Goal: Task Accomplishment & Management: Complete application form

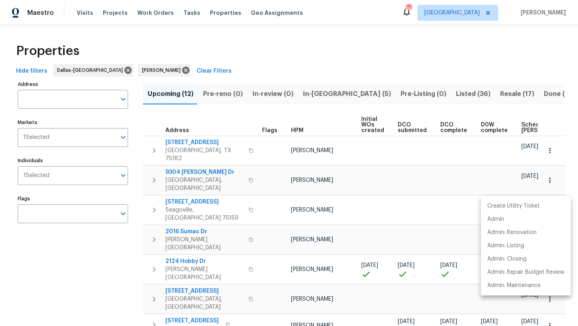
scroll to position [100, 0]
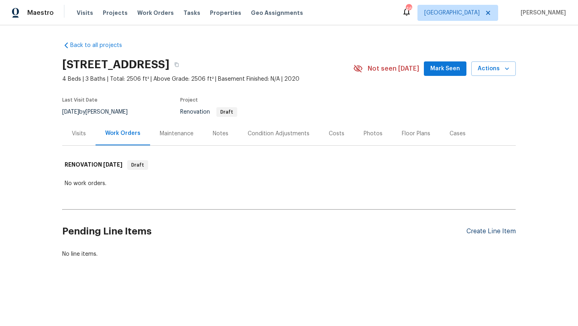
click at [480, 232] on div "Create Line Item" at bounding box center [490, 232] width 49 height 8
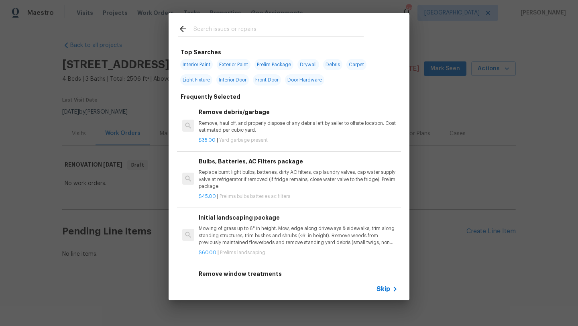
click at [199, 64] on span "Interior Paint" at bounding box center [196, 64] width 33 height 11
type input "Interior Paint"
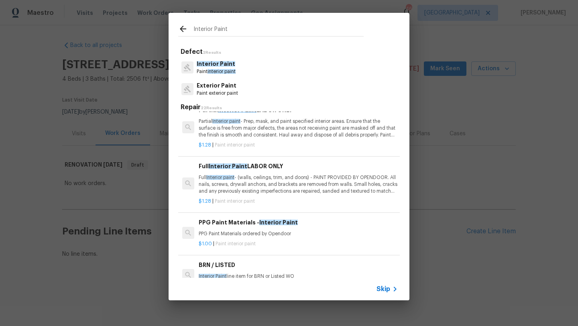
scroll to position [14, 0]
click at [278, 173] on p "Full Interior paint - (walls, ceilings, trim, and doors) - PAINT PROVIDED BY OP…" at bounding box center [298, 183] width 199 height 20
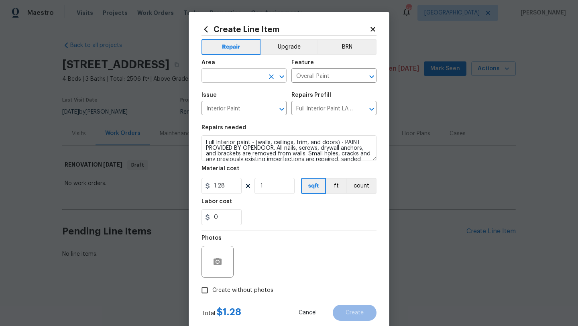
click at [252, 79] on input "text" at bounding box center [232, 76] width 63 height 12
click at [229, 108] on li "Interior Overall" at bounding box center [243, 107] width 85 height 13
type input "Interior Overall"
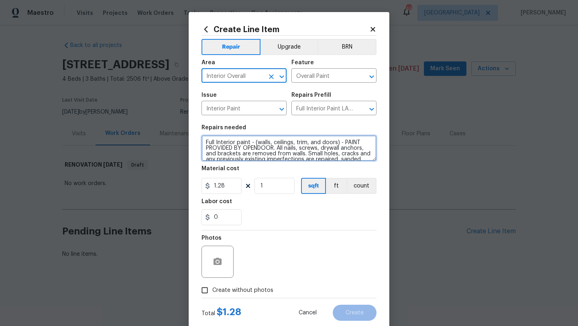
click at [207, 142] on textarea "Full Interior paint - (walls, ceilings, trim, and doors) - PAINT PROVIDED BY OP…" at bounding box center [288, 148] width 175 height 26
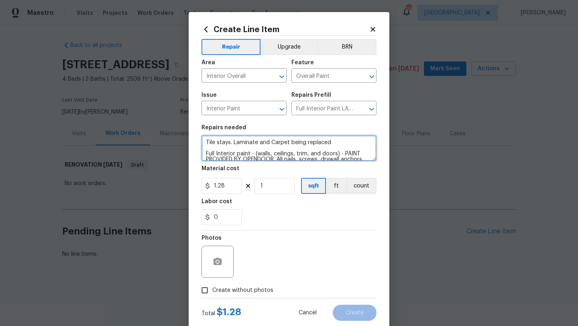
type textarea "Tile stays. Laminate and Carpet being replaced Full Interior paint - (walls, ce…"
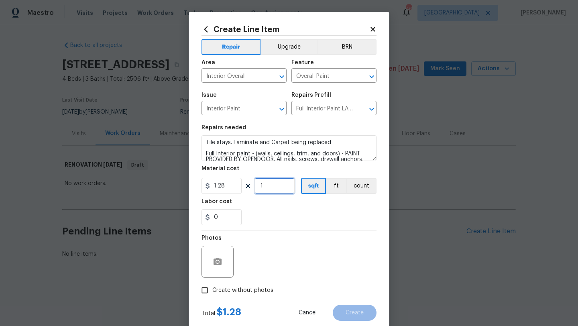
click at [270, 185] on input "1" at bounding box center [274, 186] width 40 height 16
drag, startPoint x: 263, startPoint y: 185, endPoint x: 240, endPoint y: 185, distance: 22.9
click at [240, 185] on div "1.28 12506 sqft ft count" at bounding box center [288, 186] width 175 height 16
type input "2506"
click at [248, 287] on span "Create without photos" at bounding box center [242, 290] width 61 height 8
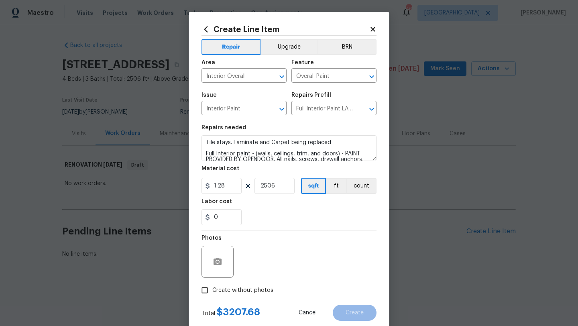
click at [212, 287] on input "Create without photos" at bounding box center [204, 289] width 15 height 15
checkbox input "true"
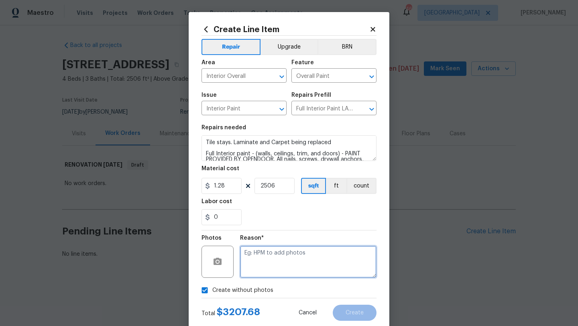
click at [262, 271] on textarea at bounding box center [308, 262] width 136 height 32
type textarea "m"
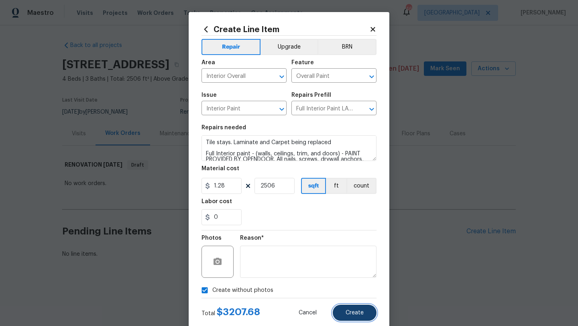
click at [343, 311] on button "Create" at bounding box center [355, 313] width 44 height 16
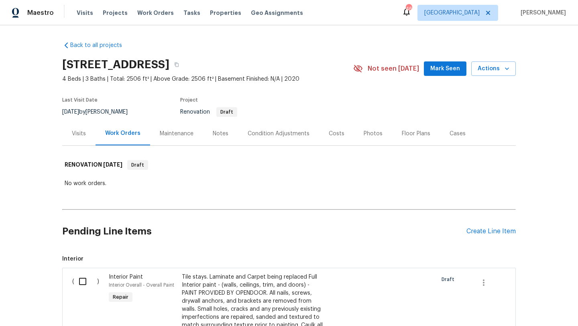
click at [490, 224] on div "Pending Line Items Create Line Item" at bounding box center [288, 231] width 453 height 37
click at [485, 232] on div "Create Line Item" at bounding box center [490, 232] width 49 height 8
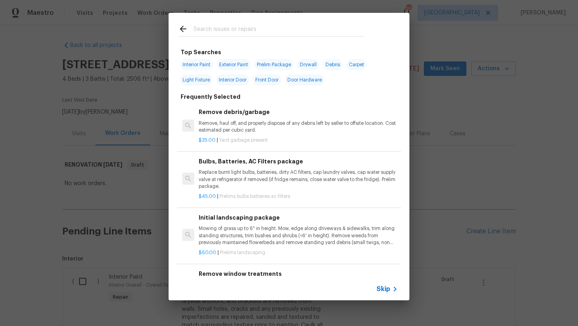
click at [236, 32] on input "text" at bounding box center [278, 30] width 170 height 12
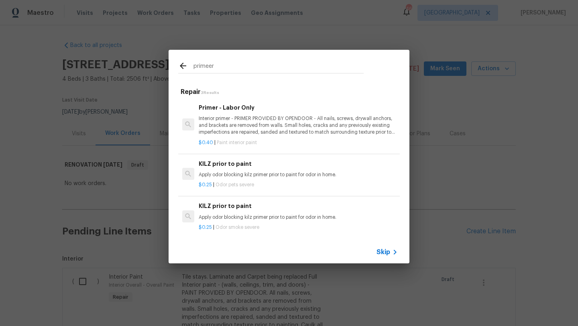
type input "primeer"
click at [234, 117] on p "Interior primer - PRIMER PROVIDED BY OPENDOOR - All nails, screws, drywall anch…" at bounding box center [298, 125] width 199 height 20
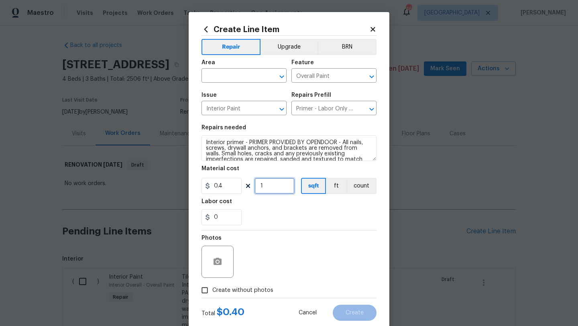
click at [269, 190] on input "1" at bounding box center [274, 186] width 40 height 16
type input "2506"
click at [258, 75] on input "text" at bounding box center [232, 76] width 63 height 12
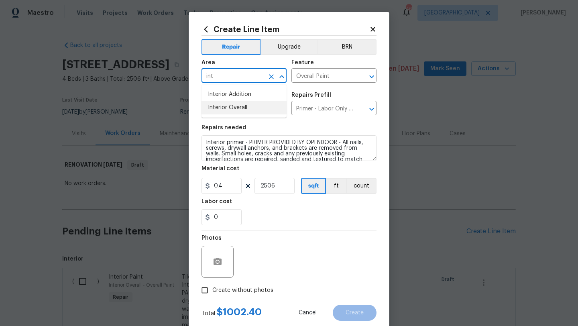
click at [247, 107] on li "Interior Overall" at bounding box center [243, 107] width 85 height 13
type input "Interior Overall"
click at [253, 287] on span "Create without photos" at bounding box center [242, 290] width 61 height 8
click at [212, 287] on input "Create without photos" at bounding box center [204, 289] width 15 height 15
checkbox input "true"
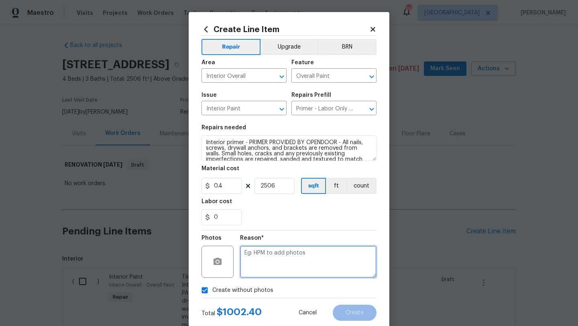
click at [266, 266] on textarea at bounding box center [308, 262] width 136 height 32
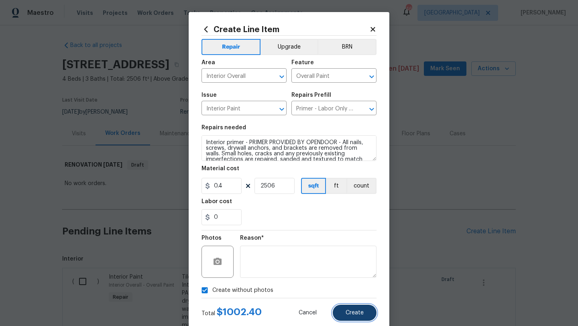
click at [349, 308] on button "Create" at bounding box center [355, 313] width 44 height 16
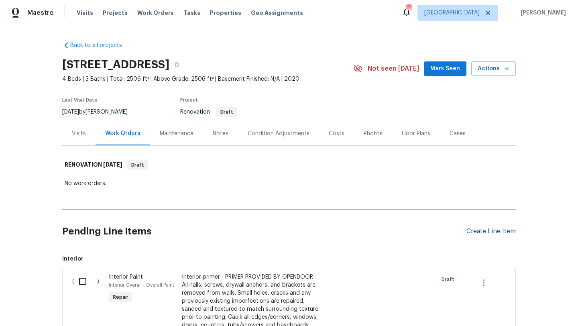
click at [492, 232] on div "Create Line Item" at bounding box center [490, 232] width 49 height 8
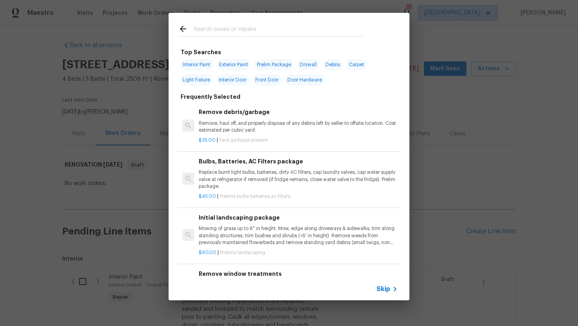
click at [261, 30] on input "text" at bounding box center [278, 30] width 170 height 12
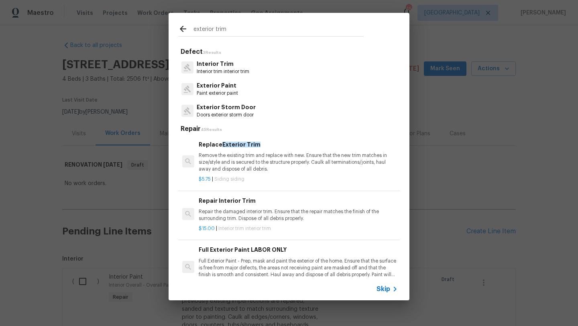
type input "exterior trim"
click at [243, 153] on p "Remove the existing trim and replace with new. Ensure that the new trim matches…" at bounding box center [298, 162] width 199 height 20
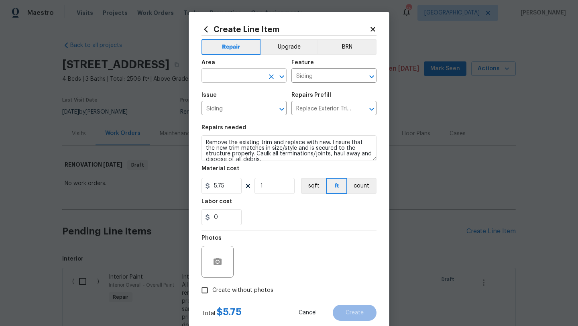
click at [237, 77] on input "text" at bounding box center [232, 76] width 63 height 12
click at [237, 106] on li "Exterior Overall" at bounding box center [243, 107] width 85 height 13
type input "Exterior Overall"
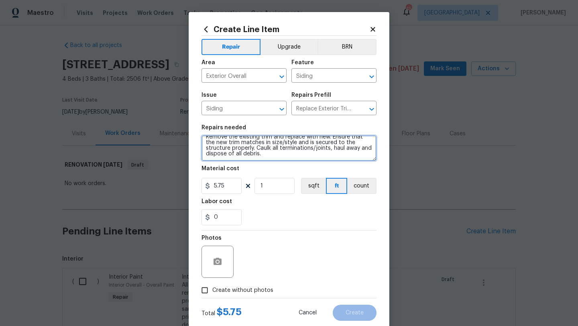
scroll to position [0, 0]
drag, startPoint x: 244, startPoint y: 160, endPoint x: 197, endPoint y: 131, distance: 55.5
click at [197, 131] on div "Create Line Item Repair Upgrade BRN Area Exterior Overall ​ Feature Siding ​ Is…" at bounding box center [289, 172] width 201 height 321
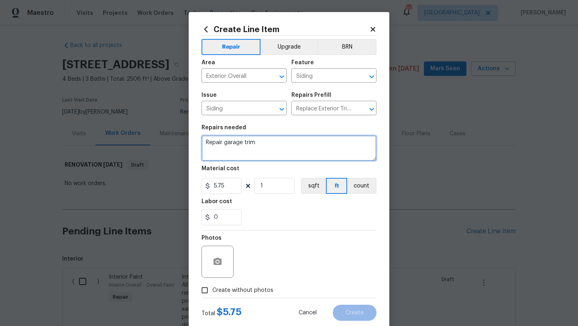
type textarea "Repair garage trim"
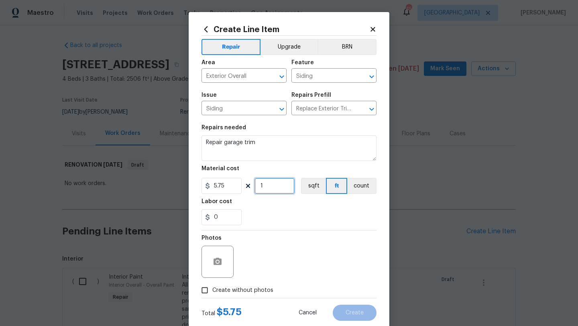
click at [266, 188] on input "1" at bounding box center [274, 186] width 40 height 16
type input "5"
drag, startPoint x: 226, startPoint y: 217, endPoint x: 203, endPoint y: 216, distance: 22.1
click at [203, 216] on input "0" at bounding box center [221, 217] width 40 height 16
click at [274, 235] on div "Photos" at bounding box center [288, 256] width 175 height 52
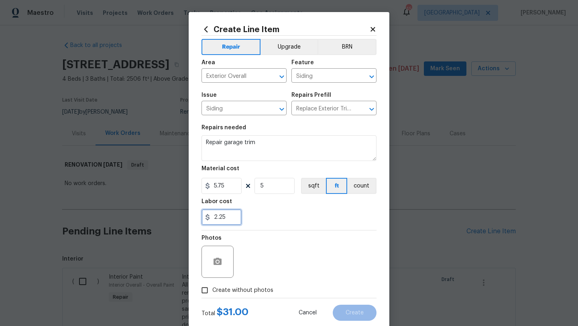
drag, startPoint x: 216, startPoint y: 218, endPoint x: 208, endPoint y: 218, distance: 8.4
click at [208, 218] on div "2.25" at bounding box center [221, 217] width 40 height 16
type input "1.25"
click at [335, 223] on div "1.25" at bounding box center [288, 217] width 175 height 16
click at [266, 289] on span "Create without photos" at bounding box center [242, 290] width 61 height 8
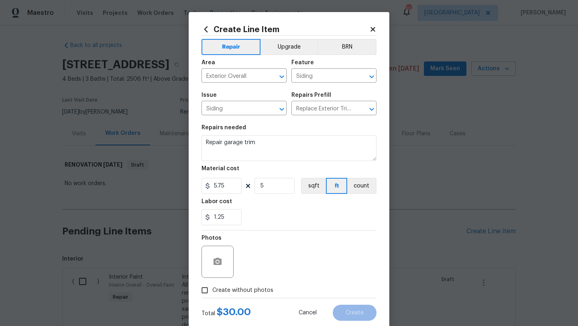
click at [212, 289] on input "Create without photos" at bounding box center [204, 289] width 15 height 15
checkbox input "true"
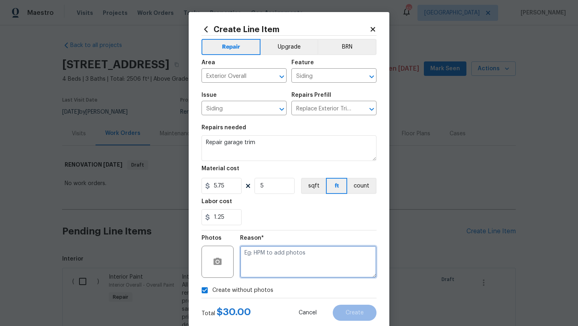
click at [283, 262] on textarea at bounding box center [308, 262] width 136 height 32
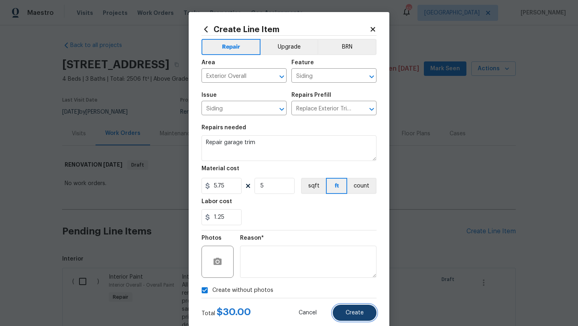
click at [355, 311] on span "Create" at bounding box center [354, 313] width 18 height 6
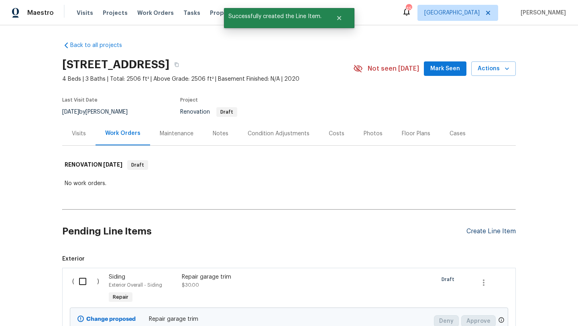
click at [483, 233] on div "Create Line Item" at bounding box center [490, 232] width 49 height 8
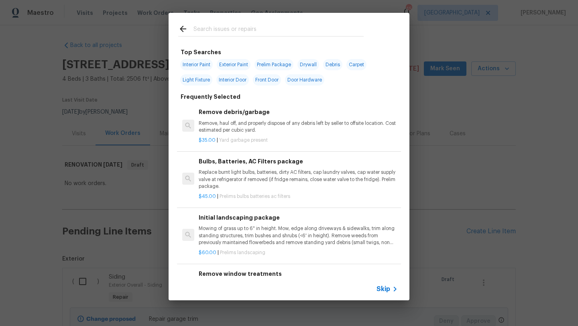
click at [241, 24] on input "text" at bounding box center [278, 30] width 170 height 12
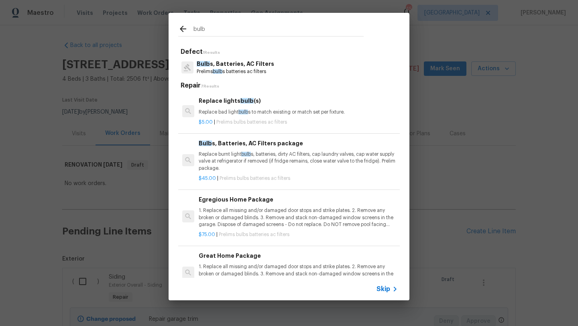
type input "bulb"
click at [247, 217] on p "1. Replace all missing and/or damaged door stops and strike plates. 2. Remove a…" at bounding box center [298, 217] width 199 height 20
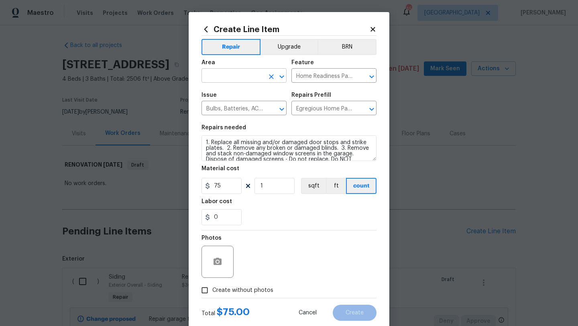
click at [242, 81] on input "text" at bounding box center [232, 76] width 63 height 12
click at [239, 113] on li "Interior Overall" at bounding box center [243, 107] width 85 height 13
type input "Interior Overall"
click at [242, 287] on span "Create without photos" at bounding box center [242, 290] width 61 height 8
click at [212, 287] on input "Create without photos" at bounding box center [204, 289] width 15 height 15
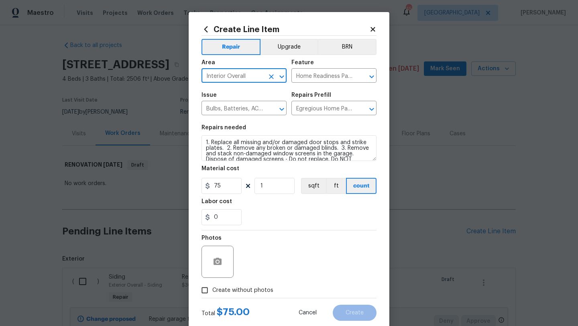
checkbox input "true"
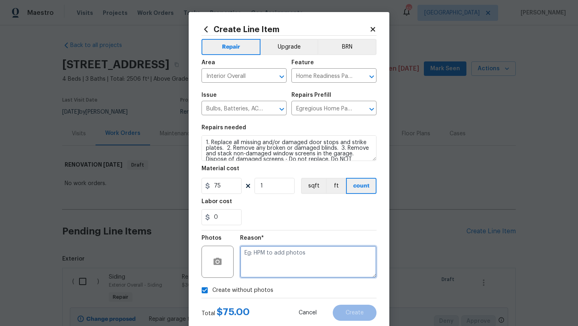
click at [258, 262] on textarea at bounding box center [308, 262] width 136 height 32
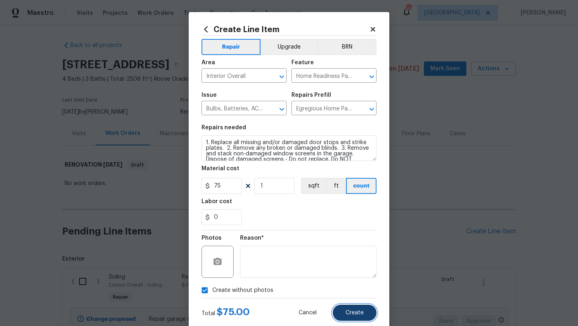
click at [353, 312] on span "Create" at bounding box center [354, 313] width 18 height 6
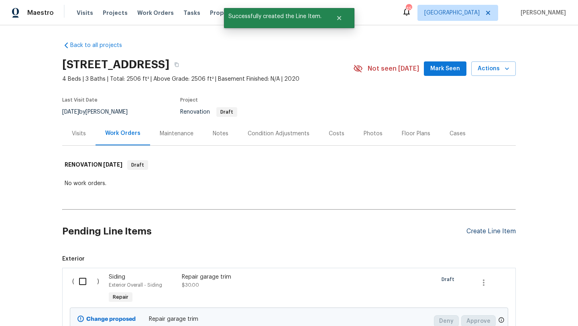
click at [471, 229] on div "Create Line Item" at bounding box center [490, 232] width 49 height 8
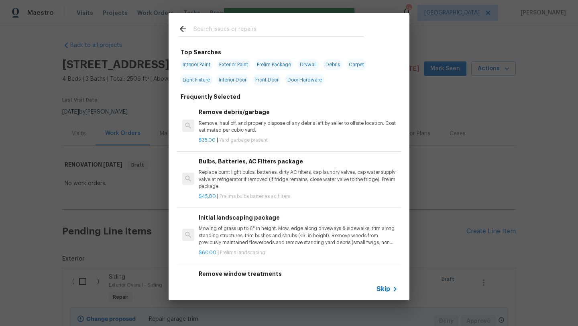
click at [211, 33] on input "text" at bounding box center [278, 30] width 170 height 12
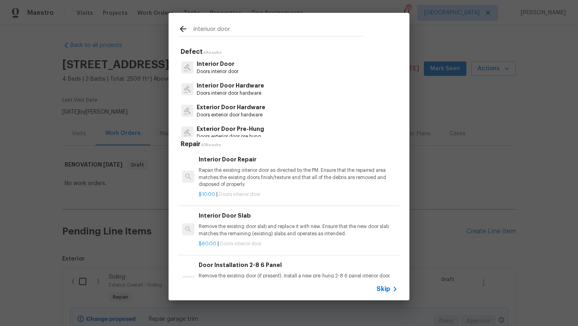
type input "interiuor door"
click at [226, 69] on p "Doors interior door" at bounding box center [218, 71] width 42 height 7
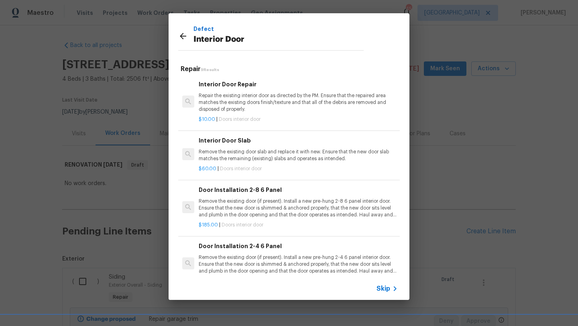
click at [229, 98] on p "Repair the existing interior door as directed by the PM. Ensure that the repair…" at bounding box center [298, 102] width 199 height 20
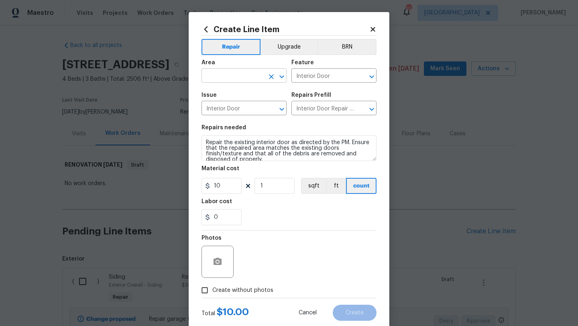
click at [228, 79] on input "text" at bounding box center [232, 76] width 63 height 12
click at [224, 95] on li "Bedroom" at bounding box center [243, 94] width 85 height 13
type input "Bedroom"
drag, startPoint x: 236, startPoint y: 158, endPoint x: 199, endPoint y: 138, distance: 42.0
click at [199, 138] on div "Create Line Item Repair Upgrade BRN Area Bedroom ​ Feature Interior Door ​ Issu…" at bounding box center [289, 172] width 201 height 321
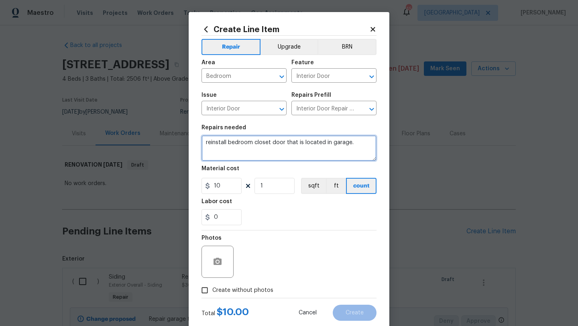
drag, startPoint x: 207, startPoint y: 144, endPoint x: 198, endPoint y: 143, distance: 9.6
click at [198, 143] on div "Create Line Item Repair Upgrade BRN Area Bedroom ​ Feature Interior Door ​ Issu…" at bounding box center [289, 172] width 201 height 321
click at [358, 144] on textarea "1. Reinstall bedroom closet door that is located in garage." at bounding box center [288, 148] width 175 height 26
click at [240, 151] on textarea "1. Reinstall bedroom closet door that is located in garage. 2. Reinstall bedroo…" at bounding box center [288, 148] width 175 height 26
click at [241, 155] on textarea "1. Reinstall bedroom closet door that is located in garage. 2. Reinstall bedroo…" at bounding box center [288, 148] width 175 height 26
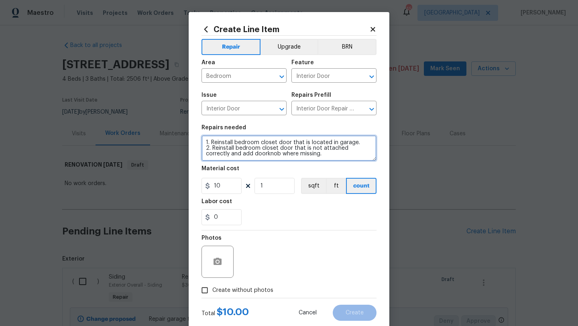
type textarea "1. Reinstall bedroom closet door that is located in garage. 2. Reinstall bedroo…"
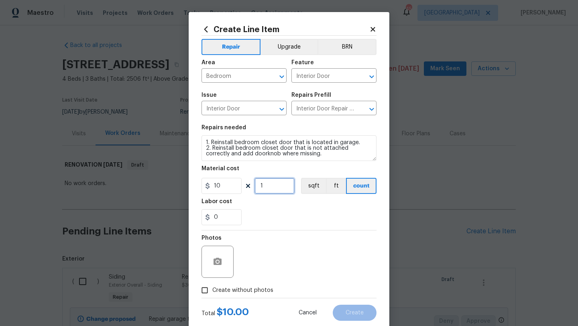
drag, startPoint x: 266, startPoint y: 187, endPoint x: 242, endPoint y: 187, distance: 24.1
click at [242, 187] on div "10 1 sqft ft count" at bounding box center [288, 186] width 175 height 16
type input "10"
click at [253, 289] on span "Create without photos" at bounding box center [242, 290] width 61 height 8
click at [212, 289] on input "Create without photos" at bounding box center [204, 289] width 15 height 15
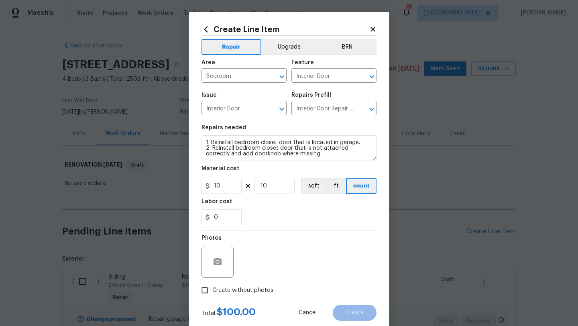
checkbox input "true"
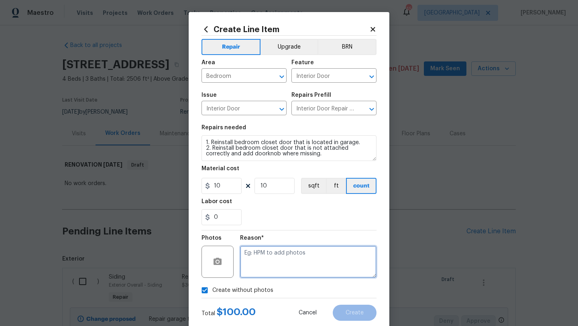
click at [258, 275] on textarea at bounding box center [308, 262] width 136 height 32
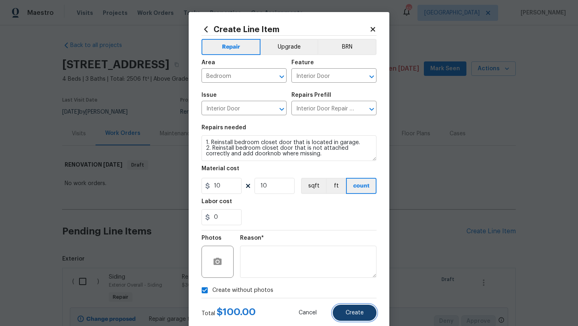
click at [347, 311] on span "Create" at bounding box center [354, 313] width 18 height 6
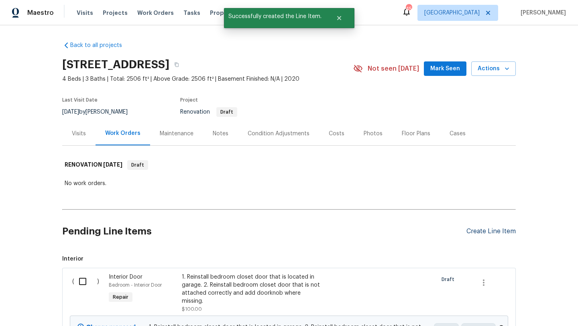
click at [475, 230] on div "Create Line Item" at bounding box center [490, 232] width 49 height 8
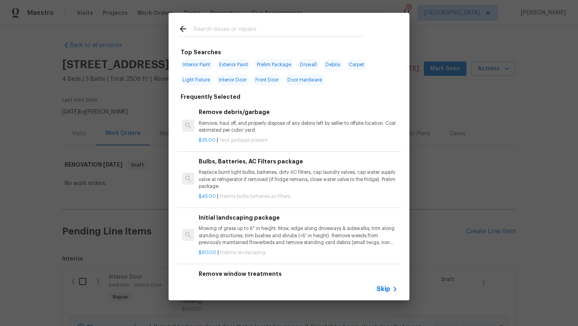
click at [239, 25] on input "text" at bounding box center [278, 30] width 170 height 12
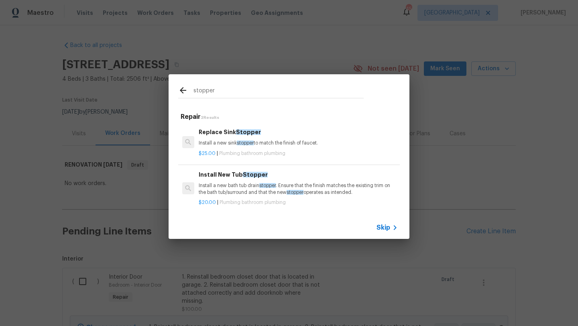
type input "stopper"
click at [255, 142] on p "Install a new sink stopper to match the finish of faucet." at bounding box center [298, 143] width 199 height 7
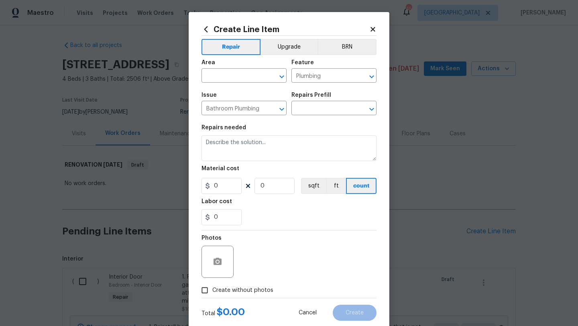
type input "Replace Sink Stopper $25.00"
type textarea "Install a new sink stopper to match the finish of faucet."
type input "25"
type input "1"
click at [234, 76] on input "text" at bounding box center [232, 76] width 63 height 12
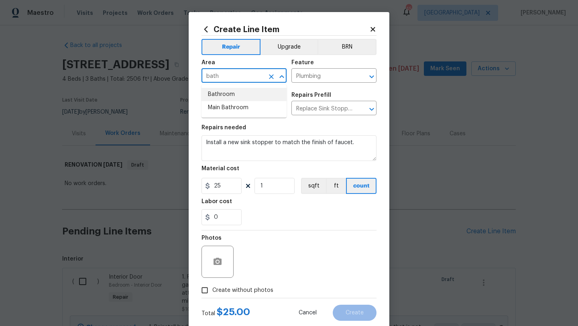
click at [225, 96] on li "Bathroom" at bounding box center [243, 94] width 85 height 13
type input "Bathroom"
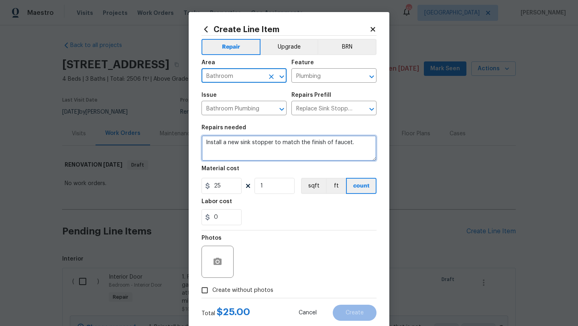
click at [354, 145] on textarea "Install a new sink stopper to match the finish of faucet." at bounding box center [288, 148] width 175 height 26
type textarea "Install a new sink stopper to match the finish of faucet. 1 upstairs and 1 down…"
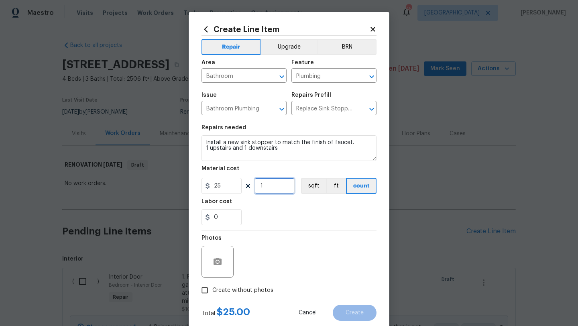
drag, startPoint x: 274, startPoint y: 188, endPoint x: 226, endPoint y: 187, distance: 48.6
click at [226, 187] on div "25 1 sqft ft count" at bounding box center [288, 186] width 175 height 16
type input "2"
click at [246, 285] on label "Create without photos" at bounding box center [235, 289] width 76 height 15
click at [212, 285] on input "Create without photos" at bounding box center [204, 289] width 15 height 15
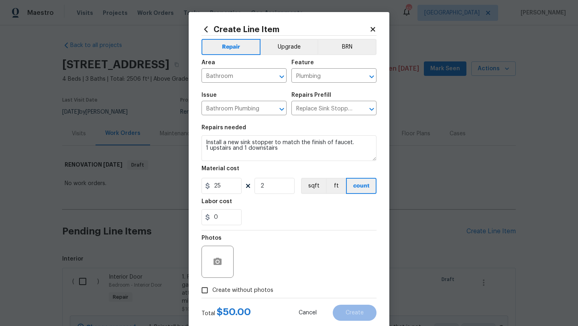
checkbox input "true"
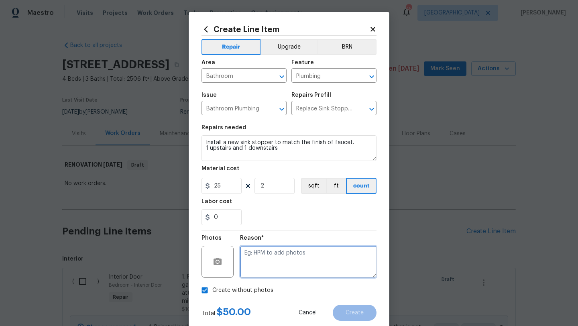
click at [258, 273] on textarea at bounding box center [308, 262] width 136 height 32
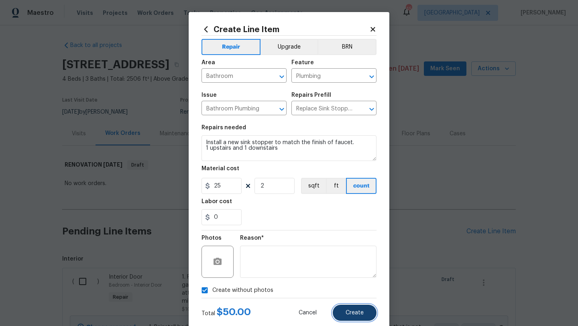
click at [352, 315] on span "Create" at bounding box center [354, 313] width 18 height 6
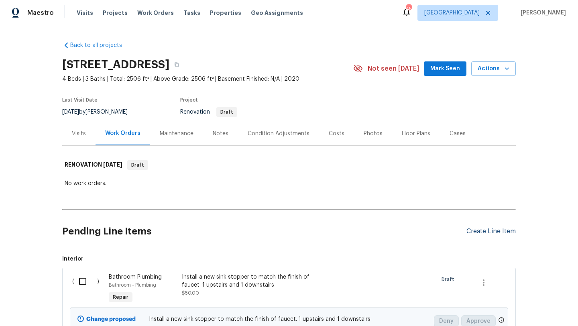
click at [488, 232] on div "Create Line Item" at bounding box center [490, 232] width 49 height 8
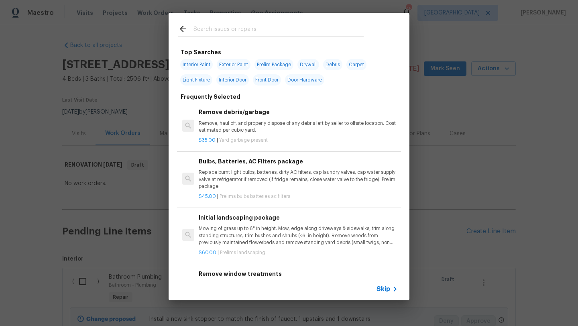
click at [251, 27] on input "text" at bounding box center [278, 30] width 170 height 12
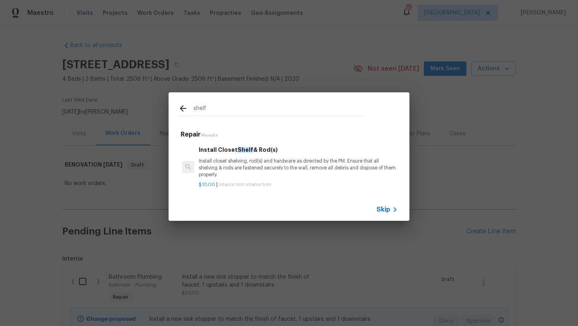
type input "shelf"
click at [283, 164] on p "Install closet shelving, rod(s) and hardware as directed by the PM. Ensure that…" at bounding box center [298, 168] width 199 height 20
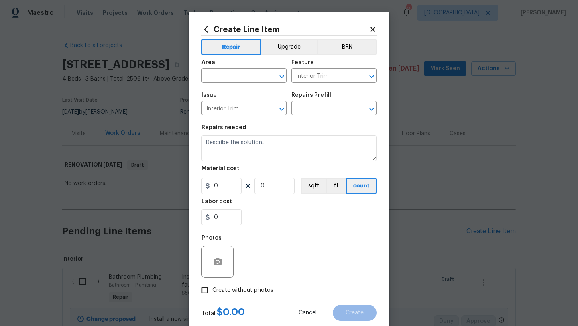
type input "Install Closet Shelf & Rod(s) $10.00"
type textarea "Install closet shelving, rod(s) and hardware as directed by the PM. Ensure that…"
type input "10"
type input "1"
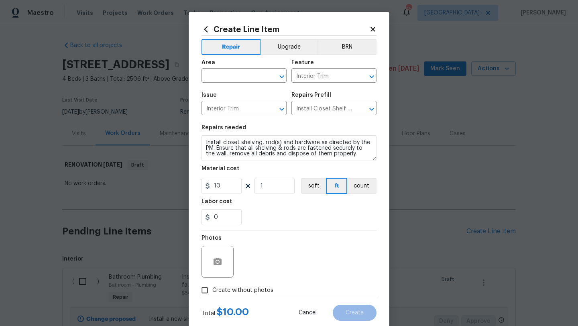
click at [229, 69] on div "Area" at bounding box center [243, 65] width 85 height 10
click at [230, 74] on input "text" at bounding box center [232, 76] width 63 height 12
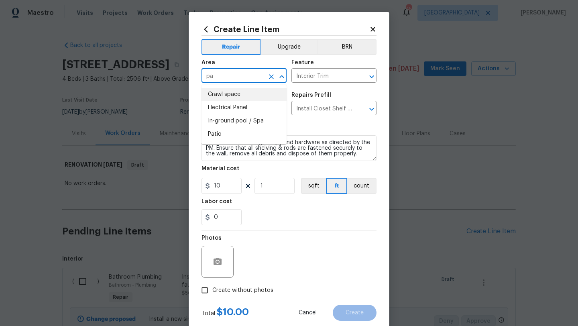
click at [216, 75] on input "pa" at bounding box center [232, 76] width 63 height 12
type input "p"
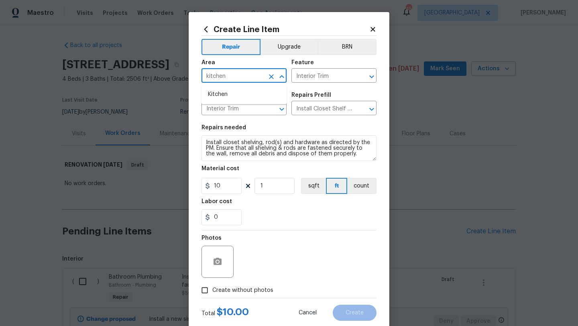
type input "kitchen"
click at [283, 119] on span "Issue Interior Trim ​" at bounding box center [243, 103] width 85 height 33
click at [371, 110] on icon "Open" at bounding box center [371, 109] width 4 height 3
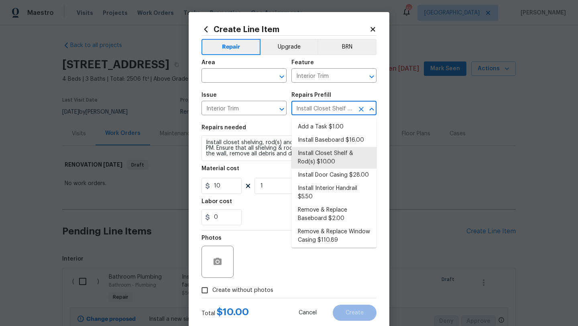
scroll to position [0, 34]
click at [335, 120] on li "Add a Task $1.00" at bounding box center [333, 126] width 85 height 13
type input "Add a Task $1.00"
type textarea "HPM to detail"
type input "1"
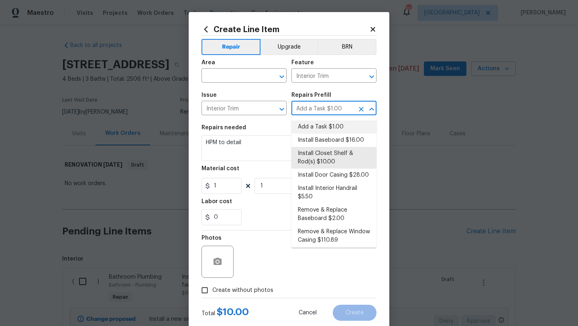
scroll to position [0, 0]
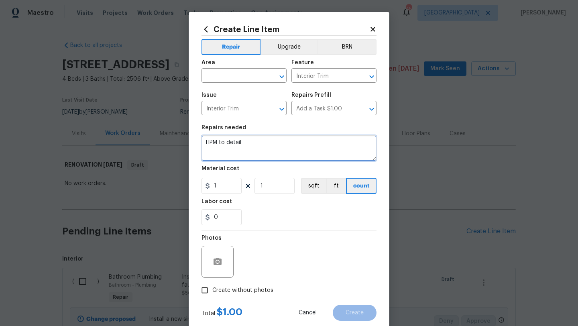
drag, startPoint x: 247, startPoint y: 140, endPoint x: 190, endPoint y: 138, distance: 57.0
click at [191, 138] on div "Create Line Item Repair Upgrade BRN Area ​ Feature Interior Trim ​ Issue Interi…" at bounding box center [289, 172] width 201 height 321
drag, startPoint x: 245, startPoint y: 146, endPoint x: 179, endPoint y: 142, distance: 66.0
click at [179, 142] on div "Create Line Item Repair Upgrade BRN Area ​ Feature Interior Trim ​ Issue Interi…" at bounding box center [289, 163] width 578 height 326
type textarea "repair pantry shelf"
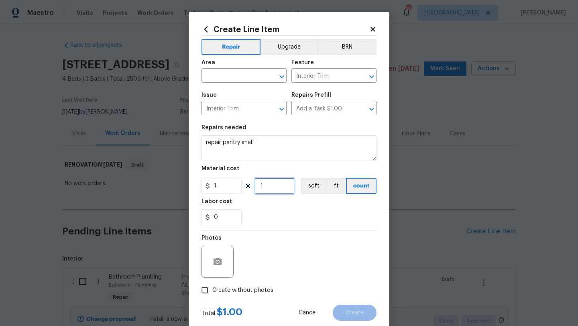
drag, startPoint x: 263, startPoint y: 187, endPoint x: 256, endPoint y: 187, distance: 6.4
click at [256, 187] on input "1" at bounding box center [274, 186] width 40 height 16
type input "30"
click at [255, 290] on span "Create without photos" at bounding box center [242, 290] width 61 height 8
click at [212, 290] on input "Create without photos" at bounding box center [204, 289] width 15 height 15
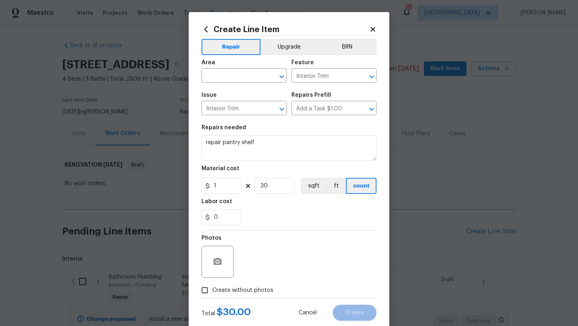
checkbox input "true"
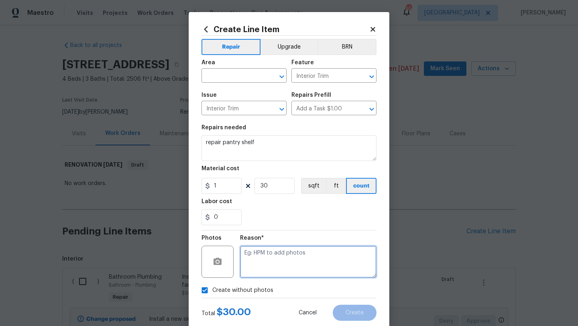
click at [272, 264] on textarea at bounding box center [308, 262] width 136 height 32
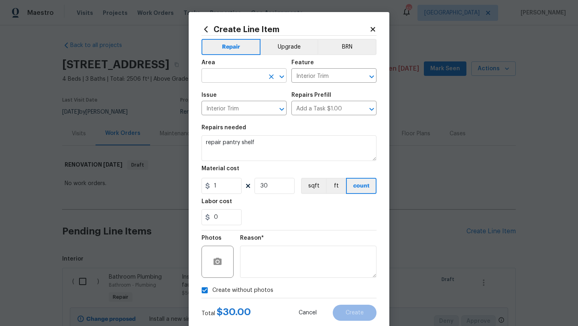
click at [252, 79] on input "text" at bounding box center [232, 76] width 63 height 12
click at [240, 96] on li "Kitchen" at bounding box center [243, 94] width 85 height 13
type input "Kitchen"
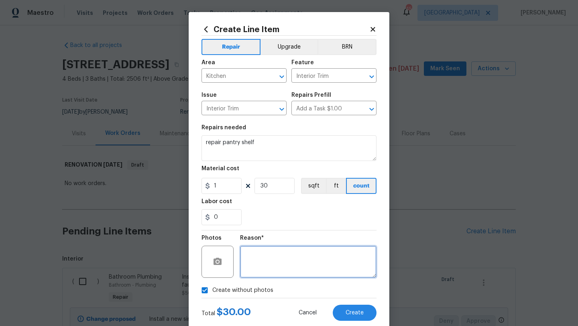
click at [314, 273] on textarea at bounding box center [308, 262] width 136 height 32
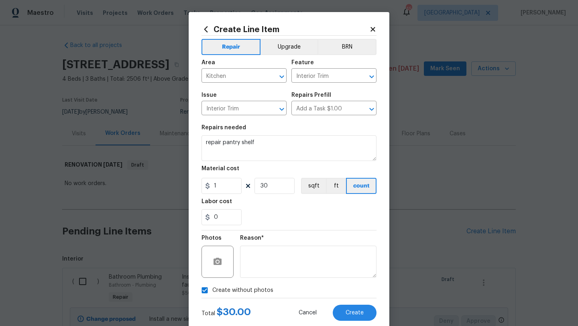
click at [373, 323] on div "Create Line Item Repair Upgrade BRN Area Kitchen ​ Feature Interior Trim ​ Issu…" at bounding box center [289, 172] width 201 height 321
click at [362, 312] on span "Create" at bounding box center [354, 313] width 18 height 6
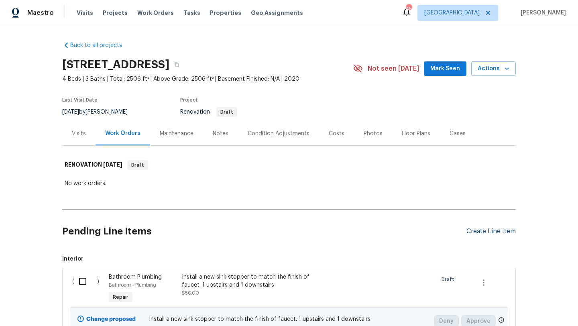
click at [482, 231] on div "Create Line Item" at bounding box center [490, 232] width 49 height 8
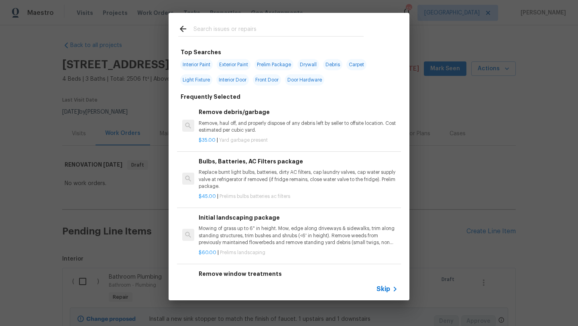
click at [230, 27] on input "text" at bounding box center [278, 30] width 170 height 12
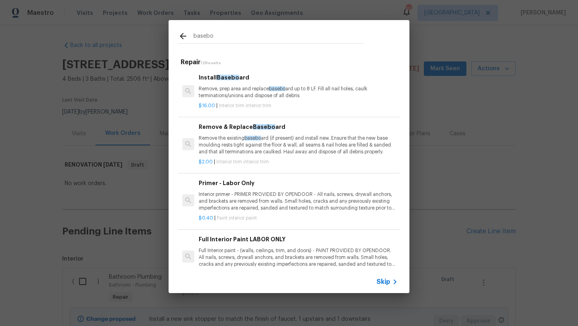
type input "basebo"
click at [321, 98] on p "Remove, prep area and replace basebo ard up to 8 LF. Fill all nail holes, caulk…" at bounding box center [298, 92] width 199 height 14
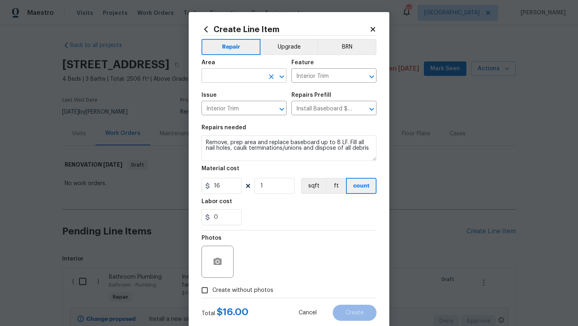
click at [242, 77] on input "text" at bounding box center [232, 76] width 63 height 12
click at [237, 110] on li "Interior Overall" at bounding box center [243, 107] width 85 height 13
type input "Interior Overall"
drag, startPoint x: 215, startPoint y: 154, endPoint x: 205, endPoint y: 139, distance: 17.8
click at [205, 139] on textarea "Remove, prep area and replace baseboard up to 8 LF. Fill all nail holes, caulk …" at bounding box center [288, 148] width 175 height 26
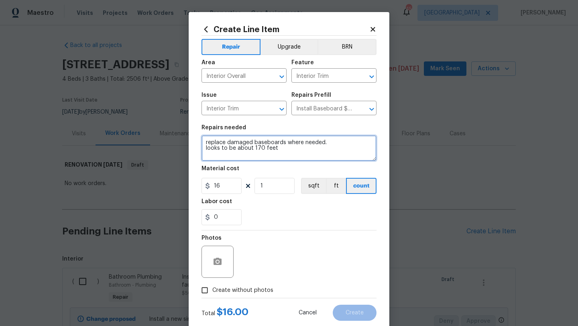
type textarea "replace damaged baseboards where needed. looks to be about 170 feet"
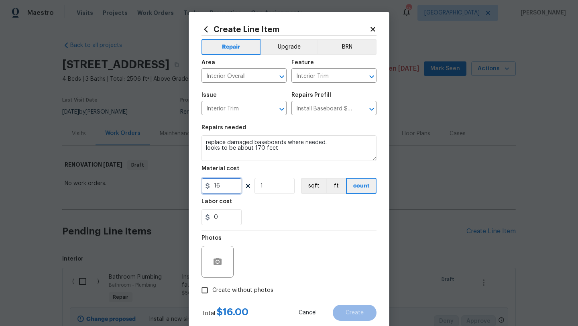
drag, startPoint x: 219, startPoint y: 188, endPoint x: 203, endPoint y: 188, distance: 16.1
click at [203, 188] on input "16" at bounding box center [221, 186] width 40 height 16
type input "4"
click at [266, 185] on input "1" at bounding box center [274, 186] width 40 height 16
type input "170"
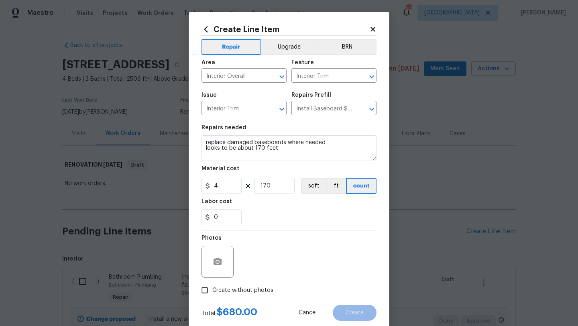
click at [282, 232] on div "Photos" at bounding box center [288, 256] width 175 height 52
click at [256, 289] on span "Create without photos" at bounding box center [242, 290] width 61 height 8
click at [212, 289] on input "Create without photos" at bounding box center [204, 289] width 15 height 15
checkbox input "true"
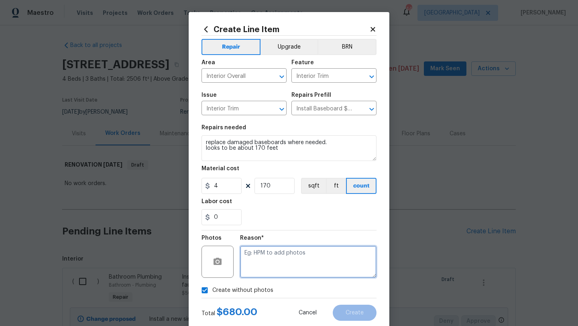
click at [270, 269] on textarea at bounding box center [308, 262] width 136 height 32
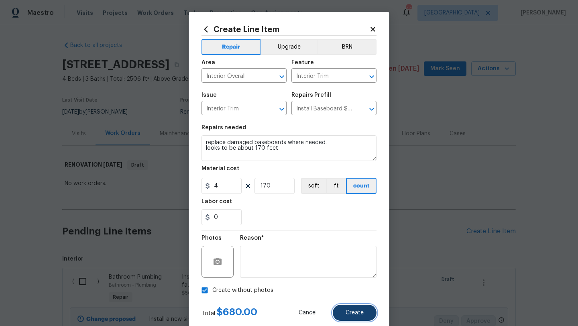
click at [347, 310] on span "Create" at bounding box center [354, 313] width 18 height 6
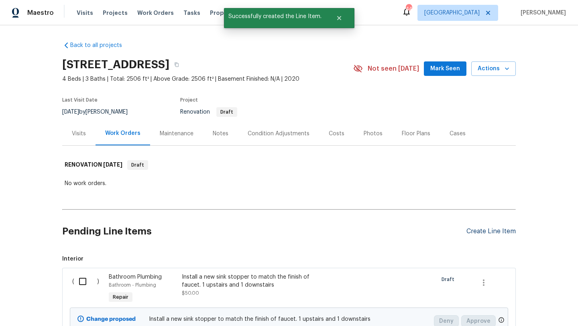
click at [471, 230] on div "Create Line Item" at bounding box center [490, 232] width 49 height 8
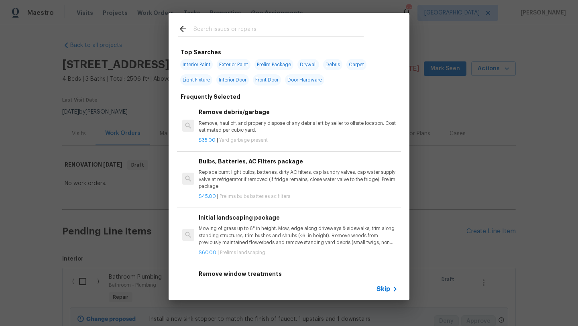
click at [216, 28] on input "text" at bounding box center [278, 30] width 170 height 12
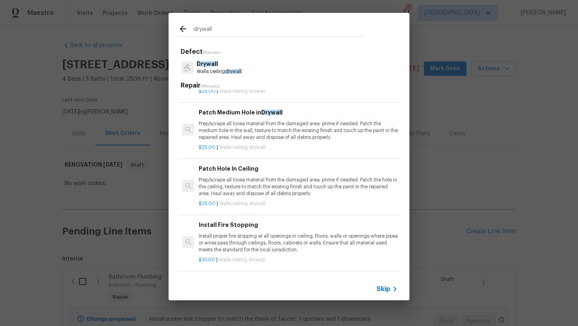
scroll to position [95, 0]
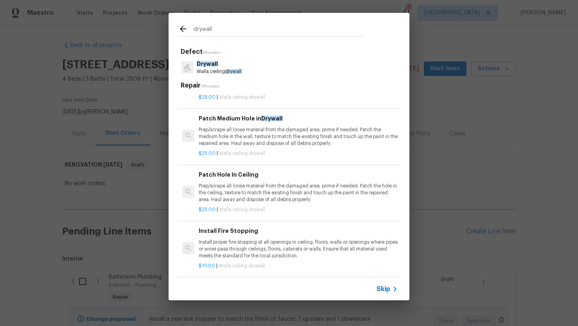
type input "drywall"
click at [259, 187] on p "Prep/scrape all loose material from the damaged area; prime if needed. Patch th…" at bounding box center [298, 193] width 199 height 20
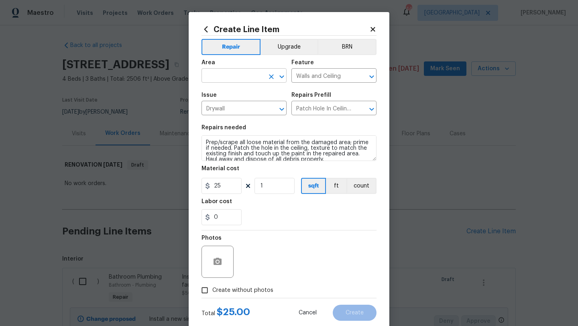
click at [229, 79] on input "text" at bounding box center [232, 76] width 63 height 12
click at [229, 112] on li "Interior Overall" at bounding box center [243, 107] width 85 height 13
type input "Interior Overall"
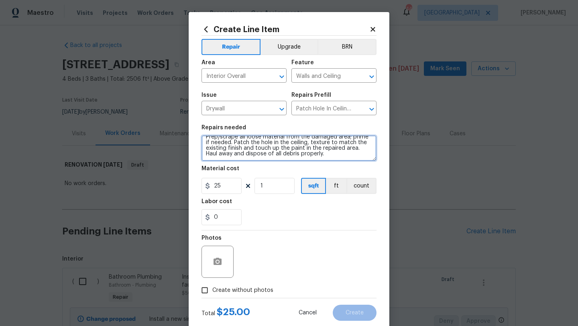
scroll to position [0, 0]
drag, startPoint x: 311, startPoint y: 158, endPoint x: 200, endPoint y: 130, distance: 114.1
click at [200, 130] on div "Create Line Item Repair Upgrade BRN Area Interior Overall ​ Feature Walls and C…" at bounding box center [289, 172] width 201 height 321
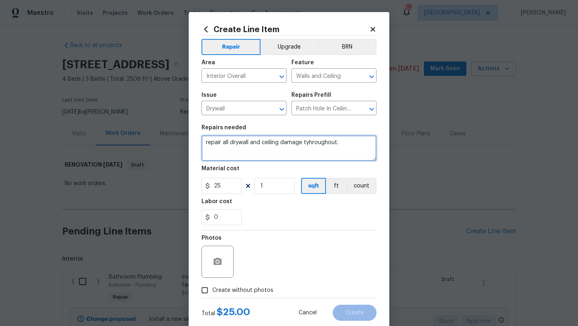
click at [308, 145] on textarea "repair all drywall and ceiling damage tyhroughout." at bounding box center [288, 148] width 175 height 26
click at [348, 145] on textarea "repair all drywall and ceiling damage throughout." at bounding box center [288, 148] width 175 height 26
type textarea "repair all drywall and ceiling damage throughout. repair previously repaired ar…"
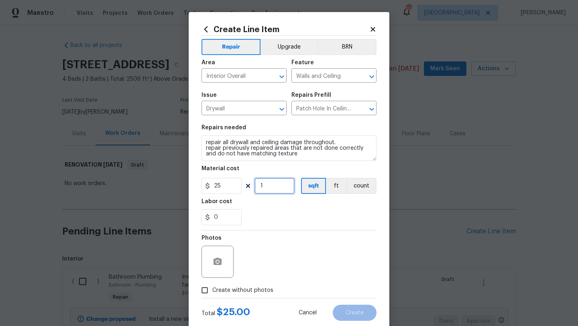
drag, startPoint x: 272, startPoint y: 185, endPoint x: 221, endPoint y: 187, distance: 51.0
click at [221, 187] on div "25 1 sqft ft count" at bounding box center [288, 186] width 175 height 16
type input "16"
click at [242, 287] on span "Create without photos" at bounding box center [242, 290] width 61 height 8
click at [212, 287] on input "Create without photos" at bounding box center [204, 289] width 15 height 15
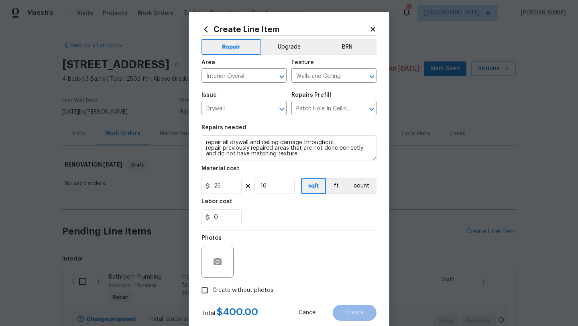
checkbox input "true"
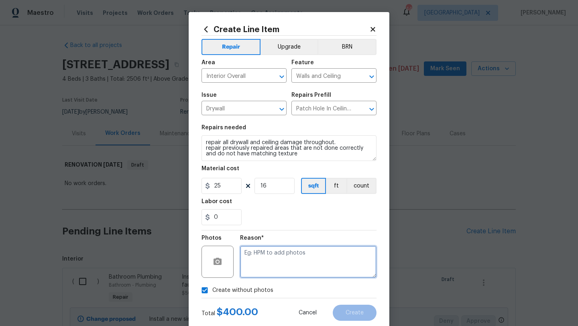
click at [257, 270] on textarea at bounding box center [308, 262] width 136 height 32
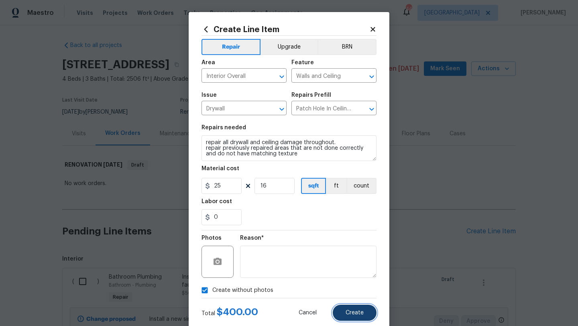
click at [350, 309] on button "Create" at bounding box center [355, 313] width 44 height 16
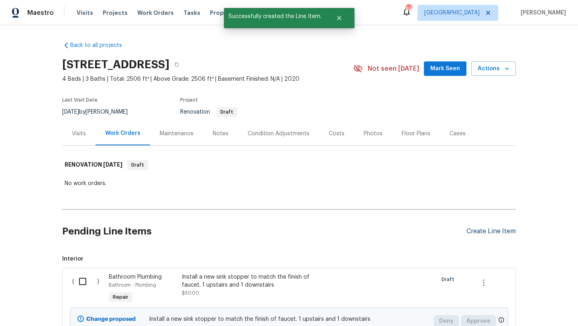
click at [475, 232] on div "Create Line Item" at bounding box center [490, 232] width 49 height 8
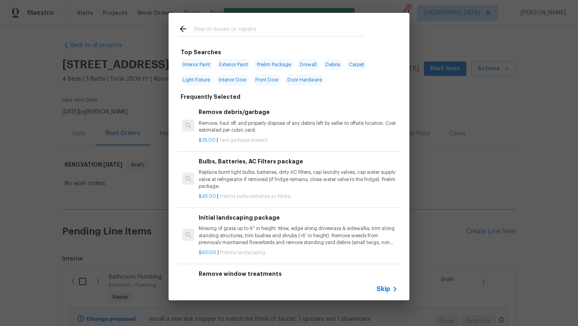
click at [215, 28] on input "text" at bounding box center [278, 30] width 170 height 12
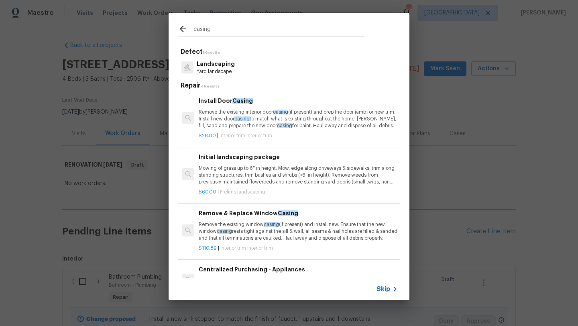
type input "casing"
click at [327, 123] on p "Remove the existing interior door casing (if present) and prep the door jamb fo…" at bounding box center [298, 119] width 199 height 20
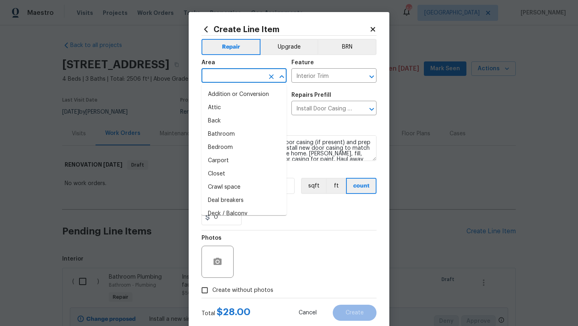
click at [222, 75] on input "text" at bounding box center [232, 76] width 63 height 12
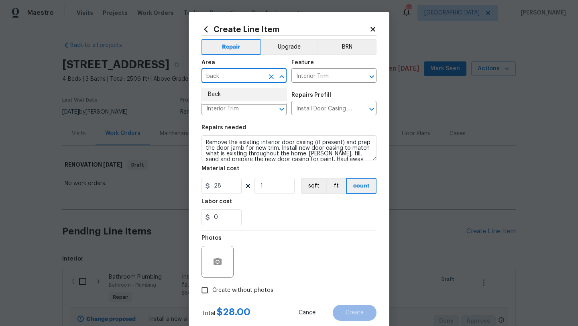
click at [212, 96] on li "Back" at bounding box center [243, 94] width 85 height 13
type input "Back"
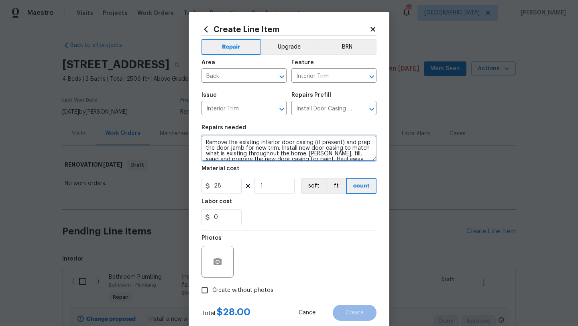
click at [205, 140] on textarea "Remove the existing interior door casing (if present) and prep the door jamb fo…" at bounding box center [288, 148] width 175 height 26
click at [247, 141] on textarea "replace dama Remove the existing interior door casing (if present) and prep the…" at bounding box center [288, 148] width 175 height 26
type textarea "replace damaged door casing/trim on back door replace door seal as well Remove …"
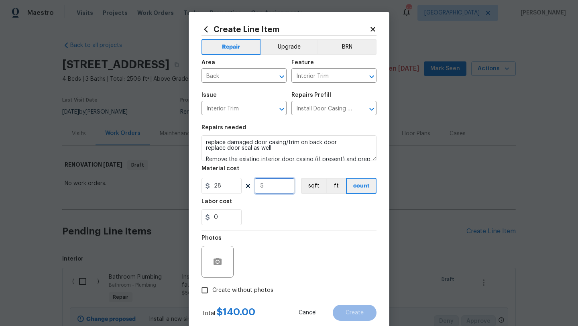
type input "5"
click at [254, 289] on span "Create without photos" at bounding box center [242, 290] width 61 height 8
click at [212, 289] on input "Create without photos" at bounding box center [204, 289] width 15 height 15
checkbox input "true"
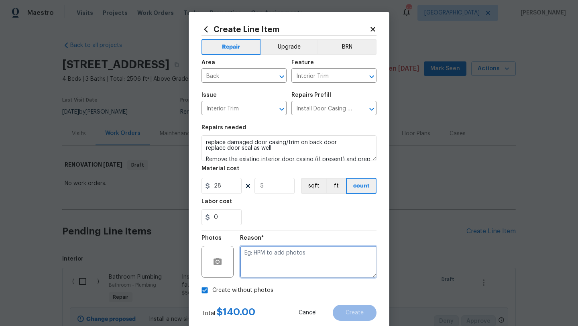
click at [275, 269] on textarea at bounding box center [308, 262] width 136 height 32
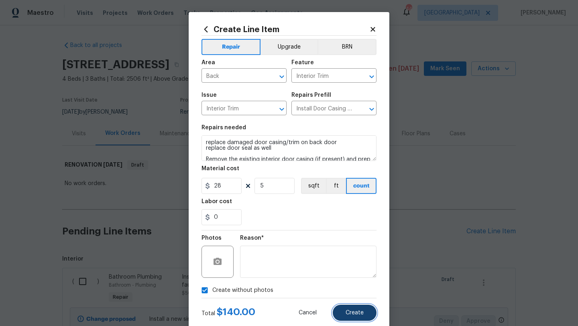
click at [355, 308] on button "Create" at bounding box center [355, 313] width 44 height 16
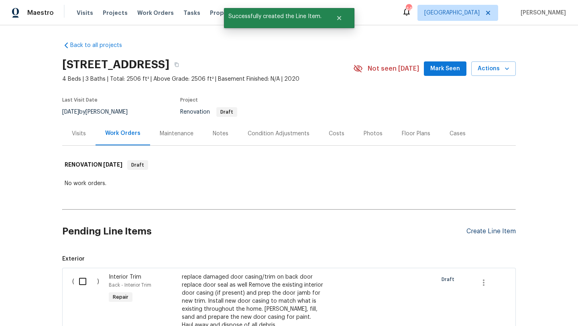
click at [497, 230] on div "Create Line Item" at bounding box center [490, 232] width 49 height 8
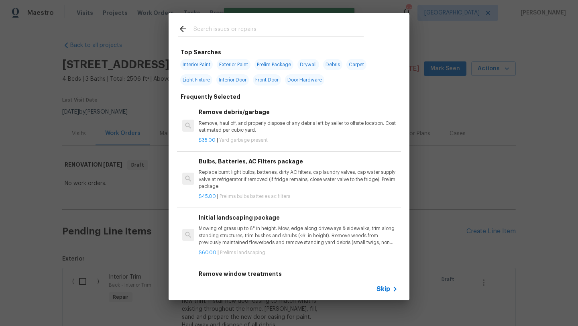
click at [208, 27] on input "text" at bounding box center [278, 30] width 170 height 12
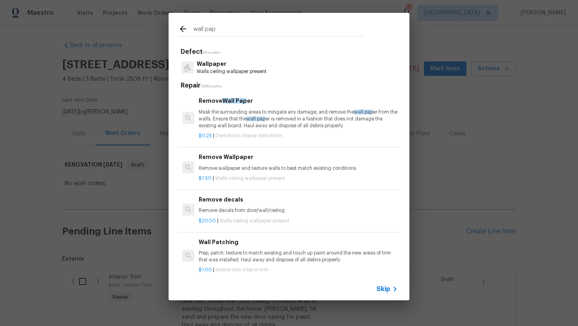
type input "wall pap"
click at [216, 202] on h6 "Remove decals" at bounding box center [298, 199] width 199 height 9
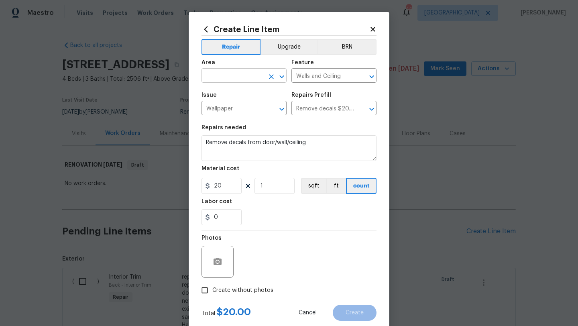
click at [231, 75] on input "text" at bounding box center [232, 76] width 63 height 12
click at [231, 112] on li "Interior Overall" at bounding box center [243, 107] width 85 height 13
type input "Interior Overall"
drag, startPoint x: 309, startPoint y: 142, endPoint x: 198, endPoint y: 144, distance: 110.8
click at [198, 144] on div "Create Line Item Repair Upgrade BRN Area Interior Overall ​ Feature Walls and C…" at bounding box center [289, 172] width 201 height 321
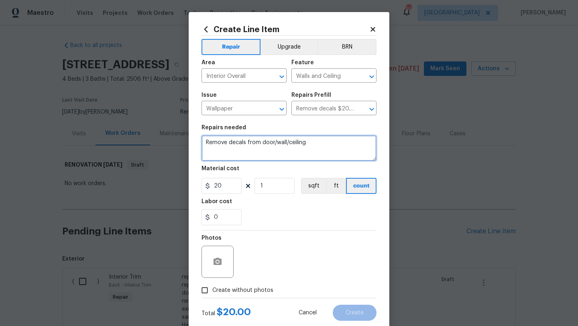
click at [314, 147] on textarea "Remove decals from door/wall/ceiling" at bounding box center [288, 148] width 175 height 26
click at [274, 144] on textarea "Remove decals from door/wall/ceiling" at bounding box center [288, 148] width 175 height 26
click at [289, 144] on textarea "Remove decals from doors/wall/ceiling" at bounding box center [288, 148] width 175 height 26
click at [312, 145] on textarea "Remove decals from doors/walls/ceiling" at bounding box center [288, 148] width 175 height 26
type textarea "Remove decals from doors/walls/ceiling throughout"
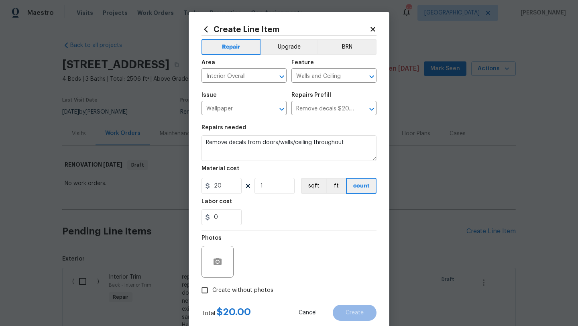
click at [252, 291] on span "Create without photos" at bounding box center [242, 290] width 61 height 8
click at [212, 291] on input "Create without photos" at bounding box center [204, 289] width 15 height 15
checkbox input "true"
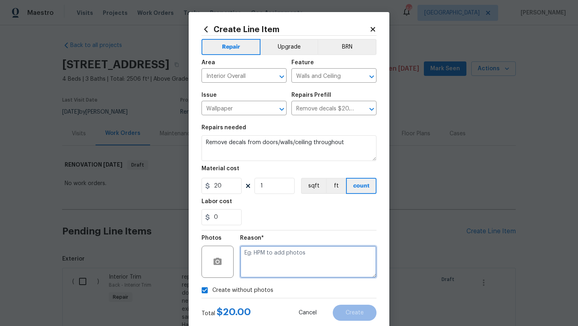
click at [269, 269] on textarea at bounding box center [308, 262] width 136 height 32
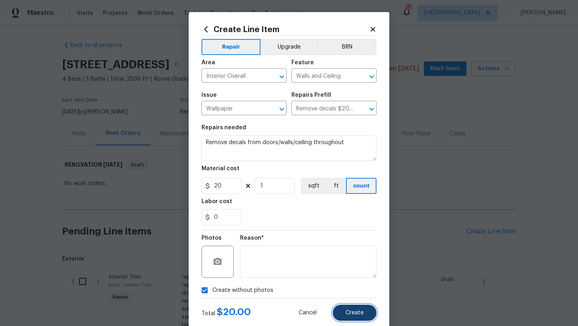
click at [341, 311] on button "Create" at bounding box center [355, 313] width 44 height 16
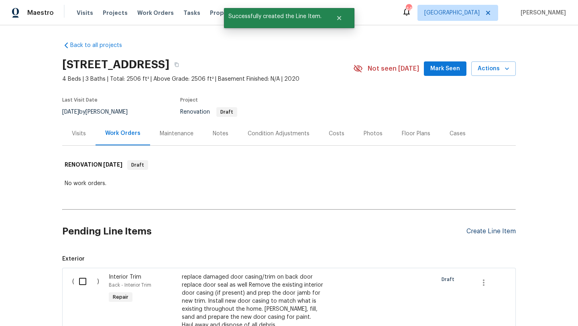
click at [473, 234] on div "Create Line Item" at bounding box center [490, 232] width 49 height 8
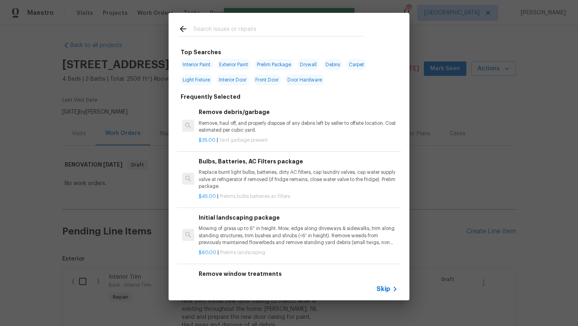
click at [264, 30] on input "text" at bounding box center [278, 30] width 170 height 12
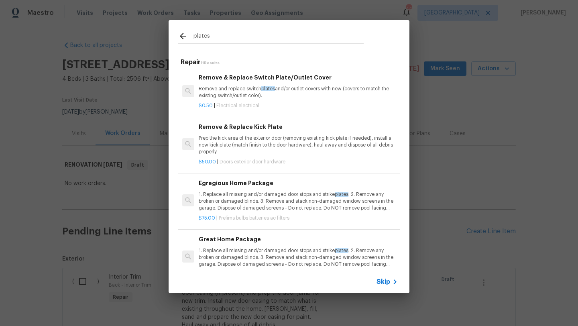
type input "plates"
click at [254, 86] on p "Remove and replace switch plates and/or outlet covers with new (covers to match…" at bounding box center [298, 92] width 199 height 14
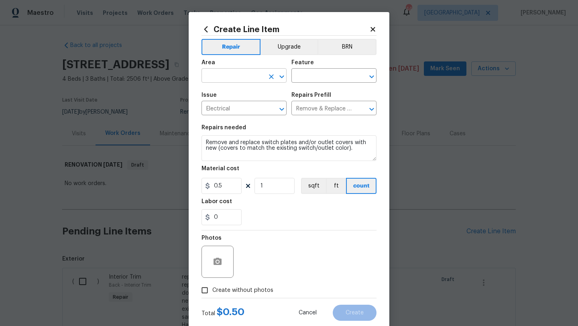
click at [240, 81] on input "text" at bounding box center [232, 76] width 63 height 12
click at [236, 109] on li "Interior Overall" at bounding box center [243, 107] width 85 height 13
type input "Interior Overall"
click at [301, 80] on input "text" at bounding box center [322, 76] width 63 height 12
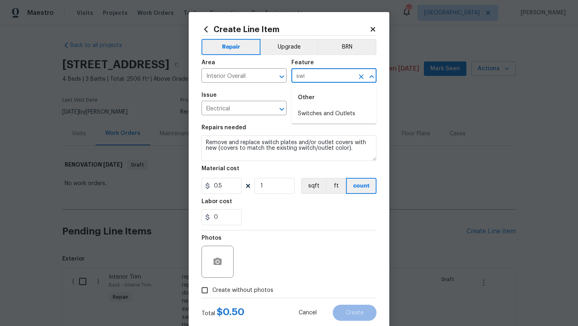
click at [308, 111] on li "Switches and Outlets" at bounding box center [333, 113] width 85 height 13
type input "Switches and Outlets"
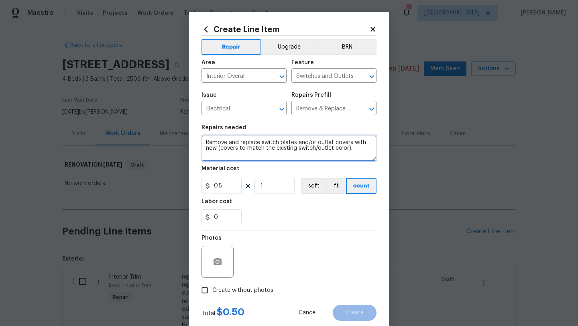
drag, startPoint x: 254, startPoint y: 156, endPoint x: 203, endPoint y: 143, distance: 52.9
click at [203, 143] on textarea "Remove and replace switch plates and/or outlet covers with new (covers to match…" at bounding box center [288, 148] width 175 height 26
type textarea "Replace any damaged, decorative, or missing outlet and switch covers"
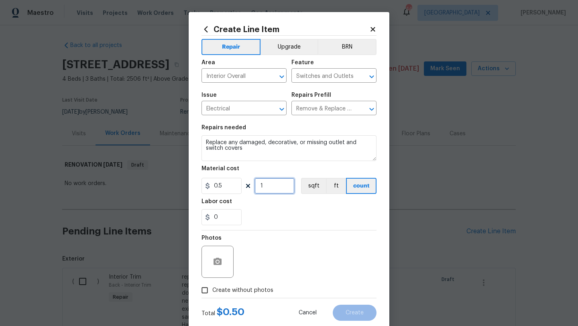
drag, startPoint x: 266, startPoint y: 189, endPoint x: 250, endPoint y: 189, distance: 15.2
click at [250, 189] on div "0.5 1 sqft ft count" at bounding box center [288, 186] width 175 height 16
type input "50"
click at [248, 288] on span "Create without photos" at bounding box center [242, 290] width 61 height 8
click at [212, 288] on input "Create without photos" at bounding box center [204, 289] width 15 height 15
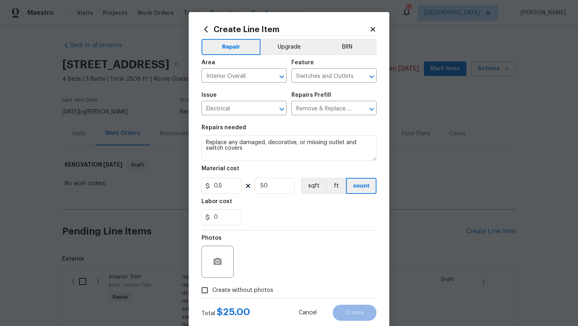
checkbox input "true"
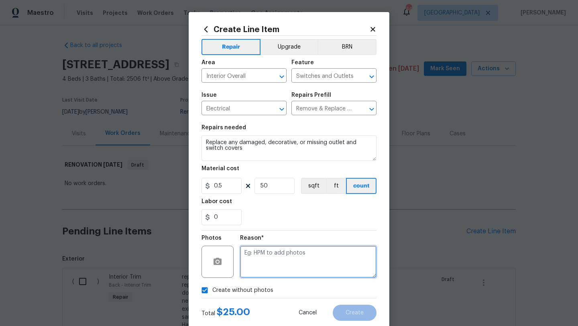
click at [264, 268] on textarea at bounding box center [308, 262] width 136 height 32
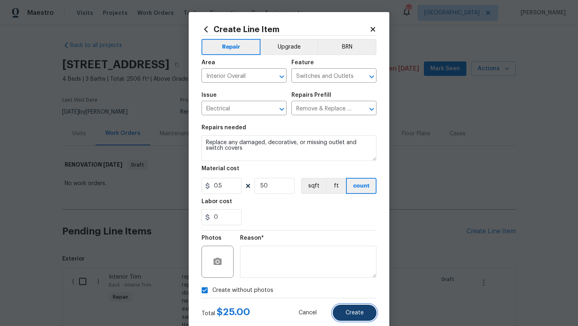
click at [345, 315] on button "Create" at bounding box center [355, 313] width 44 height 16
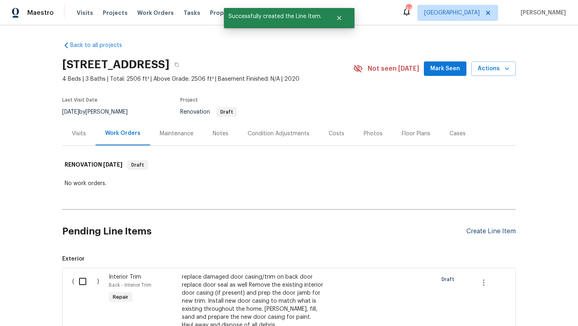
click at [474, 231] on div "Create Line Item" at bounding box center [490, 232] width 49 height 8
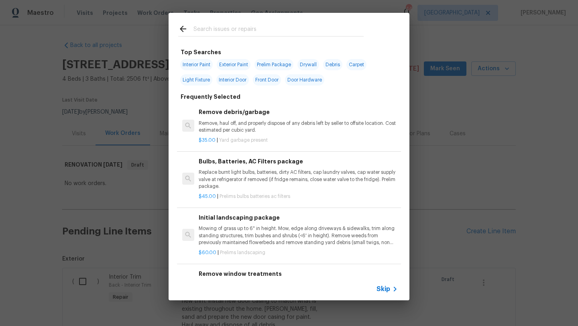
click at [244, 29] on input "text" at bounding box center [278, 30] width 170 height 12
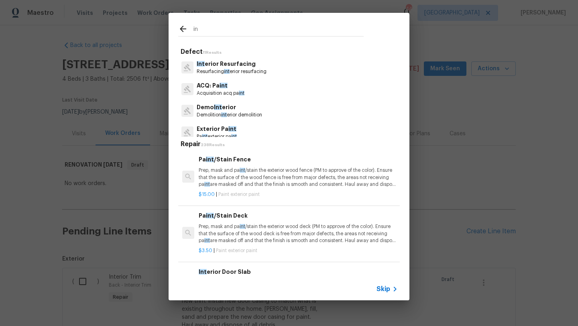
type input "i"
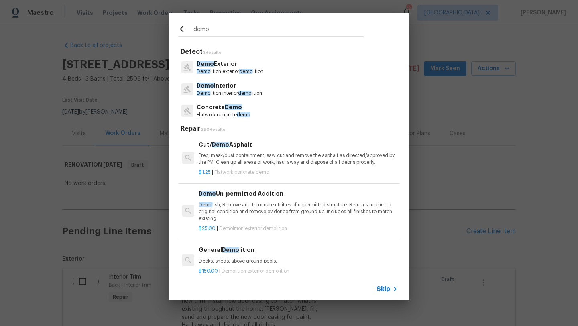
drag, startPoint x: 212, startPoint y: 32, endPoint x: 193, endPoint y: 31, distance: 19.3
click at [193, 31] on div "demo" at bounding box center [270, 30] width 185 height 12
type input "demo"
click at [214, 87] on p "Demo Interior" at bounding box center [229, 85] width 65 height 8
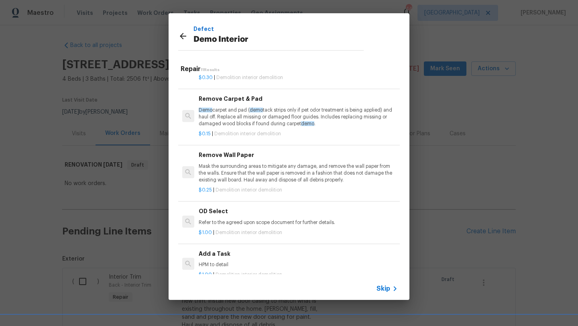
scroll to position [377, 0]
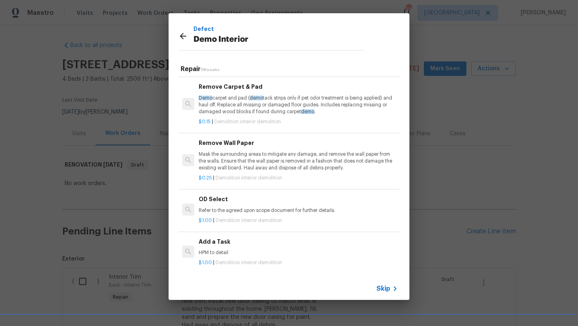
click at [218, 251] on p "HPM to detail" at bounding box center [298, 252] width 199 height 7
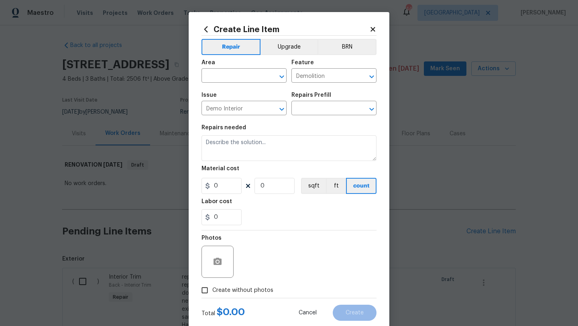
type input "Add a Task $1.00"
type textarea "HPM to detail"
type input "1"
click at [244, 77] on input "text" at bounding box center [232, 76] width 63 height 12
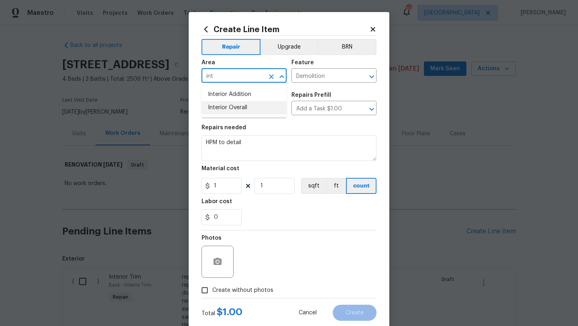
click at [248, 103] on li "Interior Overall" at bounding box center [243, 107] width 85 height 13
type input "Interior Overall"
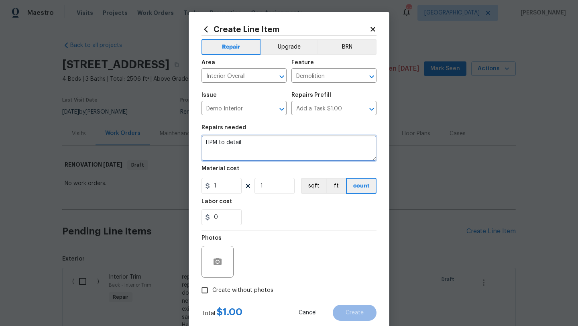
drag, startPoint x: 244, startPoint y: 142, endPoint x: 200, endPoint y: 140, distance: 44.2
click at [200, 140] on div "Create Line Item Repair Upgrade BRN Area Interior Overall ​ Feature Demolition …" at bounding box center [289, 172] width 201 height 321
type textarea "Demo all tv cables throughout. Demo internet equipment from upstairs living are…"
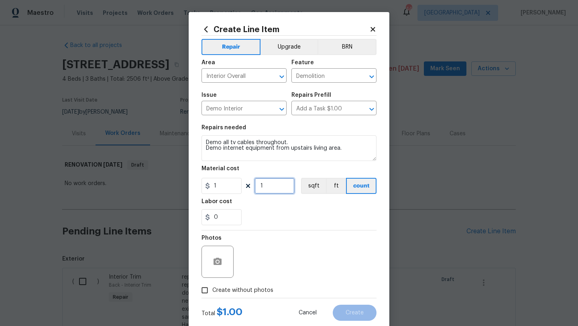
drag, startPoint x: 269, startPoint y: 189, endPoint x: 253, endPoint y: 189, distance: 16.1
click at [253, 189] on div "1 1 sqft ft count" at bounding box center [288, 186] width 175 height 16
type input "50"
click at [260, 286] on span "Create without photos" at bounding box center [242, 290] width 61 height 8
click at [212, 286] on input "Create without photos" at bounding box center [204, 289] width 15 height 15
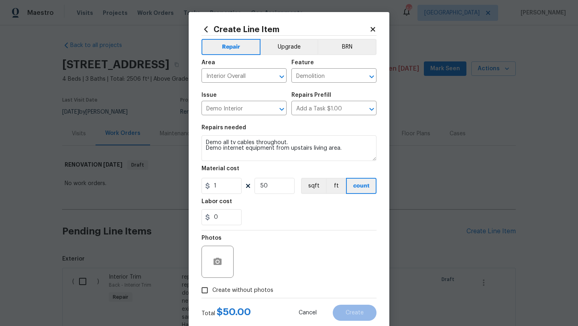
checkbox input "true"
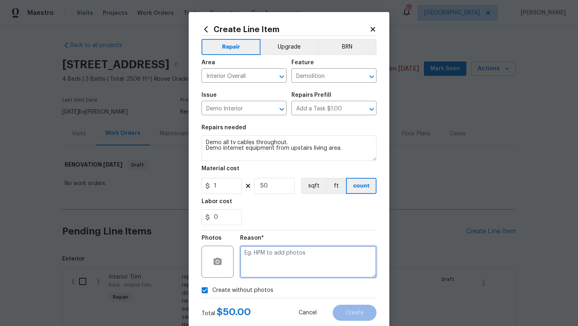
click at [271, 263] on textarea at bounding box center [308, 262] width 136 height 32
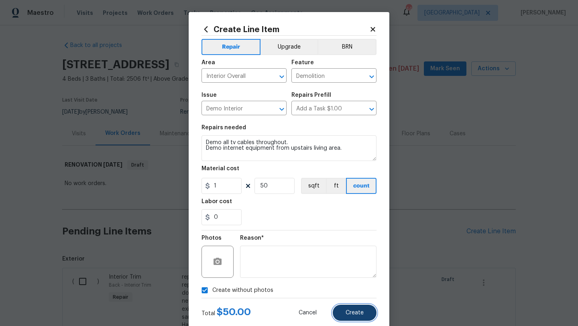
click at [347, 315] on span "Create" at bounding box center [354, 313] width 18 height 6
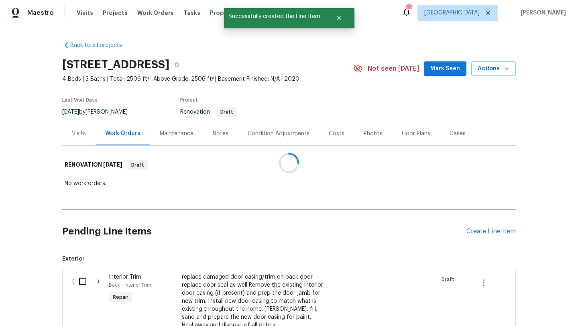
click at [467, 231] on div at bounding box center [289, 163] width 578 height 326
click at [467, 231] on div "Create Line Item" at bounding box center [490, 232] width 49 height 8
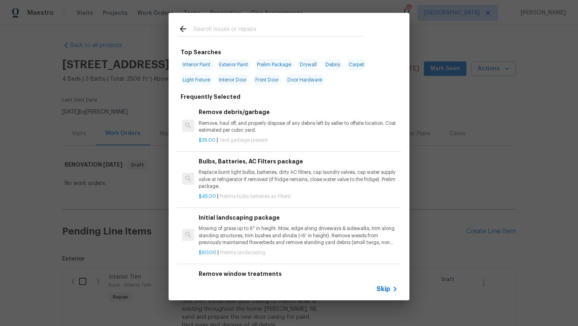
click at [277, 31] on input "text" at bounding box center [278, 30] width 170 height 12
type input "c"
type input "kitchen cabinet"
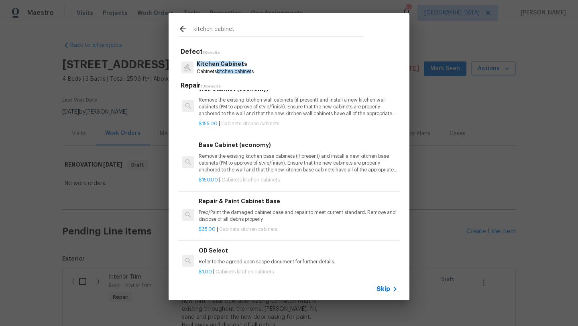
scroll to position [294, 0]
click at [284, 218] on p "Prep/Paint the damaged cabinet base and repair to meet current standard. Remove…" at bounding box center [298, 215] width 199 height 14
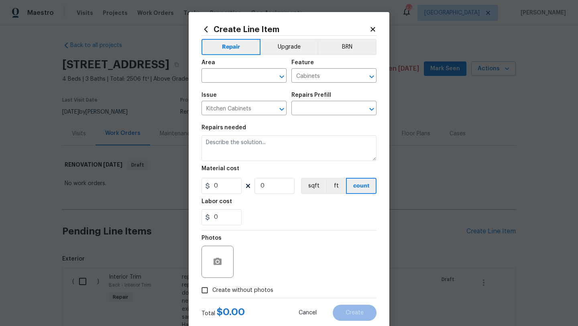
type input "Repair & Paint Cabinet Base $35.00"
type textarea "Prep/Paint the damaged cabinet base and repair to meet current standard. Remove…"
type input "35"
type input "1"
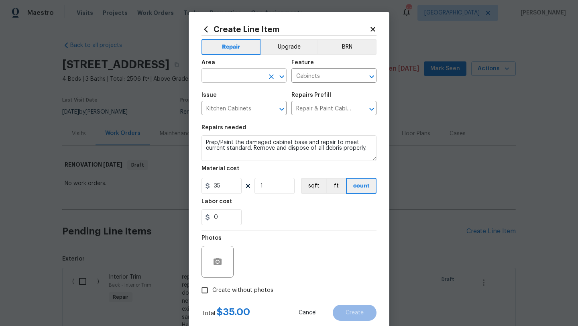
click at [243, 74] on input "text" at bounding box center [232, 76] width 63 height 12
click at [226, 95] on li "Kitchen" at bounding box center [243, 94] width 85 height 13
type input "Kitchen"
drag, startPoint x: 228, startPoint y: 155, endPoint x: 203, endPoint y: 138, distance: 29.2
click at [203, 138] on textarea "Prep/Paint the damaged cabinet base and repair to meet current standard. Remove…" at bounding box center [288, 148] width 175 height 26
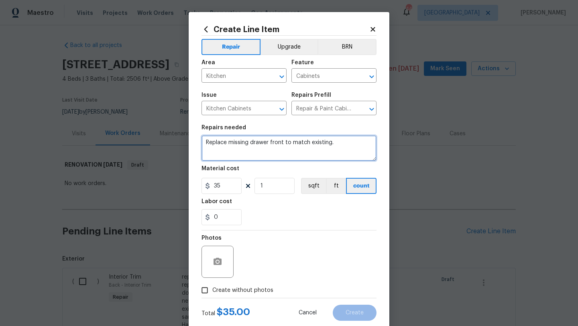
type textarea "Replace missing drawer front to match existing."
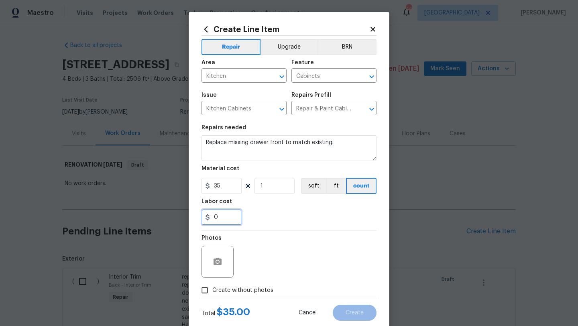
drag, startPoint x: 223, startPoint y: 220, endPoint x: 197, endPoint y: 219, distance: 25.7
click at [197, 220] on div "Create Line Item Repair Upgrade BRN Area Kitchen ​ Feature Cabinets ​ Issue Kit…" at bounding box center [289, 172] width 201 height 321
type input "15"
click at [267, 216] on div "15" at bounding box center [288, 217] width 175 height 16
click at [243, 288] on span "Create without photos" at bounding box center [242, 290] width 61 height 8
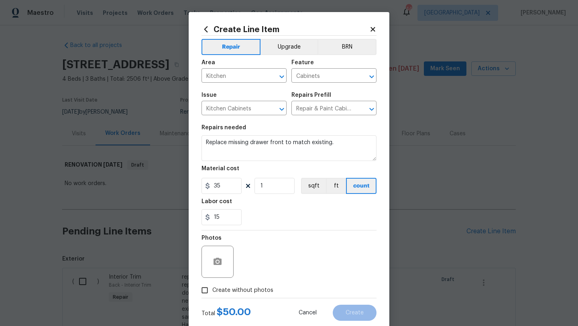
click at [212, 288] on input "Create without photos" at bounding box center [204, 289] width 15 height 15
checkbox input "true"
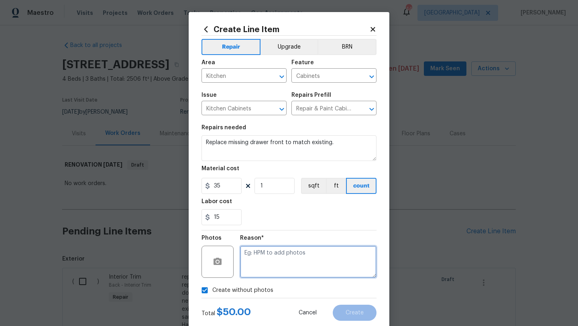
click at [268, 262] on textarea at bounding box center [308, 262] width 136 height 32
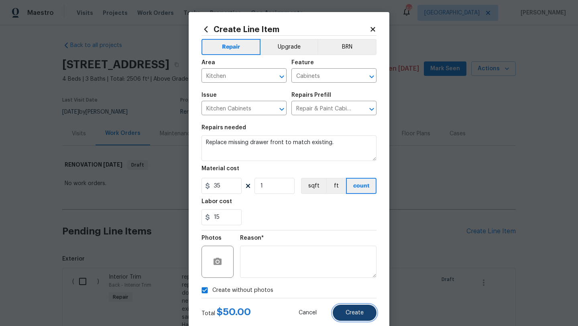
click at [364, 309] on button "Create" at bounding box center [355, 313] width 44 height 16
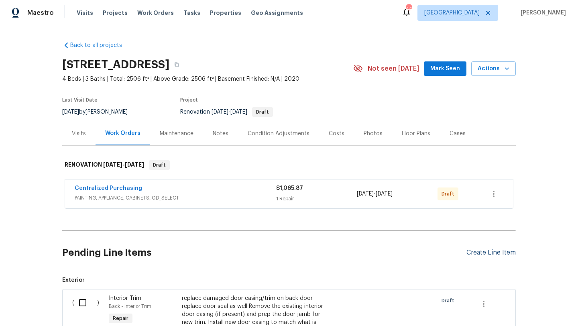
click at [472, 252] on div "Create Line Item" at bounding box center [490, 253] width 49 height 8
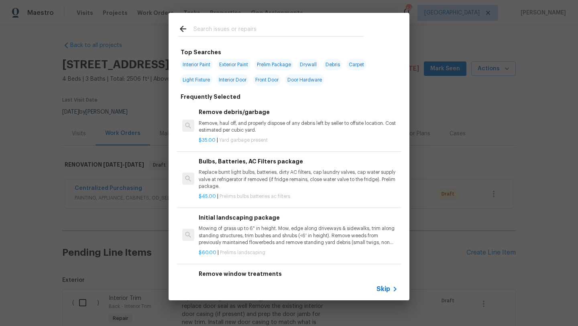
click at [241, 28] on input "text" at bounding box center [278, 30] width 170 height 12
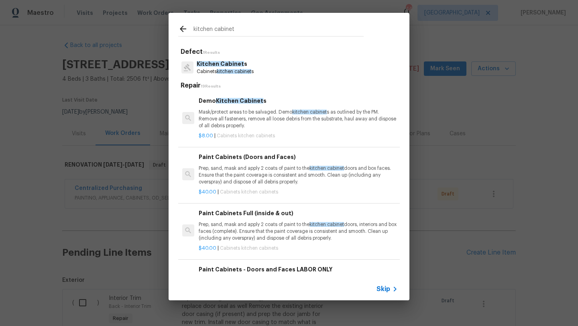
type input "kitchen cabinet"
click at [242, 227] on p "Prep, sand, mask and apply 2 coats of paint to the kitchen cabinet doors, inter…" at bounding box center [298, 231] width 199 height 20
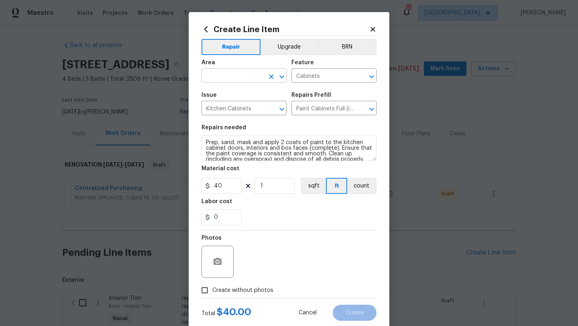
click at [243, 78] on input "text" at bounding box center [232, 76] width 63 height 12
click at [238, 96] on li "Kitchen" at bounding box center [243, 94] width 85 height 13
type input "Kitchen"
drag, startPoint x: 266, startPoint y: 189, endPoint x: 224, endPoint y: 187, distance: 42.2
click at [224, 187] on div "40 1 sqft ft count" at bounding box center [288, 186] width 175 height 16
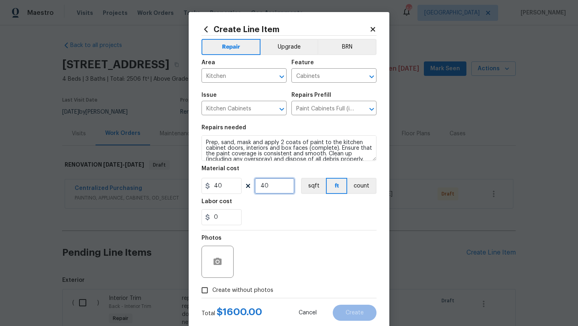
type input "40"
click at [225, 290] on span "Create without photos" at bounding box center [242, 290] width 61 height 8
click at [212, 290] on input "Create without photos" at bounding box center [204, 289] width 15 height 15
checkbox input "true"
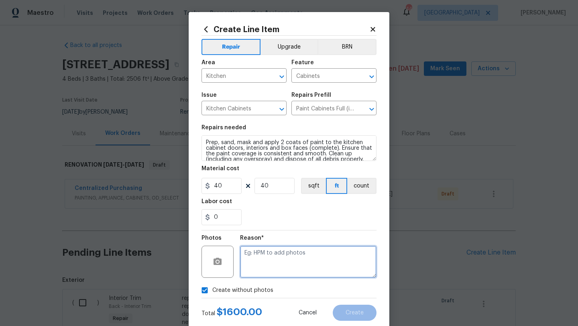
click at [256, 271] on textarea at bounding box center [308, 262] width 136 height 32
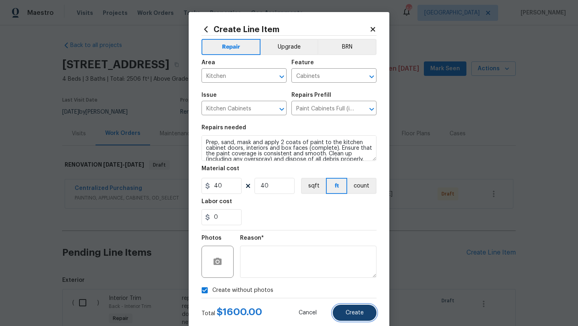
click at [350, 310] on span "Create" at bounding box center [354, 313] width 18 height 6
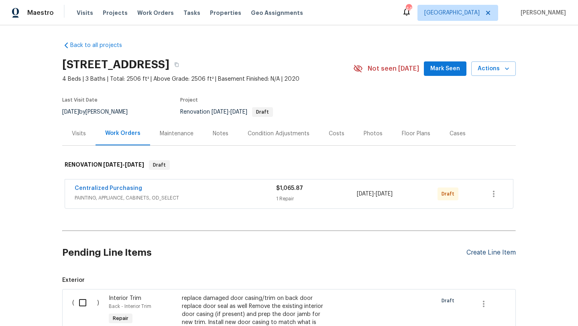
click at [474, 253] on div "Create Line Item" at bounding box center [490, 253] width 49 height 8
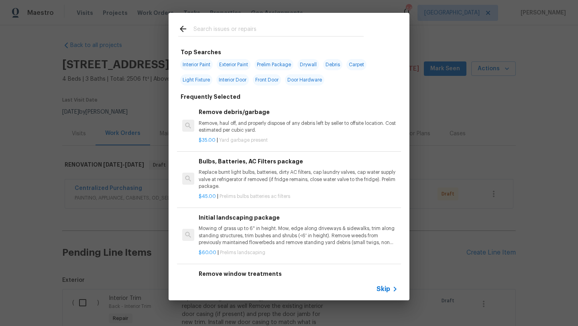
click at [257, 30] on input "text" at bounding box center [278, 30] width 170 height 12
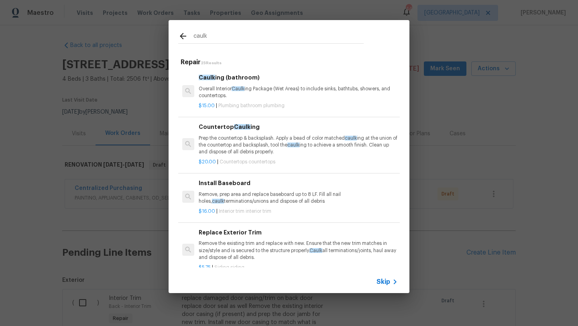
type input "caulk"
click at [262, 93] on p "Overall Interior Caulk ing Package (Wet Areas) to include sinks, bathtubs, show…" at bounding box center [298, 92] width 199 height 14
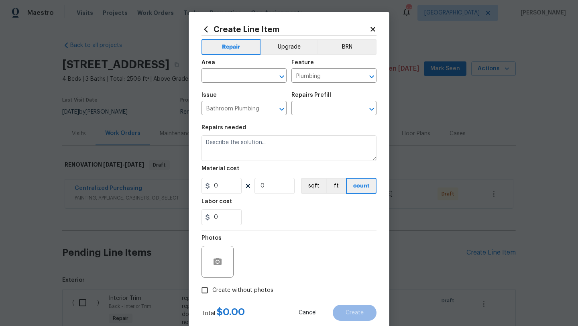
type input "Caulking (bathroom) $15.00"
type textarea "Overall Interior Caulking Package (Wet Areas) to include sinks, bathtubs, showe…"
type input "15"
type input "1"
click at [243, 80] on input "text" at bounding box center [232, 76] width 63 height 12
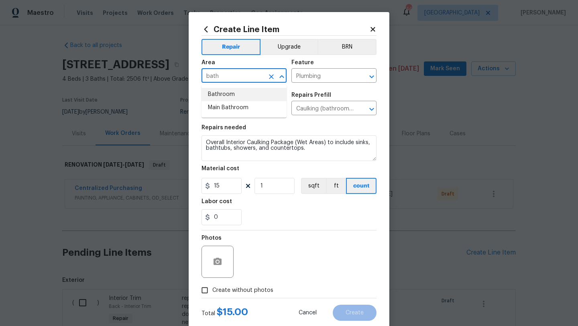
click at [233, 93] on li "Bathroom" at bounding box center [243, 94] width 85 height 13
type input "Bathroom"
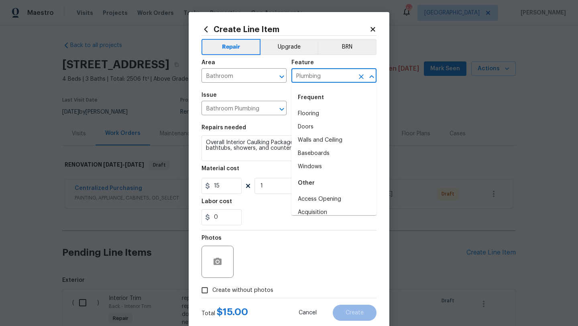
click at [305, 77] on input "Plumbing" at bounding box center [322, 76] width 63 height 12
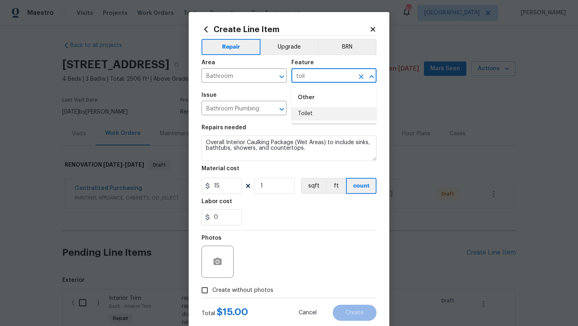
click at [308, 108] on li "Toilet" at bounding box center [333, 113] width 85 height 13
type input "Toilet"
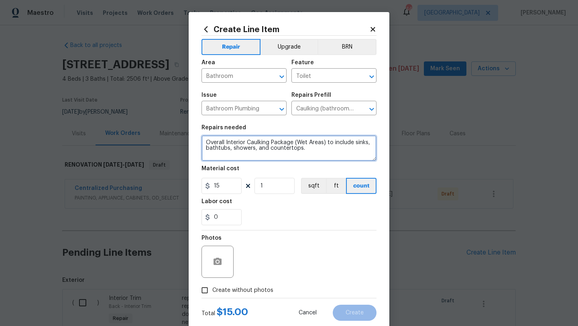
drag, startPoint x: 305, startPoint y: 148, endPoint x: 202, endPoint y: 140, distance: 103.1
click at [202, 140] on textarea "Overall Interior Caulking Package (Wet Areas) to include sinks, bathtubs, showe…" at bounding box center [288, 148] width 175 height 26
type textarea "remove old caulk and replace caulk at base of all 3 toilets"
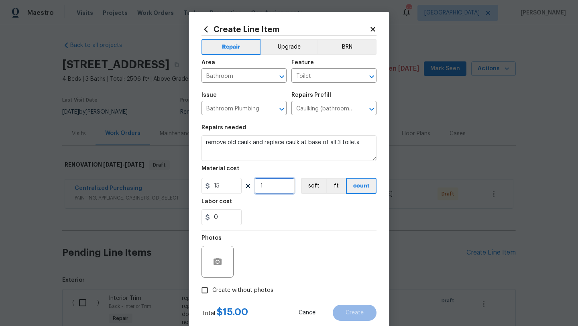
drag, startPoint x: 265, startPoint y: 187, endPoint x: 259, endPoint y: 187, distance: 6.4
click at [259, 187] on input "1" at bounding box center [274, 186] width 40 height 16
type input "3"
click at [262, 287] on span "Create without photos" at bounding box center [242, 290] width 61 height 8
click at [212, 287] on input "Create without photos" at bounding box center [204, 289] width 15 height 15
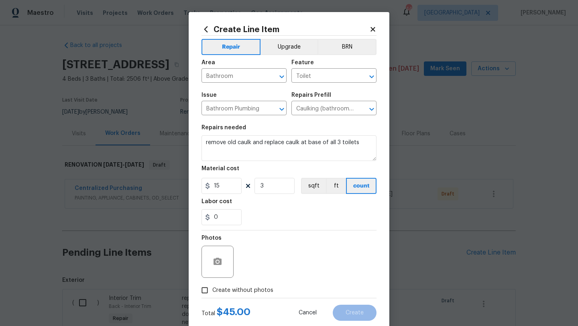
checkbox input "true"
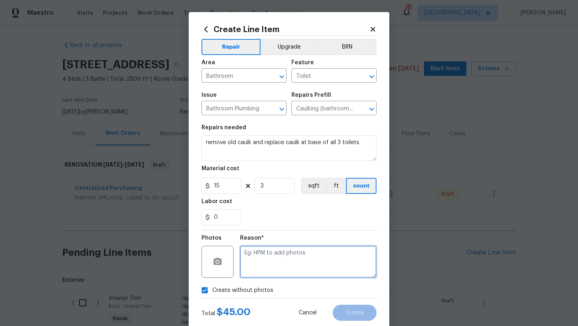
click at [271, 266] on textarea at bounding box center [308, 262] width 136 height 32
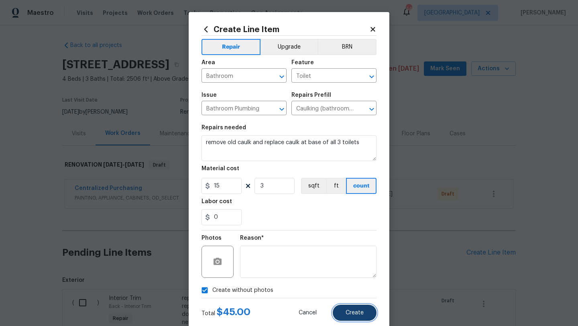
click at [350, 308] on button "Create" at bounding box center [355, 313] width 44 height 16
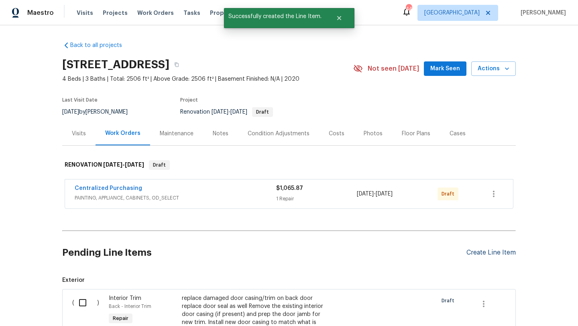
click at [472, 253] on div "Create Line Item" at bounding box center [490, 253] width 49 height 8
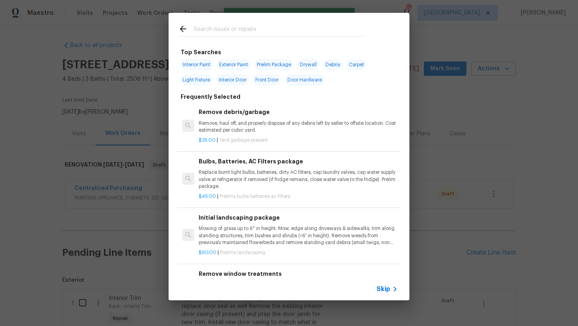
click at [256, 31] on input "text" at bounding box center [278, 30] width 170 height 12
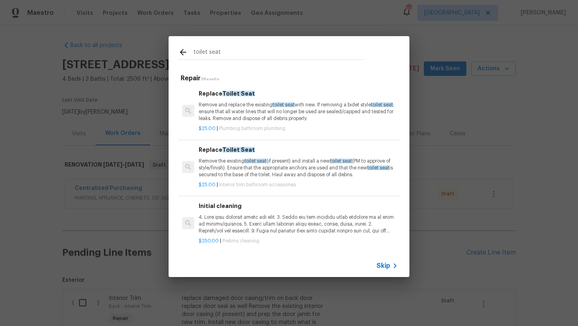
type input "toilet seat"
click at [271, 119] on p "Remove and replace the existing toilet seat with new. If removing a bidet style…" at bounding box center [298, 112] width 199 height 20
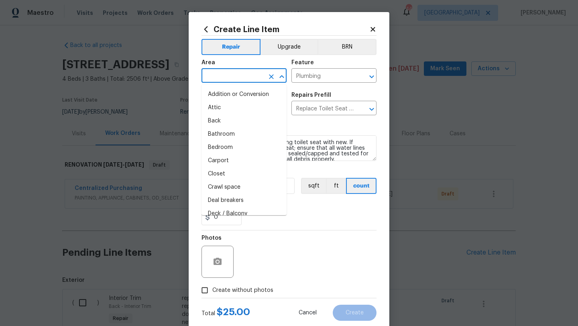
click at [258, 75] on input "text" at bounding box center [232, 76] width 63 height 12
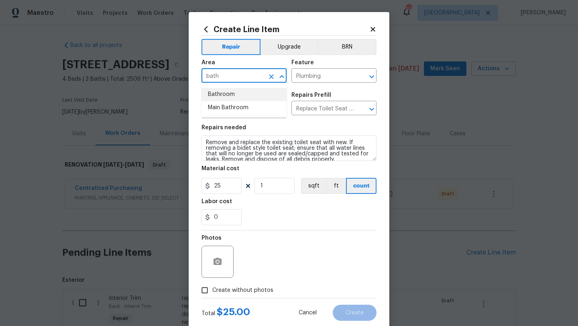
click at [252, 92] on li "Bathroom" at bounding box center [243, 94] width 85 height 13
type input "Bathroom"
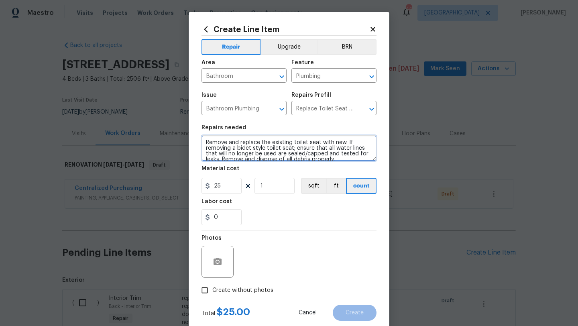
click at [207, 141] on textarea "Remove and replace the existing toilet seat with new. If removing a bidet style…" at bounding box center [288, 148] width 175 height 26
type textarea "Downstairs hall bathroom Remove and replace the existing toilet seat with new. …"
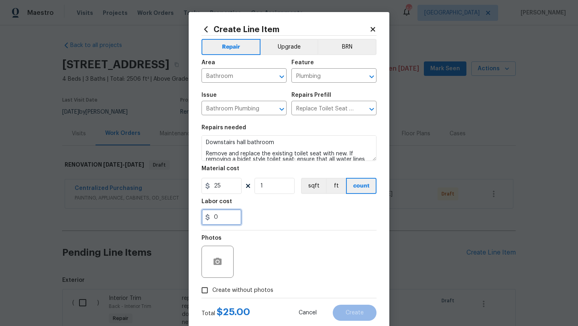
drag, startPoint x: 220, startPoint y: 219, endPoint x: 204, endPoint y: 219, distance: 16.5
click at [204, 219] on input "0" at bounding box center [221, 217] width 40 height 16
type input "15"
click at [244, 295] on label "Create without photos" at bounding box center [235, 289] width 76 height 15
click at [212, 295] on input "Create without photos" at bounding box center [204, 289] width 15 height 15
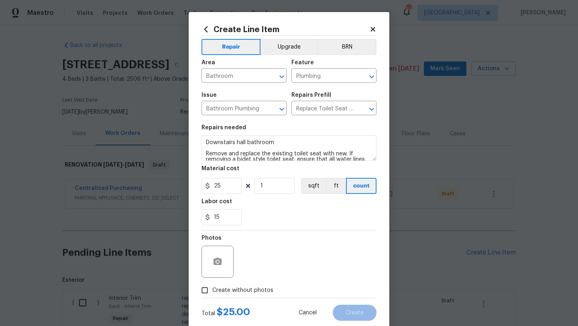
checkbox input "true"
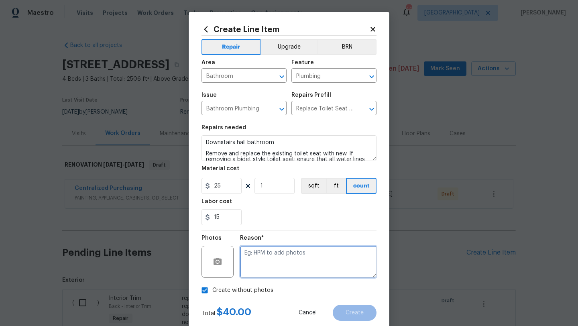
click at [270, 259] on textarea at bounding box center [308, 262] width 136 height 32
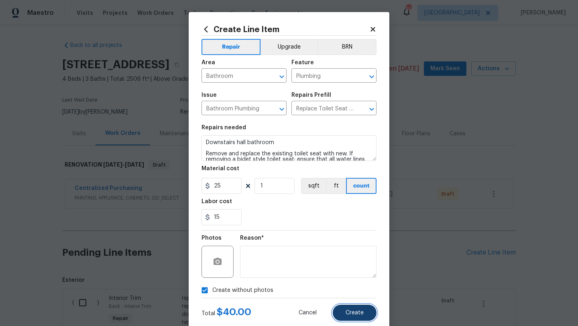
click at [355, 305] on button "Create" at bounding box center [355, 313] width 44 height 16
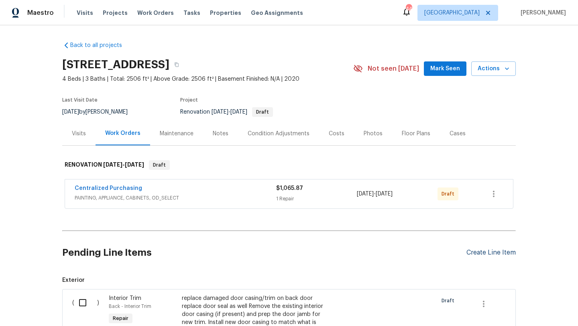
click at [493, 251] on div "Create Line Item" at bounding box center [490, 253] width 49 height 8
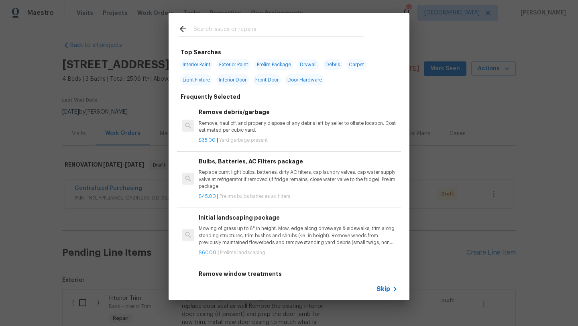
click at [283, 35] on input "text" at bounding box center [278, 30] width 170 height 12
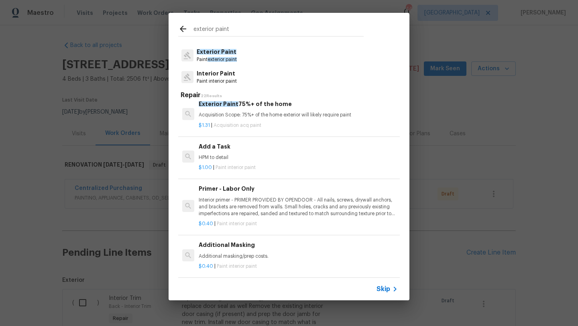
scroll to position [522, 0]
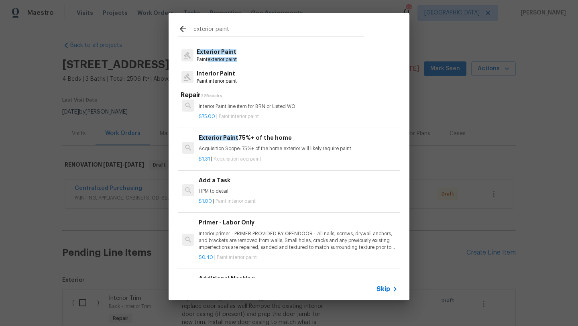
type input "exterior paint"
click at [277, 190] on p "HPM to detail" at bounding box center [298, 191] width 199 height 7
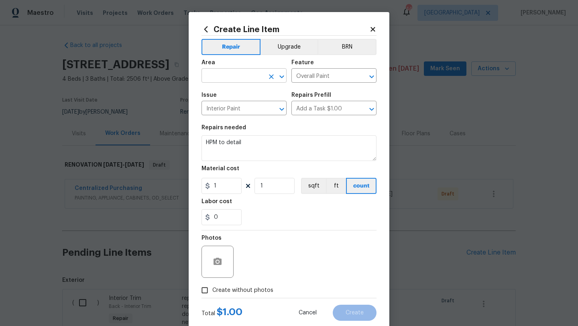
click at [245, 75] on input "text" at bounding box center [232, 76] width 63 height 12
click at [235, 91] on li "Back" at bounding box center [243, 94] width 85 height 13
type input "Back"
drag, startPoint x: 243, startPoint y: 146, endPoint x: 205, endPoint y: 141, distance: 38.8
click at [205, 141] on textarea "HPM to detail" at bounding box center [288, 148] width 175 height 26
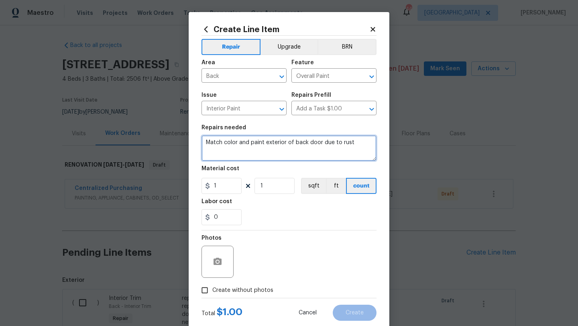
type textarea "Match color and paint exterior of back door due to rust"
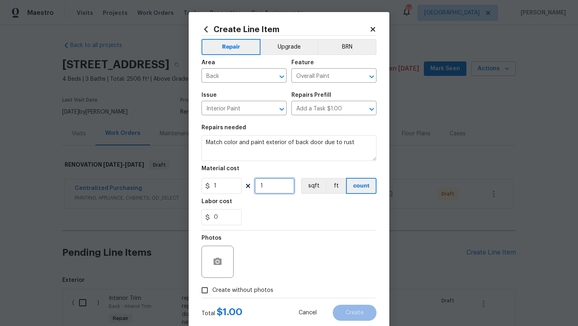
click at [270, 188] on input "1" at bounding box center [274, 186] width 40 height 16
type input "100"
click at [268, 283] on label "Create without photos" at bounding box center [235, 289] width 76 height 15
click at [212, 283] on input "Create without photos" at bounding box center [204, 289] width 15 height 15
checkbox input "true"
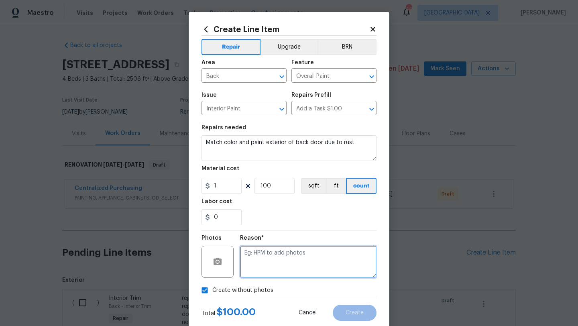
click at [275, 275] on textarea at bounding box center [308, 262] width 136 height 32
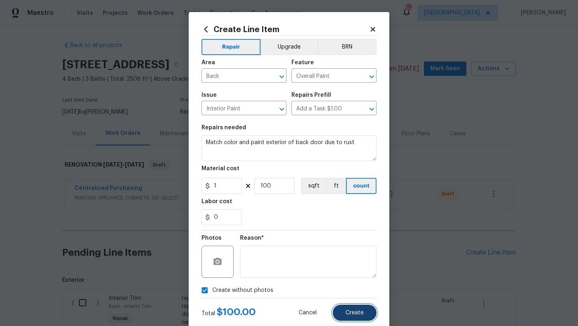
click at [343, 309] on button "Create" at bounding box center [355, 313] width 44 height 16
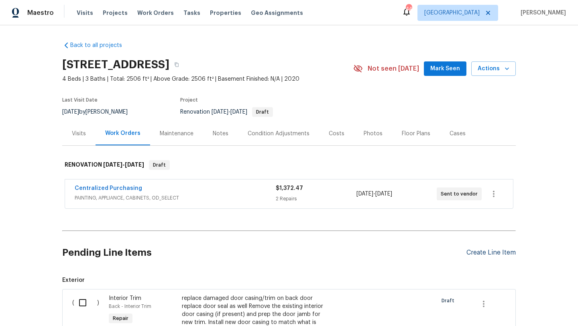
click at [478, 251] on div "Create Line Item" at bounding box center [490, 253] width 49 height 8
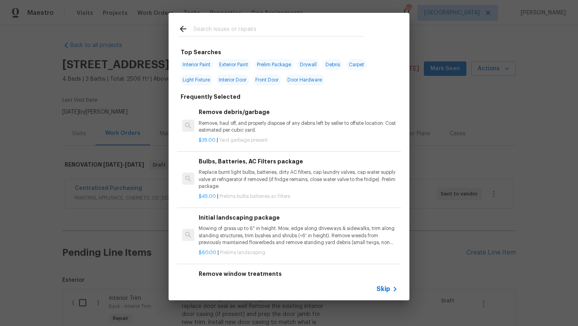
click at [229, 29] on input "text" at bounding box center [278, 30] width 170 height 12
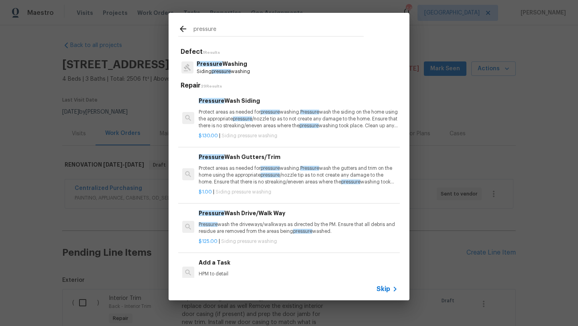
type input "pressure"
click at [236, 117] on p "Protect areas as needed for pressure washing. Pressure wash the siding on the h…" at bounding box center [298, 119] width 199 height 20
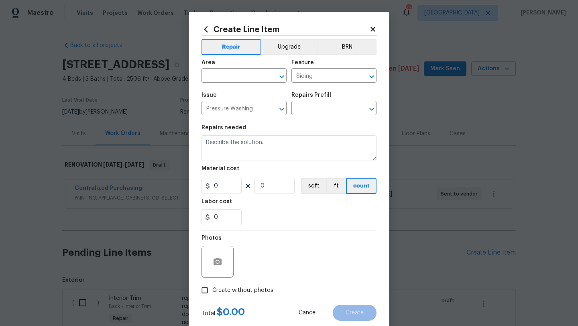
type input "Pressure Wash Siding $130.00"
type textarea "Protect areas as needed for pressure washing. Pressure wash the siding on the h…"
type input "130"
type input "1"
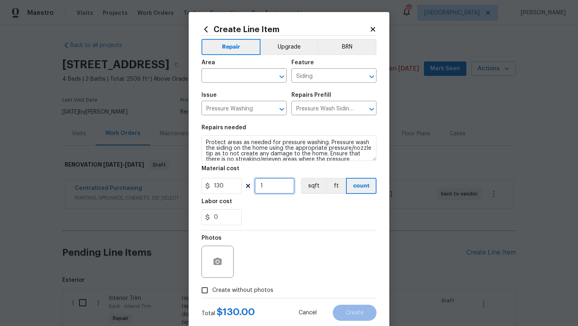
drag, startPoint x: 266, startPoint y: 183, endPoint x: 256, endPoint y: 183, distance: 10.0
click at [256, 183] on input "1" at bounding box center [274, 186] width 40 height 16
drag, startPoint x: 223, startPoint y: 217, endPoint x: 199, endPoint y: 217, distance: 23.7
click at [199, 217] on div "Create Line Item Repair Upgrade BRN Area ​ Feature Siding ​ Issue Pressure Wash…" at bounding box center [289, 172] width 201 height 321
type input "120"
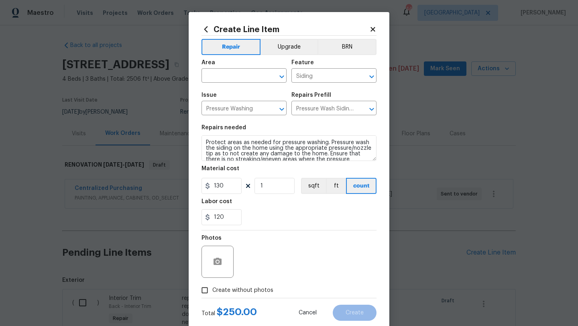
click at [260, 243] on div "Photos" at bounding box center [288, 256] width 175 height 52
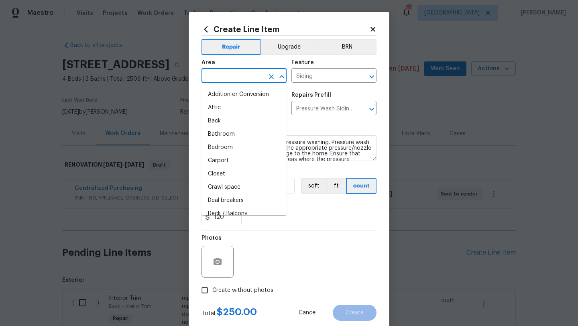
click at [230, 77] on input "text" at bounding box center [232, 76] width 63 height 12
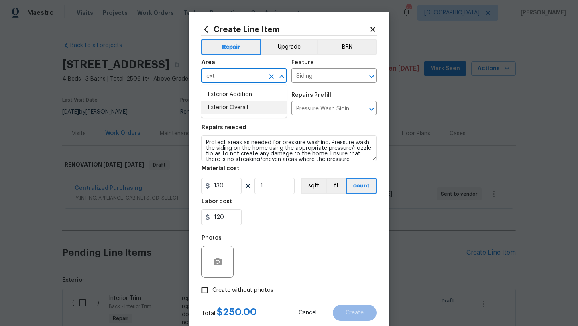
click at [238, 106] on li "Exterior Overall" at bounding box center [243, 107] width 85 height 13
type input "Exterior Overall"
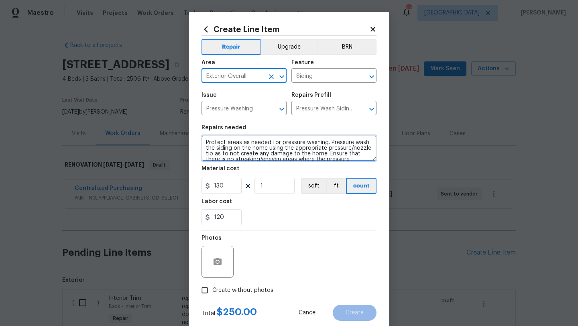
click at [205, 141] on textarea "Protect areas as needed for pressure washing. Pressure wash the siding on the h…" at bounding box center [288, 148] width 175 height 26
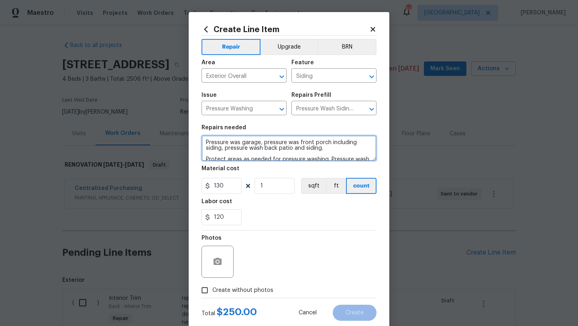
type textarea "Pressure was garage, pressure was front porch including siding, pressure wash b…"
click at [260, 287] on span "Create without photos" at bounding box center [242, 290] width 61 height 8
click at [212, 287] on input "Create without photos" at bounding box center [204, 289] width 15 height 15
checkbox input "true"
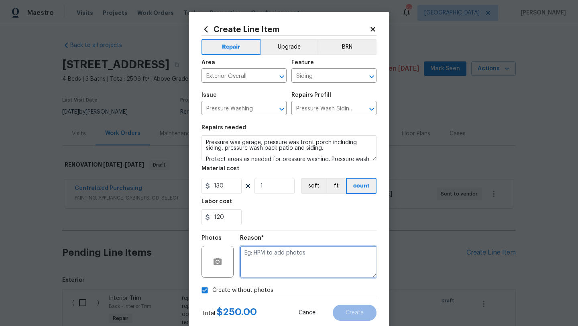
click at [276, 268] on textarea at bounding box center [308, 262] width 136 height 32
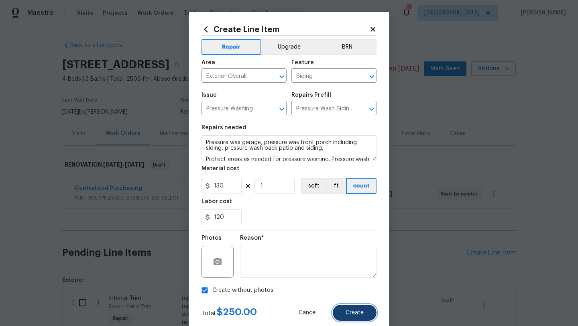
click at [340, 314] on button "Create" at bounding box center [355, 313] width 44 height 16
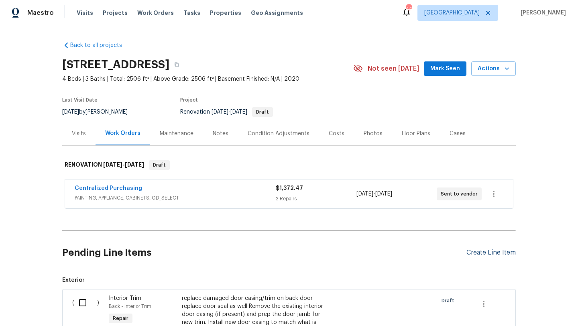
click at [471, 255] on div "Create Line Item" at bounding box center [490, 253] width 49 height 8
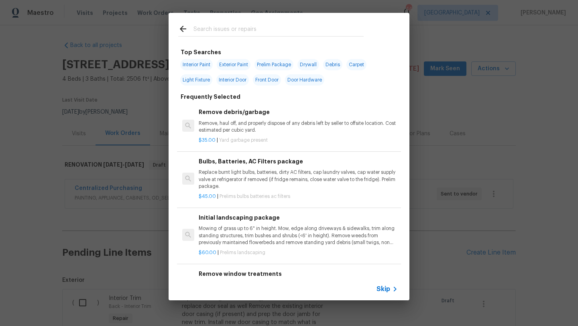
click at [236, 30] on input "text" at bounding box center [278, 30] width 170 height 12
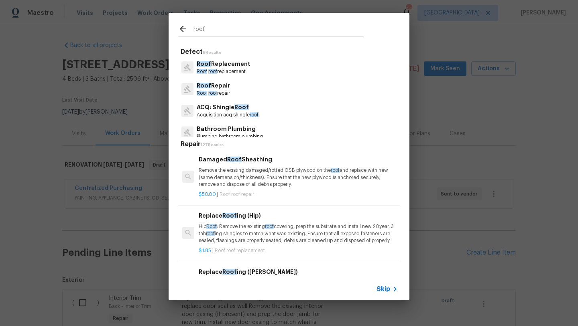
type input "roof"
click at [213, 86] on p "Roof Repair" at bounding box center [213, 85] width 33 height 8
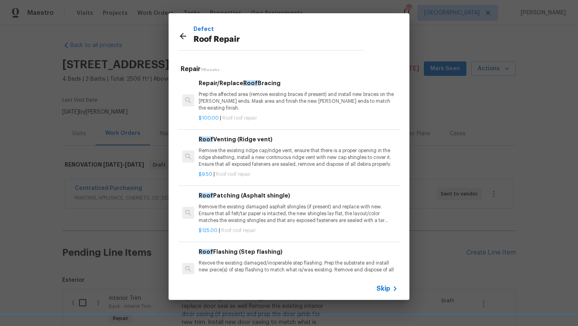
scroll to position [114, 0]
click at [251, 203] on p "Remove the existing damaged asphalt shingles (if present) and replace with new.…" at bounding box center [298, 213] width 199 height 20
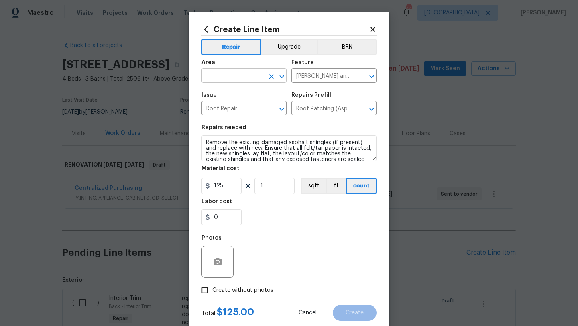
click at [237, 78] on input "text" at bounding box center [232, 76] width 63 height 12
click at [237, 98] on li "Roof" at bounding box center [243, 94] width 85 height 13
type input "Roof"
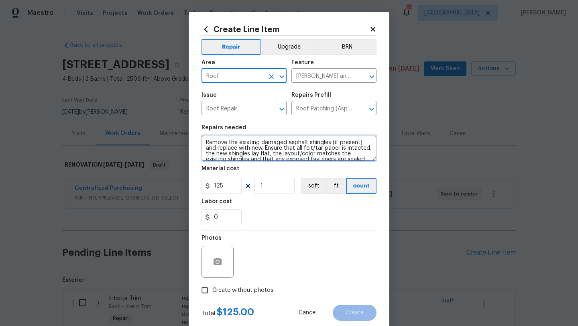
click at [206, 142] on textarea "Remove the existing damaged asphalt shingles (if present) and replace with new.…" at bounding box center [288, 148] width 175 height 26
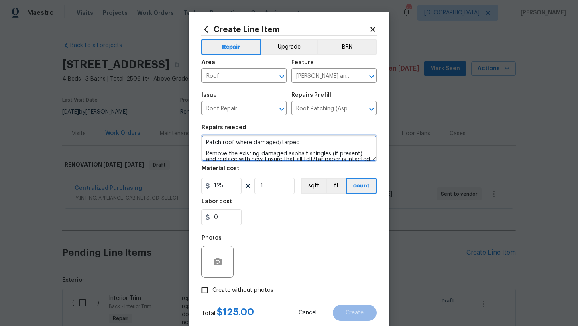
type textarea "Patch roof where damaged/tarped Remove the existing damaged asphalt shingles (i…"
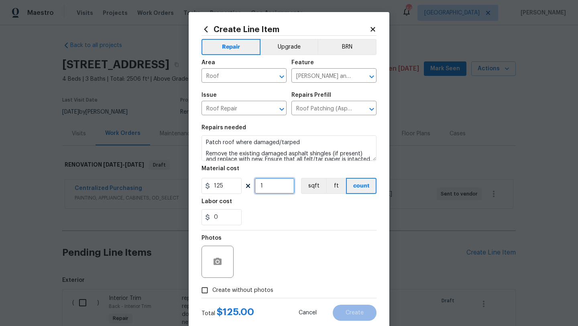
drag, startPoint x: 264, startPoint y: 186, endPoint x: 256, endPoint y: 186, distance: 8.8
click at [256, 186] on input "1" at bounding box center [274, 186] width 40 height 16
type input "2"
click at [259, 285] on label "Create without photos" at bounding box center [235, 289] width 76 height 15
click at [212, 285] on input "Create without photos" at bounding box center [204, 289] width 15 height 15
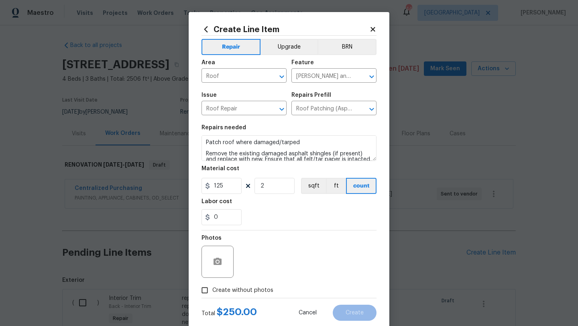
checkbox input "true"
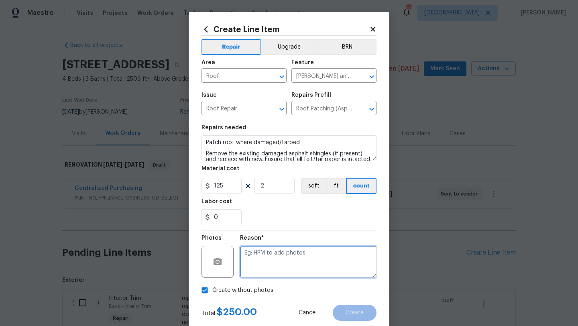
click at [262, 274] on textarea at bounding box center [308, 262] width 136 height 32
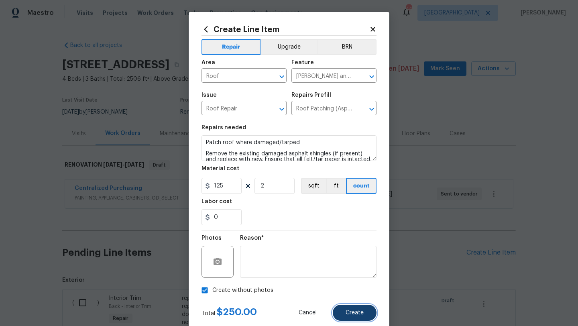
click at [349, 311] on span "Create" at bounding box center [354, 313] width 18 height 6
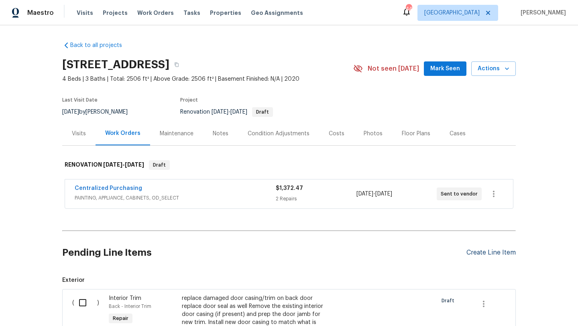
click at [484, 250] on div "Create Line Item" at bounding box center [490, 253] width 49 height 8
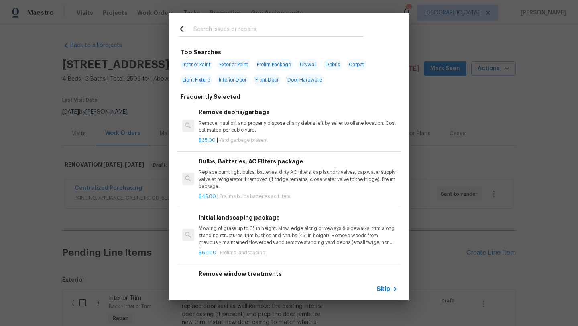
click at [246, 19] on div at bounding box center [271, 29] width 205 height 32
click at [246, 28] on input "text" at bounding box center [278, 30] width 170 height 12
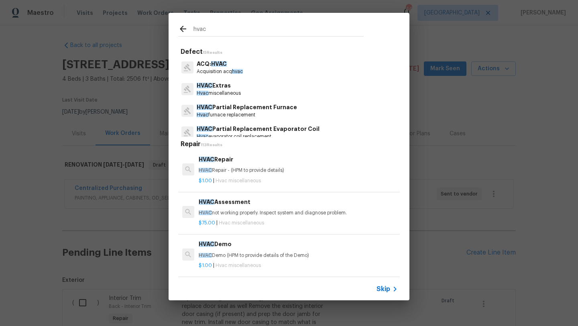
type input "hvac"
click at [227, 85] on p "HVAC Extras" at bounding box center [219, 85] width 44 height 8
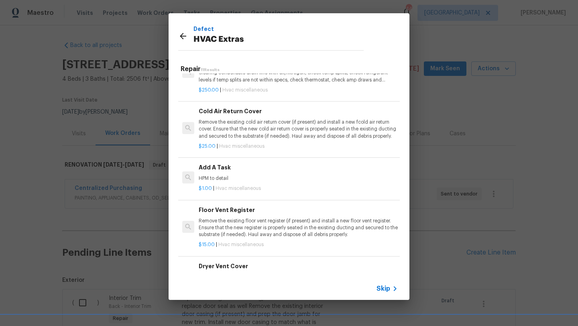
scroll to position [243, 0]
click at [239, 130] on p "Remove the existing cold air return cover (if present) and install a new fcold …" at bounding box center [298, 128] width 199 height 20
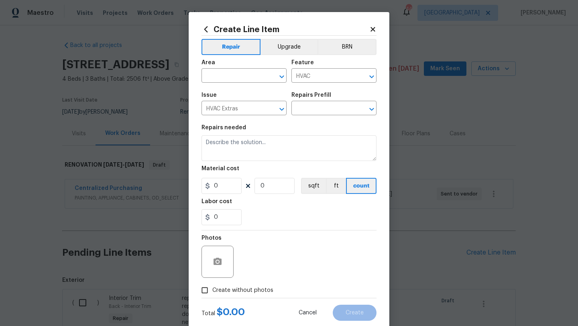
type input "Cold Air Return Cover $25.00"
type textarea "Remove the existing cold air return cover (if present) and install a new fcold …"
type input "25"
type input "1"
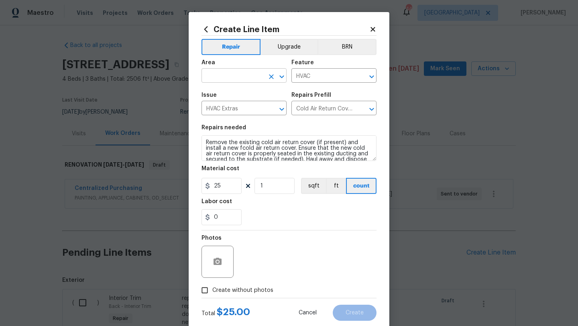
click at [236, 79] on input "text" at bounding box center [232, 76] width 63 height 12
click at [229, 90] on li "Living Room" at bounding box center [243, 94] width 85 height 13
type input "Living Room"
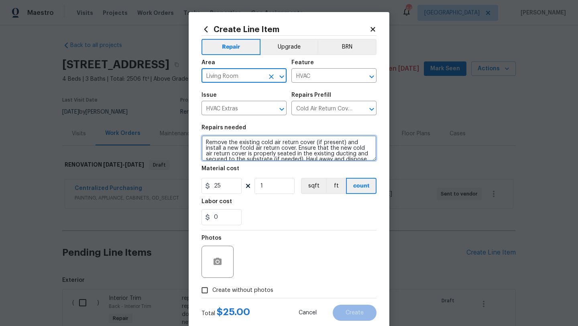
click at [205, 141] on textarea "Remove the existing cold air return cover (if present) and install a new fcold …" at bounding box center [288, 148] width 175 height 26
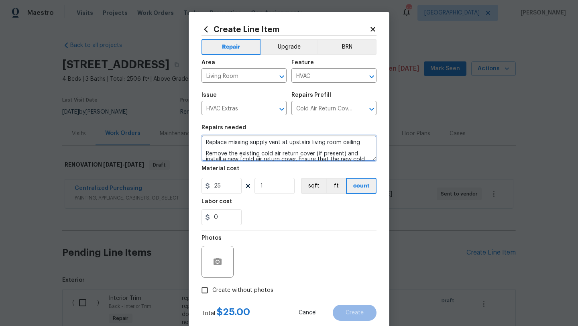
type textarea "Replace missing supply vent at upstairs living room ceiling Remove the existing…"
click at [246, 291] on span "Create without photos" at bounding box center [242, 290] width 61 height 8
click at [212, 291] on input "Create without photos" at bounding box center [204, 289] width 15 height 15
checkbox input "true"
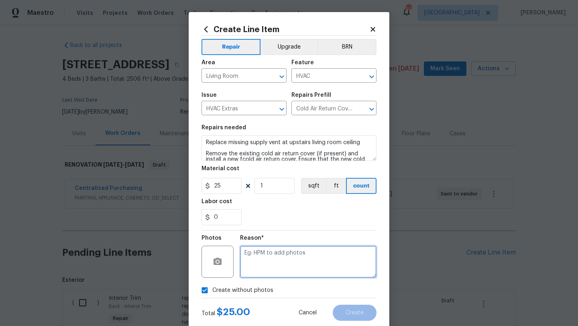
click at [272, 266] on textarea at bounding box center [308, 262] width 136 height 32
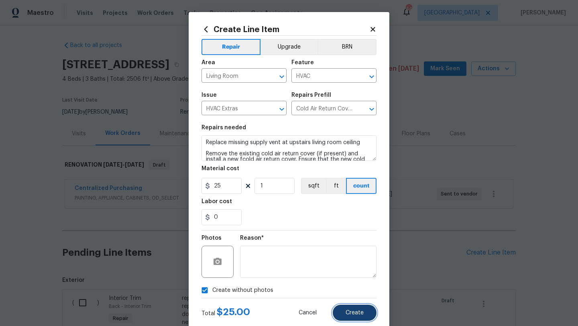
click at [371, 314] on button "Create" at bounding box center [355, 313] width 44 height 16
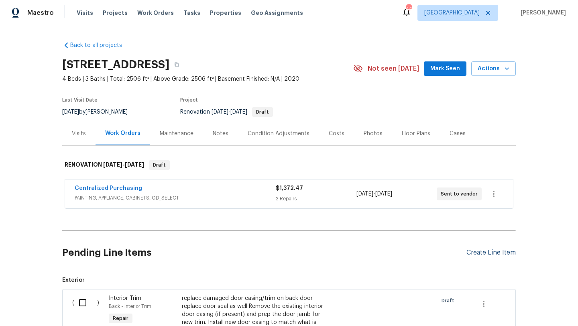
click at [483, 256] on div "Create Line Item" at bounding box center [490, 253] width 49 height 8
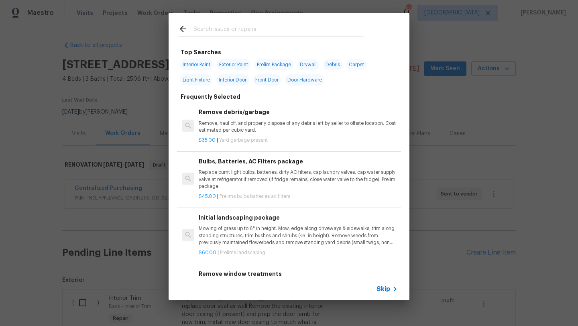
click at [265, 30] on input "text" at bounding box center [278, 30] width 170 height 12
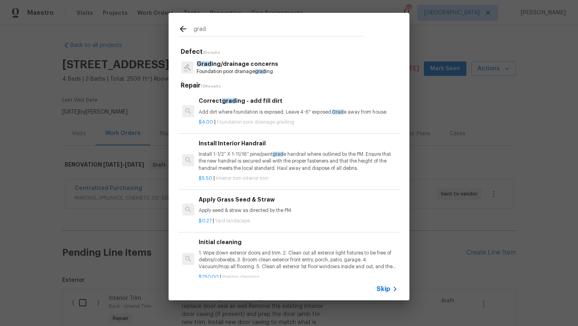
type input "grad"
click at [259, 66] on p "Grad ing/drainage concerns" at bounding box center [237, 64] width 81 height 8
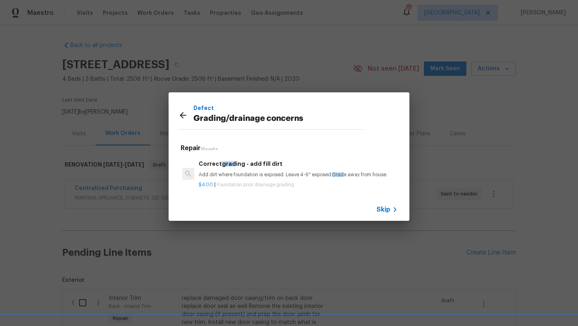
click at [244, 162] on h6 "Correct grad ing - add fill dirt" at bounding box center [298, 163] width 199 height 9
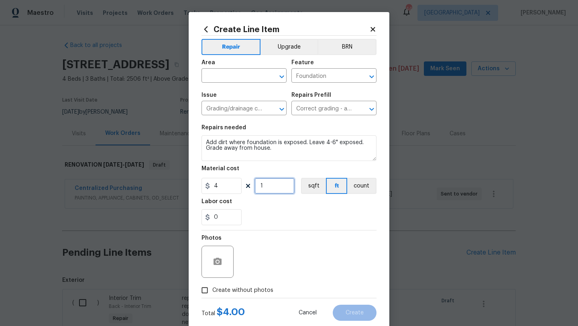
click at [266, 181] on input "1" at bounding box center [274, 186] width 40 height 16
type input "100"
click at [222, 267] on button "button" at bounding box center [217, 261] width 19 height 19
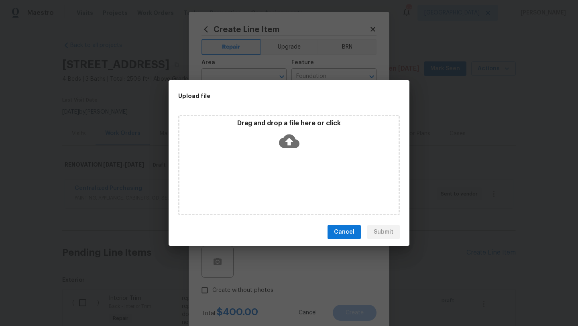
click at [292, 141] on icon at bounding box center [289, 141] width 20 height 14
click at [348, 230] on span "Cancel" at bounding box center [344, 232] width 20 height 10
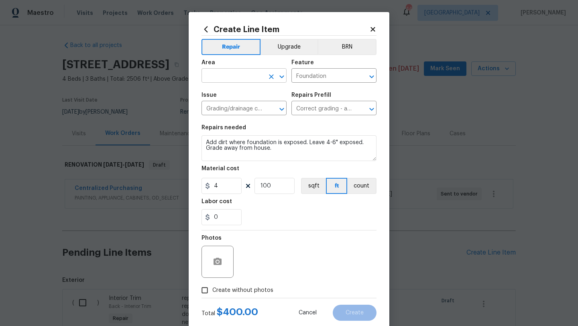
click at [248, 74] on input "text" at bounding box center [232, 76] width 63 height 12
type input "f"
click at [250, 113] on li "Exterior Overall" at bounding box center [243, 107] width 85 height 13
type input "Exterior Overall"
click at [262, 287] on span "Create without photos" at bounding box center [242, 290] width 61 height 8
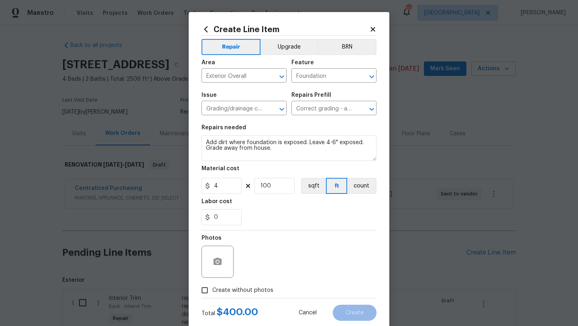
click at [212, 287] on input "Create without photos" at bounding box center [204, 289] width 15 height 15
checkbox input "true"
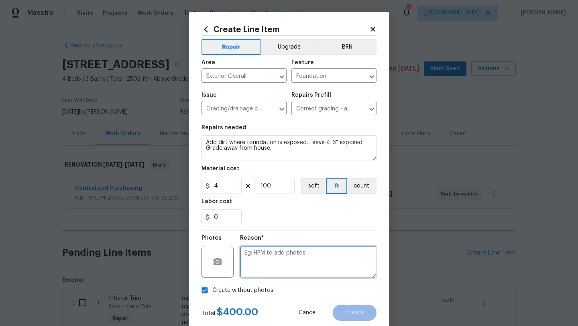
click at [272, 269] on textarea at bounding box center [308, 262] width 136 height 32
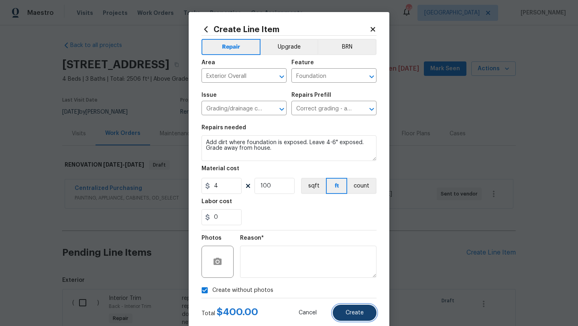
click at [345, 313] on button "Create" at bounding box center [355, 313] width 44 height 16
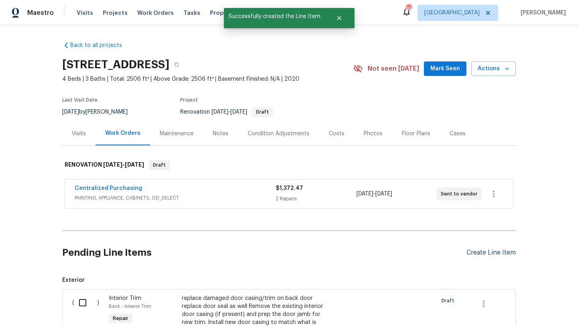
click at [472, 255] on div "Create Line Item" at bounding box center [490, 253] width 49 height 8
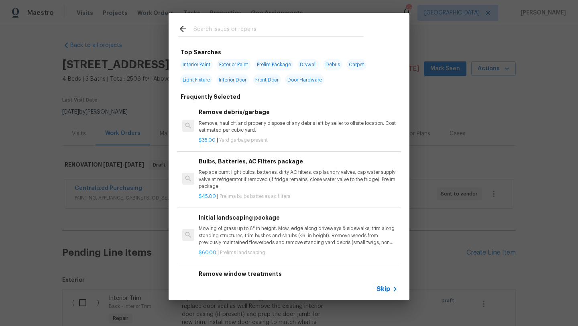
click at [278, 28] on input "text" at bounding box center [278, 30] width 170 height 12
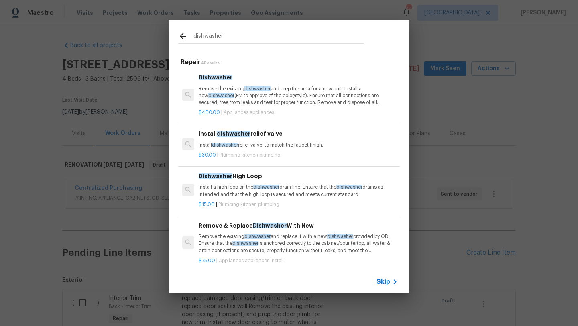
scroll to position [4, 0]
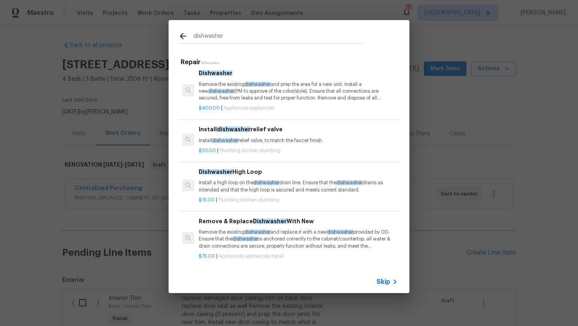
type input "dishwasher"
click at [293, 234] on p "Remove the existing dishwasher and replace it with a new dishwasher provided by…" at bounding box center [298, 239] width 199 height 20
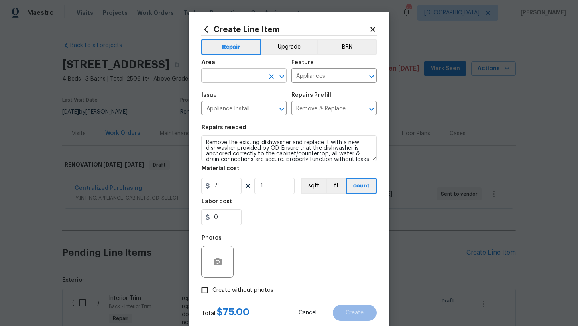
click at [242, 80] on input "text" at bounding box center [232, 76] width 63 height 12
click at [234, 98] on li "Kitchen" at bounding box center [243, 94] width 85 height 13
type input "Kitchen"
click at [207, 142] on textarea "Remove the existing dishwasher and replace it with a new dishwasher provided by…" at bounding box center [288, 148] width 175 height 26
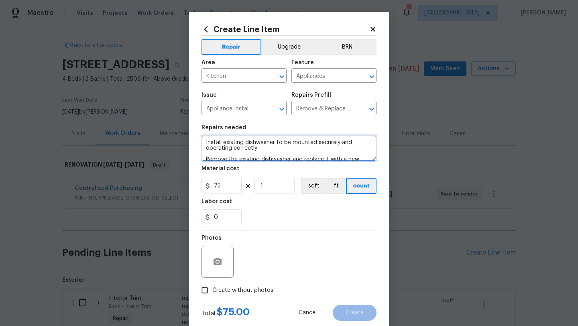
type textarea "Install existing dishwasher to be mounted securely and operating correctly Remo…"
click at [239, 289] on span "Create without photos" at bounding box center [242, 290] width 61 height 8
click at [212, 289] on input "Create without photos" at bounding box center [204, 289] width 15 height 15
checkbox input "true"
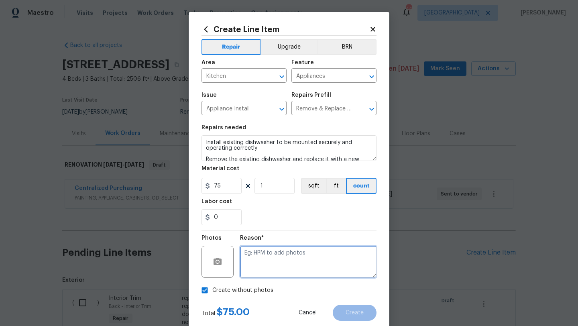
click at [261, 270] on textarea at bounding box center [308, 262] width 136 height 32
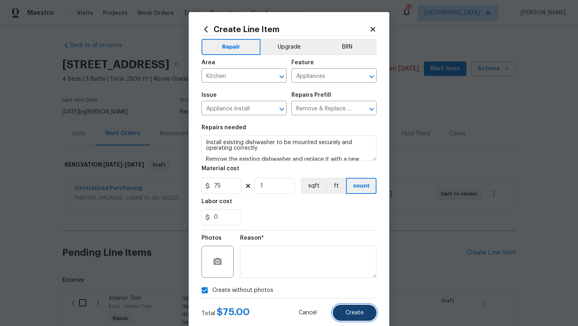
click at [343, 311] on button "Create" at bounding box center [355, 313] width 44 height 16
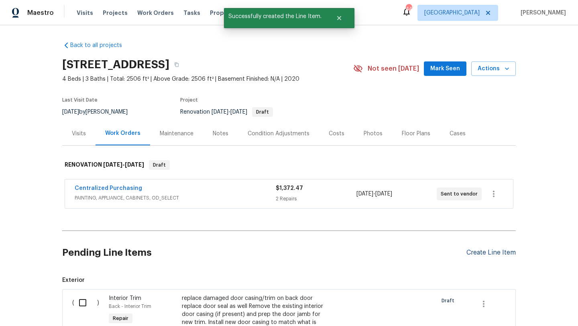
click at [476, 252] on div "Create Line Item" at bounding box center [490, 253] width 49 height 8
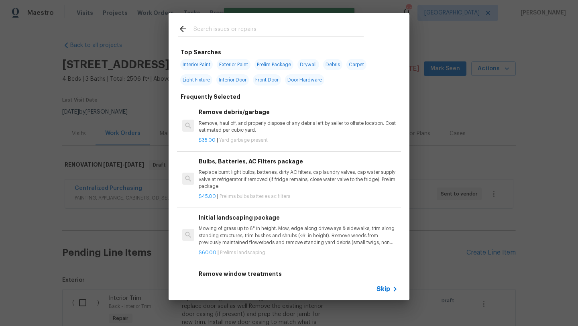
click at [231, 33] on input "text" at bounding box center [278, 30] width 170 height 12
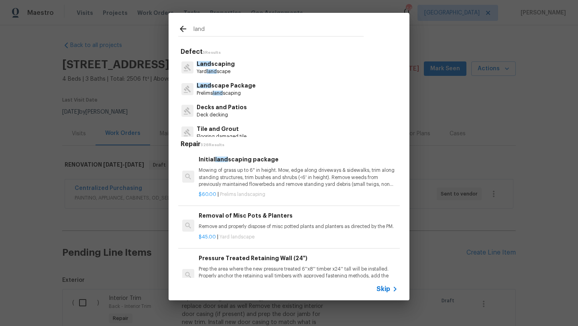
type input "land"
click at [237, 88] on p "Land scape Package" at bounding box center [226, 85] width 59 height 8
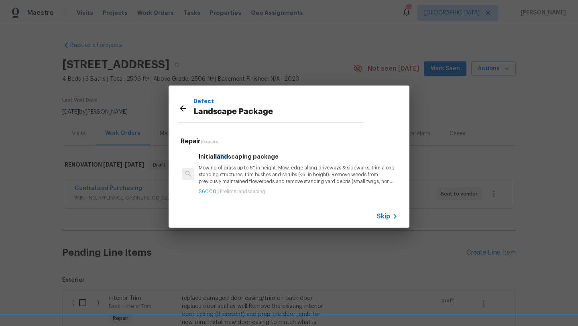
click at [266, 167] on p "Mowing of grass up to 6" in height. Mow, edge along driveways & sidewalks, trim…" at bounding box center [298, 175] width 199 height 20
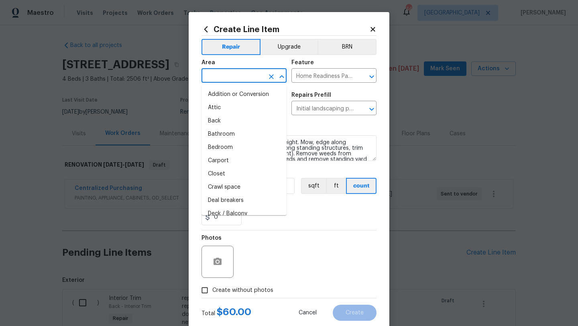
click at [251, 77] on input "text" at bounding box center [232, 76] width 63 height 12
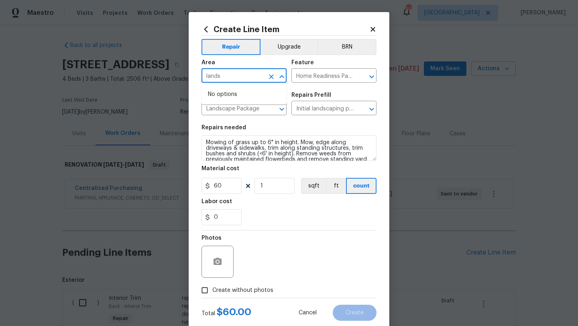
drag, startPoint x: 224, startPoint y: 76, endPoint x: 198, endPoint y: 74, distance: 25.8
click at [198, 74] on div "Create Line Item Repair Upgrade BRN Area lands ​ Feature Home Readiness Package…" at bounding box center [289, 172] width 201 height 321
click at [210, 104] on li "Exterior Overall" at bounding box center [243, 107] width 85 height 13
type input "Exterior Overall"
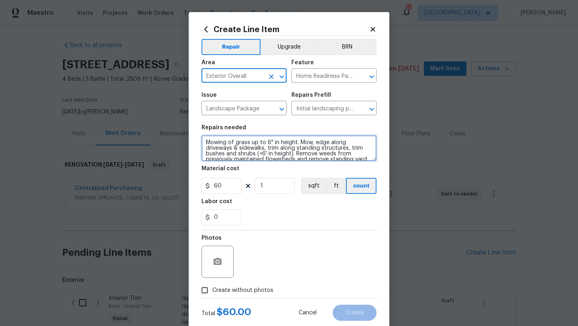
click at [206, 142] on textarea "Mowing of grass up to 6" in height. Mow, edge along driveways & sidewalks, trim…" at bounding box center [288, 148] width 175 height 26
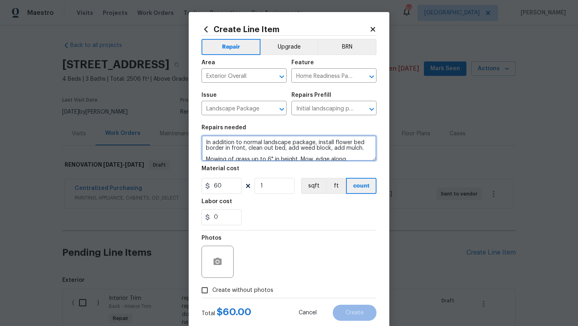
type textarea "In addition to normal landscape package, install flower bed border in front, cl…"
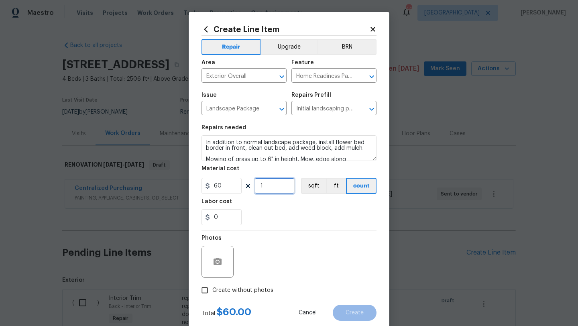
drag, startPoint x: 263, startPoint y: 187, endPoint x: 245, endPoint y: 188, distance: 18.1
click at [246, 188] on div "60 1 sqft ft count" at bounding box center [288, 186] width 175 height 16
type input "7"
click at [285, 45] on button "Upgrade" at bounding box center [288, 47] width 57 height 16
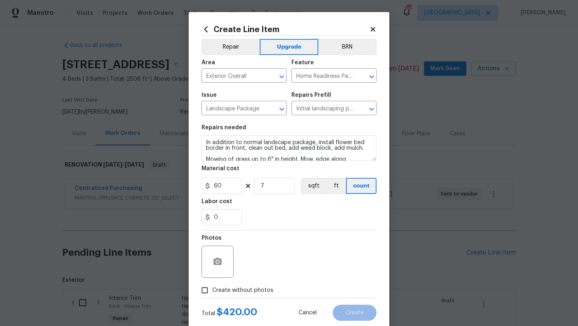
click at [247, 293] on span "Create without photos" at bounding box center [242, 290] width 61 height 8
click at [212, 293] on input "Create without photos" at bounding box center [204, 289] width 15 height 15
checkbox input "true"
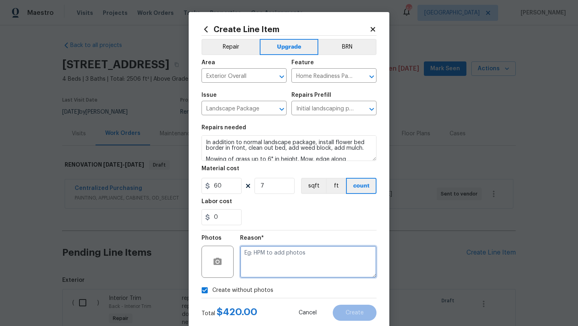
click at [272, 256] on textarea at bounding box center [308, 262] width 136 height 32
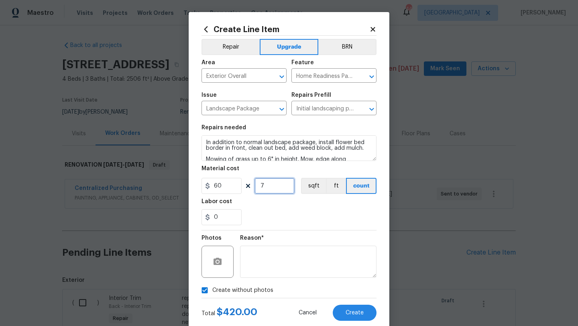
drag, startPoint x: 266, startPoint y: 185, endPoint x: 246, endPoint y: 186, distance: 20.1
click at [246, 185] on div "60 7 sqft ft count" at bounding box center [288, 186] width 175 height 16
type input "6"
click at [229, 219] on input "0" at bounding box center [221, 217] width 40 height 16
type input "15"
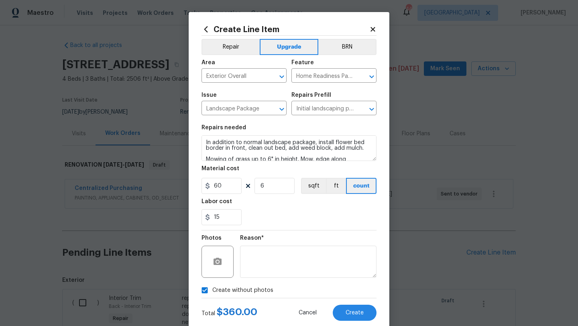
click at [284, 225] on div "15" at bounding box center [288, 217] width 175 height 16
click at [347, 311] on span "Create" at bounding box center [354, 313] width 18 height 6
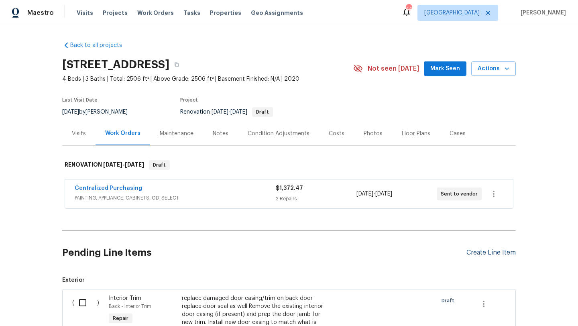
click at [491, 252] on div "Create Line Item" at bounding box center [490, 253] width 49 height 8
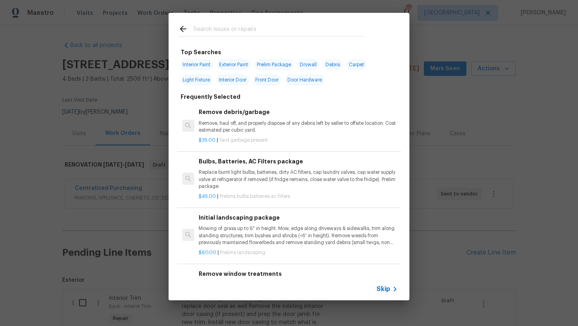
click at [278, 32] on input "text" at bounding box center [278, 30] width 170 height 12
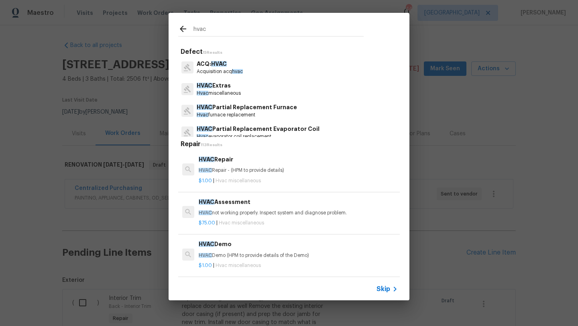
type input "hvac"
click at [220, 86] on p "HVAC Extras" at bounding box center [219, 85] width 44 height 8
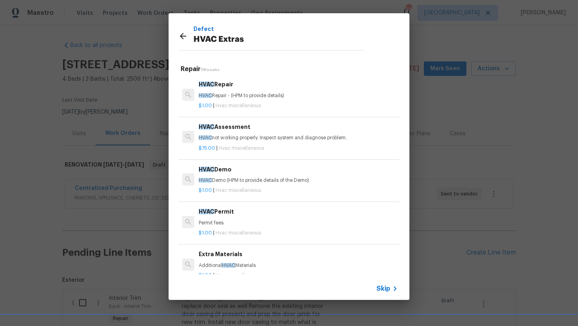
click at [219, 92] on p "HVAC Repair - (HPM to provide details)" at bounding box center [298, 95] width 199 height 7
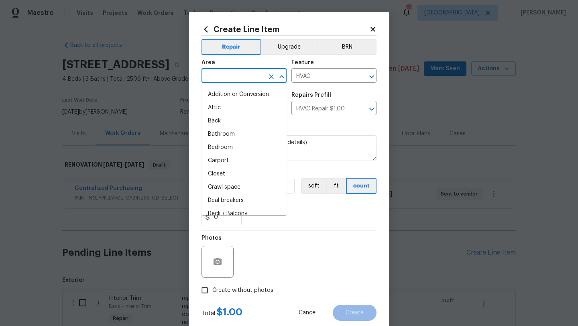
click at [229, 78] on input "text" at bounding box center [232, 76] width 63 height 12
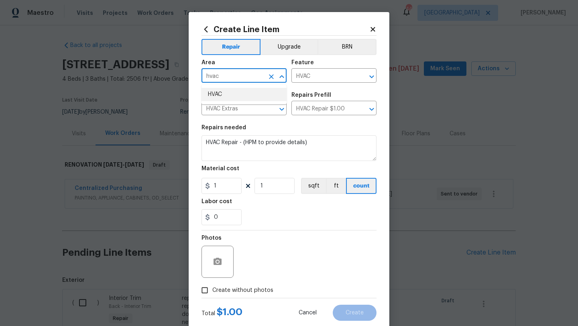
click at [226, 92] on li "HVAC" at bounding box center [243, 94] width 85 height 13
type input "HVAC"
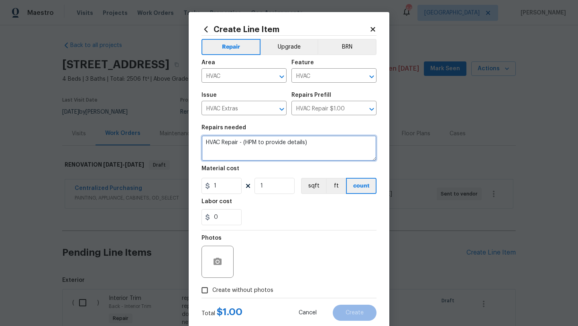
drag, startPoint x: 313, startPoint y: 144, endPoint x: 182, endPoint y: 140, distance: 131.3
click at [182, 140] on div "Create Line Item Repair Upgrade BRN Area HVAC ​ Feature HVAC ​ Issue HVAC Extra…" at bounding box center [289, 163] width 578 height 326
type textarea "D"
type textarea "Appears to have clogged drain"
click at [246, 286] on span "Create without photos" at bounding box center [242, 290] width 61 height 8
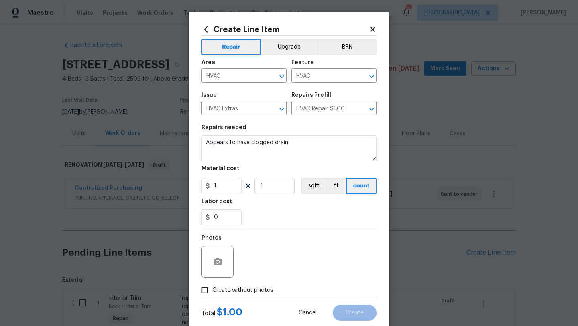
click at [212, 286] on input "Create without photos" at bounding box center [204, 289] width 15 height 15
checkbox input "true"
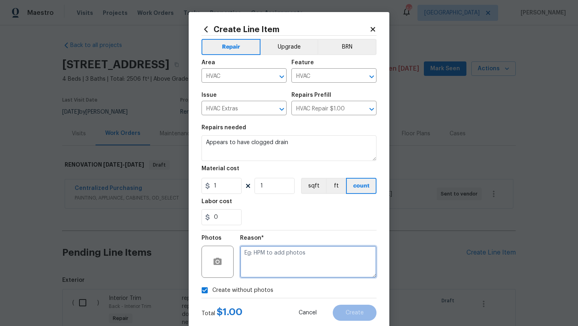
click at [268, 276] on textarea at bounding box center [308, 262] width 136 height 32
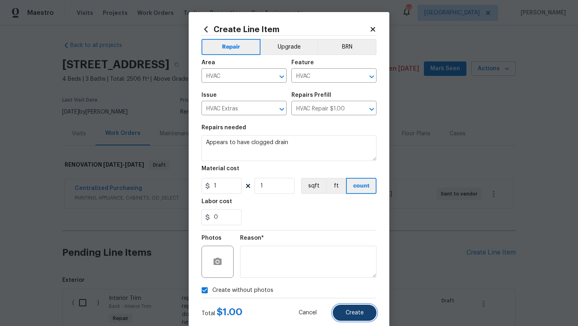
click at [356, 315] on span "Create" at bounding box center [354, 313] width 18 height 6
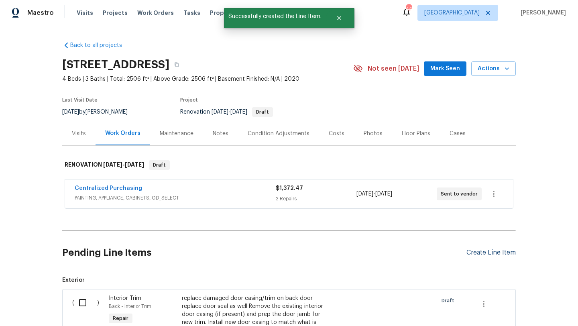
click at [471, 256] on div "Create Line Item" at bounding box center [490, 253] width 49 height 8
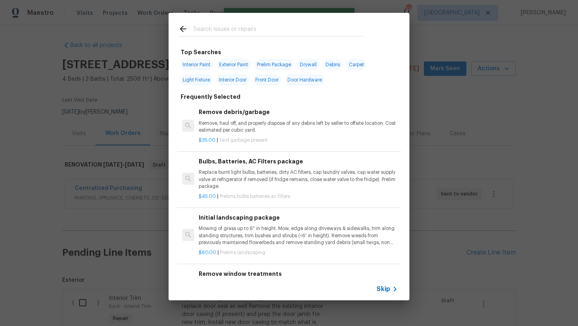
click at [243, 32] on input "text" at bounding box center [278, 30] width 170 height 12
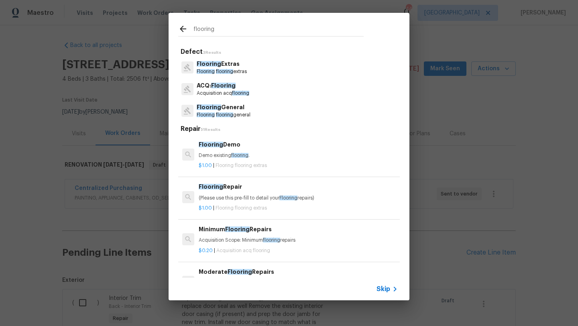
type input "flooring"
click at [225, 113] on span "flooring" at bounding box center [224, 114] width 17 height 5
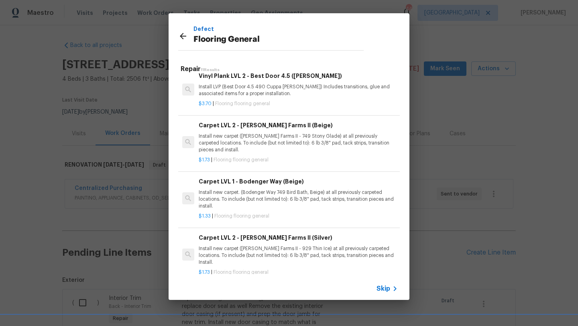
scroll to position [257, 0]
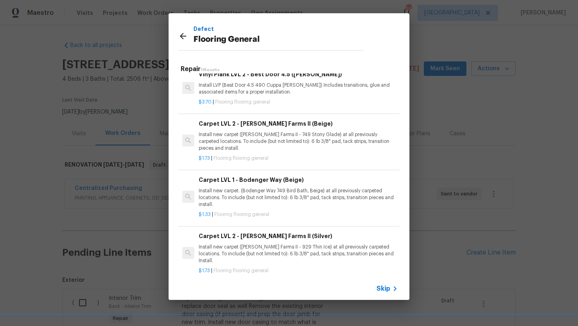
click at [234, 190] on p "Install new carpet. (Bodenger Way 749 Bird Bath, Beige) at all previously carpe…" at bounding box center [298, 197] width 199 height 20
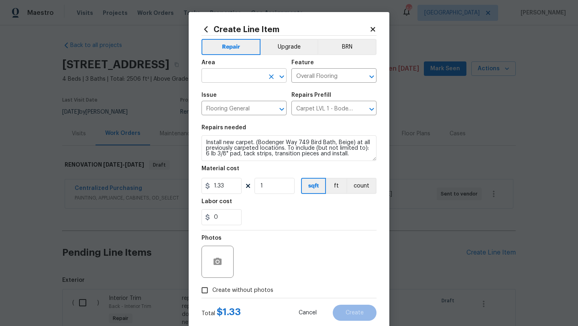
click at [245, 72] on input "text" at bounding box center [232, 76] width 63 height 12
click at [245, 108] on li "Interior Overall" at bounding box center [243, 107] width 85 height 13
type input "Interior Overall"
click at [205, 140] on textarea "Install new carpet. (Bodenger Way 749 Bird Bath, Beige) at all previously carpe…" at bounding box center [288, 148] width 175 height 26
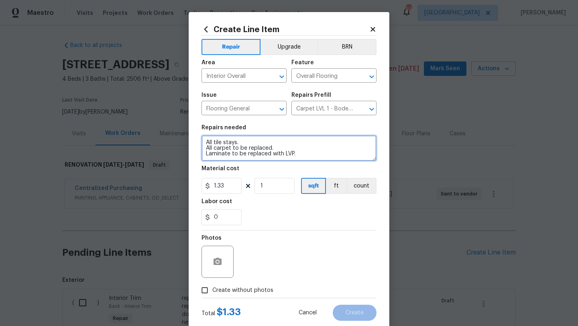
click at [206, 144] on textarea "All tile stays. All carpet to be replaced. Laminate to be replaced with LVP. In…" at bounding box center [288, 148] width 175 height 26
type textarea "Please go ahead and schedule flooring demo ASAP. We can install new flooring af…"
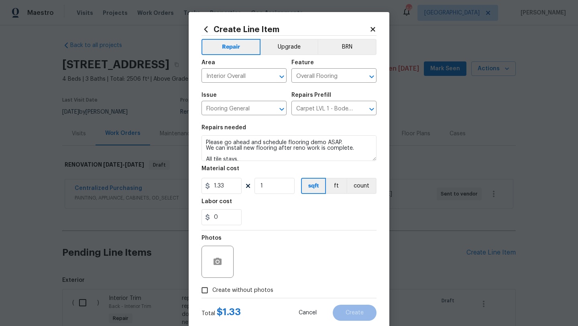
click at [234, 288] on span "Create without photos" at bounding box center [242, 290] width 61 height 8
click at [212, 288] on input "Create without photos" at bounding box center [204, 289] width 15 height 15
checkbox input "true"
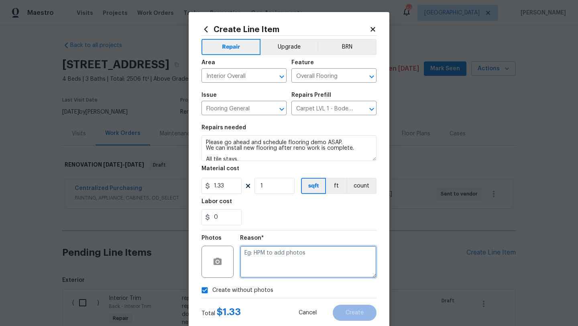
click at [272, 254] on textarea at bounding box center [308, 262] width 136 height 32
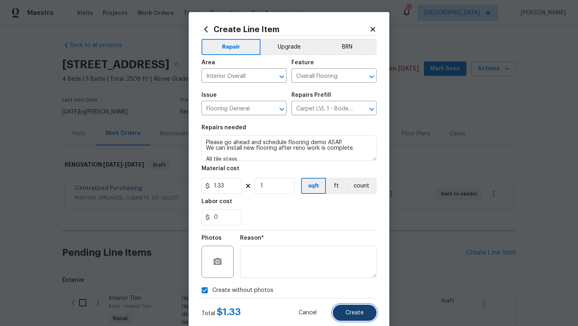
click at [343, 311] on button "Create" at bounding box center [355, 313] width 44 height 16
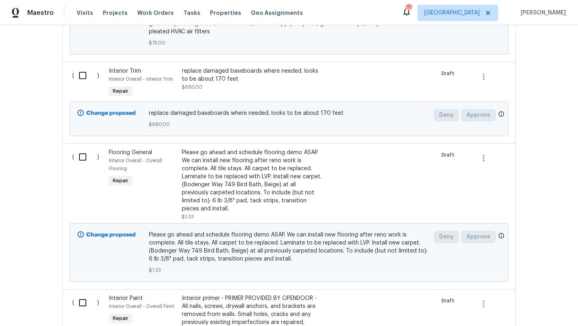
scroll to position [1685, 0]
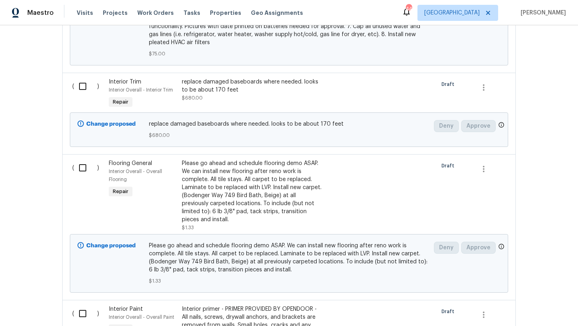
click at [82, 162] on input "checkbox" at bounding box center [85, 167] width 23 height 17
checkbox input "true"
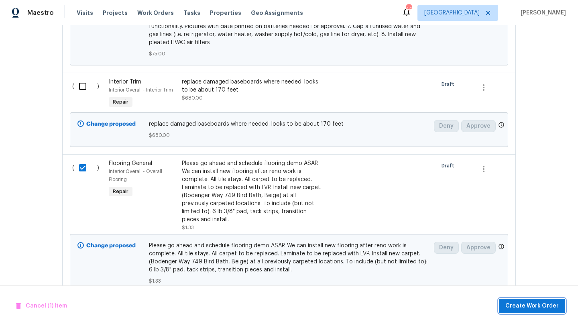
click at [541, 303] on span "Create Work Order" at bounding box center [531, 306] width 53 height 10
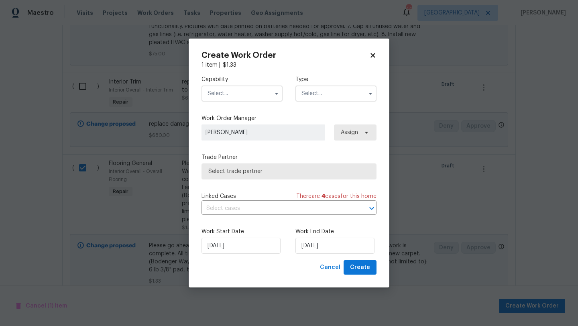
click at [262, 95] on input "text" at bounding box center [241, 93] width 81 height 16
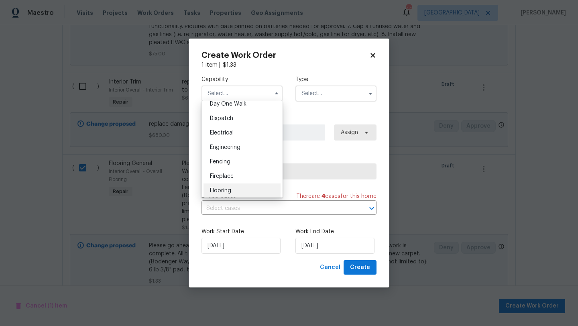
click at [242, 189] on div "Flooring" at bounding box center [241, 190] width 77 height 14
type input "Flooring"
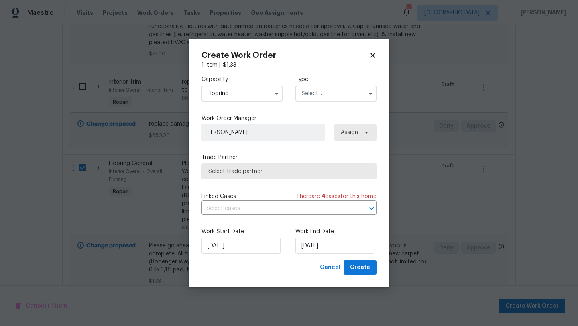
click at [326, 95] on input "text" at bounding box center [335, 93] width 81 height 16
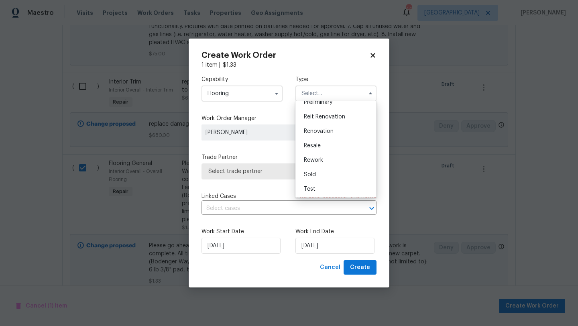
scroll to position [182, 0]
click at [327, 128] on span "Renovation" at bounding box center [319, 131] width 30 height 6
type input "Renovation"
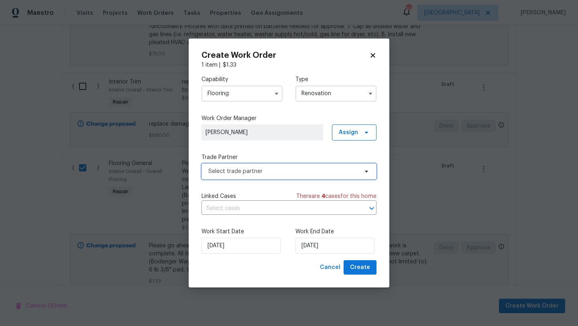
click at [293, 170] on span "Select trade partner" at bounding box center [283, 171] width 150 height 8
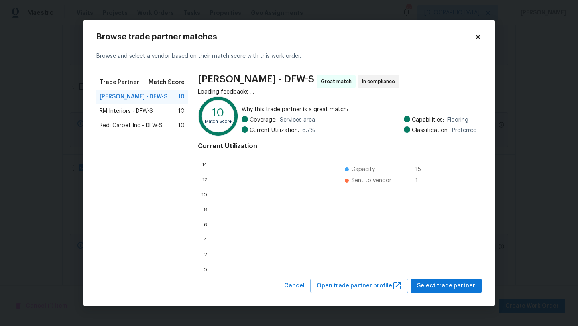
scroll to position [112, 127]
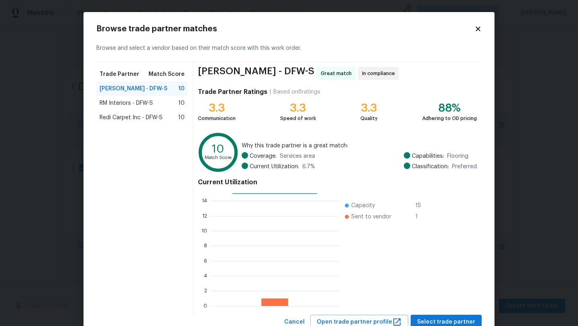
click at [150, 103] on span "RM Interiors - DFW-S" at bounding box center [126, 103] width 53 height 8
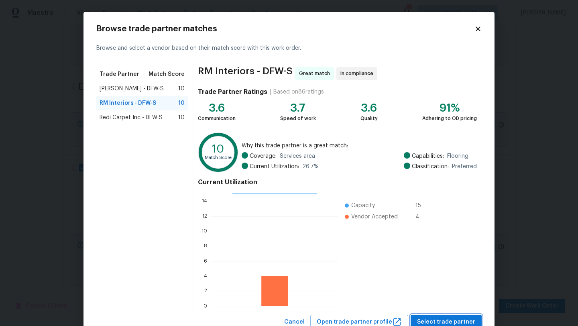
click at [432, 319] on span "Select trade partner" at bounding box center [446, 322] width 58 height 10
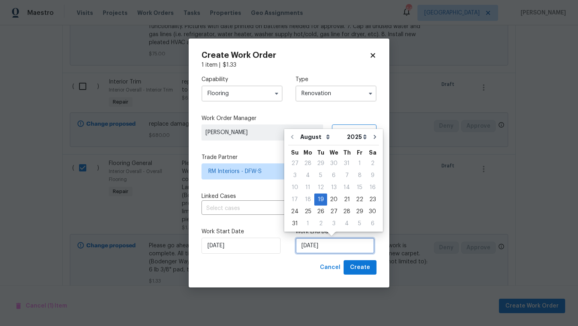
click at [351, 247] on input "[DATE]" at bounding box center [334, 246] width 79 height 16
click at [357, 223] on div "5" at bounding box center [359, 223] width 13 height 11
type input "[DATE]"
select select "8"
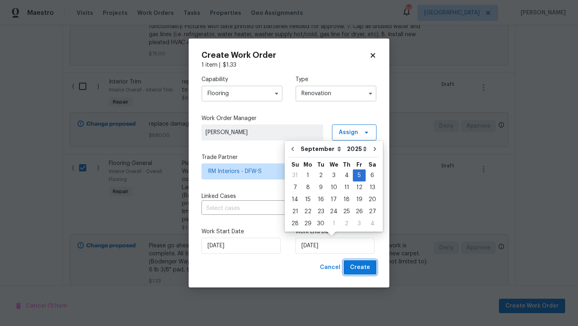
click at [364, 268] on span "Create" at bounding box center [360, 267] width 20 height 10
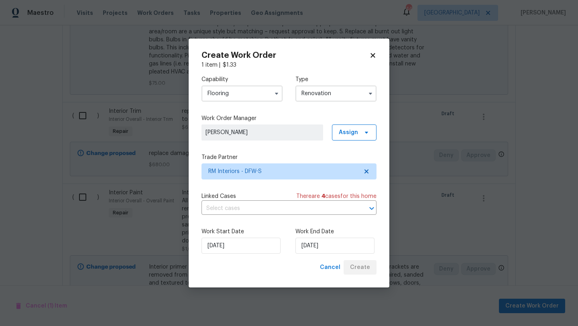
scroll to position [1715, 0]
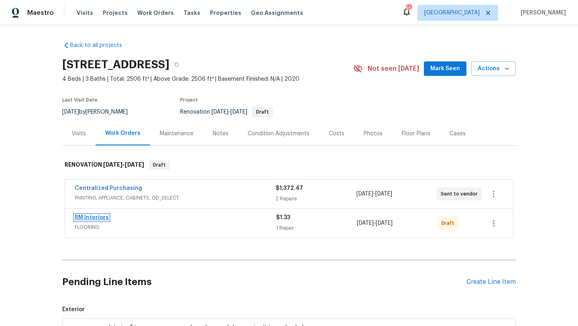
click at [101, 215] on link "RM Interiors" at bounding box center [92, 218] width 34 height 6
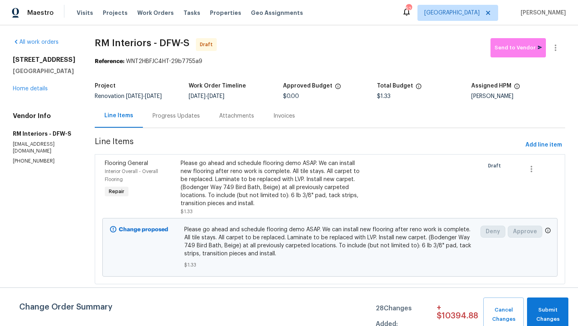
click at [181, 116] on div "Progress Updates" at bounding box center [175, 116] width 47 height 8
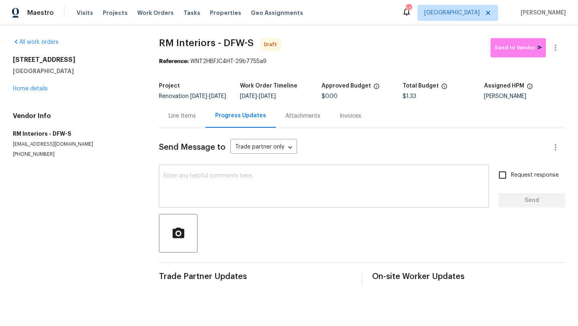
click at [194, 191] on textarea at bounding box center [324, 187] width 320 height 28
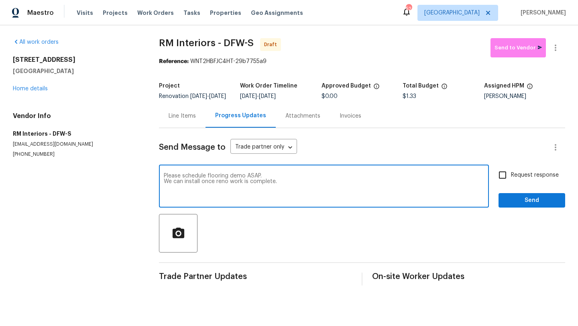
type textarea "Please schedule flooring demo ASAP. We can install once reno work is complete."
click at [504, 183] on input "Request response" at bounding box center [502, 175] width 17 height 17
checkbox input "true"
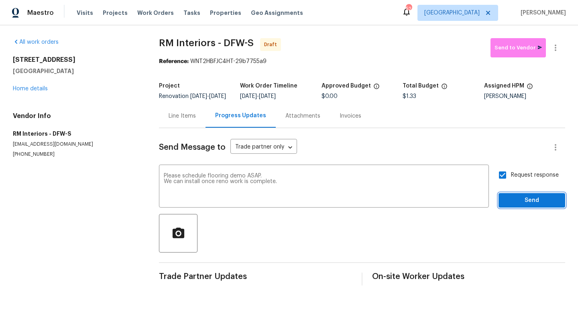
click at [516, 205] on span "Send" at bounding box center [532, 200] width 54 height 10
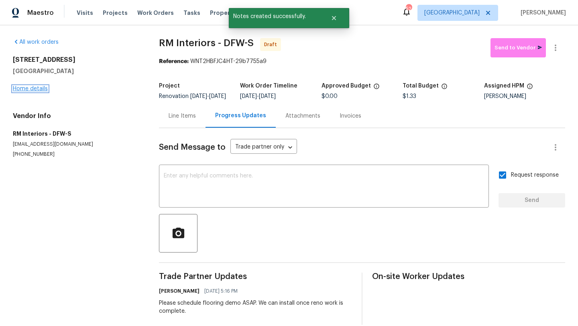
click at [42, 88] on link "Home details" at bounding box center [30, 89] width 35 height 6
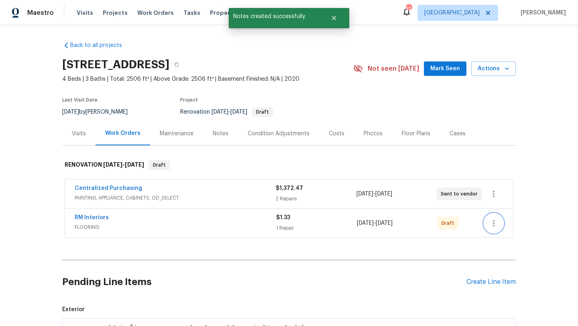
click at [493, 224] on icon "button" at bounding box center [494, 223] width 10 height 10
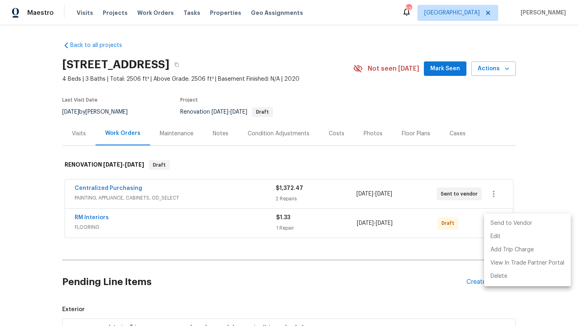
click at [508, 221] on li "Send to Vendor" at bounding box center [527, 223] width 87 height 13
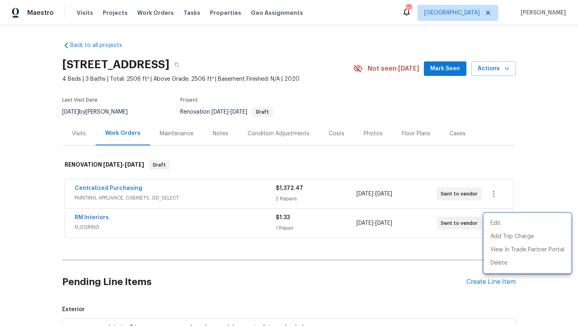
click at [473, 282] on div at bounding box center [289, 163] width 578 height 326
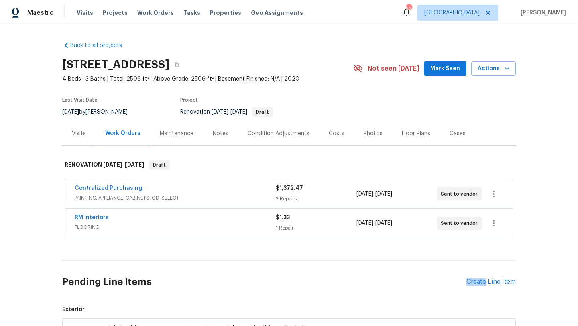
click at [473, 282] on div "Create Line Item" at bounding box center [490, 282] width 49 height 8
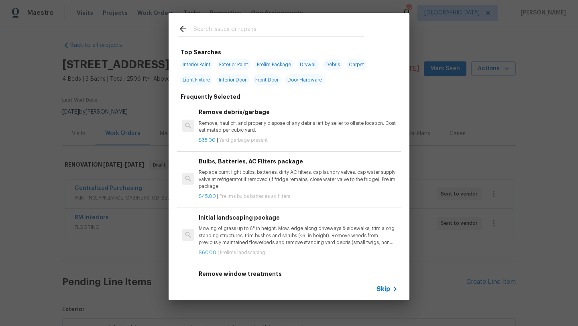
click at [233, 28] on input "text" at bounding box center [278, 30] width 170 height 12
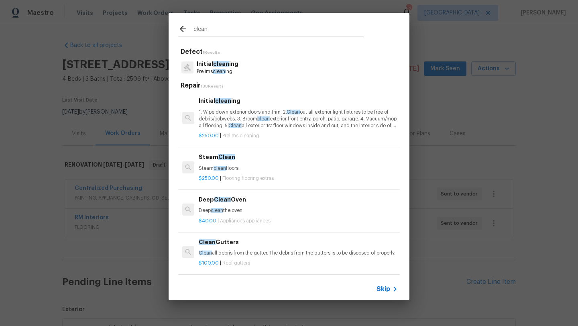
type input "clean"
click at [228, 115] on p "1. Wipe down exterior doors and trim. 2. Clean out all exterior light fixtures …" at bounding box center [298, 119] width 199 height 20
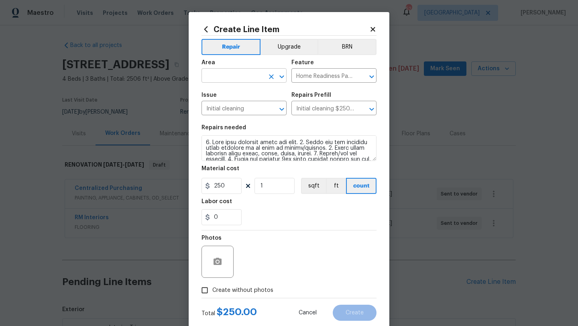
click at [232, 77] on input "text" at bounding box center [232, 76] width 63 height 12
click at [238, 110] on li "Interior Overall" at bounding box center [243, 107] width 85 height 13
type input "Interior Overall"
click at [252, 289] on span "Create without photos" at bounding box center [242, 290] width 61 height 8
click at [212, 289] on input "Create without photos" at bounding box center [204, 289] width 15 height 15
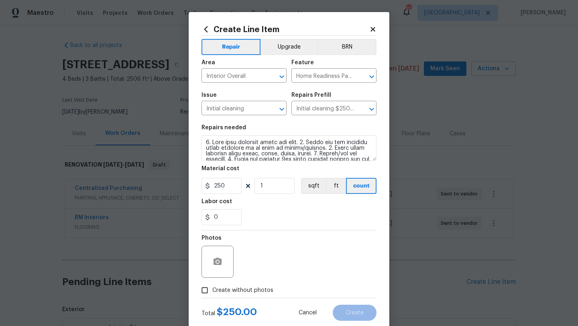
checkbox input "true"
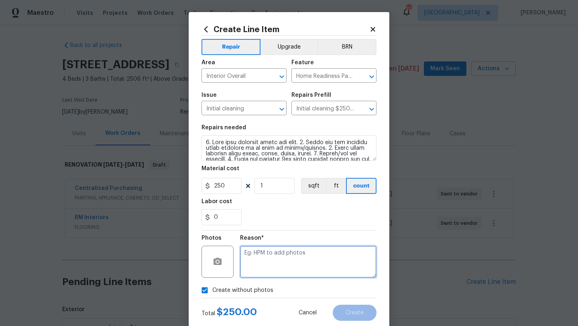
click at [275, 266] on textarea at bounding box center [308, 262] width 136 height 32
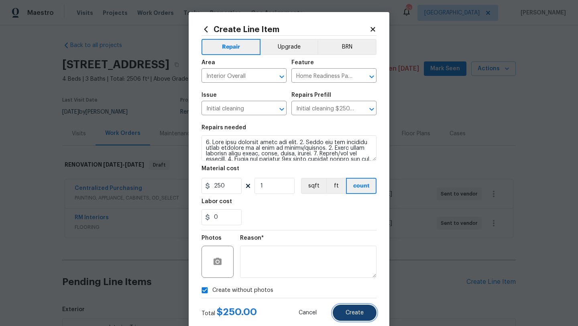
click at [363, 314] on span "Create" at bounding box center [354, 313] width 18 height 6
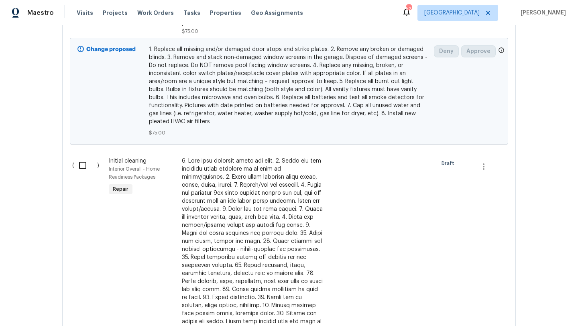
scroll to position [1623, 0]
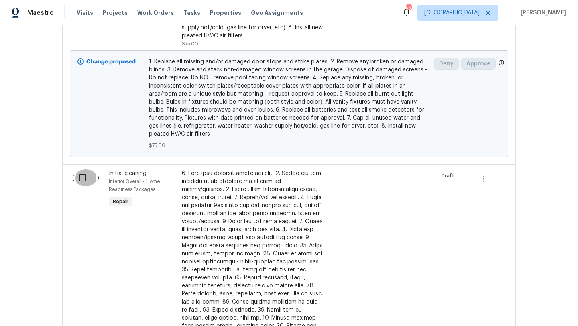
click at [83, 174] on input "checkbox" at bounding box center [85, 177] width 23 height 17
checkbox input "true"
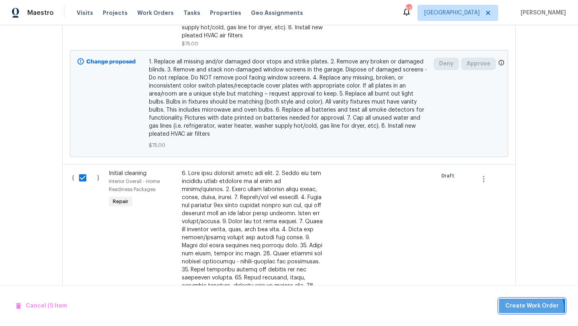
click at [532, 309] on span "Create Work Order" at bounding box center [531, 306] width 53 height 10
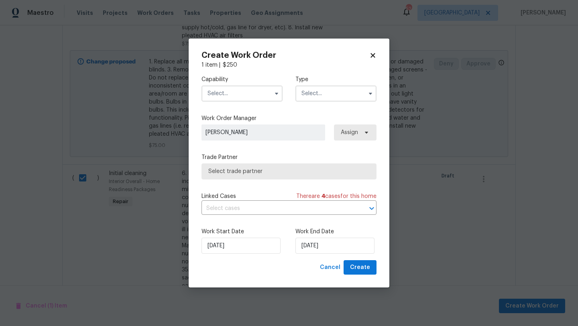
click at [246, 93] on input "text" at bounding box center [241, 93] width 81 height 16
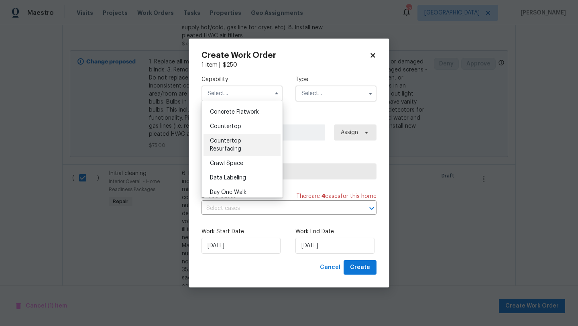
scroll to position [120, 0]
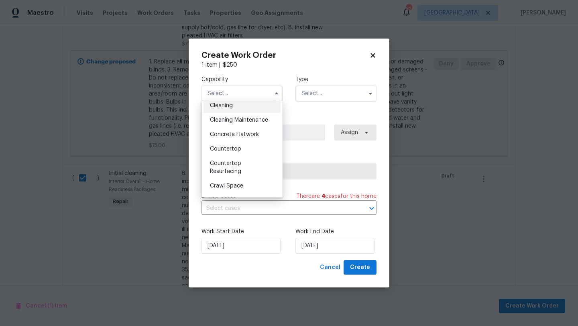
click at [236, 105] on div "Cleaning" at bounding box center [241, 105] width 77 height 14
type input "Cleaning"
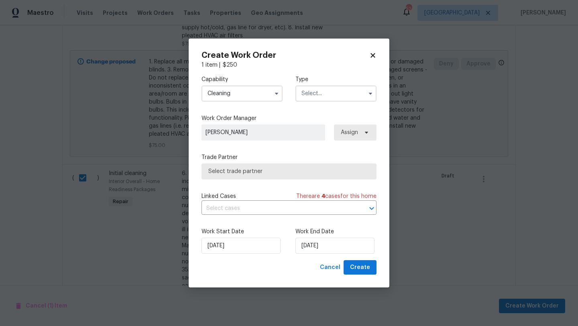
click at [347, 100] on input "text" at bounding box center [335, 93] width 81 height 16
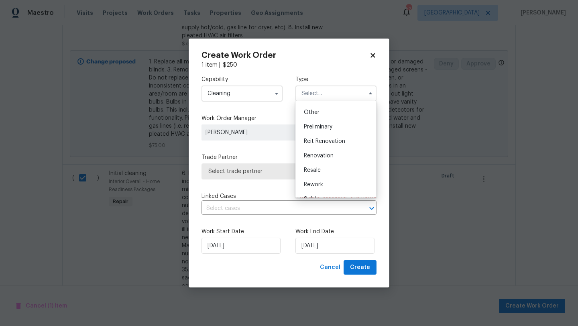
scroll to position [158, 0]
click at [329, 156] on span "Renovation" at bounding box center [319, 154] width 30 height 6
type input "Renovation"
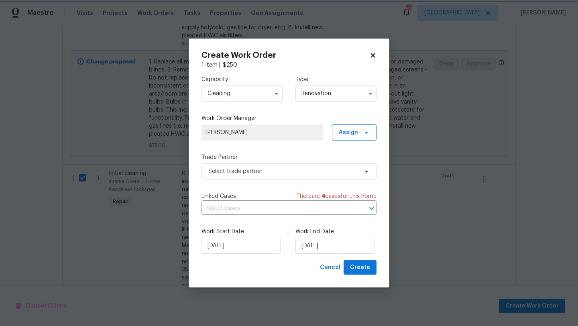
scroll to position [0, 0]
click at [336, 175] on span "Select trade partner" at bounding box center [288, 171] width 175 height 16
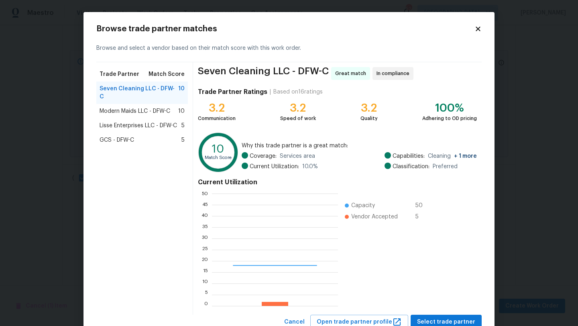
scroll to position [112, 126]
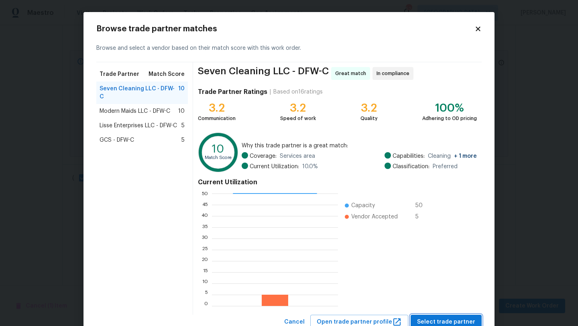
click at [443, 323] on span "Select trade partner" at bounding box center [446, 322] width 58 height 10
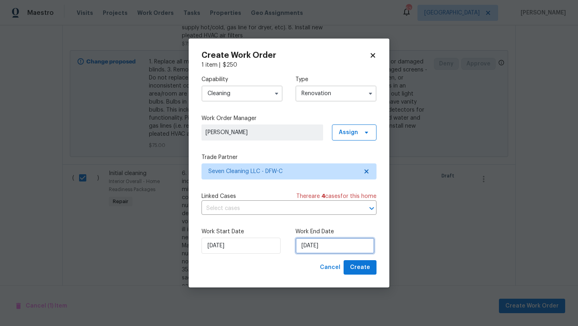
click at [337, 250] on input "[DATE]" at bounding box center [334, 246] width 79 height 16
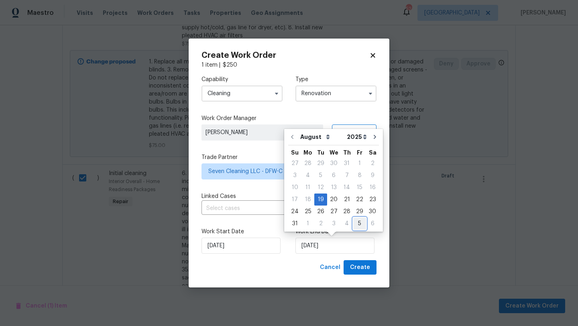
click at [358, 223] on div "5" at bounding box center [359, 223] width 13 height 11
type input "[DATE]"
select select "8"
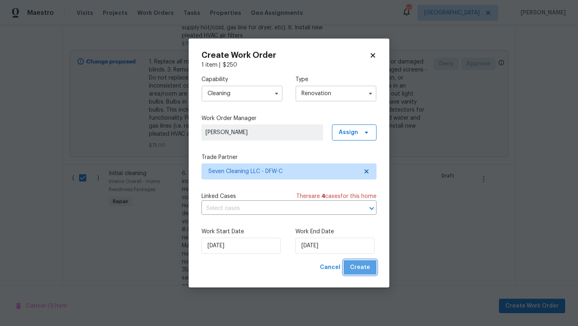
click at [363, 270] on span "Create" at bounding box center [360, 267] width 20 height 10
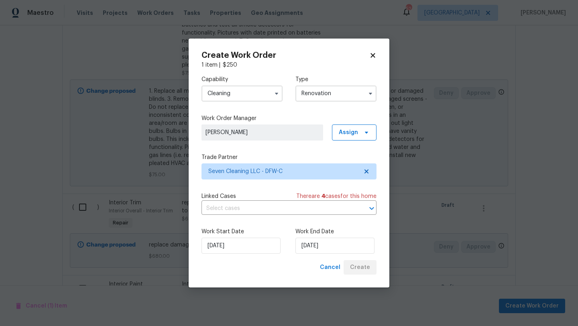
scroll to position [1652, 0]
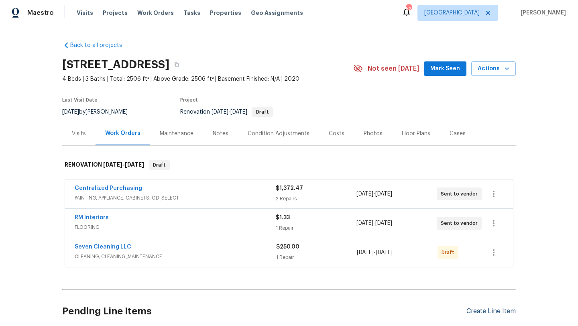
click at [471, 311] on div "Create Line Item" at bounding box center [490, 311] width 49 height 8
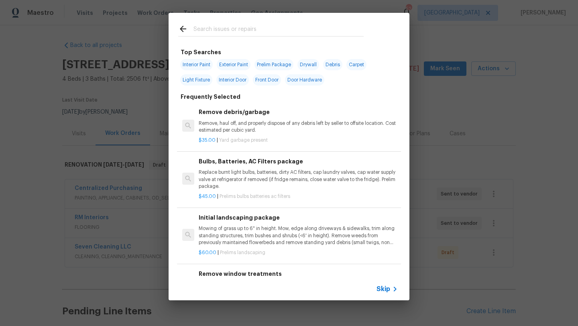
click at [254, 21] on div at bounding box center [271, 29] width 205 height 32
click at [253, 24] on input "text" at bounding box center [278, 30] width 170 height 12
type input "debr"
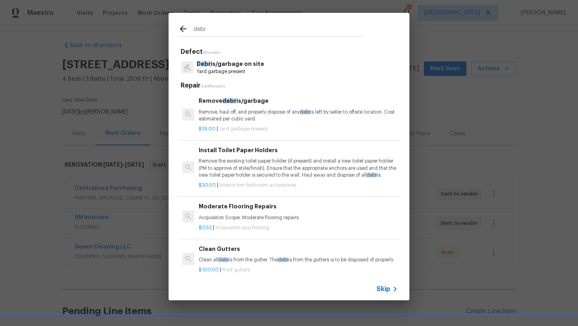
click at [234, 67] on p "Debr is/garbage on site" at bounding box center [230, 64] width 67 height 8
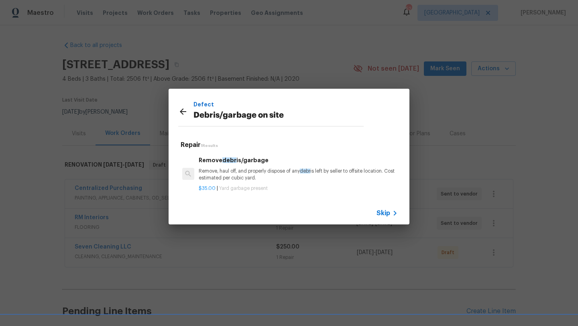
click at [253, 170] on p "Remove, haul off, and properly dispose of any debr is left by seller to offsite…" at bounding box center [298, 175] width 199 height 14
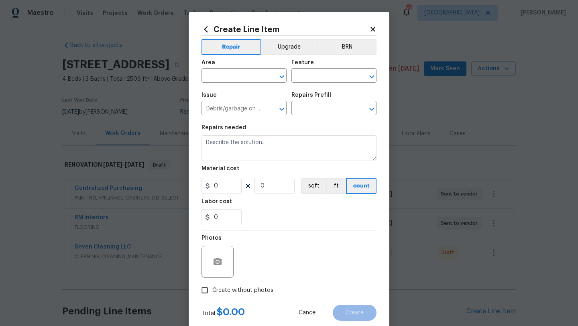
type input "Remove debris/garbage $35.00"
type textarea "Remove, haul off, and properly dispose of any debris left by seller to offsite …"
type input "35"
type input "1"
click at [246, 76] on input "text" at bounding box center [232, 76] width 63 height 12
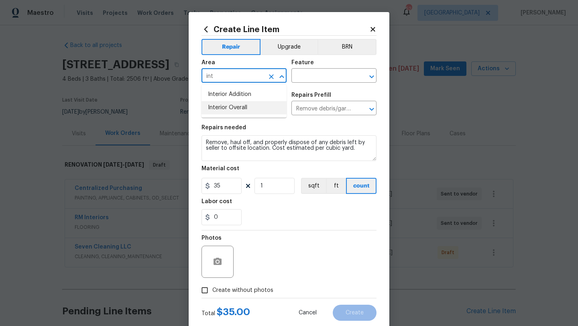
click at [244, 108] on li "Interior Overall" at bounding box center [243, 107] width 85 height 13
type input "Interior Overall"
click at [301, 81] on input "text" at bounding box center [322, 76] width 63 height 12
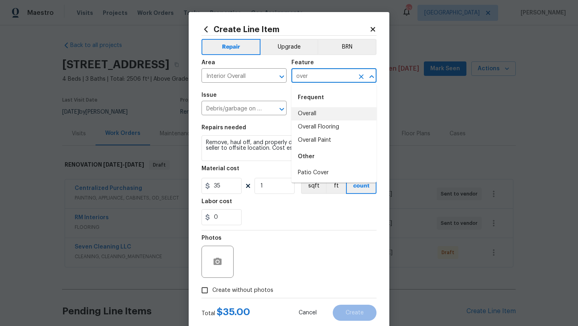
click at [304, 114] on li "Overall" at bounding box center [333, 113] width 85 height 13
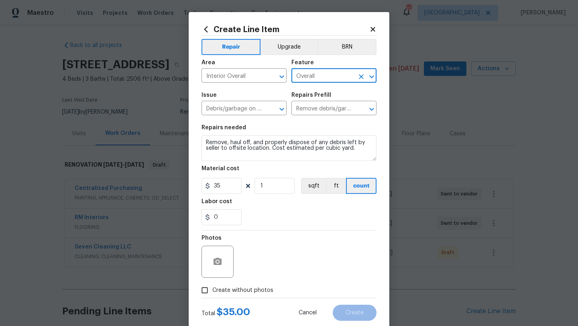
type input "Overall"
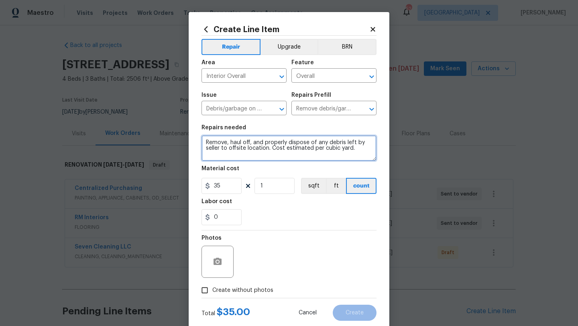
drag, startPoint x: 281, startPoint y: 155, endPoint x: 192, endPoint y: 138, distance: 90.3
click at [192, 138] on div "Create Line Item Repair Upgrade BRN Area Interior Overall ​ Feature Overall ​ I…" at bounding box center [289, 172] width 201 height 321
type textarea "Remove all items in attic, garage, household items, pet toys in back yard, shin…"
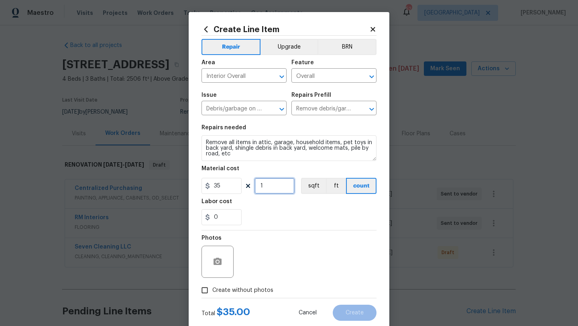
drag, startPoint x: 266, startPoint y: 187, endPoint x: 234, endPoint y: 187, distance: 32.1
click at [234, 187] on div "35 1 sqft ft count" at bounding box center [288, 186] width 175 height 16
type input "20"
click at [253, 288] on span "Create without photos" at bounding box center [242, 290] width 61 height 8
click at [212, 288] on input "Create without photos" at bounding box center [204, 289] width 15 height 15
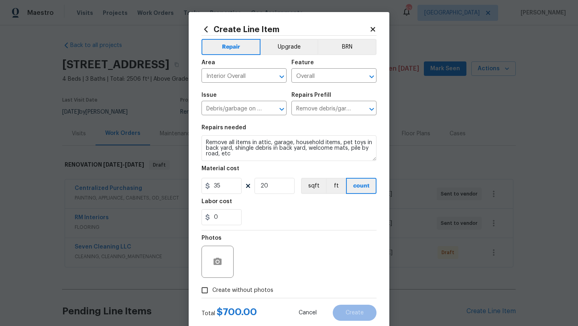
checkbox input "true"
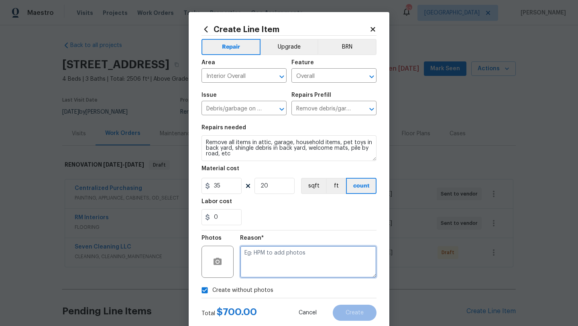
click at [266, 271] on textarea at bounding box center [308, 262] width 136 height 32
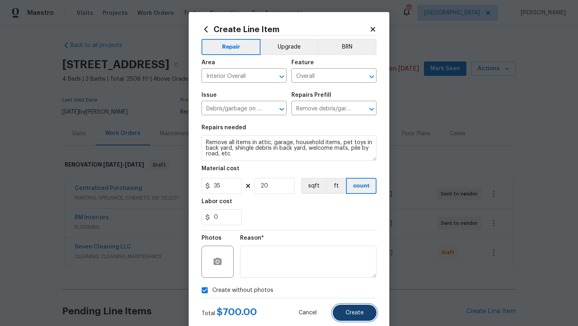
click at [355, 311] on span "Create" at bounding box center [354, 313] width 18 height 6
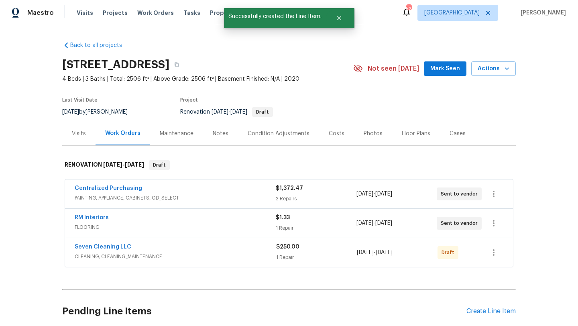
click at [333, 132] on div "Costs" at bounding box center [337, 134] width 16 height 8
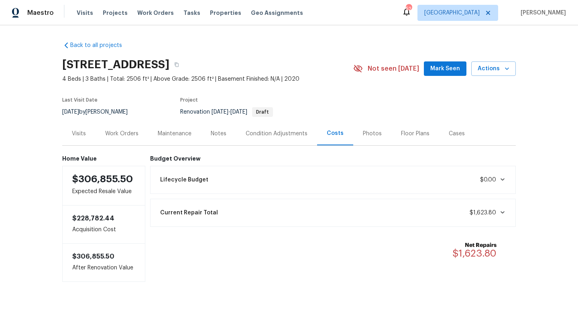
click at [287, 132] on div "Condition Adjustments" at bounding box center [277, 134] width 62 height 8
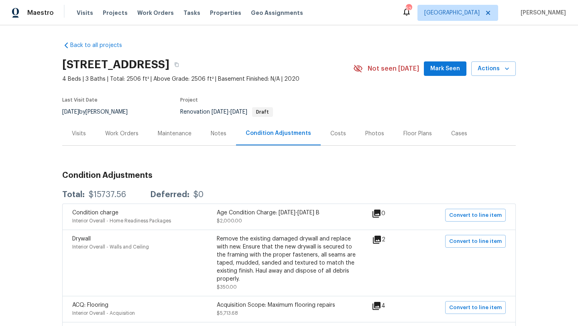
click at [127, 134] on div "Work Orders" at bounding box center [121, 134] width 33 height 8
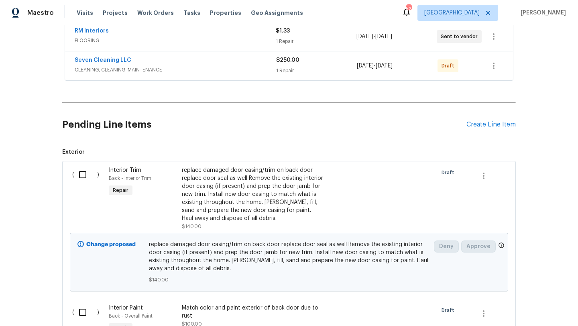
scroll to position [156, 0]
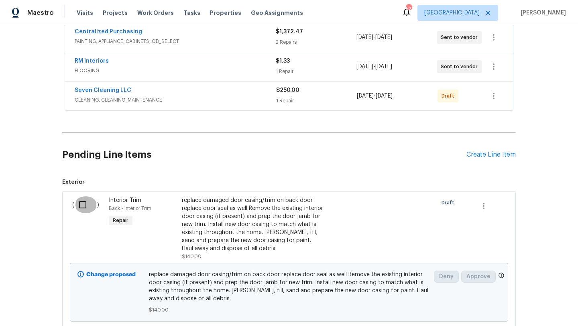
click at [87, 207] on input "checkbox" at bounding box center [85, 204] width 23 height 17
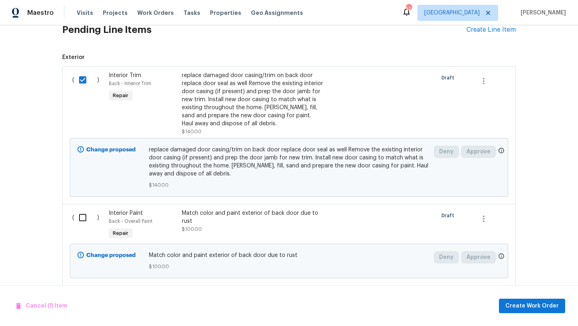
scroll to position [300, 0]
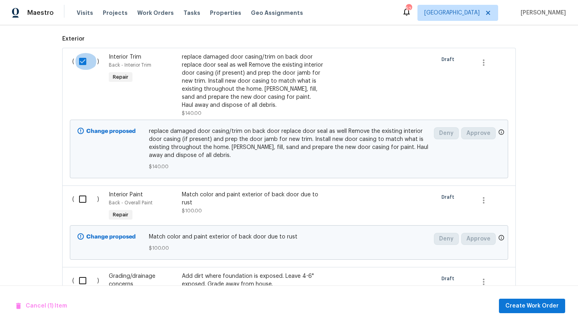
click at [83, 60] on input "checkbox" at bounding box center [85, 61] width 23 height 17
checkbox input "false"
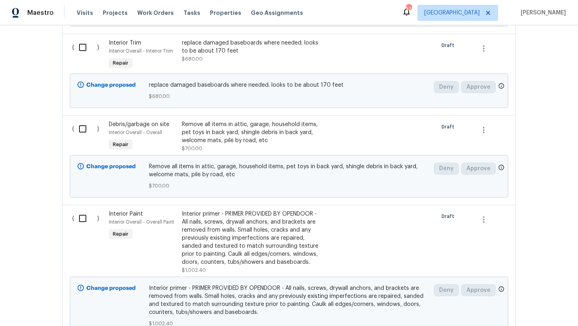
scroll to position [1727, 0]
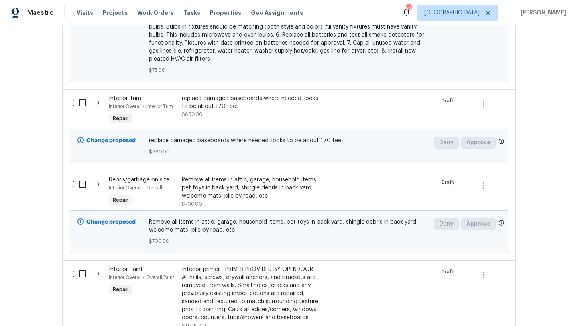
click at [286, 184] on div "Remove all items in attic, garage, household items, pet toys in back yard, shin…" at bounding box center [252, 188] width 141 height 24
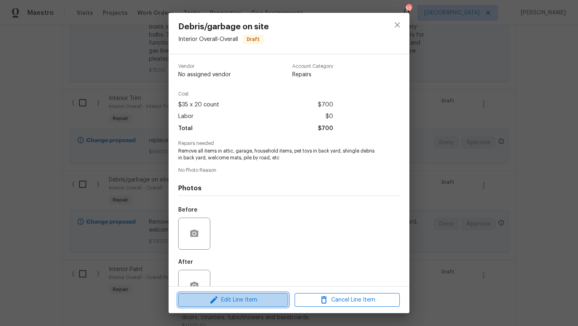
click at [256, 301] on span "Edit Line Item" at bounding box center [233, 300] width 105 height 10
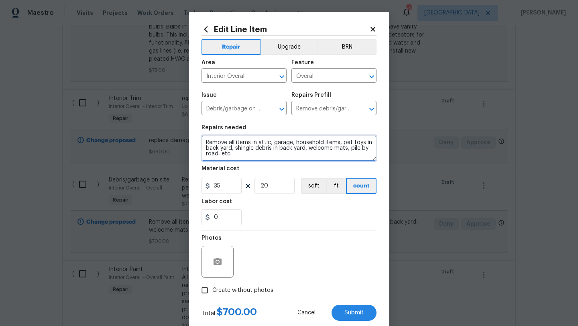
click at [221, 156] on textarea "Remove all items in attic, garage, household items, pet toys in back yard, shin…" at bounding box center [288, 148] width 175 height 26
type textarea "Remove all items in attic, garage, household items, pet toys in back yard, shin…"
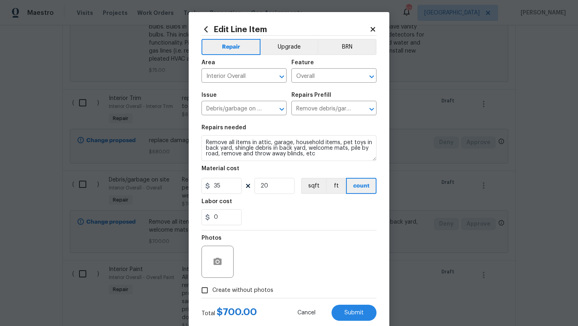
click at [264, 291] on span "Create without photos" at bounding box center [242, 290] width 61 height 8
click at [212, 291] on input "Create without photos" at bounding box center [204, 289] width 15 height 15
checkbox input "true"
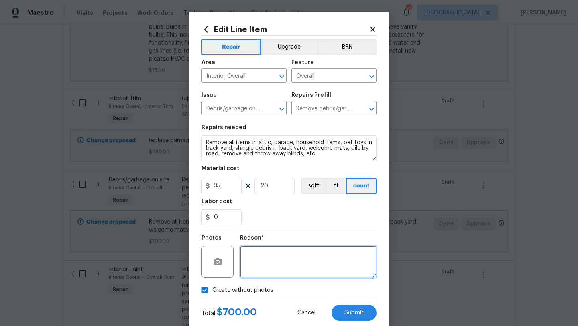
click at [278, 271] on textarea at bounding box center [308, 262] width 136 height 32
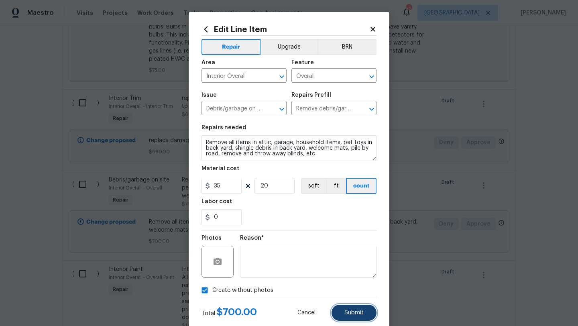
click at [352, 307] on button "Submit" at bounding box center [353, 313] width 45 height 16
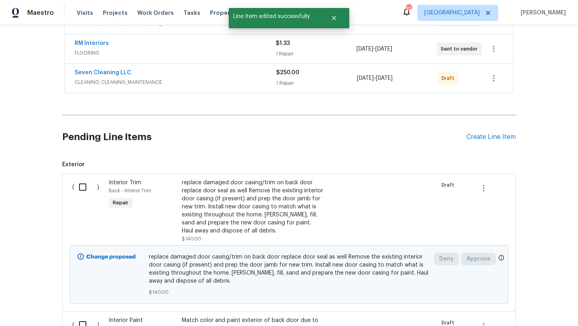
scroll to position [0, 0]
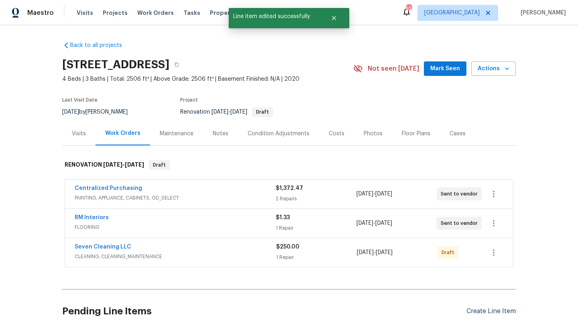
click at [478, 309] on div "Create Line Item" at bounding box center [490, 311] width 49 height 8
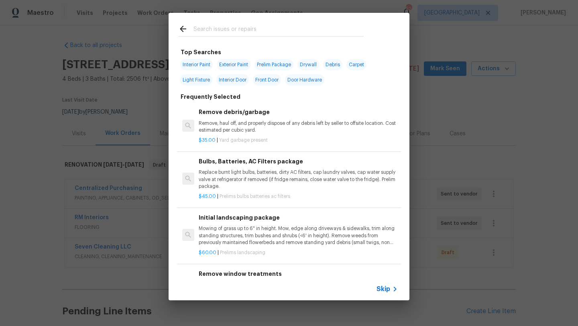
click at [277, 29] on input "text" at bounding box center [278, 30] width 170 height 12
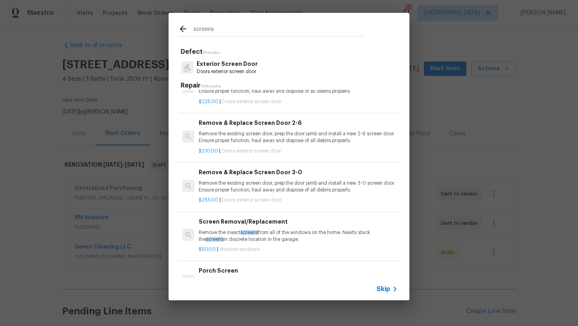
scroll to position [72, 0]
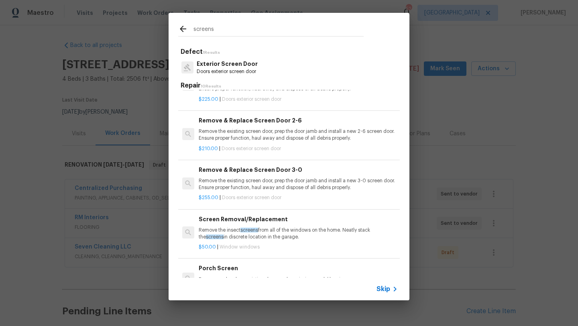
type input "screens"
click at [299, 229] on p "Remove the insect screens from all of the windows on the home. Neatly stack the…" at bounding box center [298, 234] width 199 height 14
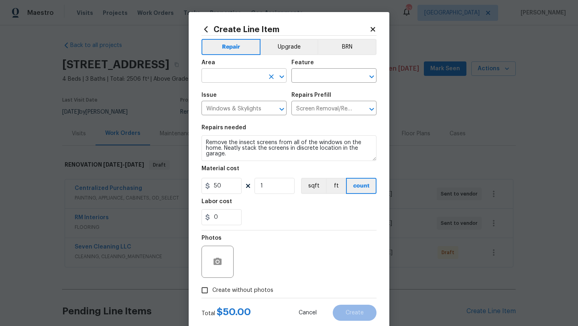
click at [254, 79] on input "text" at bounding box center [232, 76] width 63 height 12
click at [252, 105] on li "Exterior Overall" at bounding box center [243, 107] width 85 height 13
type input "Exterior Overall"
click at [302, 78] on input "text" at bounding box center [322, 76] width 63 height 12
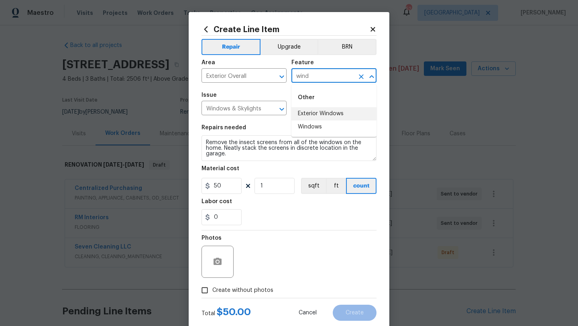
click at [304, 113] on li "Exterior Windows" at bounding box center [333, 113] width 85 height 13
type input "Exterior Windows"
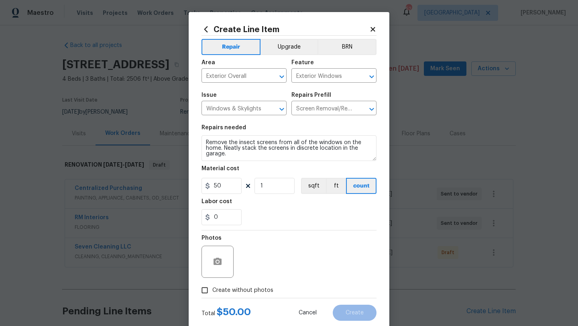
click at [260, 285] on label "Create without photos" at bounding box center [235, 289] width 76 height 15
click at [212, 285] on input "Create without photos" at bounding box center [204, 289] width 15 height 15
checkbox input "true"
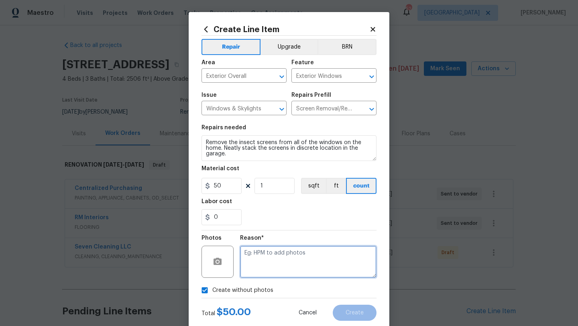
click at [274, 266] on textarea at bounding box center [308, 262] width 136 height 32
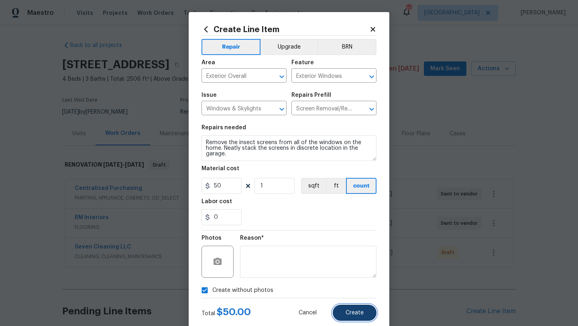
click at [343, 311] on button "Create" at bounding box center [355, 313] width 44 height 16
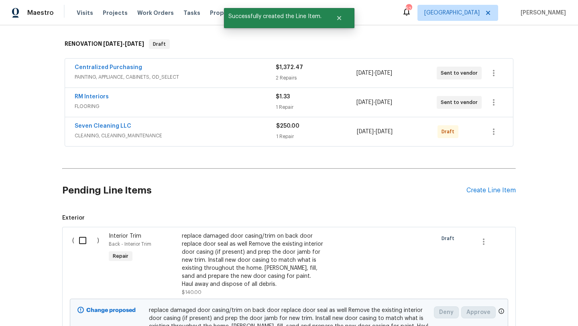
scroll to position [195, 0]
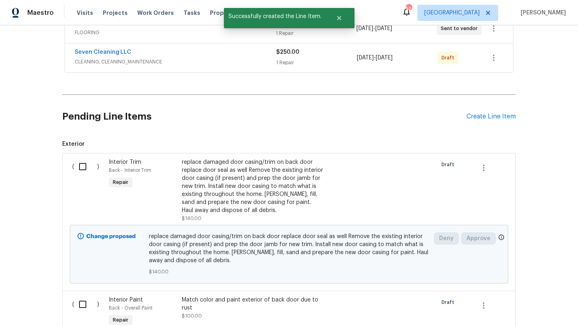
click at [82, 167] on input "checkbox" at bounding box center [85, 166] width 23 height 17
checkbox input "true"
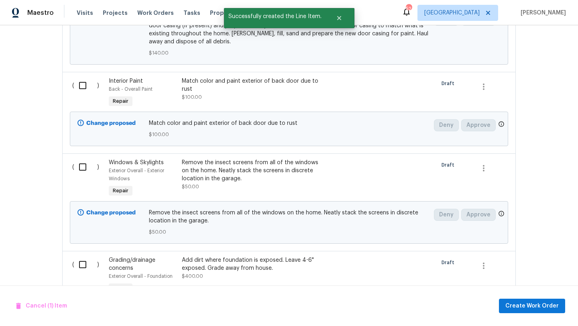
scroll to position [454, 0]
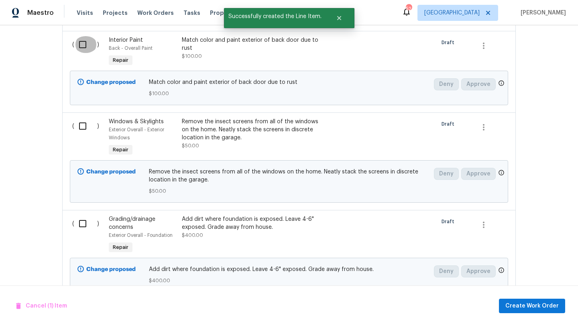
click at [82, 49] on input "checkbox" at bounding box center [85, 44] width 23 height 17
checkbox input "true"
click at [82, 121] on input "checkbox" at bounding box center [85, 126] width 23 height 17
checkbox input "true"
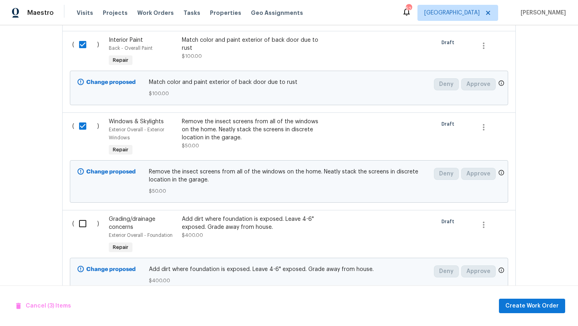
click at [81, 227] on input "checkbox" at bounding box center [85, 223] width 23 height 17
checkbox input "true"
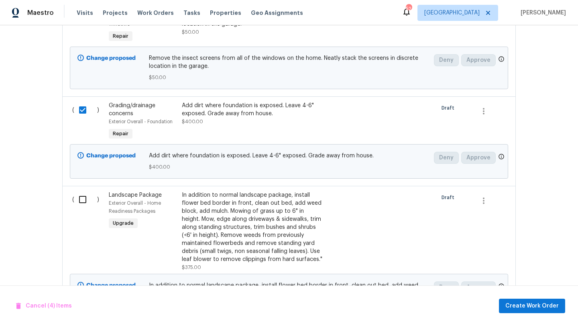
scroll to position [671, 0]
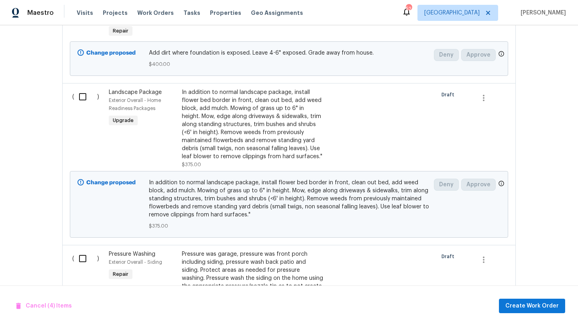
click at [83, 101] on input "checkbox" at bounding box center [85, 96] width 23 height 17
checkbox input "true"
click at [85, 258] on input "checkbox" at bounding box center [85, 258] width 23 height 17
checkbox input "true"
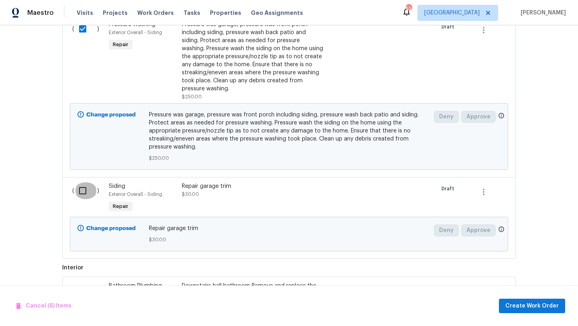
click at [82, 191] on input "checkbox" at bounding box center [85, 190] width 23 height 17
checkbox input "true"
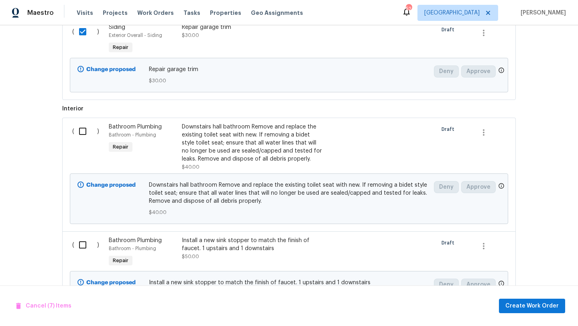
scroll to position [1069, 0]
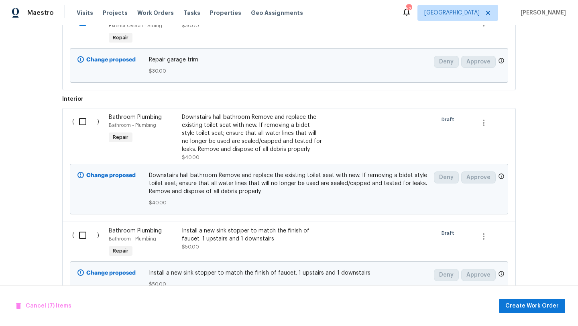
click at [83, 118] on input "checkbox" at bounding box center [85, 121] width 23 height 17
checkbox input "true"
click at [82, 235] on input "checkbox" at bounding box center [85, 235] width 23 height 17
checkbox input "true"
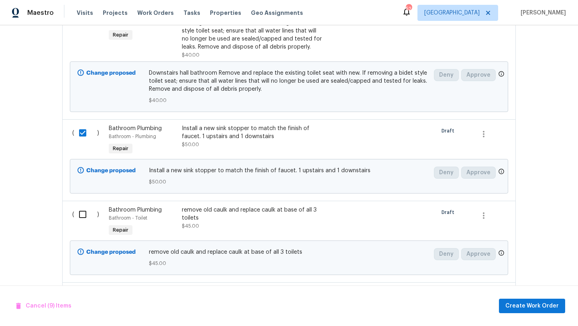
scroll to position [1280, 0]
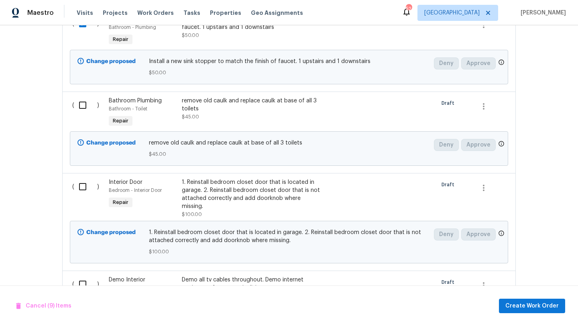
click at [83, 105] on input "checkbox" at bounding box center [85, 105] width 23 height 17
checkbox input "true"
click at [83, 188] on input "checkbox" at bounding box center [85, 186] width 23 height 17
checkbox input "true"
click at [83, 276] on input "checkbox" at bounding box center [85, 284] width 23 height 17
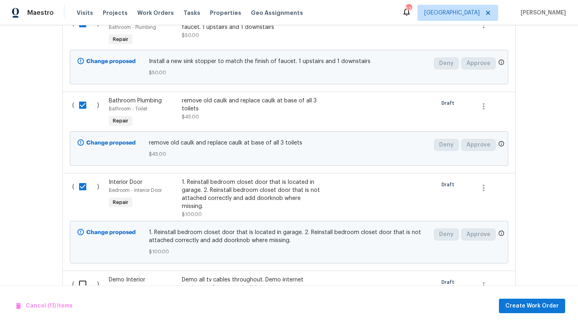
checkbox input "true"
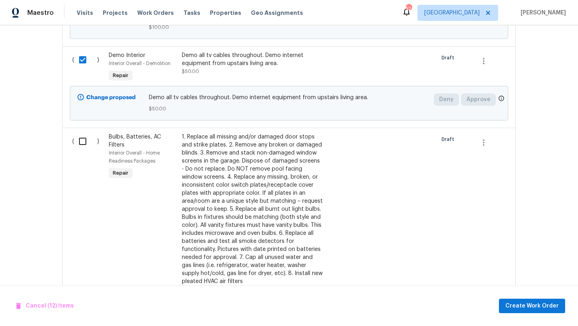
scroll to position [1544, 0]
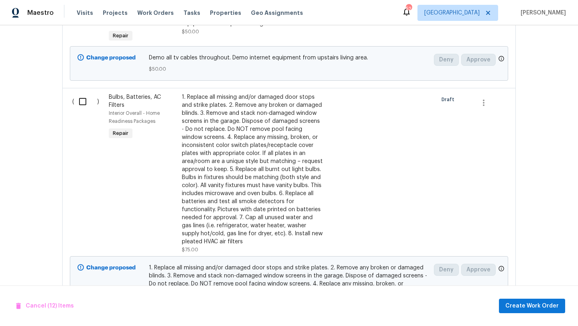
click at [81, 97] on input "checkbox" at bounding box center [85, 101] width 23 height 17
checkbox input "true"
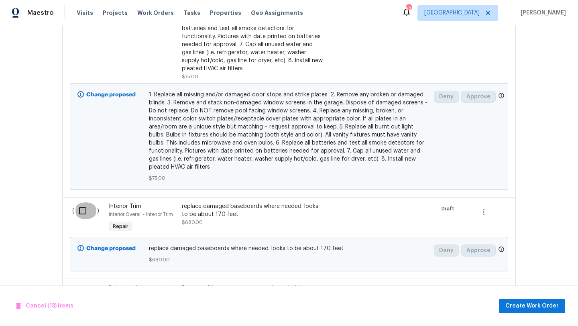
click at [83, 210] on input "checkbox" at bounding box center [85, 210] width 23 height 17
checkbox input "true"
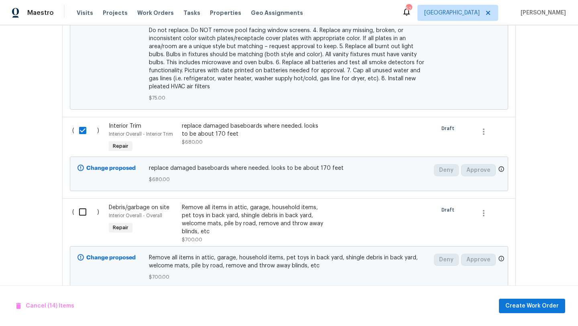
scroll to position [1840, 0]
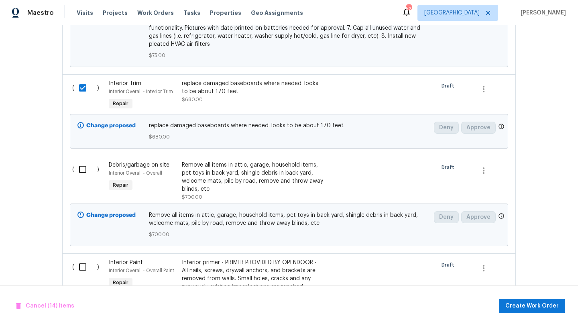
click at [85, 161] on input "checkbox" at bounding box center [85, 169] width 23 height 17
checkbox input "true"
click at [79, 272] on div "( )" at bounding box center [88, 290] width 37 height 69
click at [82, 264] on input "checkbox" at bounding box center [85, 266] width 23 height 17
checkbox input "true"
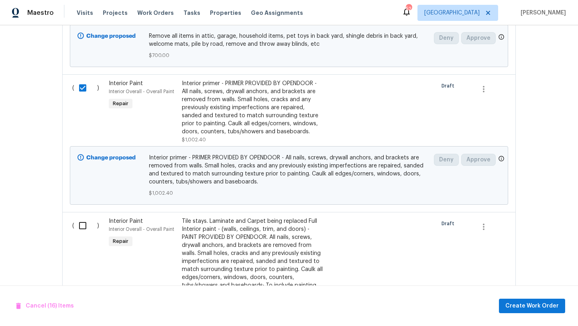
scroll to position [2043, 0]
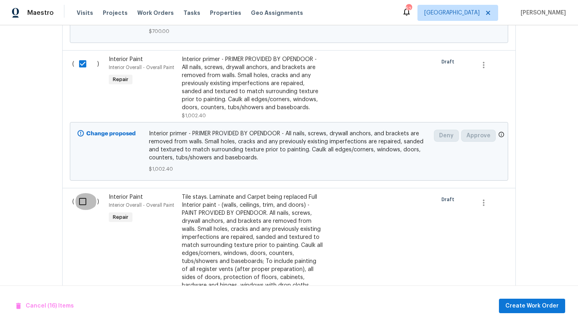
click at [81, 193] on input "checkbox" at bounding box center [85, 201] width 23 height 17
checkbox input "true"
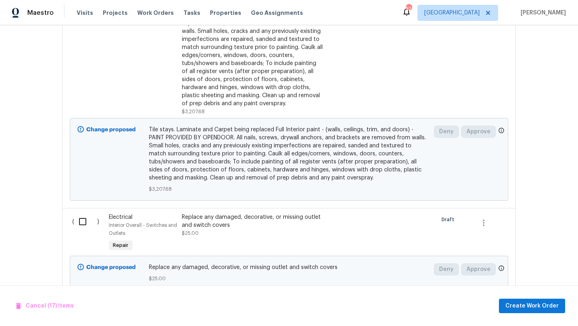
click at [81, 216] on input "checkbox" at bounding box center [85, 221] width 23 height 17
checkbox input "true"
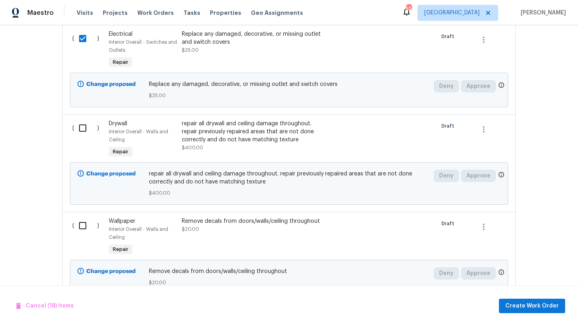
scroll to position [2430, 0]
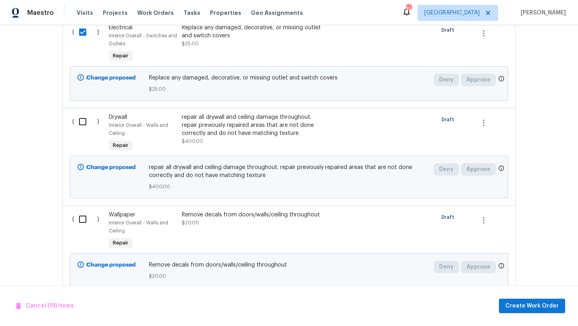
click at [86, 120] on input "checkbox" at bounding box center [85, 121] width 23 height 17
checkbox input "true"
click at [83, 220] on input "checkbox" at bounding box center [85, 219] width 23 height 17
checkbox input "true"
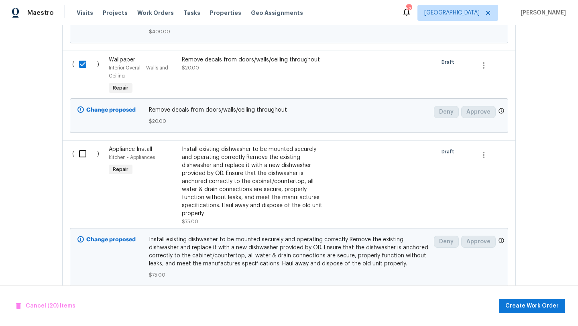
click at [85, 155] on input "checkbox" at bounding box center [85, 153] width 23 height 17
checkbox input "true"
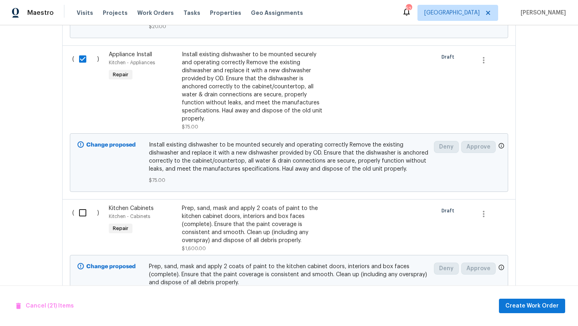
click at [83, 204] on input "checkbox" at bounding box center [85, 212] width 23 height 17
checkbox input "true"
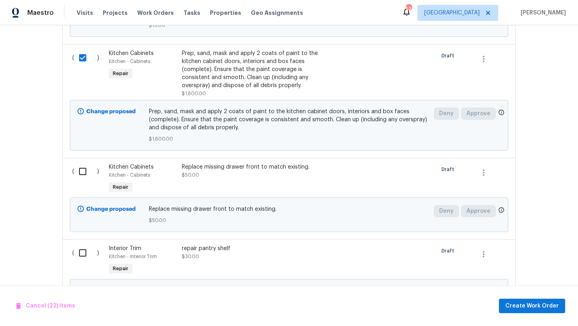
scroll to position [2844, 0]
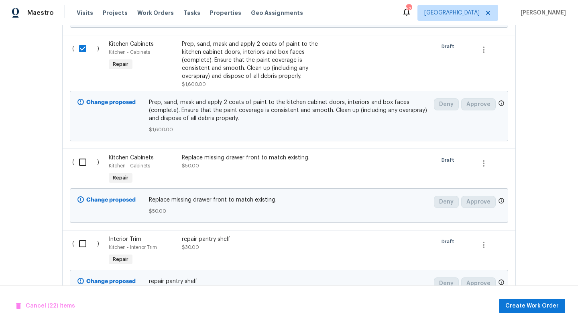
click at [85, 163] on input "checkbox" at bounding box center [85, 162] width 23 height 17
checkbox input "true"
click at [79, 238] on input "checkbox" at bounding box center [85, 243] width 23 height 17
checkbox input "true"
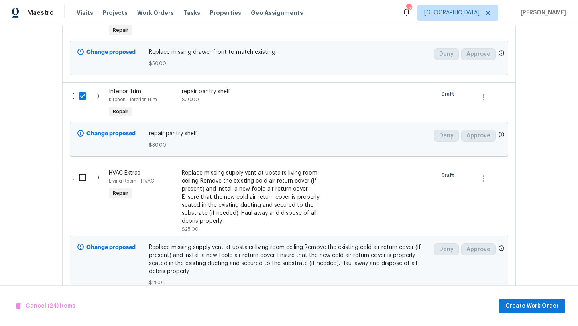
scroll to position [3020, 0]
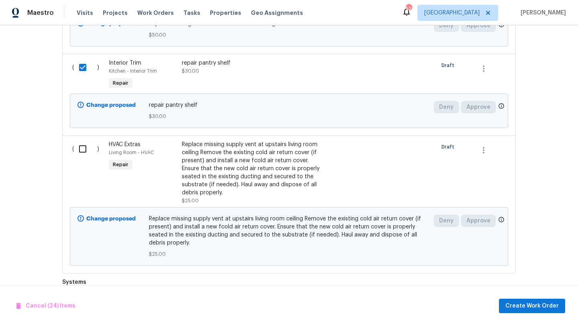
click at [83, 149] on input "checkbox" at bounding box center [85, 148] width 23 height 17
checkbox input "true"
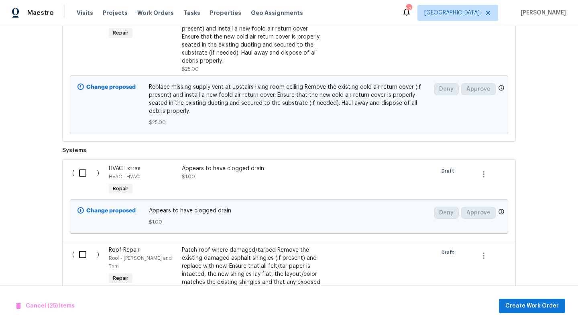
scroll to position [3154, 0]
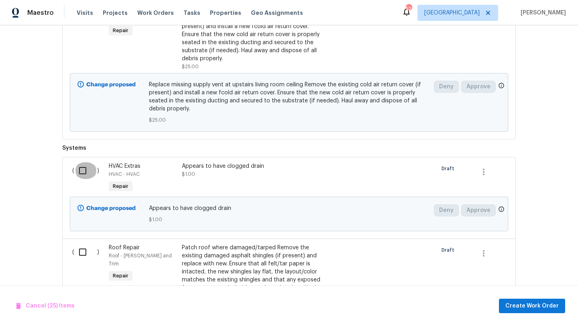
click at [85, 170] on input "checkbox" at bounding box center [85, 170] width 23 height 17
click at [83, 171] on input "checkbox" at bounding box center [85, 170] width 23 height 17
checkbox input "false"
click at [85, 250] on input "checkbox" at bounding box center [85, 252] width 23 height 17
checkbox input "true"
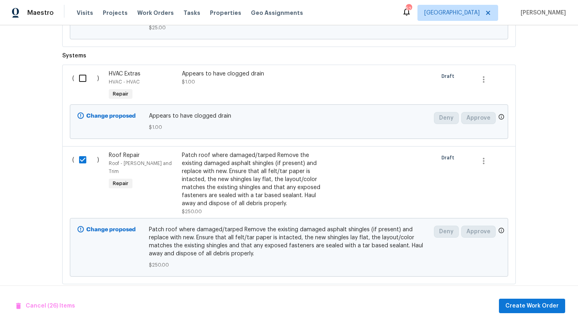
scroll to position [3257, 0]
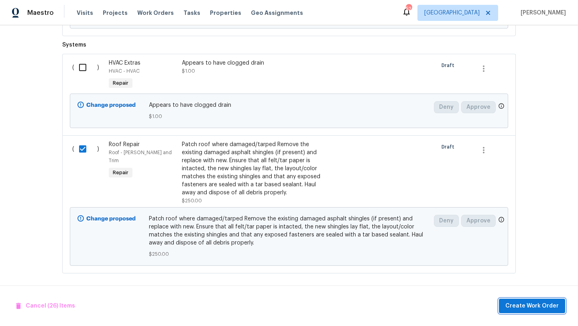
click at [526, 304] on span "Create Work Order" at bounding box center [531, 306] width 53 height 10
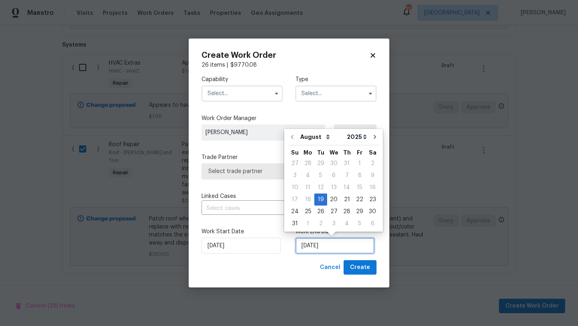
click at [353, 243] on input "8/19/2025" at bounding box center [334, 246] width 79 height 16
click at [355, 223] on div "5" at bounding box center [359, 223] width 13 height 11
type input "9/5/2025"
select select "8"
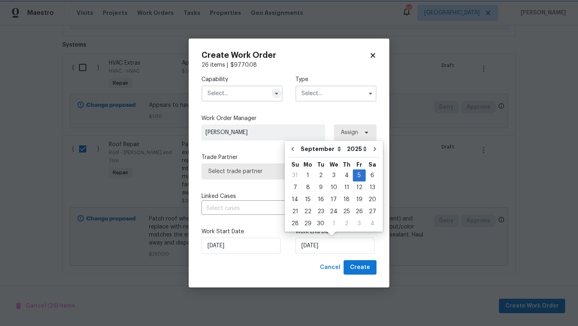
click at [275, 98] on span at bounding box center [276, 93] width 12 height 12
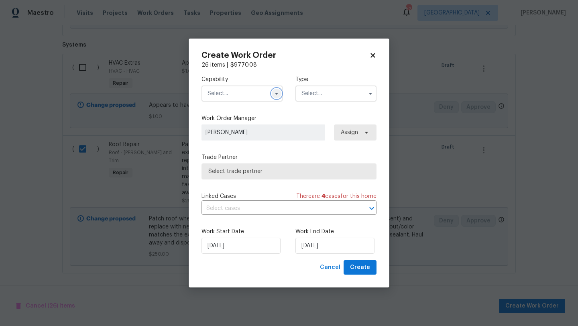
click at [275, 98] on button "button" at bounding box center [277, 94] width 10 height 10
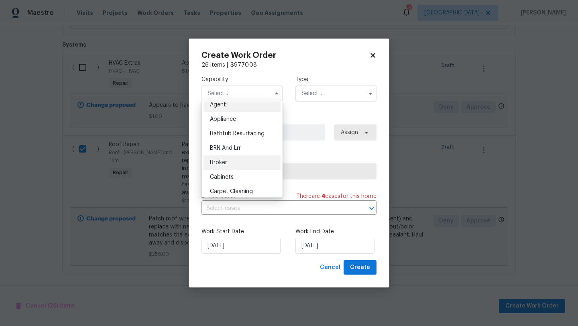
scroll to position [6, 0]
click at [374, 55] on icon at bounding box center [372, 55] width 7 height 7
checkbox input "false"
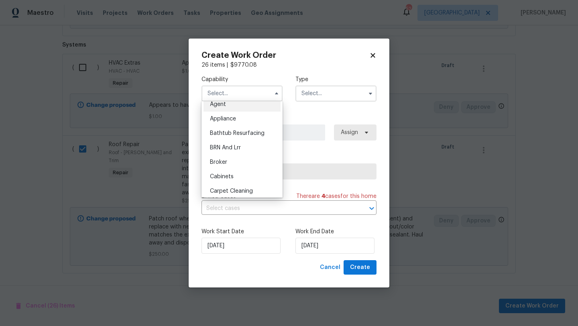
checkbox input "false"
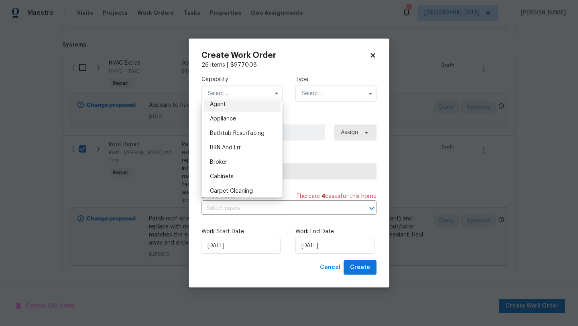
checkbox input "false"
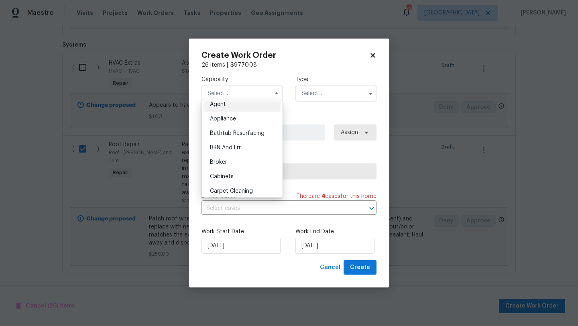
checkbox input "false"
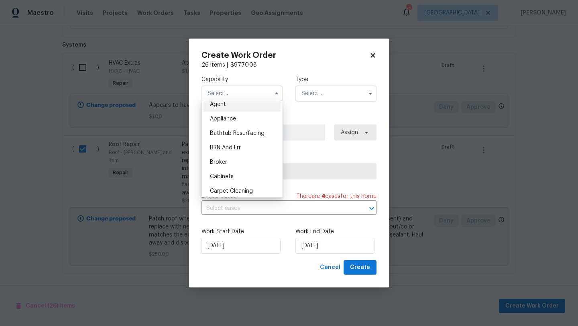
checkbox input "false"
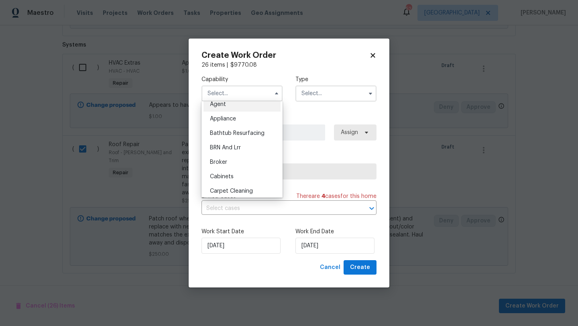
checkbox input "false"
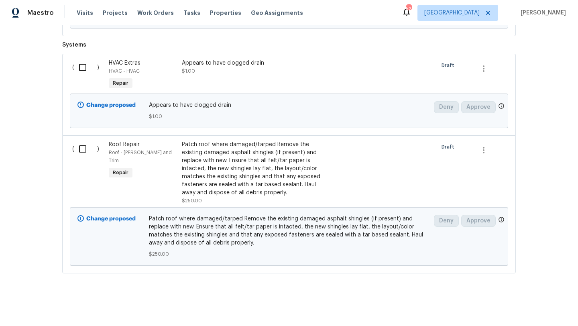
click at [29, 200] on div "Back to all projects 721 Saddle Horn Way, Royse City, TX 75189 4 Beds | 3 Baths…" at bounding box center [289, 175] width 578 height 301
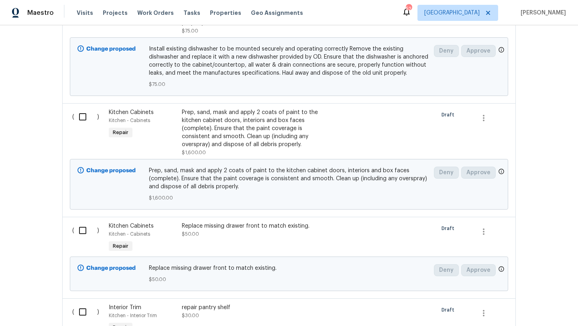
scroll to position [2770, 0]
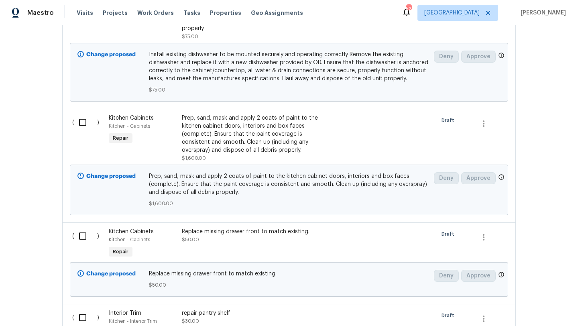
click at [190, 136] on div "Prep, sand, mask and apply 2 coats of paint to the kitchen cabinet doors, inter…" at bounding box center [252, 134] width 141 height 40
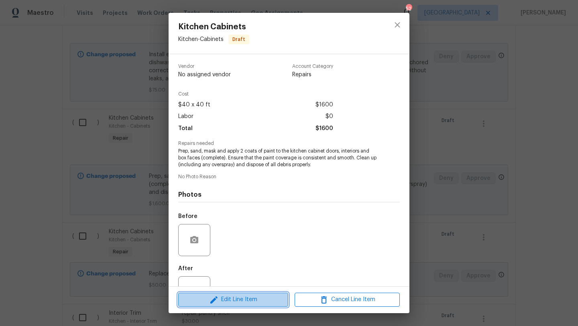
click at [231, 300] on span "Edit Line Item" at bounding box center [233, 300] width 105 height 10
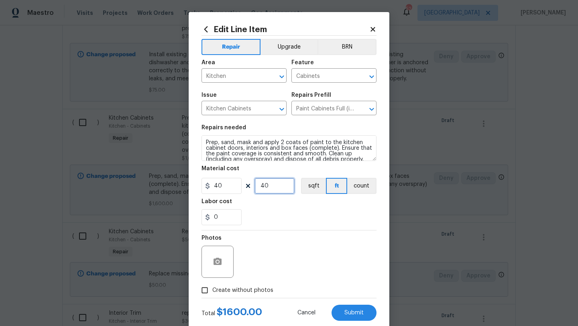
drag, startPoint x: 271, startPoint y: 187, endPoint x: 254, endPoint y: 187, distance: 17.3
click at [253, 187] on div "40 40 sqft ft count" at bounding box center [288, 186] width 175 height 16
type input "35"
click at [285, 215] on div "0" at bounding box center [288, 217] width 175 height 16
click at [247, 292] on span "Create without photos" at bounding box center [242, 290] width 61 height 8
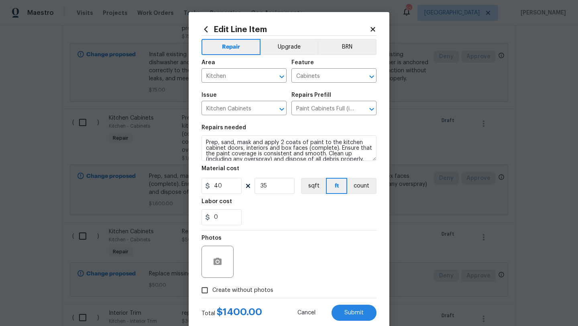
click at [212, 292] on input "Create without photos" at bounding box center [204, 289] width 15 height 15
checkbox input "true"
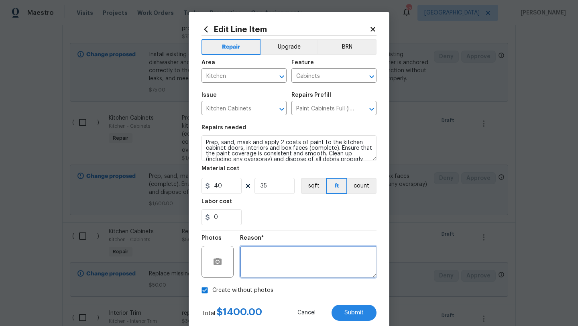
click at [258, 272] on textarea at bounding box center [308, 262] width 136 height 32
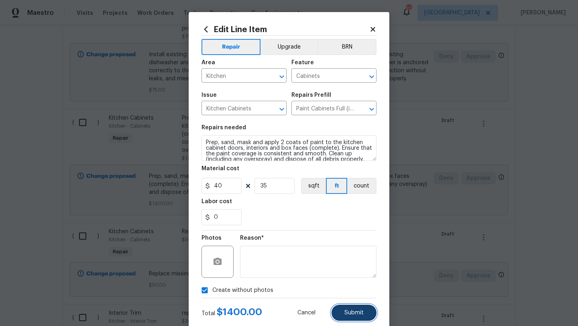
click at [344, 311] on button "Submit" at bounding box center [353, 313] width 45 height 16
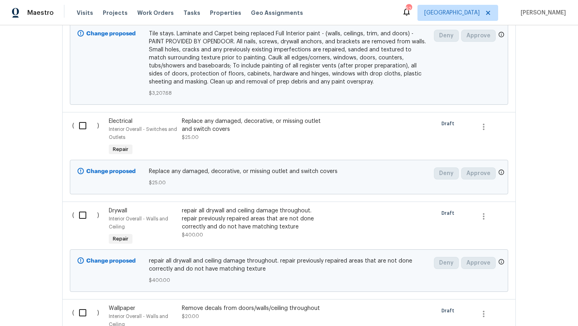
scroll to position [2336, 0]
click at [267, 217] on div "repair all drywall and ceiling damage throughout. repair previously repaired ar…" at bounding box center [252, 219] width 141 height 24
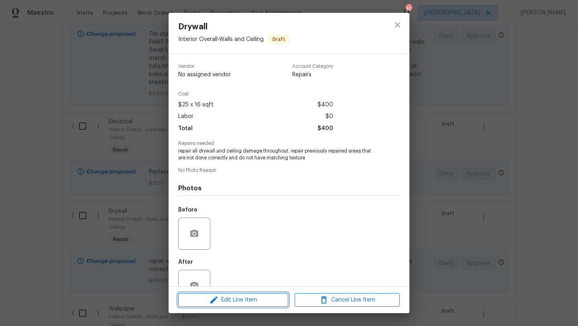
click at [245, 301] on span "Edit Line Item" at bounding box center [233, 300] width 105 height 10
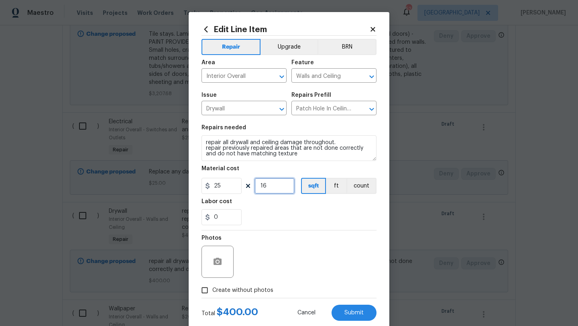
drag, startPoint x: 271, startPoint y: 185, endPoint x: 245, endPoint y: 185, distance: 26.5
click at [245, 185] on div "25 16 sqft ft count" at bounding box center [288, 186] width 175 height 16
type input "12"
click at [346, 310] on span "Submit" at bounding box center [353, 313] width 19 height 6
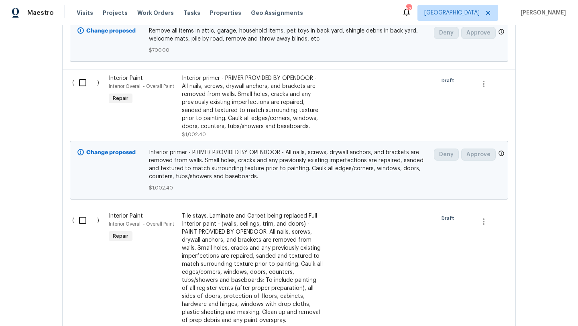
scroll to position [2023, 0]
click at [248, 109] on div "Interior primer - PRIMER PROVIDED BY OPENDOOR - All nails, screws, drywall anch…" at bounding box center [252, 103] width 141 height 56
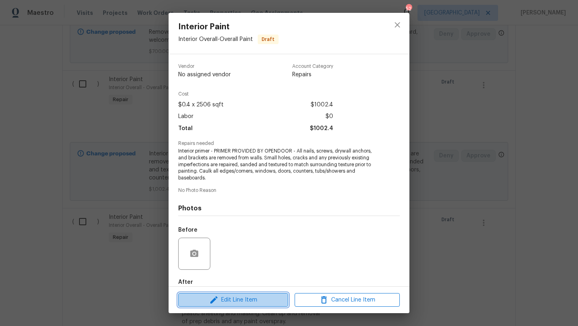
click at [236, 298] on span "Edit Line Item" at bounding box center [233, 300] width 105 height 10
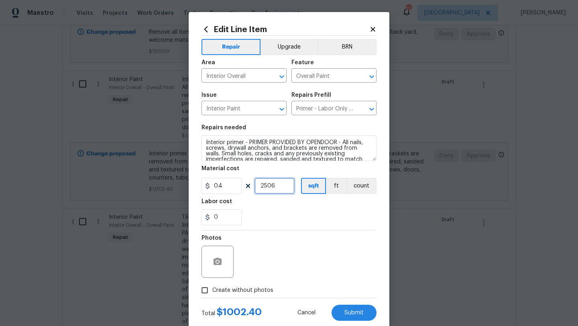
drag, startPoint x: 276, startPoint y: 185, endPoint x: 244, endPoint y: 186, distance: 32.5
click at [244, 186] on div "0.4 2506 sqft ft count" at bounding box center [288, 186] width 175 height 16
type input "500"
click at [258, 292] on span "Create without photos" at bounding box center [242, 290] width 61 height 8
click at [212, 292] on input "Create without photos" at bounding box center [204, 289] width 15 height 15
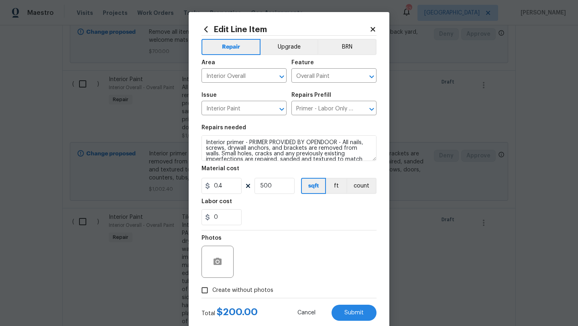
checkbox input "true"
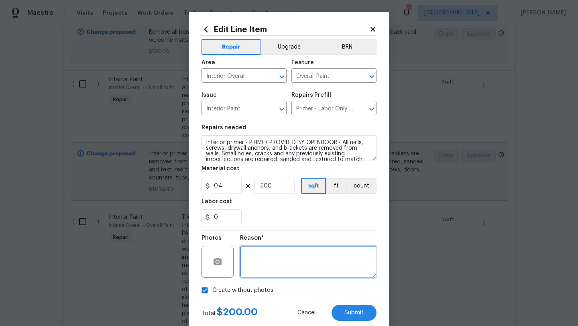
click at [270, 273] on textarea at bounding box center [308, 262] width 136 height 32
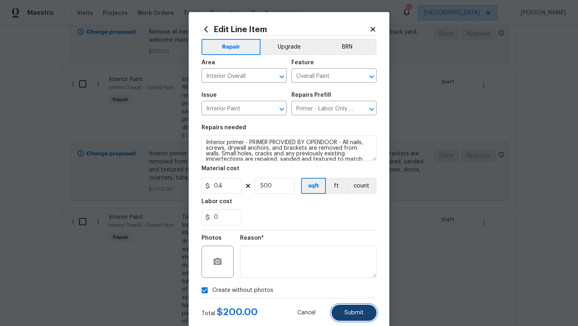
click at [349, 314] on span "Submit" at bounding box center [353, 313] width 19 height 6
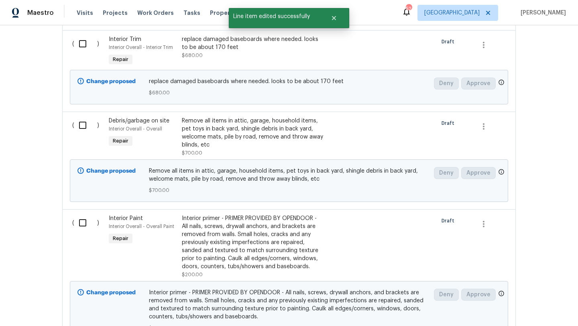
scroll to position [1883, 0]
click at [276, 135] on div "Remove all items in attic, garage, household items, pet toys in back yard, shin…" at bounding box center [252, 134] width 141 height 32
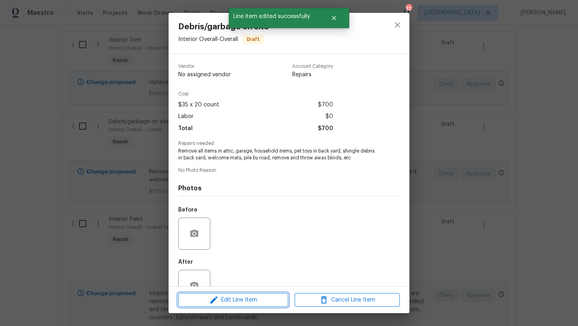
click at [249, 302] on span "Edit Line Item" at bounding box center [233, 300] width 105 height 10
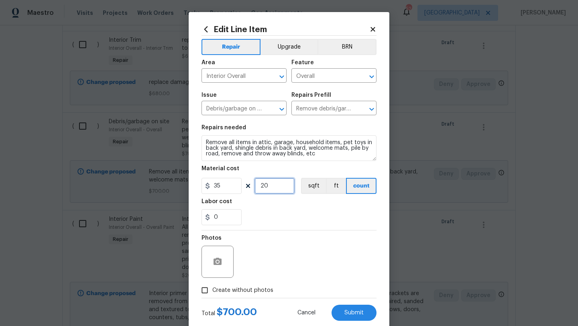
drag, startPoint x: 272, startPoint y: 187, endPoint x: 245, endPoint y: 188, distance: 27.3
click at [245, 188] on div "35 20 sqft ft count" at bounding box center [288, 186] width 175 height 16
type input "14"
drag, startPoint x: 222, startPoint y: 220, endPoint x: 207, endPoint y: 220, distance: 15.2
click at [207, 220] on div "0" at bounding box center [221, 217] width 40 height 16
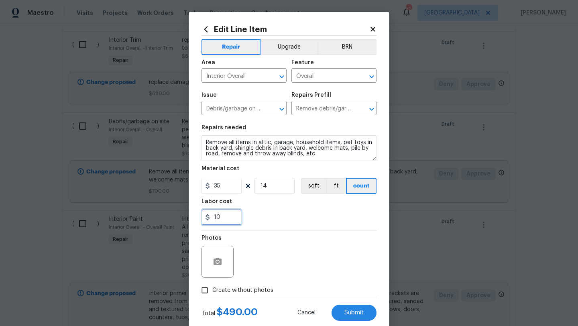
type input "10"
click at [248, 286] on span "Create without photos" at bounding box center [242, 290] width 61 height 8
click at [212, 286] on input "Create without photos" at bounding box center [204, 289] width 15 height 15
checkbox input "true"
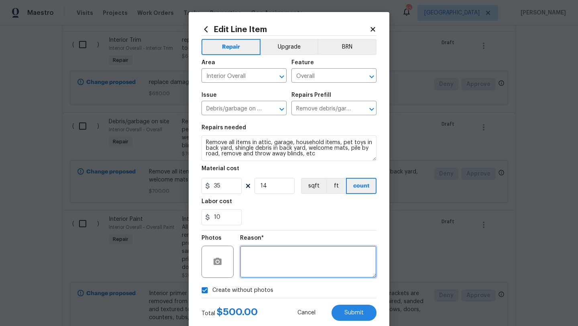
click at [268, 270] on textarea at bounding box center [308, 262] width 136 height 32
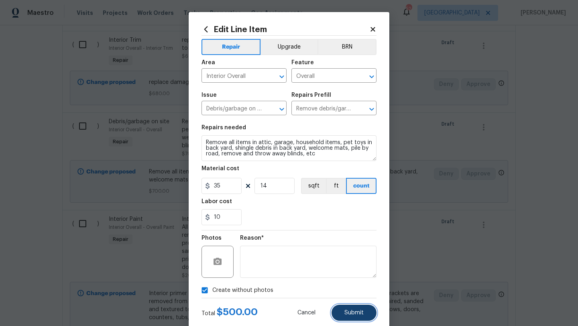
click at [354, 312] on span "Submit" at bounding box center [353, 313] width 19 height 6
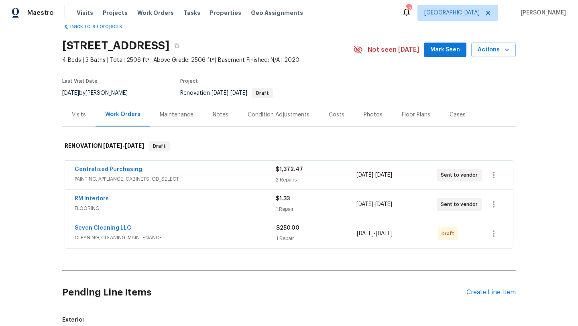
scroll to position [20, 0]
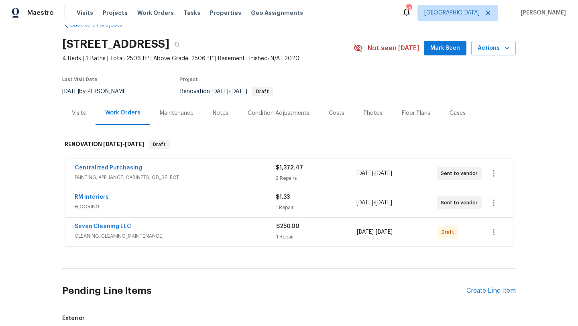
click at [289, 114] on div "Condition Adjustments" at bounding box center [279, 113] width 62 height 8
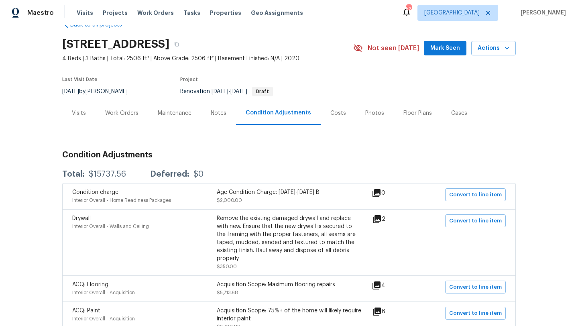
click at [334, 110] on div "Costs" at bounding box center [338, 113] width 16 height 8
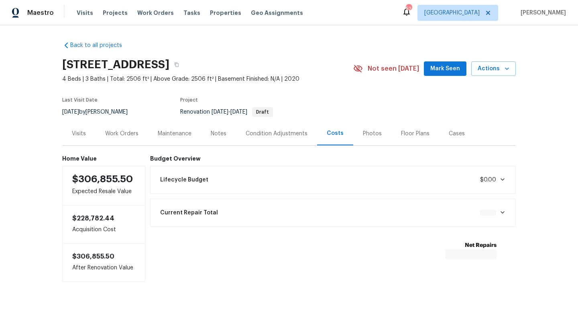
click at [329, 130] on div "Costs" at bounding box center [335, 133] width 17 height 8
click at [380, 217] on div "Current Repair Total $1,623.80" at bounding box center [333, 213] width 356 height 18
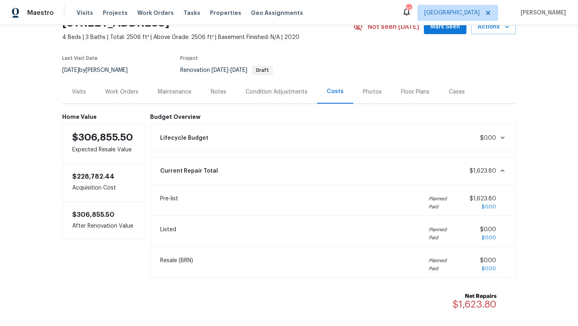
scroll to position [43, 0]
click at [386, 175] on div "Current Repair Total $1,623.80" at bounding box center [333, 170] width 356 height 18
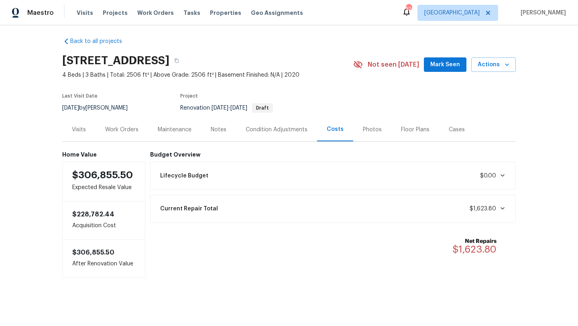
click at [132, 127] on div "Work Orders" at bounding box center [121, 130] width 33 height 8
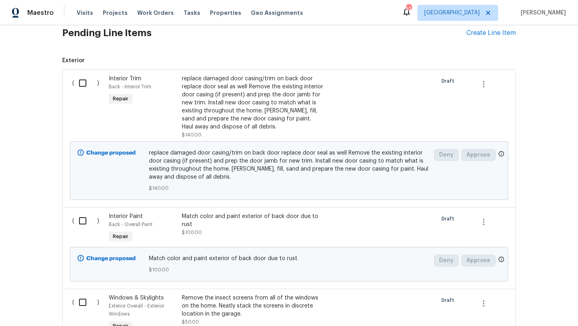
scroll to position [300, 0]
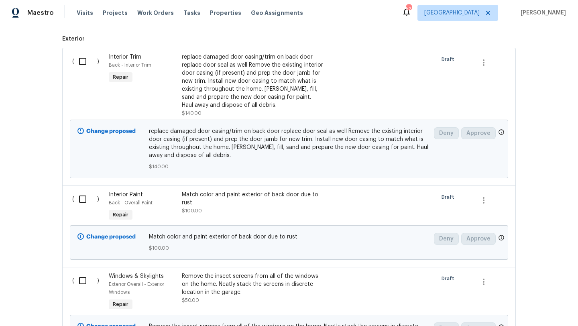
click at [83, 60] on input "checkbox" at bounding box center [85, 61] width 23 height 17
checkbox input "true"
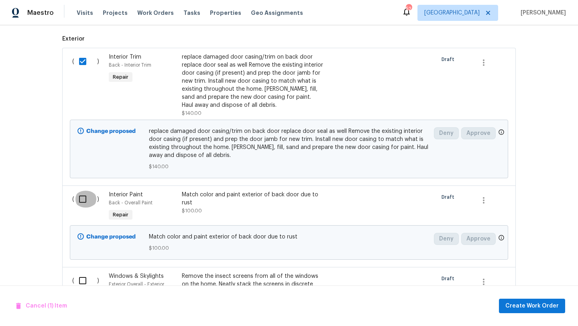
click at [81, 197] on input "checkbox" at bounding box center [85, 199] width 23 height 17
checkbox input "true"
click at [83, 278] on input "checkbox" at bounding box center [85, 280] width 23 height 17
checkbox input "true"
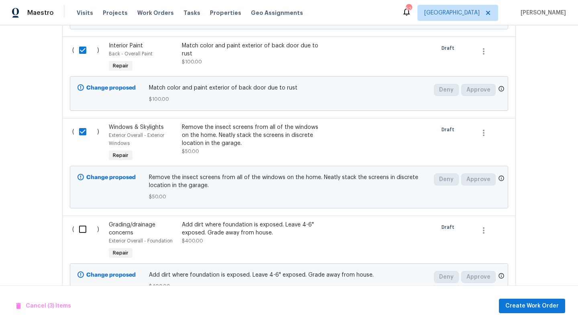
scroll to position [597, 0]
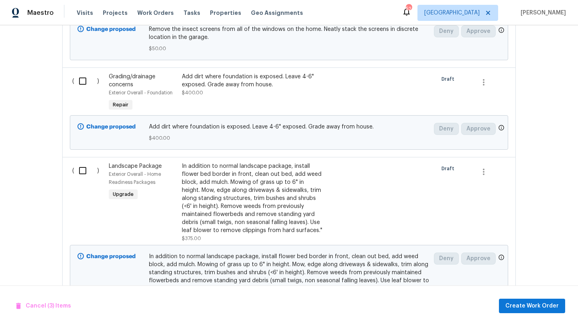
click at [81, 83] on input "checkbox" at bounding box center [85, 81] width 23 height 17
checkbox input "true"
click at [80, 169] on input "checkbox" at bounding box center [85, 170] width 23 height 17
checkbox input "true"
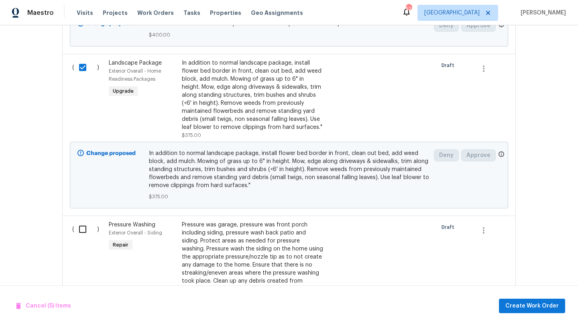
scroll to position [819, 0]
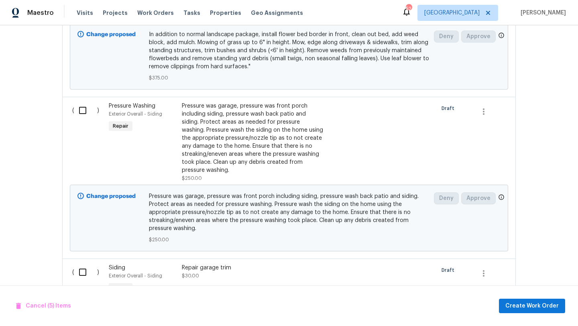
click at [82, 113] on input "checkbox" at bounding box center [85, 110] width 23 height 17
checkbox input "true"
click at [84, 272] on input "checkbox" at bounding box center [85, 272] width 23 height 17
checkbox input "true"
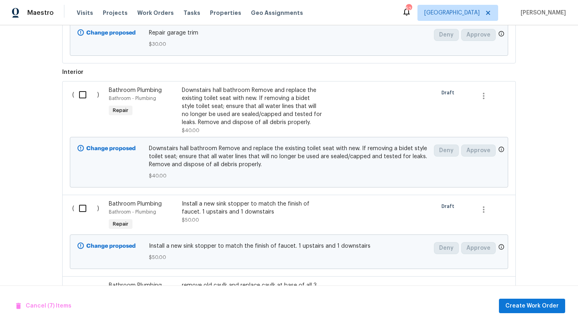
scroll to position [1102, 0]
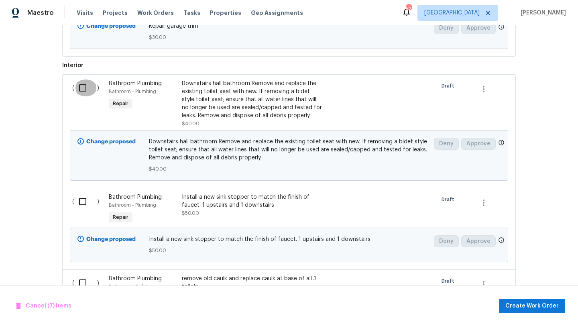
click at [85, 93] on input "checkbox" at bounding box center [85, 87] width 23 height 17
checkbox input "true"
click at [89, 204] on input "checkbox" at bounding box center [85, 201] width 23 height 17
checkbox input "true"
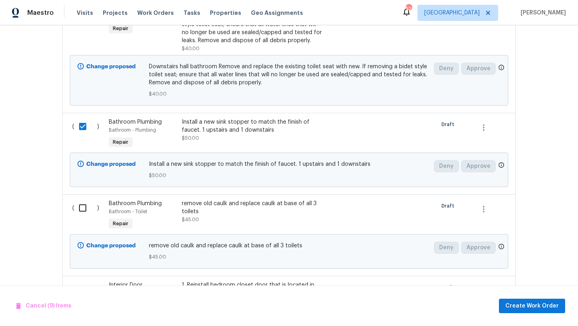
scroll to position [1215, 0]
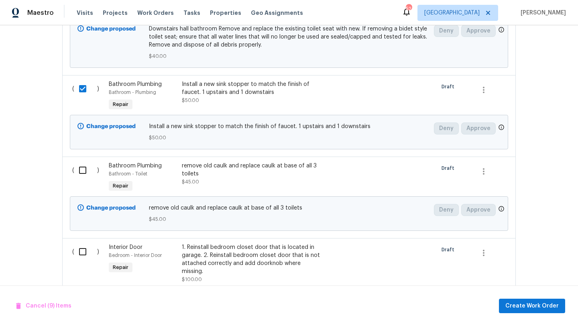
click at [84, 171] on input "checkbox" at bounding box center [85, 170] width 23 height 17
checkbox input "true"
click at [81, 254] on input "checkbox" at bounding box center [85, 251] width 23 height 17
checkbox input "true"
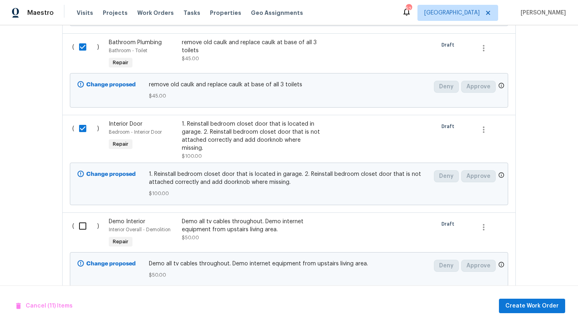
scroll to position [1437, 0]
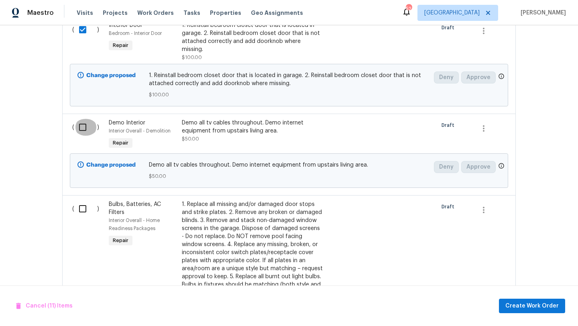
click at [79, 119] on input "checkbox" at bounding box center [85, 127] width 23 height 17
checkbox input "true"
click at [84, 200] on input "checkbox" at bounding box center [85, 208] width 23 height 17
checkbox input "true"
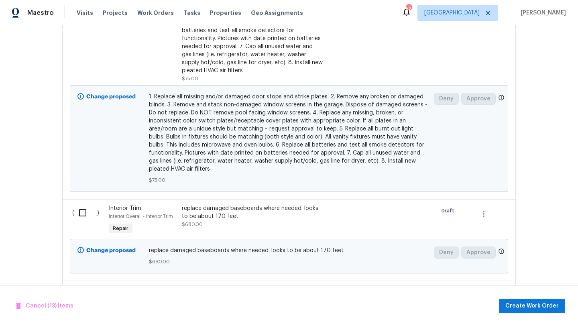
scroll to position [1773, 0]
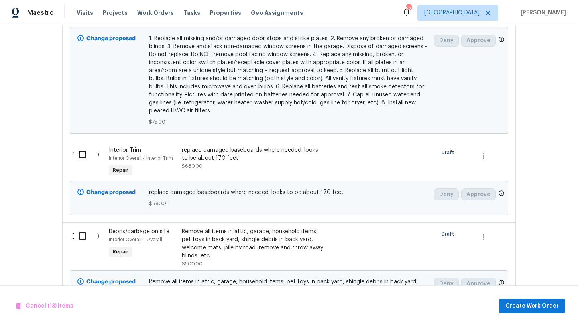
click at [83, 150] on input "checkbox" at bounding box center [85, 154] width 23 height 17
checkbox input "true"
click at [85, 228] on input "checkbox" at bounding box center [85, 236] width 23 height 17
checkbox input "true"
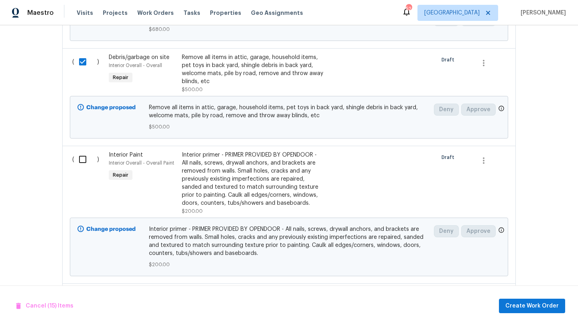
scroll to position [1958, 0]
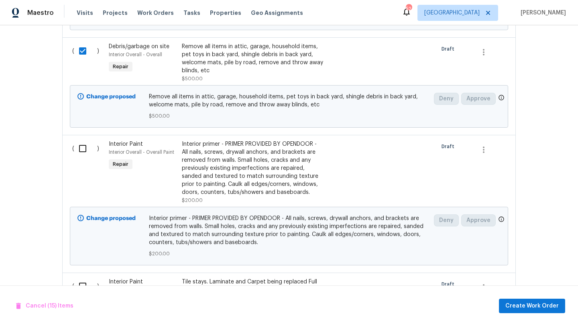
click at [79, 150] on input "checkbox" at bounding box center [85, 148] width 23 height 17
checkbox input "true"
click at [85, 278] on input "checkbox" at bounding box center [85, 286] width 23 height 17
checkbox input "true"
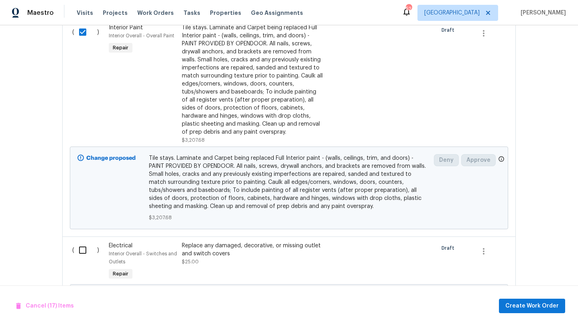
scroll to position [2234, 0]
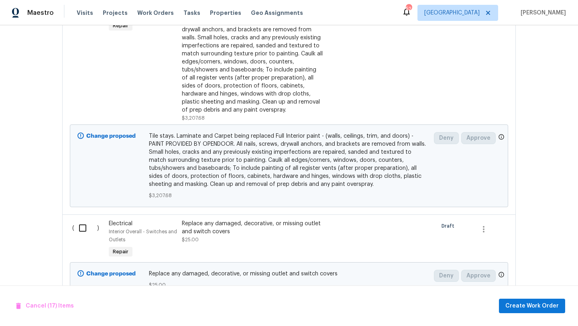
click at [83, 221] on input "checkbox" at bounding box center [85, 227] width 23 height 17
checkbox input "true"
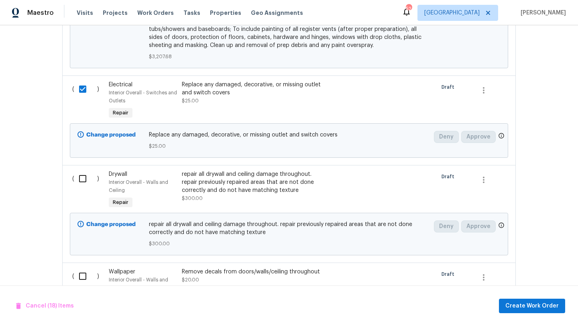
scroll to position [2390, 0]
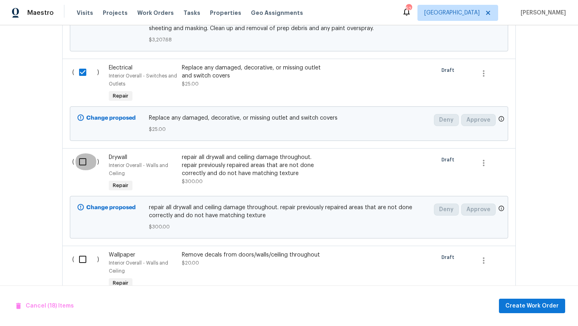
click at [83, 153] on input "checkbox" at bounding box center [85, 161] width 23 height 17
checkbox input "true"
click at [83, 252] on input "checkbox" at bounding box center [85, 259] width 23 height 17
checkbox input "true"
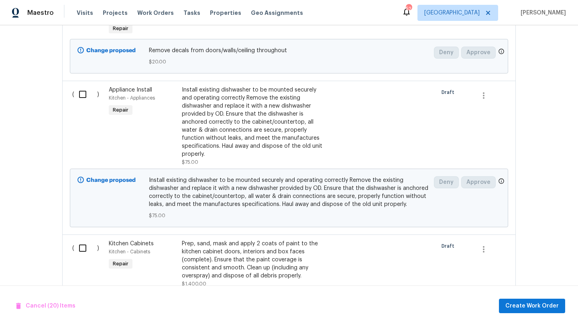
scroll to position [2648, 0]
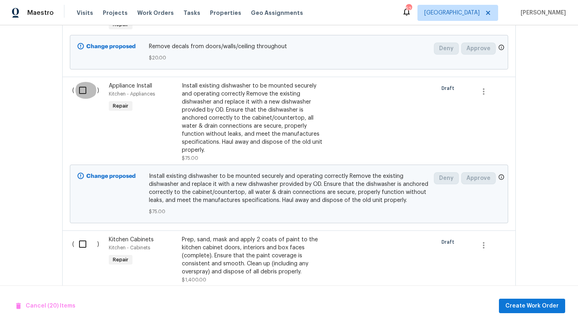
click at [83, 89] on input "checkbox" at bounding box center [85, 90] width 23 height 17
checkbox input "true"
click at [81, 241] on input "checkbox" at bounding box center [85, 244] width 23 height 17
checkbox input "true"
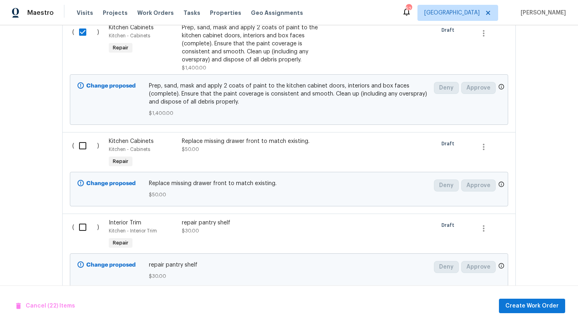
scroll to position [2877, 0]
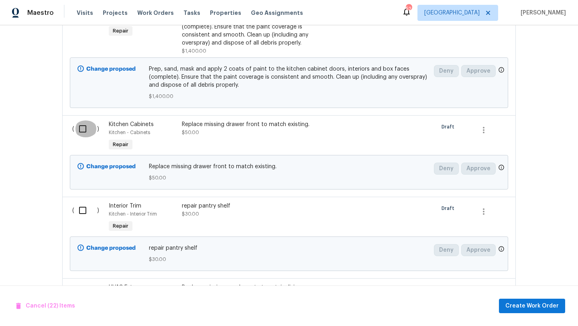
click at [85, 124] on input "checkbox" at bounding box center [85, 128] width 23 height 17
checkbox input "true"
click at [81, 209] on input "checkbox" at bounding box center [85, 210] width 23 height 17
checkbox input "true"
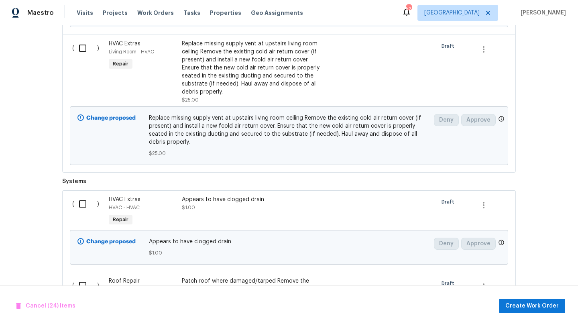
scroll to position [3122, 0]
click at [82, 46] on input "checkbox" at bounding box center [85, 47] width 23 height 17
checkbox input "true"
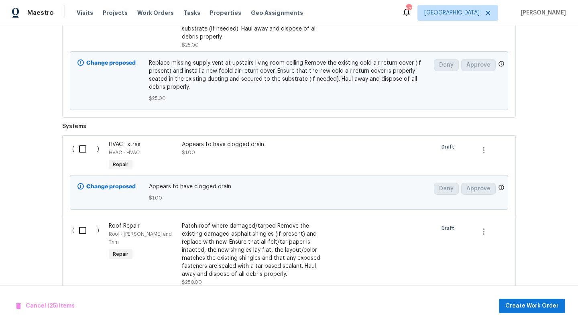
scroll to position [3176, 0]
click at [81, 227] on input "checkbox" at bounding box center [85, 229] width 23 height 17
checkbox input "true"
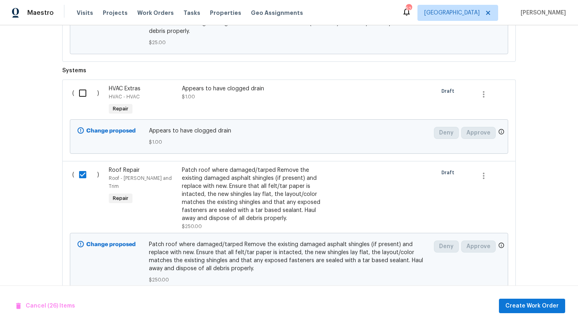
scroll to position [3257, 0]
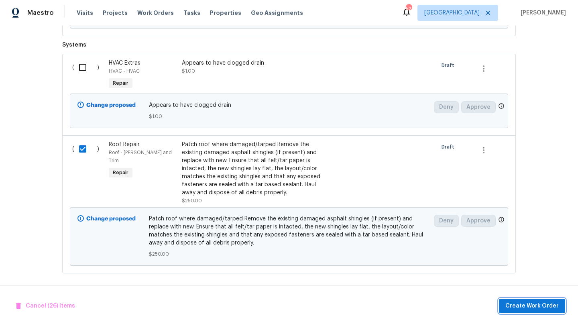
click at [527, 303] on span "Create Work Order" at bounding box center [531, 306] width 53 height 10
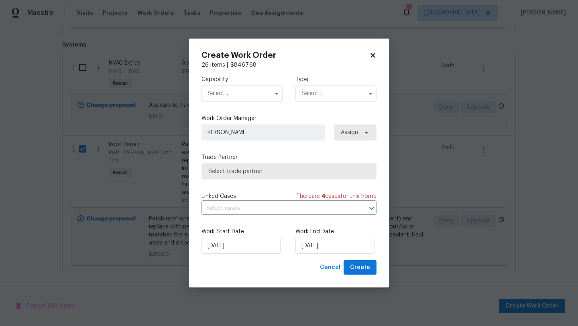
click at [253, 96] on input "text" at bounding box center [241, 93] width 81 height 16
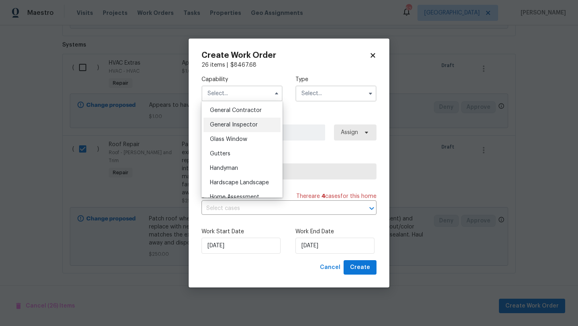
scroll to position [375, 0]
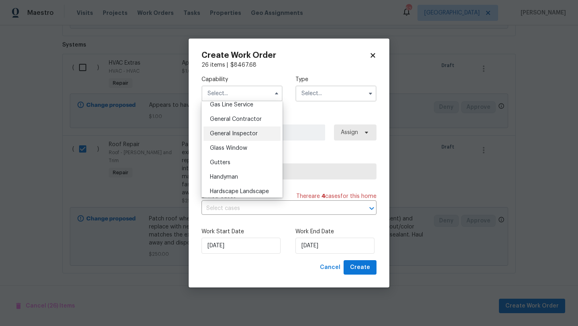
click at [256, 116] on span "General Contractor" at bounding box center [236, 119] width 52 height 6
type input "General Contractor"
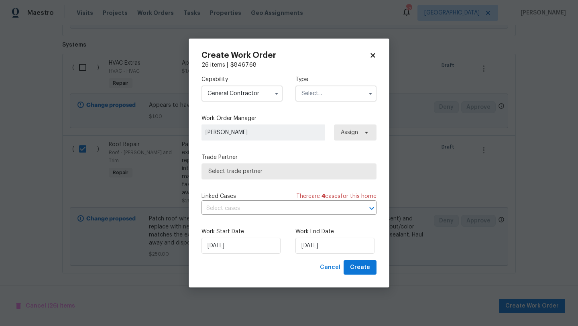
click at [313, 92] on input "text" at bounding box center [335, 93] width 81 height 16
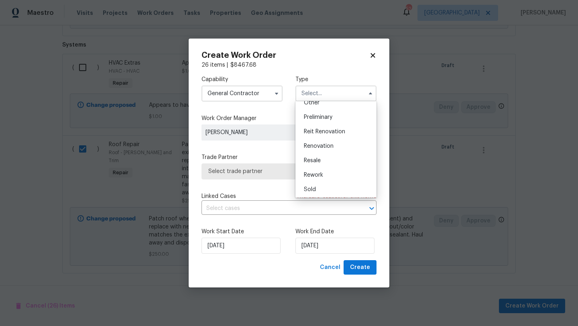
scroll to position [182, 0]
click at [323, 126] on div "Renovation" at bounding box center [335, 130] width 77 height 14
type input "Renovation"
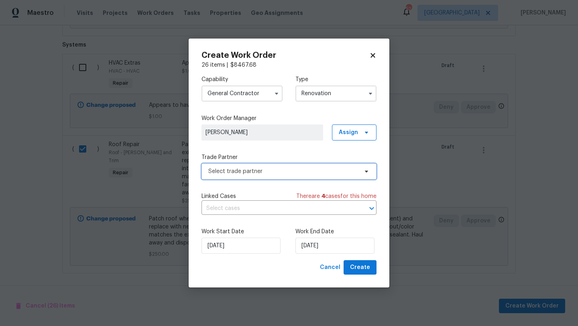
click at [325, 171] on span "Select trade partner" at bounding box center [283, 171] width 150 height 8
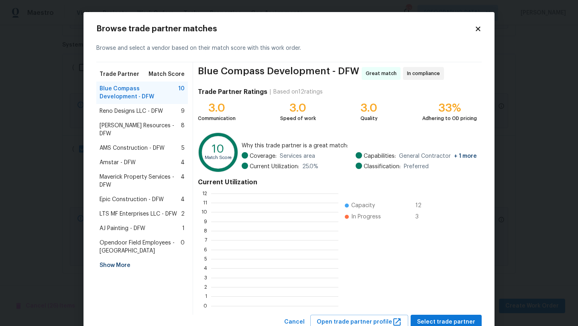
scroll to position [112, 127]
click at [147, 111] on span "Reno Designs LLC - DFW" at bounding box center [131, 111] width 63 height 8
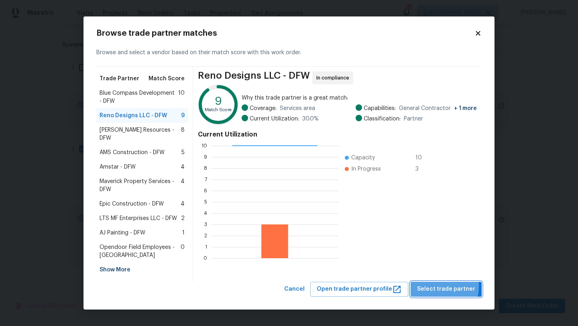
click at [431, 284] on span "Select trade partner" at bounding box center [446, 289] width 58 height 10
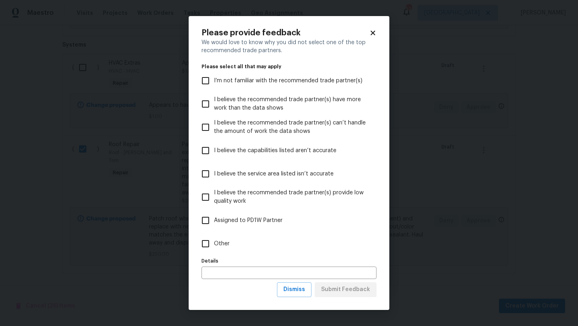
click at [207, 238] on input "Other" at bounding box center [205, 243] width 17 height 17
checkbox input "true"
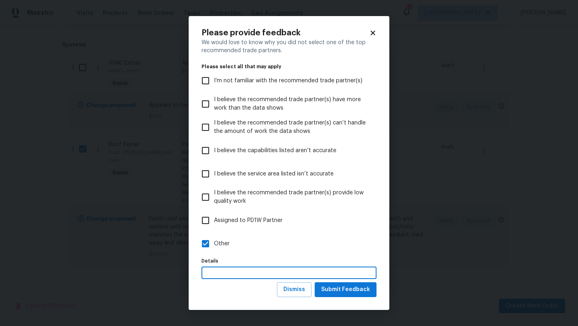
click at [219, 273] on input "text" at bounding box center [288, 272] width 175 height 12
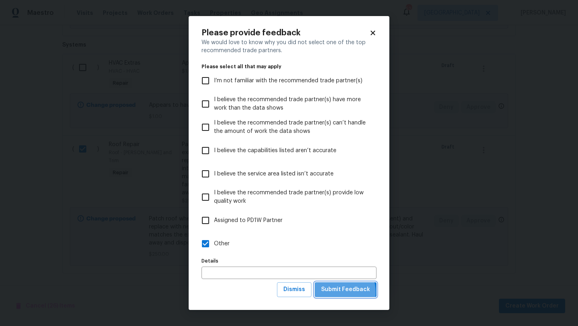
click at [340, 292] on span "Submit Feedback" at bounding box center [345, 289] width 49 height 10
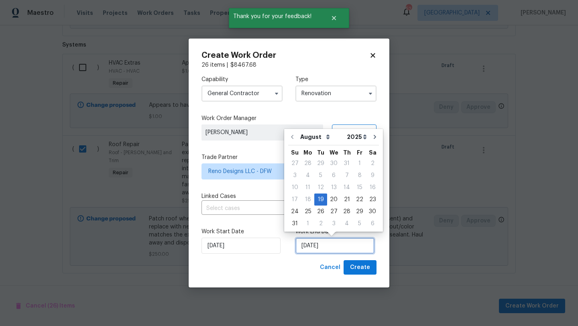
click at [340, 244] on input "8/19/2025" at bounding box center [334, 246] width 79 height 16
click at [356, 224] on div "5" at bounding box center [359, 223] width 13 height 11
type input "9/5/2025"
select select "8"
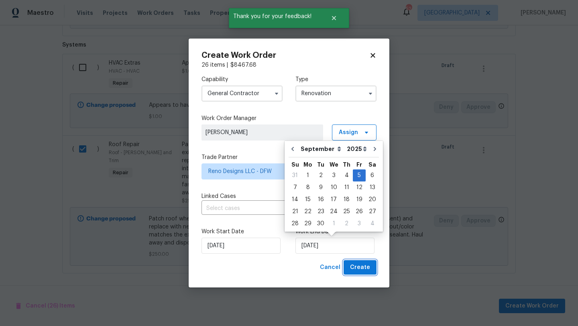
click at [362, 270] on span "Create" at bounding box center [360, 267] width 20 height 10
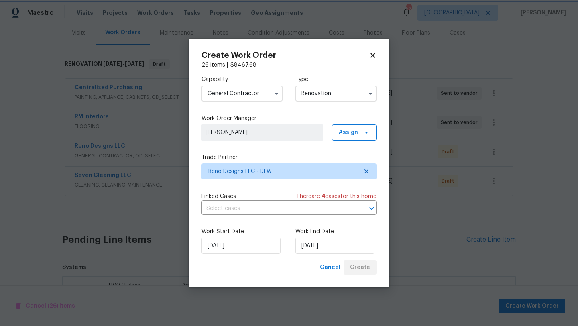
scroll to position [187, 0]
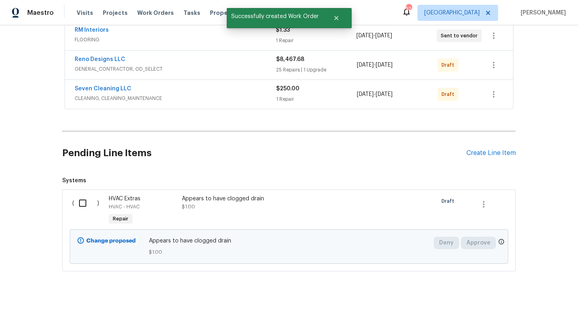
click at [82, 201] on input "checkbox" at bounding box center [85, 203] width 23 height 17
checkbox input "true"
click at [525, 300] on button "Create Work Order" at bounding box center [532, 306] width 66 height 15
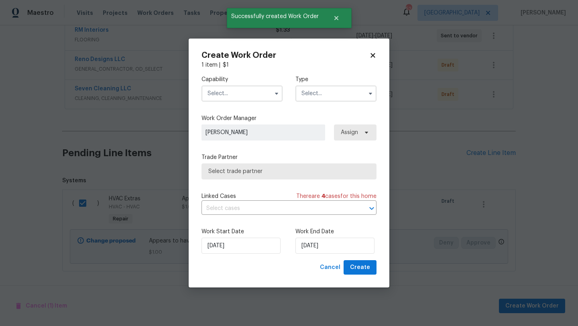
click at [258, 97] on input "text" at bounding box center [241, 93] width 81 height 16
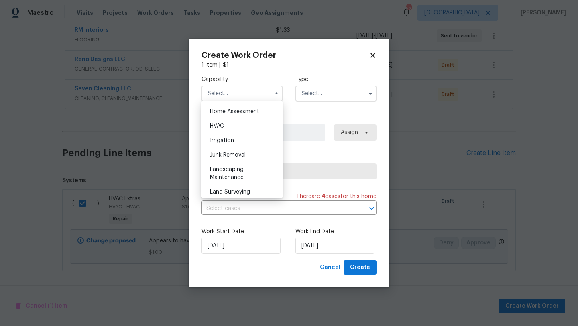
scroll to position [471, 0]
click at [253, 124] on div "HVAC" at bounding box center [241, 124] width 77 height 14
type input "HVAC"
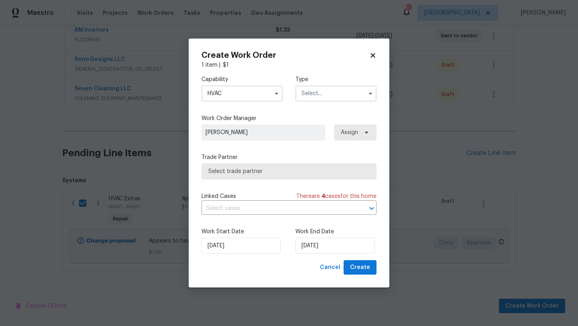
click at [320, 92] on input "text" at bounding box center [335, 93] width 81 height 16
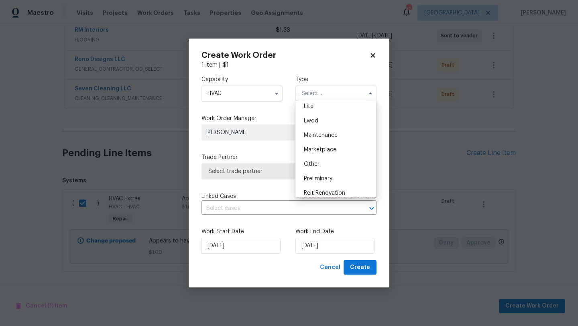
scroll to position [129, 0]
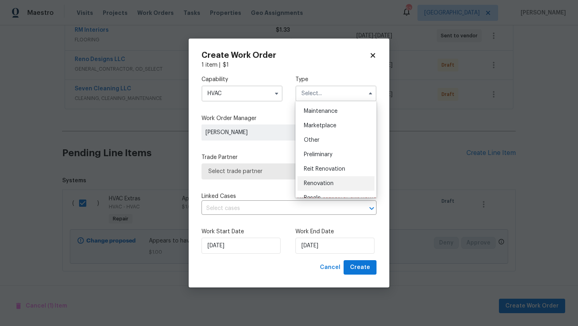
click at [324, 181] on span "Renovation" at bounding box center [319, 184] width 30 height 6
type input "Renovation"
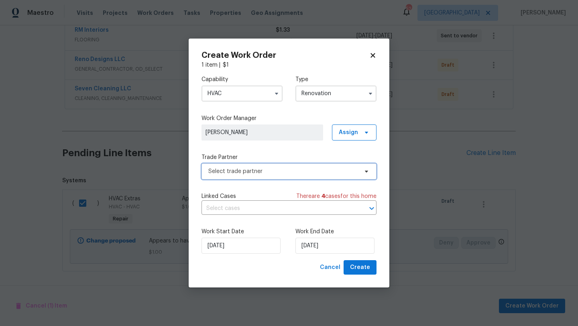
click at [329, 175] on span "Select trade partner" at bounding box center [283, 171] width 150 height 8
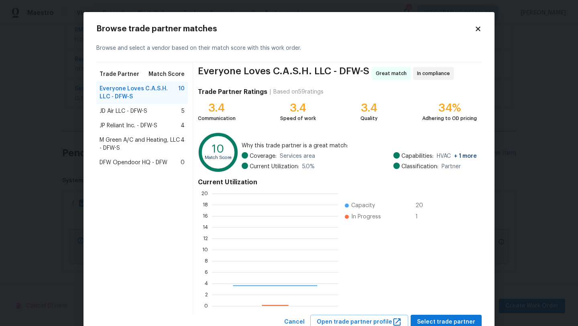
scroll to position [112, 126]
click at [153, 139] on span "M Green A/C and Heating, LLC - DFW-S" at bounding box center [140, 144] width 81 height 16
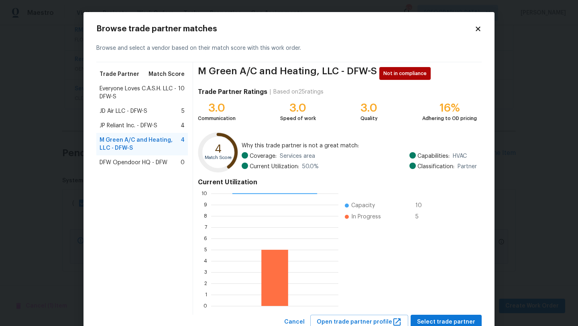
scroll to position [28, 0]
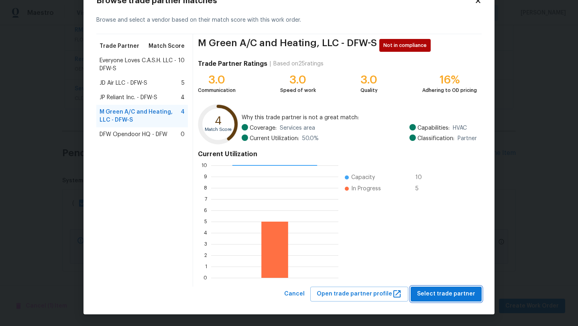
click at [445, 293] on span "Select trade partner" at bounding box center [446, 294] width 58 height 10
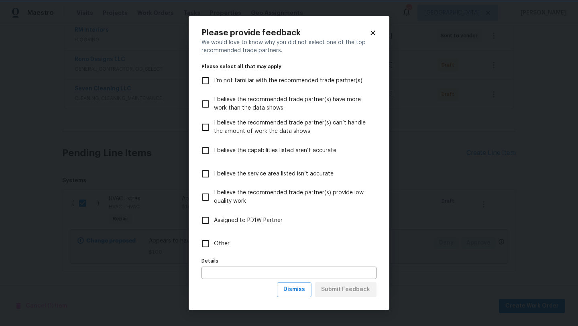
scroll to position [0, 0]
click at [206, 244] on input "Other" at bounding box center [205, 243] width 17 height 17
checkbox input "true"
click at [226, 270] on input "text" at bounding box center [288, 272] width 175 height 12
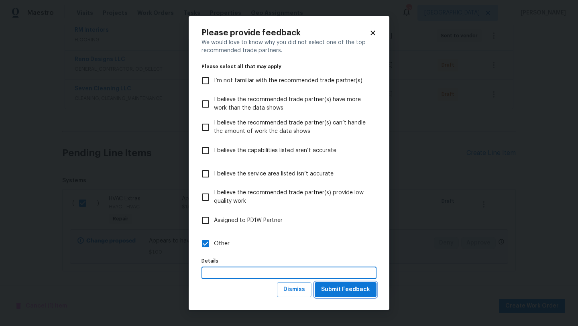
click at [333, 287] on span "Submit Feedback" at bounding box center [345, 289] width 49 height 10
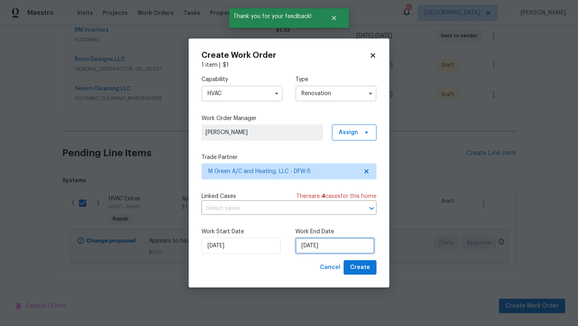
click at [339, 248] on input "8/19/2025" at bounding box center [334, 246] width 79 height 16
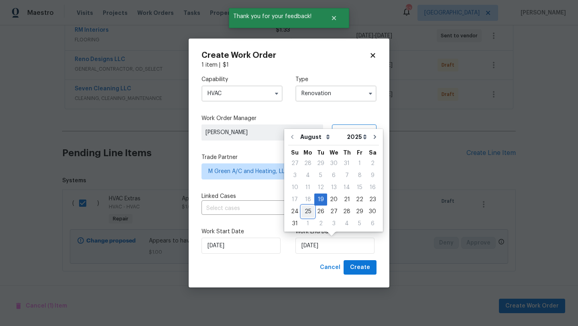
click at [309, 211] on div "25" at bounding box center [307, 211] width 13 height 11
type input "8/25/2025"
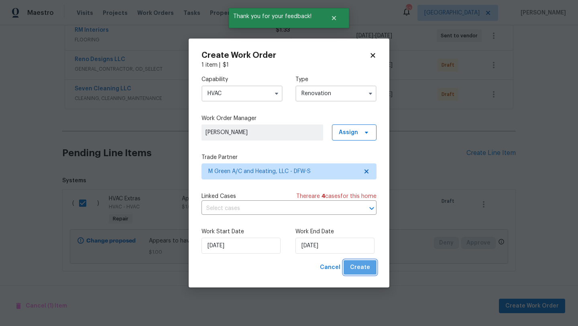
click at [362, 268] on span "Create" at bounding box center [360, 267] width 20 height 10
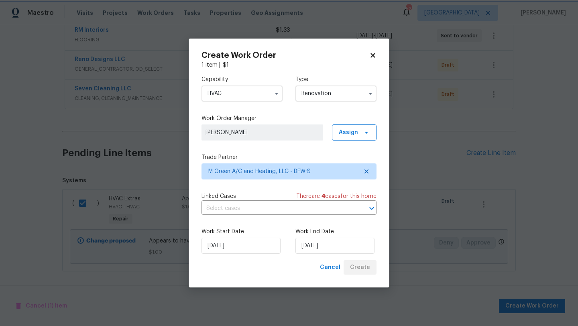
scroll to position [125, 0]
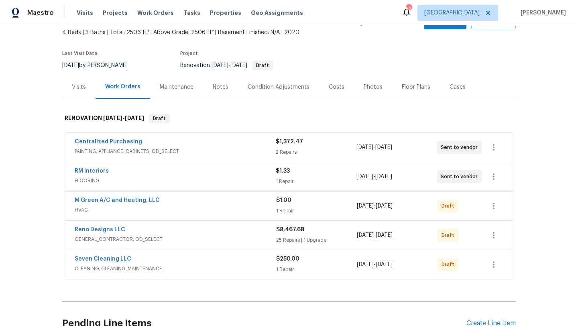
scroll to position [48, 0]
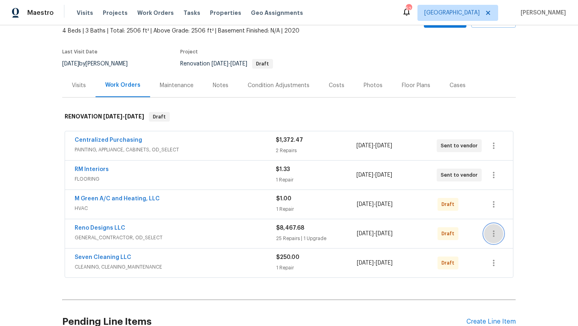
click at [494, 233] on icon "button" at bounding box center [494, 233] width 2 height 6
click at [499, 234] on li "Send to Vendor" at bounding box center [527, 233] width 87 height 13
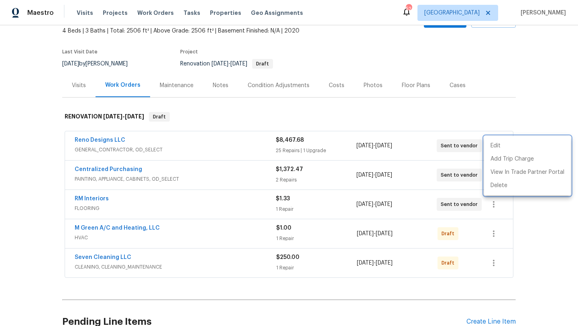
click at [495, 233] on div at bounding box center [289, 163] width 578 height 326
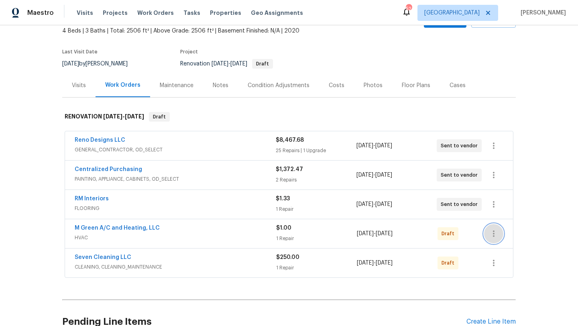
click at [495, 233] on icon "button" at bounding box center [494, 234] width 10 height 10
click at [496, 233] on li "Send to Vendor" at bounding box center [527, 233] width 87 height 13
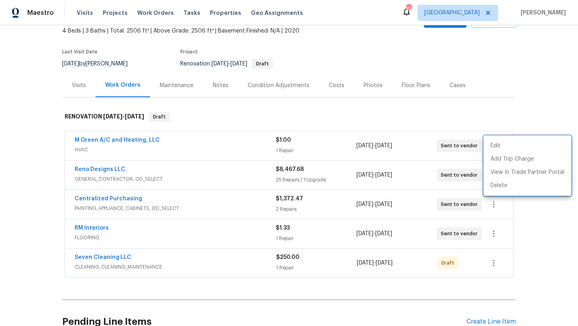
click at [491, 261] on div at bounding box center [289, 163] width 578 height 326
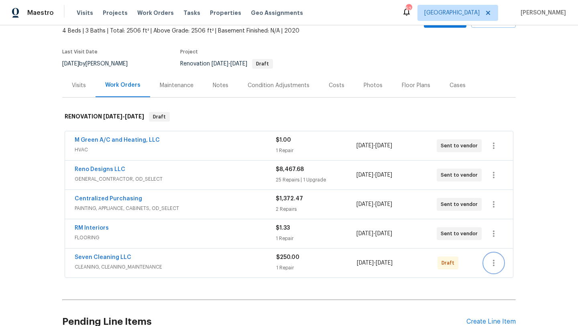
click at [491, 261] on icon "button" at bounding box center [494, 263] width 10 height 10
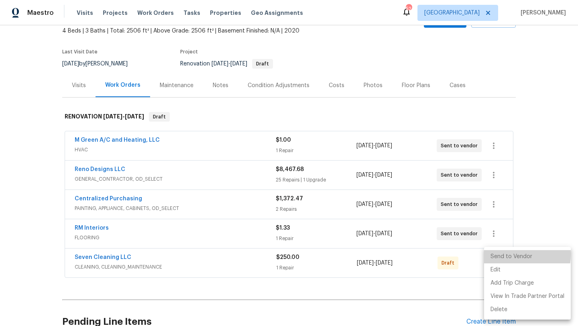
click at [496, 254] on li "Send to Vendor" at bounding box center [527, 256] width 87 height 13
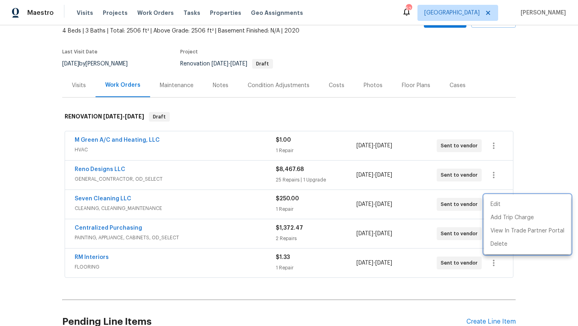
click at [113, 169] on div at bounding box center [289, 163] width 578 height 326
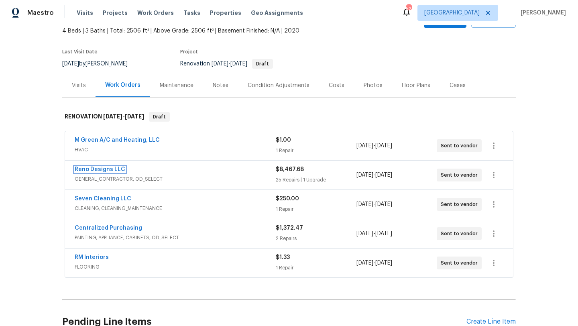
click at [113, 169] on link "Reno Designs LLC" at bounding box center [100, 170] width 51 height 6
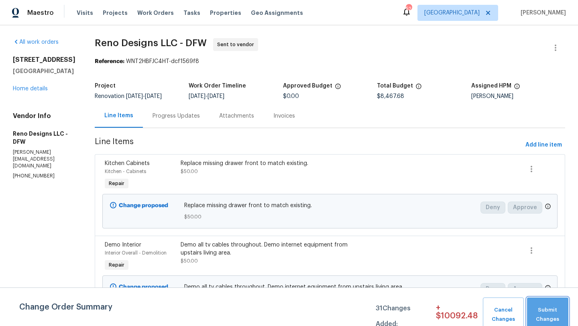
click at [548, 312] on span "Submit Changes" at bounding box center [547, 314] width 33 height 18
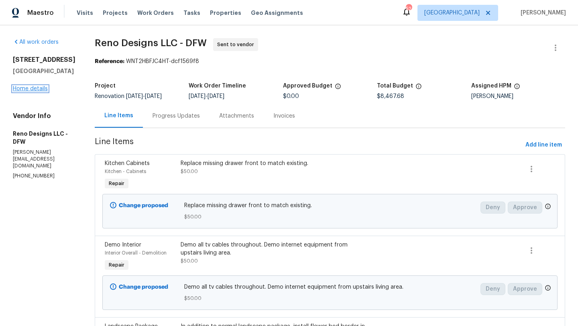
click at [41, 91] on link "Home details" at bounding box center [30, 89] width 35 height 6
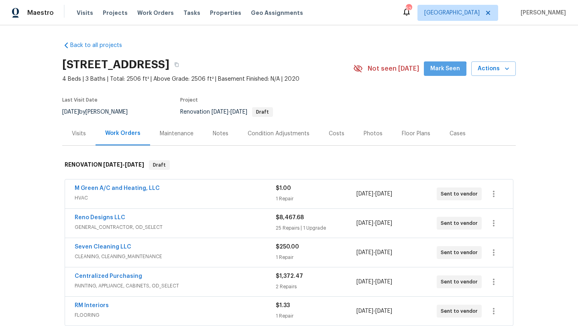
click at [440, 73] on span "Mark Seen" at bounding box center [445, 69] width 30 height 10
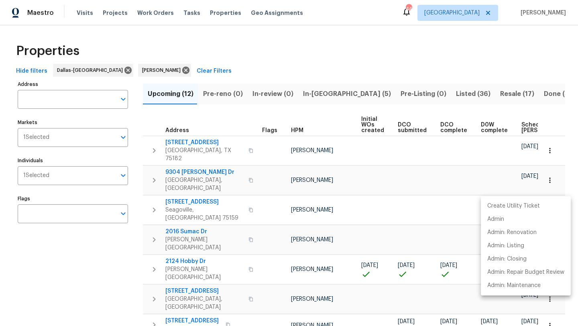
scroll to position [100, 0]
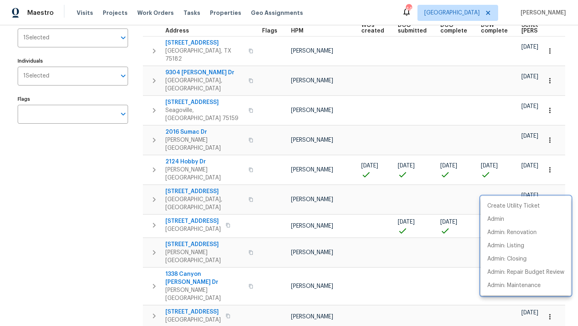
click at [112, 231] on div at bounding box center [289, 163] width 578 height 326
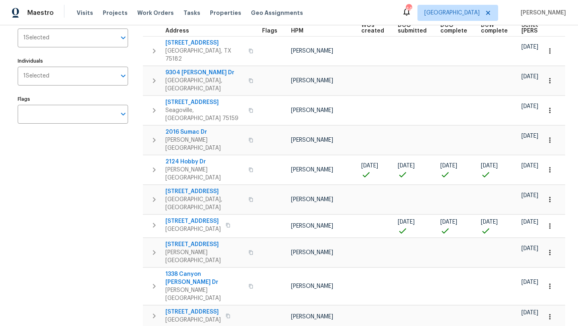
scroll to position [0, 0]
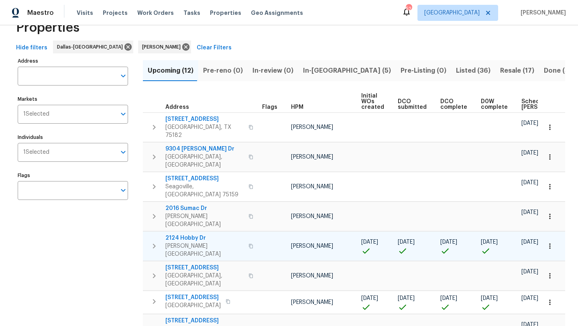
scroll to position [25, 0]
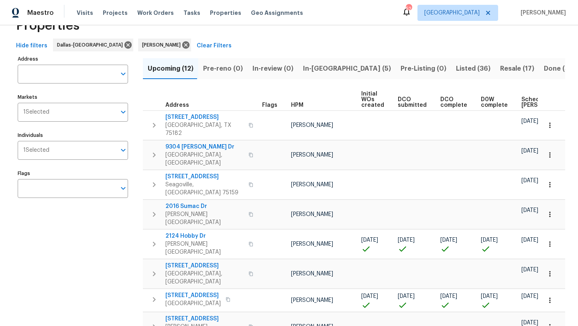
click at [305, 67] on span "In-[GEOGRAPHIC_DATA] (5)" at bounding box center [347, 68] width 88 height 11
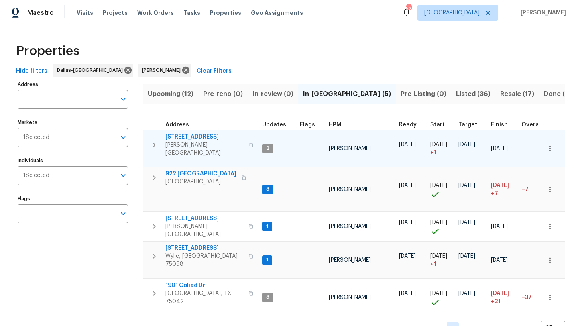
click at [214, 134] on span "[STREET_ADDRESS]" at bounding box center [204, 137] width 78 height 8
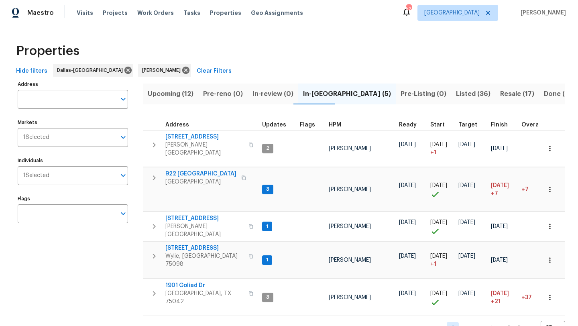
click at [163, 92] on span "Upcoming (12)" at bounding box center [171, 93] width 46 height 11
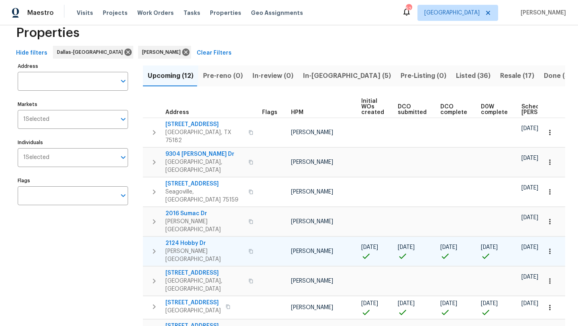
scroll to position [20, 0]
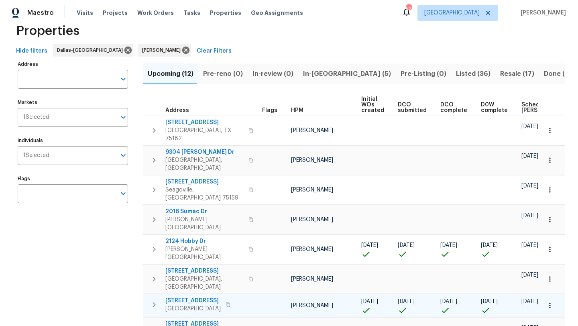
click at [546, 301] on icon "button" at bounding box center [550, 305] width 8 height 8
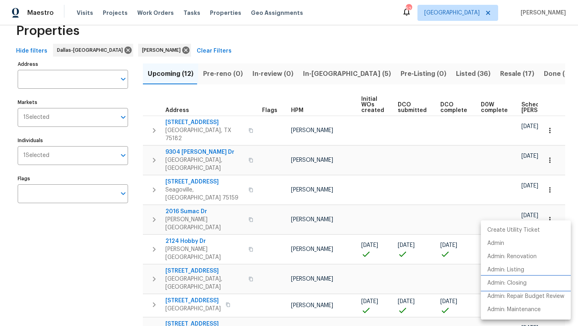
click at [526, 281] on p "Admin: Closing" at bounding box center [506, 283] width 39 height 8
click at [278, 151] on div at bounding box center [289, 163] width 578 height 326
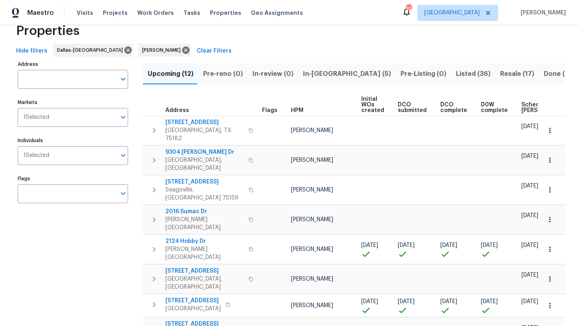
click at [523, 107] on span "Scheduled COE" at bounding box center [543, 107] width 45 height 11
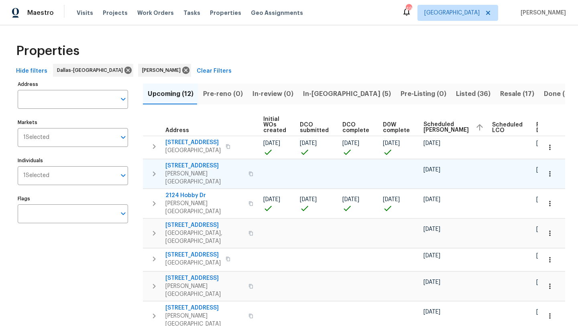
click at [209, 165] on span "2916 Montrose Trl" at bounding box center [204, 166] width 78 height 8
click at [549, 171] on icon "button" at bounding box center [549, 173] width 1 height 5
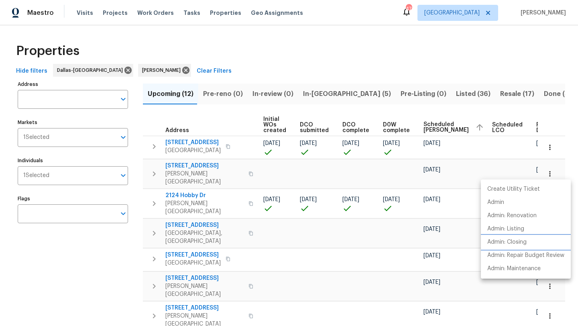
click at [523, 240] on p "Admin: Closing" at bounding box center [506, 242] width 39 height 8
click at [131, 265] on div at bounding box center [289, 163] width 578 height 326
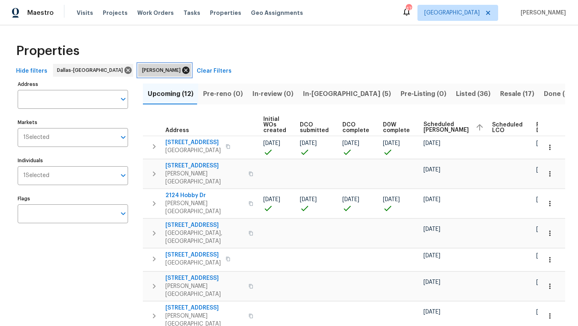
click at [181, 70] on icon at bounding box center [185, 70] width 9 height 9
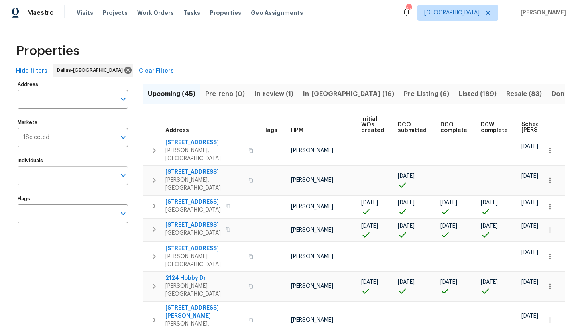
click at [71, 179] on input "Individuals" at bounding box center [67, 175] width 98 height 19
type input "alicia"
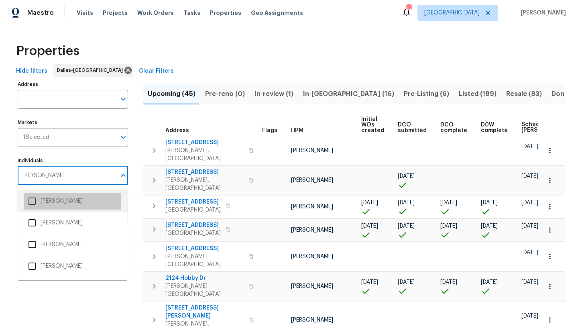
click at [65, 203] on li "Alicia Anices" at bounding box center [73, 201] width 98 height 17
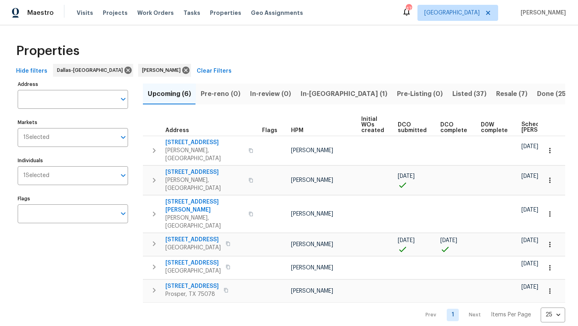
click at [181, 96] on span "Upcoming (6)" at bounding box center [169, 93] width 43 height 11
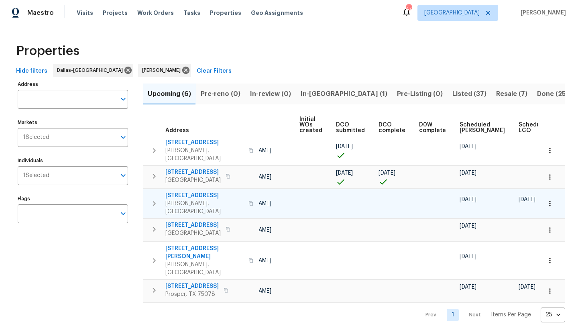
scroll to position [0, 89]
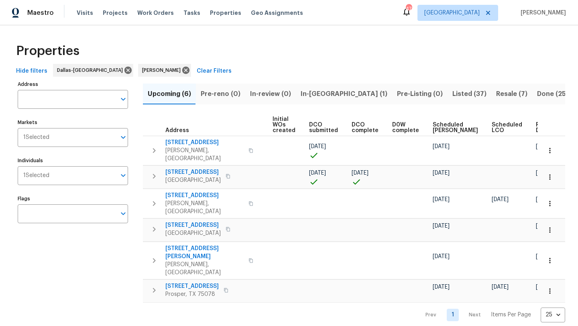
click at [437, 126] on span "Scheduled COE" at bounding box center [455, 127] width 45 height 11
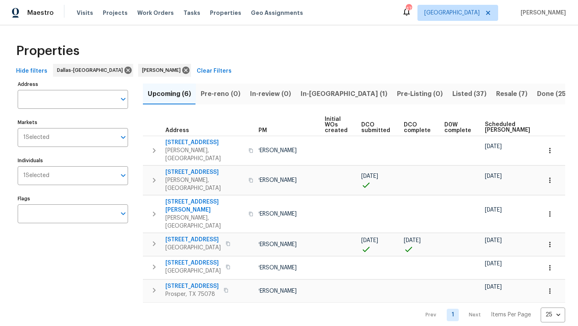
scroll to position [0, 98]
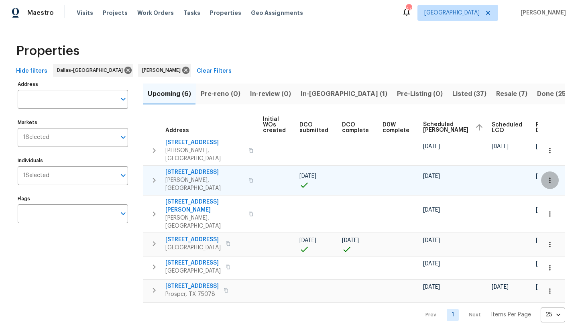
click at [553, 176] on icon "button" at bounding box center [550, 180] width 8 height 8
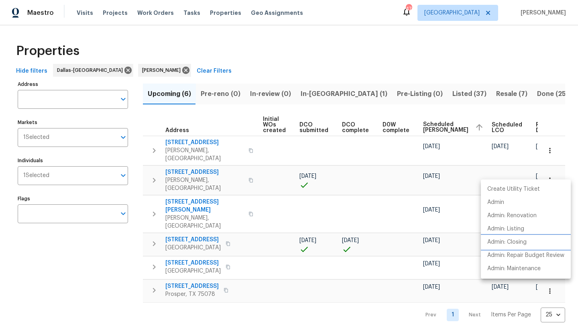
click at [500, 242] on p "Admin: Closing" at bounding box center [506, 242] width 39 height 8
click at [98, 258] on div at bounding box center [289, 163] width 578 height 326
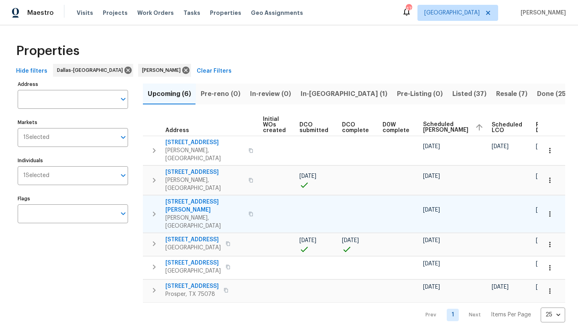
click at [553, 210] on icon "button" at bounding box center [550, 214] width 8 height 8
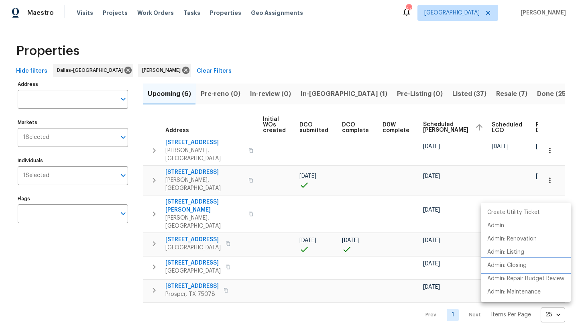
click at [497, 263] on p "Admin: Closing" at bounding box center [506, 265] width 39 height 8
click at [215, 297] on div at bounding box center [289, 163] width 578 height 326
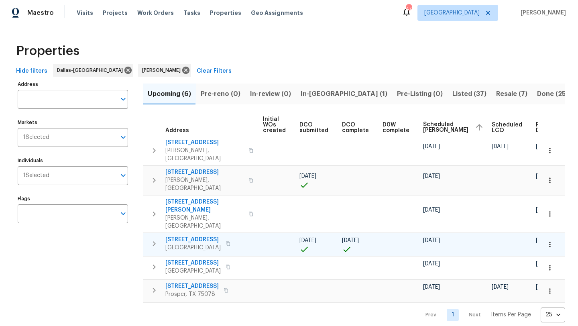
click at [551, 240] on icon "button" at bounding box center [550, 244] width 8 height 8
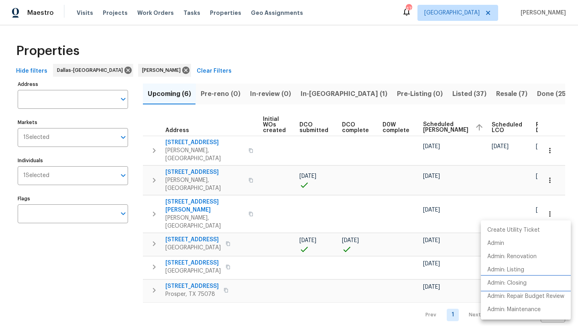
click at [526, 282] on p "Admin: Closing" at bounding box center [506, 283] width 39 height 8
click at [128, 261] on div at bounding box center [289, 163] width 578 height 326
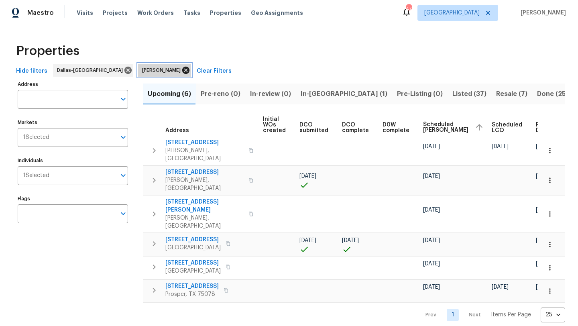
click at [182, 69] on icon at bounding box center [185, 70] width 7 height 7
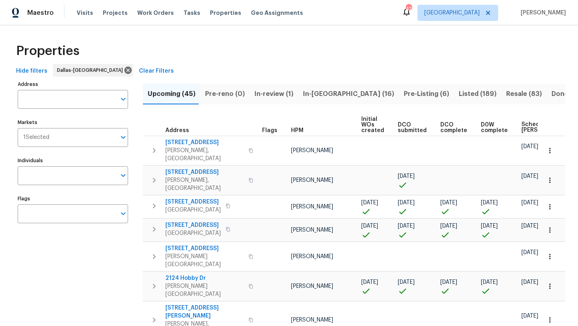
click at [61, 175] on input "Individuals" at bounding box center [67, 175] width 98 height 19
type input "ronderrick"
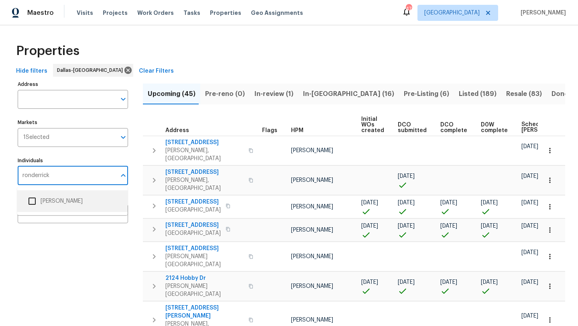
click at [62, 200] on li "[PERSON_NAME]" at bounding box center [73, 201] width 98 height 17
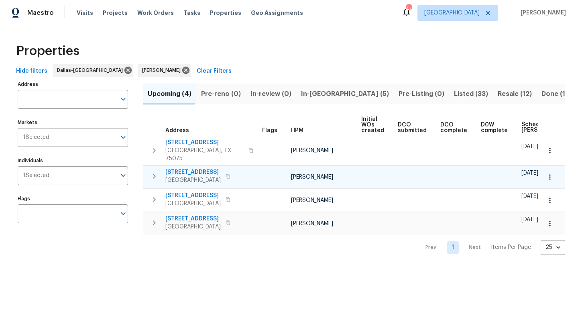
scroll to position [0, 98]
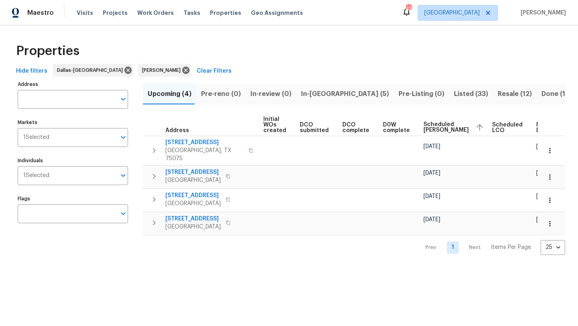
click at [423, 124] on span "Scheduled COE" at bounding box center [445, 127] width 45 height 11
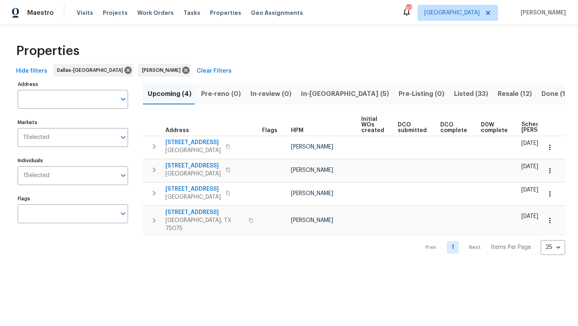
click at [522, 124] on span "Scheduled COE" at bounding box center [543, 127] width 45 height 11
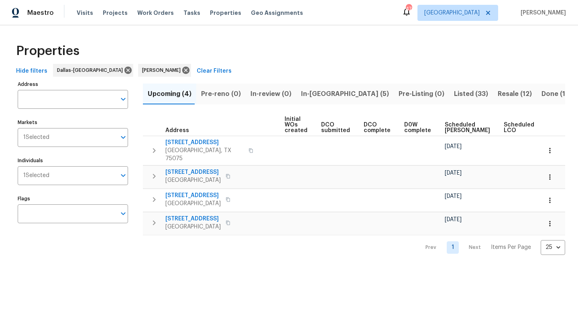
scroll to position [0, 88]
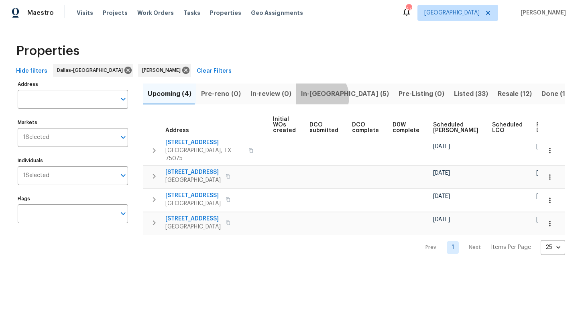
click at [316, 97] on span "In-reno (5)" at bounding box center [345, 93] width 88 height 11
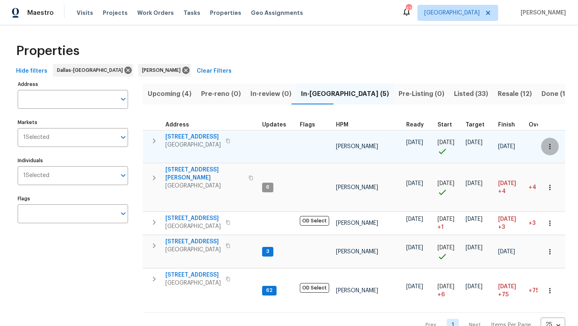
click at [549, 147] on icon "button" at bounding box center [550, 146] width 8 height 8
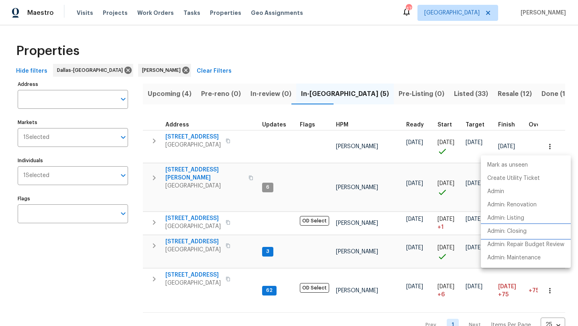
click at [518, 230] on p "Admin: Closing" at bounding box center [506, 231] width 39 height 8
click at [133, 252] on div at bounding box center [289, 163] width 578 height 326
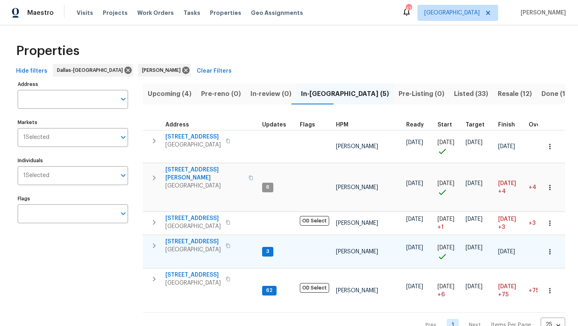
click at [550, 248] on icon "button" at bounding box center [550, 252] width 8 height 8
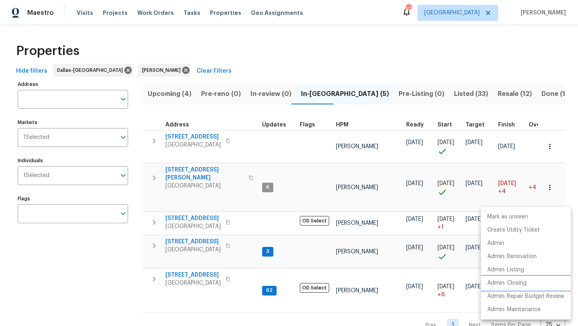
click at [525, 281] on p "Admin: Closing" at bounding box center [506, 283] width 39 height 8
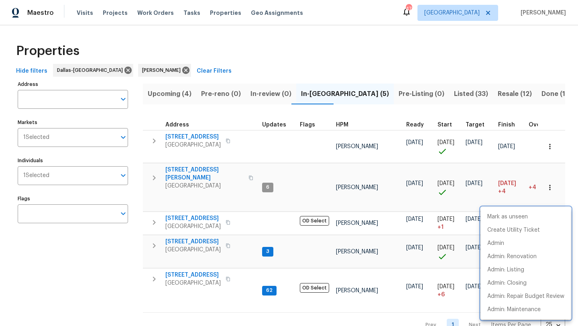
click at [74, 291] on div at bounding box center [289, 163] width 578 height 326
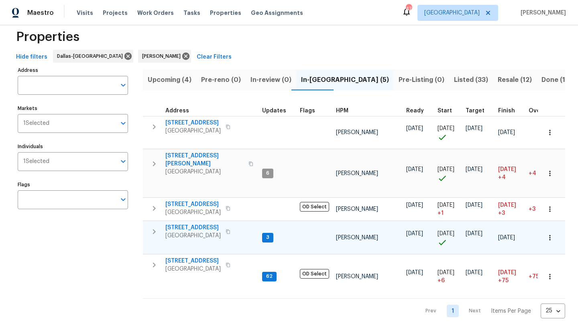
scroll to position [12, 0]
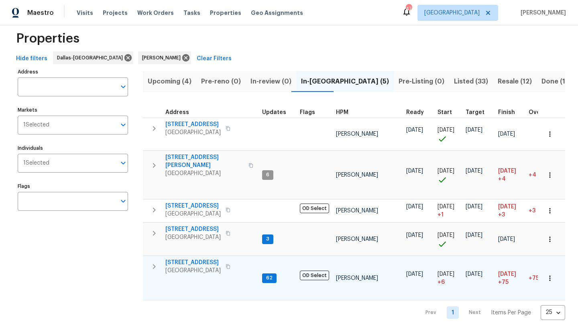
click at [551, 275] on icon "button" at bounding box center [550, 278] width 8 height 8
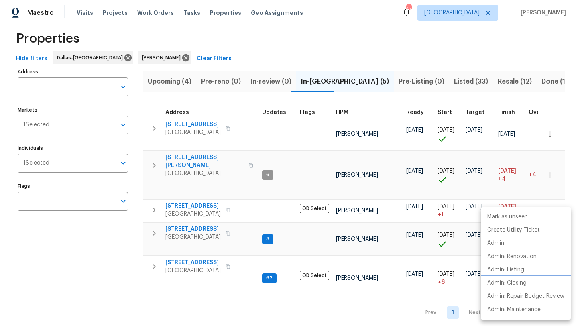
click at [537, 282] on li "Admin: Closing" at bounding box center [526, 282] width 90 height 13
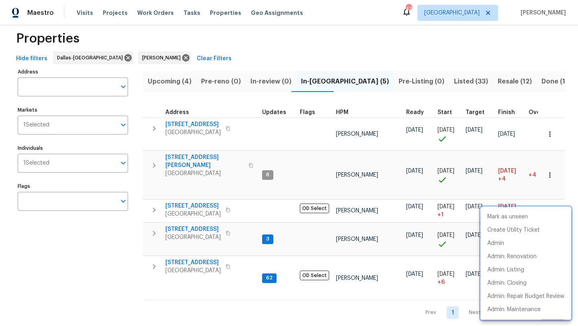
click at [89, 165] on div at bounding box center [289, 163] width 578 height 326
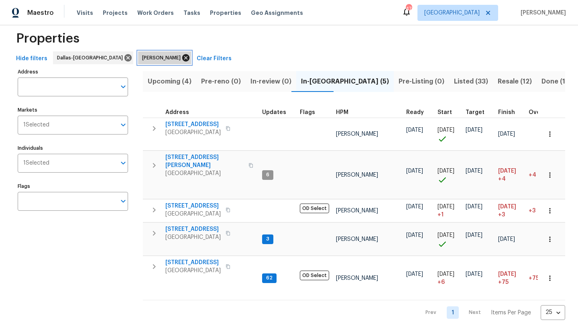
click at [181, 59] on icon at bounding box center [185, 57] width 9 height 9
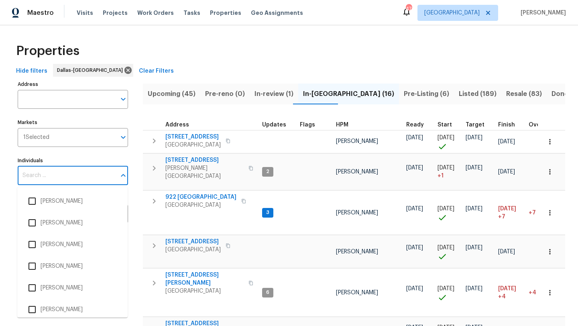
click at [77, 178] on input "Individuals" at bounding box center [67, 175] width 98 height 19
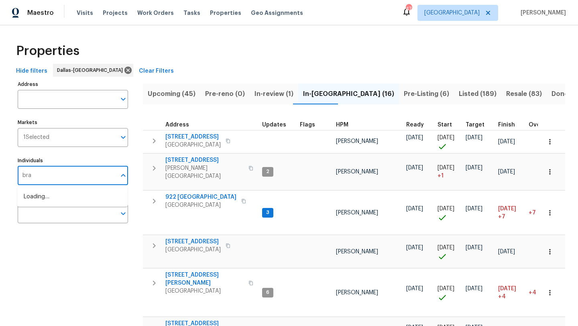
type input "brad"
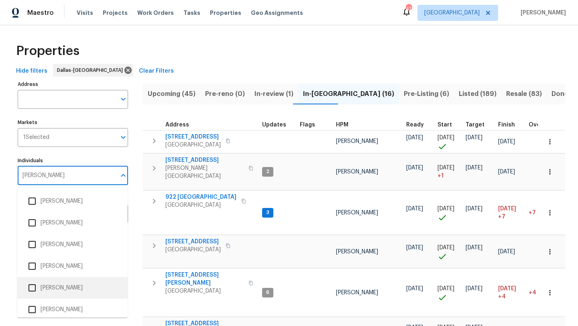
click at [55, 287] on li "[PERSON_NAME]" at bounding box center [73, 287] width 98 height 17
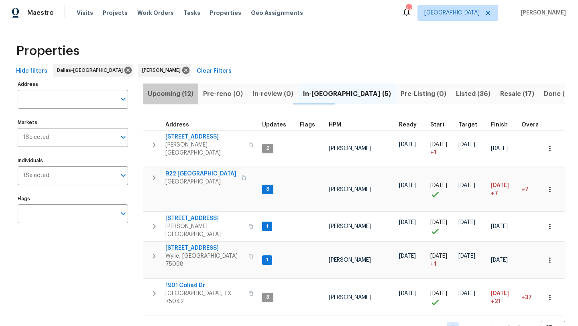
click at [178, 100] on button "Upcoming (12)" at bounding box center [170, 93] width 55 height 21
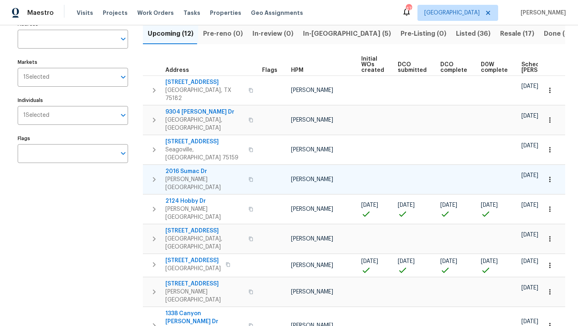
scroll to position [63, 0]
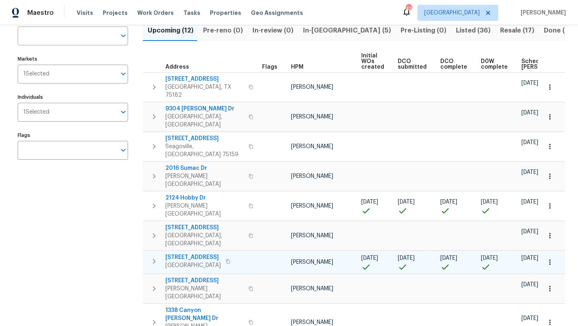
click at [545, 253] on button "button" at bounding box center [550, 262] width 18 height 18
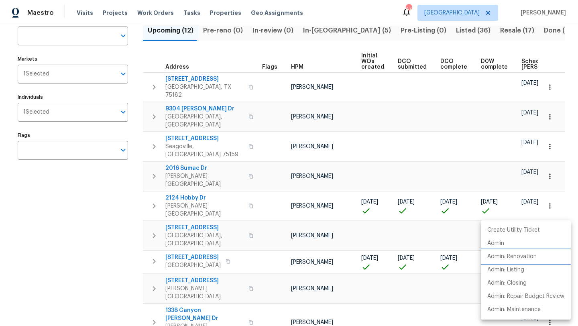
click at [531, 256] on p "Admin: Renovation" at bounding box center [511, 256] width 49 height 8
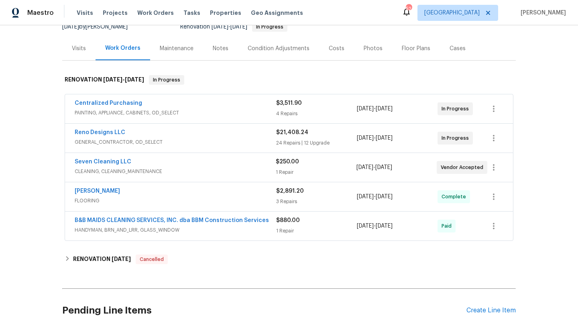
scroll to position [96, 0]
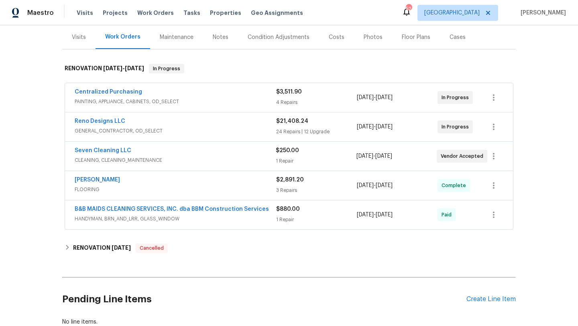
click at [119, 118] on span "Reno Designs LLC" at bounding box center [100, 121] width 51 height 8
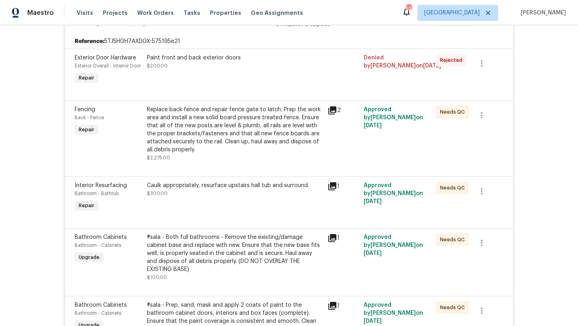
scroll to position [207, 0]
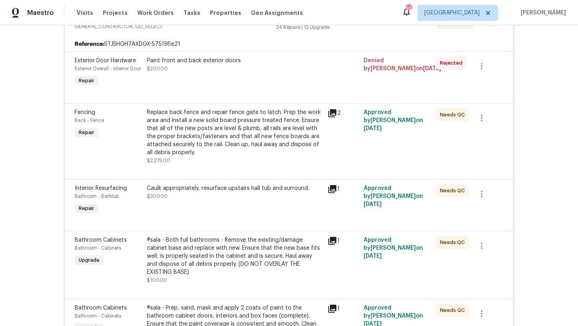
click at [250, 85] on div "Paint front and back exterior doors $200.00" at bounding box center [234, 72] width 181 height 37
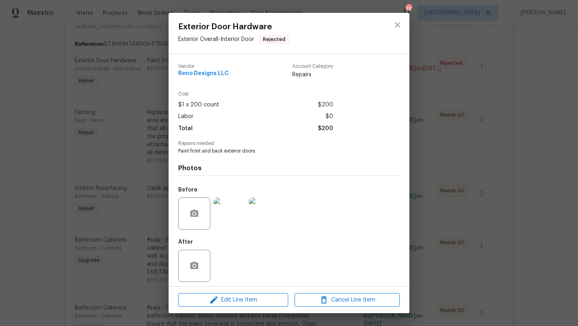
click at [226, 213] on img at bounding box center [229, 213] width 32 height 32
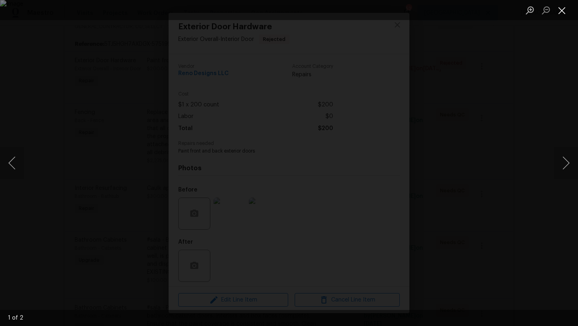
click at [562, 8] on button "Close lightbox" at bounding box center [562, 10] width 16 height 14
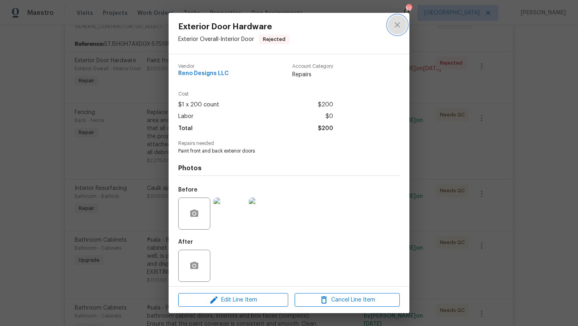
click at [402, 22] on button "close" at bounding box center [397, 24] width 19 height 19
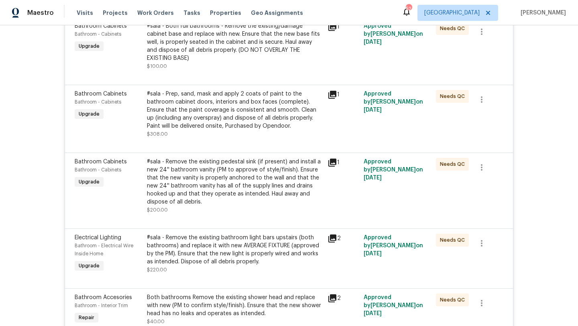
scroll to position [424, 0]
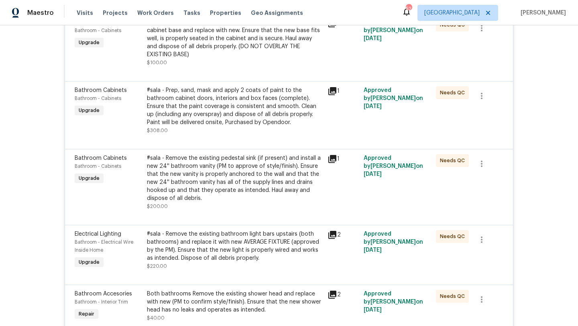
click at [229, 67] on div "#sala - Both full bathrooms - Remove the existing/damage cabinet base and repla…" at bounding box center [235, 42] width 176 height 48
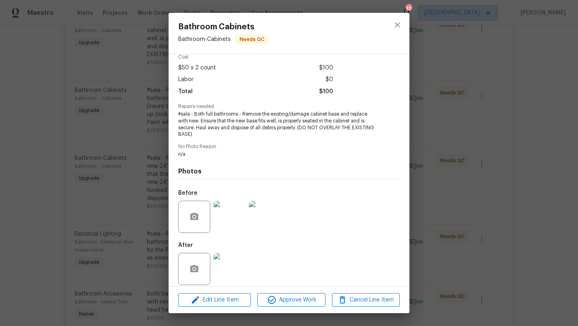
scroll to position [37, 0]
click at [236, 268] on img at bounding box center [229, 269] width 32 height 32
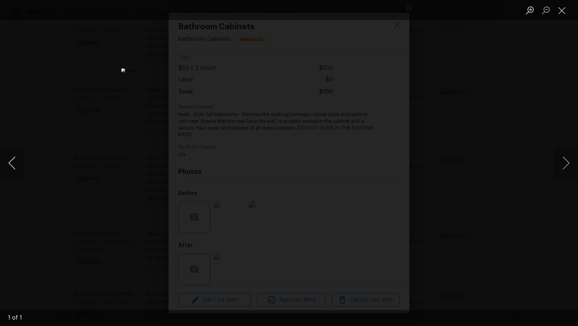
click at [11, 159] on button "Previous image" at bounding box center [12, 163] width 24 height 32
click at [567, 165] on button "Next image" at bounding box center [566, 163] width 24 height 32
click at [562, 6] on button "Close lightbox" at bounding box center [562, 10] width 16 height 14
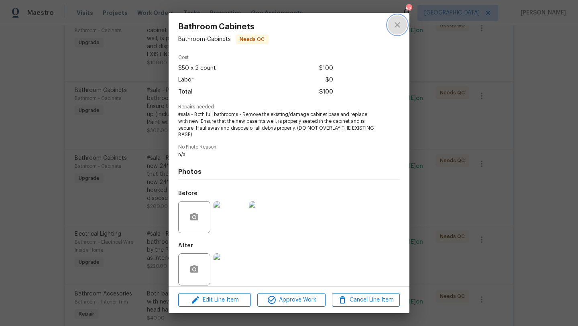
click at [397, 23] on icon "close" at bounding box center [397, 25] width 10 height 10
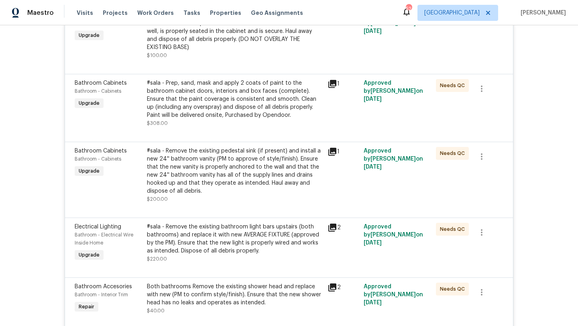
scroll to position [429, 0]
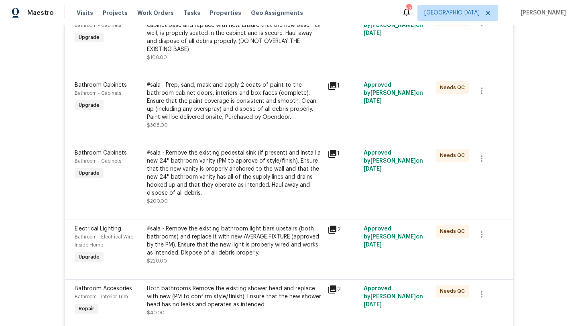
click at [233, 117] on div "#sala - Prep, sand, mask and apply 2 coats of paint to the bathroom cabinet doo…" at bounding box center [235, 101] width 176 height 40
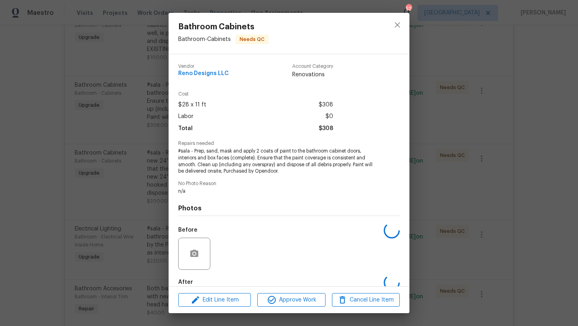
click at [233, 117] on div "Labor $0" at bounding box center [255, 117] width 155 height 12
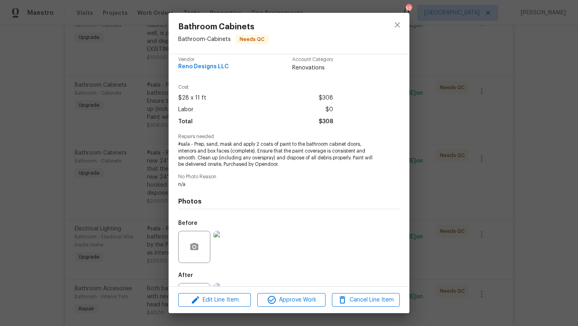
scroll to position [8, 0]
click at [398, 25] on icon "close" at bounding box center [396, 24] width 5 height 5
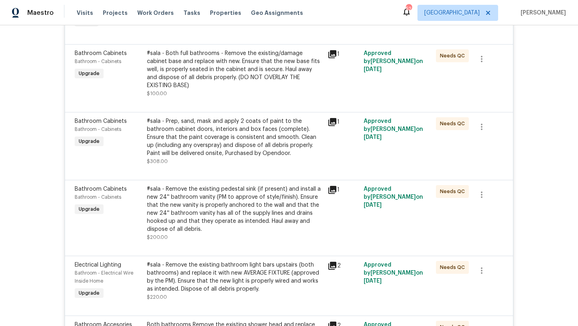
scroll to position [392, 0]
click at [229, 108] on div at bounding box center [289, 103] width 429 height 10
click at [229, 98] on div "#sala - Both full bathrooms - Remove the existing/damage cabinet base and repla…" at bounding box center [235, 74] width 176 height 48
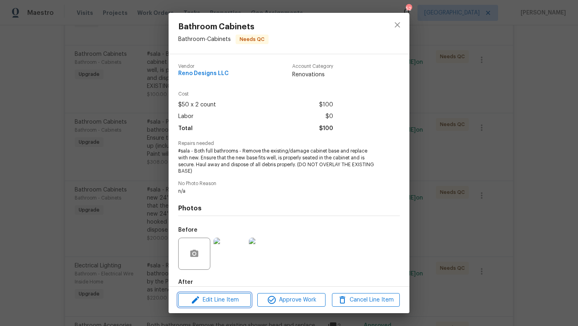
click at [216, 301] on span "Edit Line Item" at bounding box center [215, 300] width 68 height 10
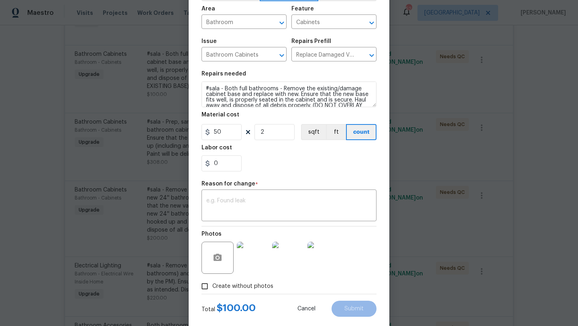
scroll to position [57, 0]
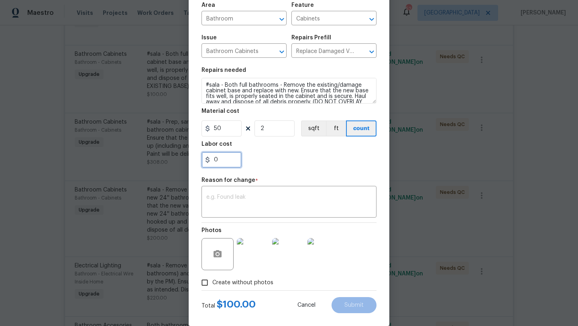
drag, startPoint x: 225, startPoint y: 161, endPoint x: 202, endPoint y: 161, distance: 22.5
click at [202, 161] on input "0" at bounding box center [221, 160] width 40 height 16
type input "250"
click at [214, 197] on textarea at bounding box center [288, 202] width 165 height 17
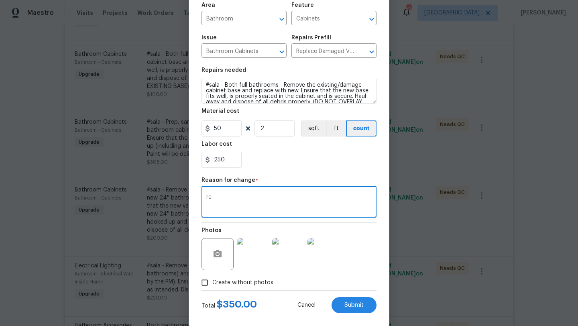
type textarea "r"
type textarea "had to replace vanity"
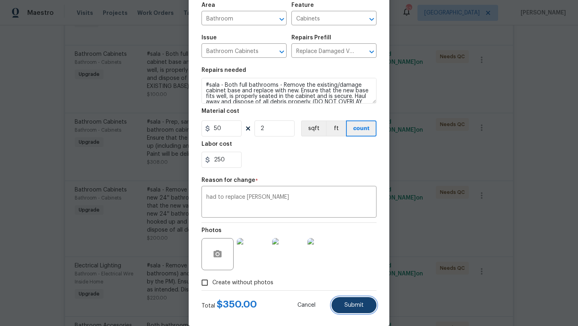
click at [347, 308] on span "Submit" at bounding box center [353, 305] width 19 height 6
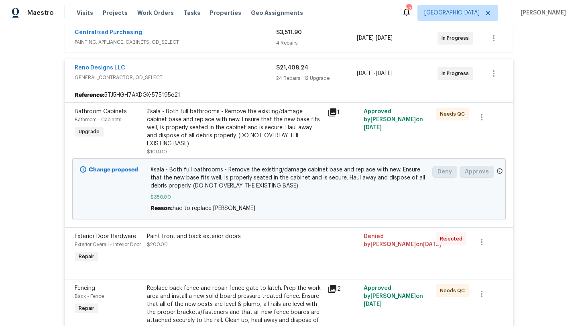
scroll to position [155, 0]
click at [118, 67] on link "Reno Designs LLC" at bounding box center [100, 68] width 51 height 6
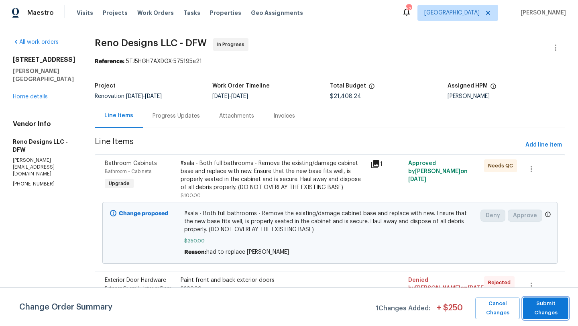
click at [556, 303] on span "Submit Changes" at bounding box center [545, 308] width 37 height 18
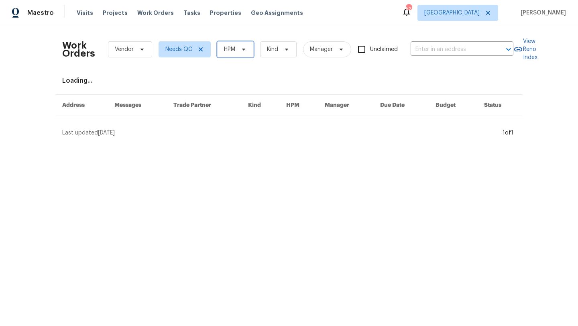
click at [234, 48] on span "HPM" at bounding box center [229, 49] width 11 height 8
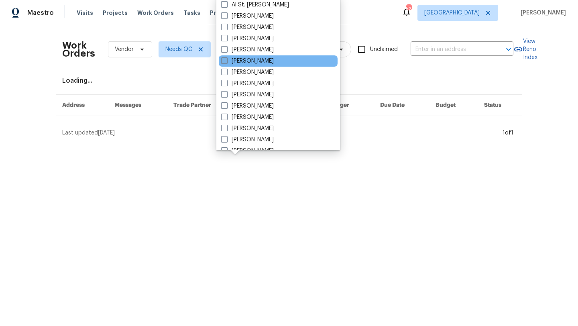
click at [238, 59] on label "[PERSON_NAME]" at bounding box center [247, 61] width 53 height 8
click at [226, 59] on input "[PERSON_NAME]" at bounding box center [223, 59] width 5 height 5
checkbox input "true"
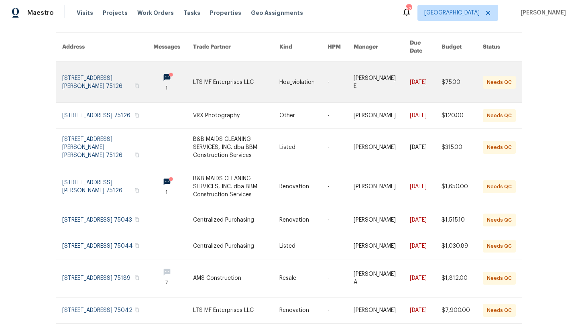
scroll to position [63, 0]
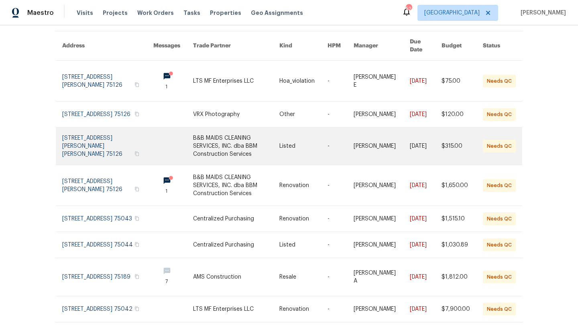
click at [233, 134] on link at bounding box center [236, 146] width 86 height 37
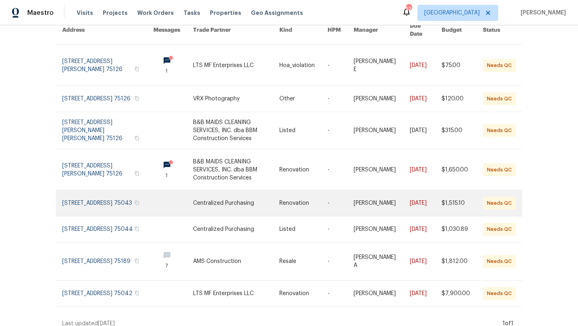
scroll to position [91, 0]
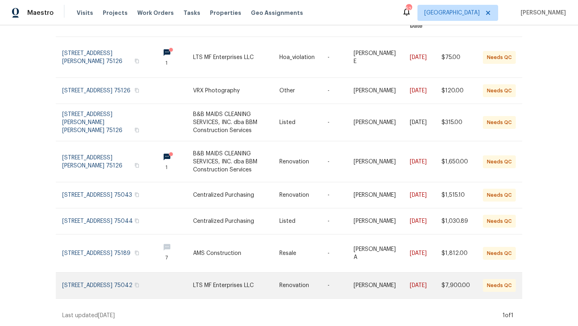
click at [213, 283] on link at bounding box center [236, 285] width 86 height 26
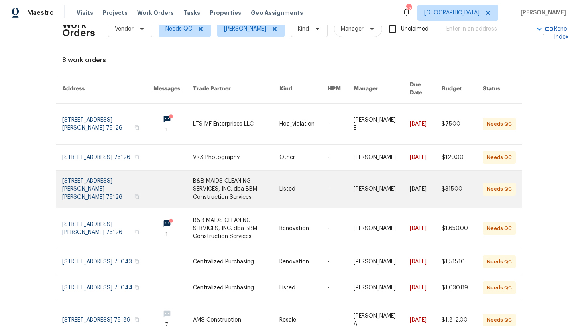
scroll to position [0, 0]
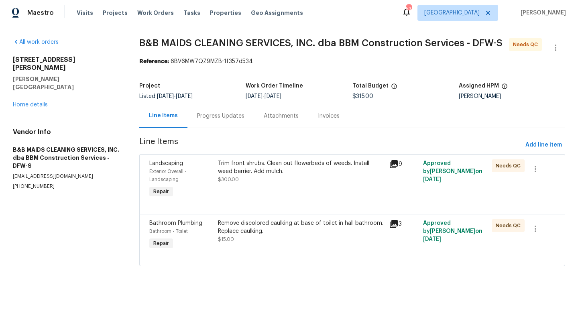
click at [306, 185] on div "Trim front shrubs. Clean out flowerbeds of weeds. Install weed barrier. Add mul…" at bounding box center [300, 179] width 171 height 45
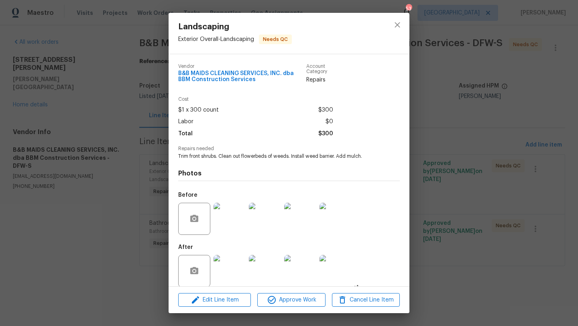
scroll to position [9, 0]
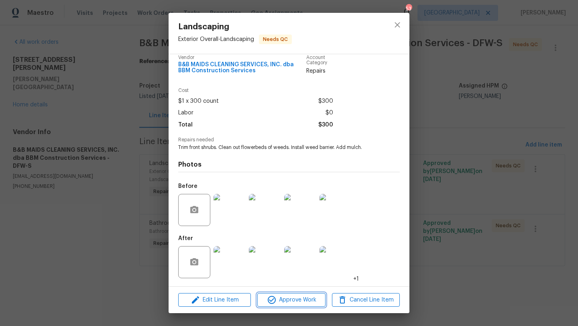
click at [306, 302] on span "Approve Work" at bounding box center [291, 300] width 63 height 10
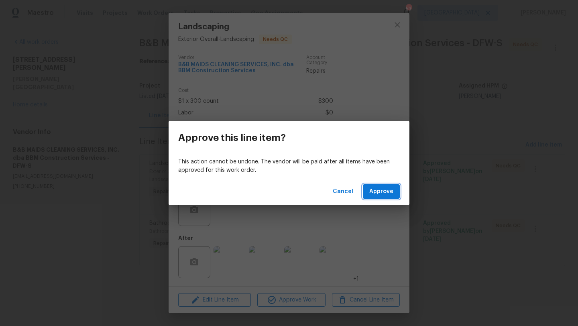
click at [381, 194] on span "Approve" at bounding box center [381, 192] width 24 height 10
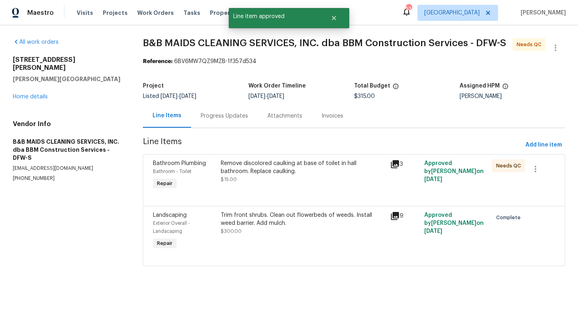
click at [321, 183] on div "Remove discolored caulking at base of toilet in hall bathroom. Replace caulking…" at bounding box center [303, 171] width 165 height 24
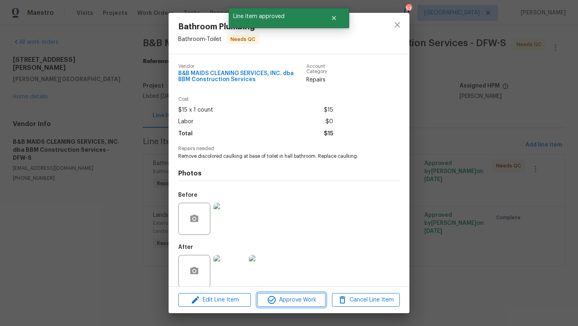
click at [313, 301] on span "Approve Work" at bounding box center [291, 300] width 63 height 10
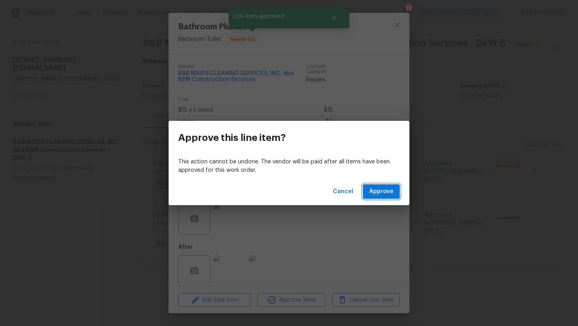
click at [385, 187] on span "Approve" at bounding box center [381, 192] width 24 height 10
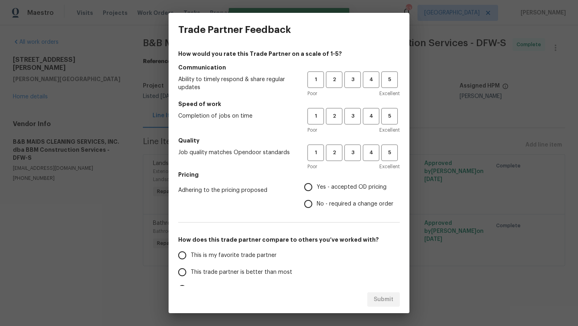
click at [129, 227] on div "Trade Partner Feedback How would you rate this Trade Partner on a scale of 1-5?…" at bounding box center [289, 163] width 578 height 326
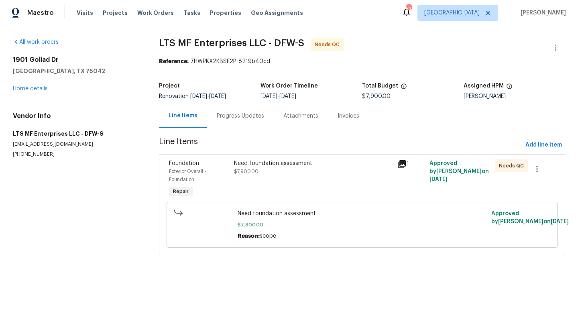
click at [250, 181] on div "Need foundation assessment $7,900.00" at bounding box center [313, 179] width 163 height 45
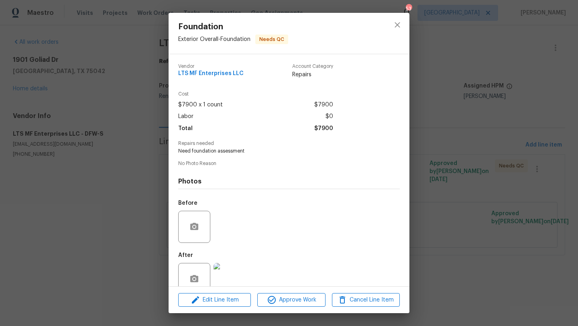
scroll to position [17, 0]
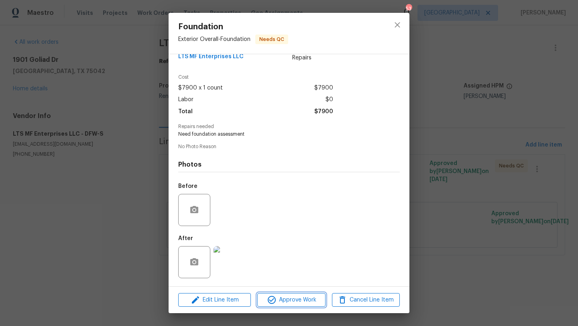
click at [303, 293] on button "Approve Work" at bounding box center [291, 300] width 68 height 14
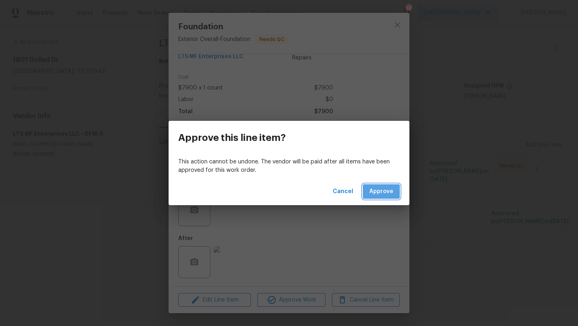
click at [380, 194] on span "Approve" at bounding box center [381, 192] width 24 height 10
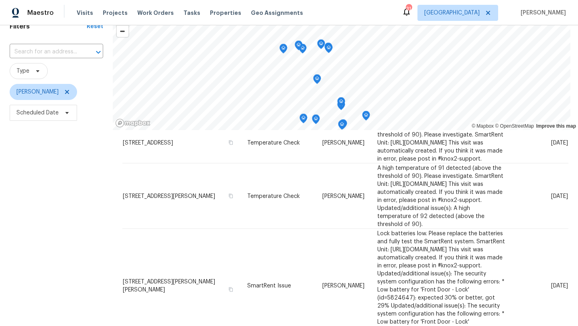
scroll to position [39, 0]
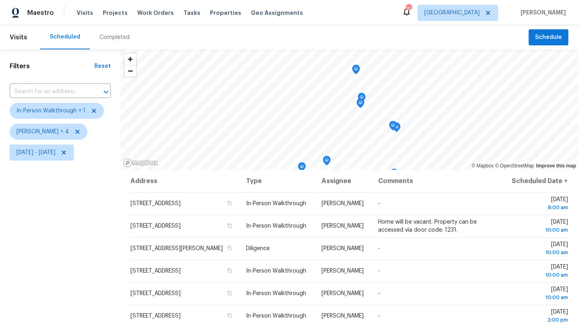
scroll to position [9, 0]
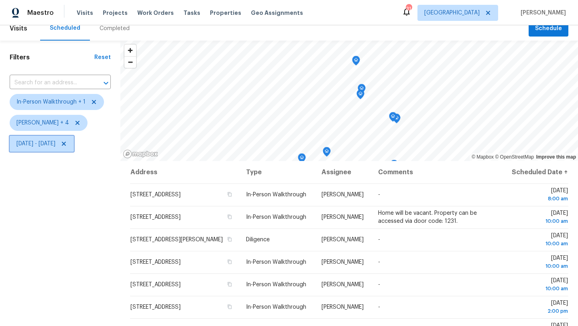
click at [55, 146] on span "[DATE] - [DATE]" at bounding box center [35, 144] width 39 height 8
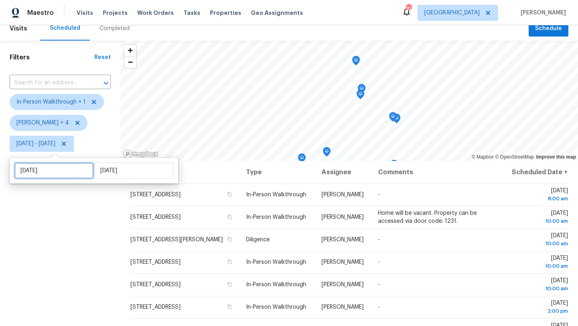
select select "7"
select select "2025"
select select "8"
select select "2025"
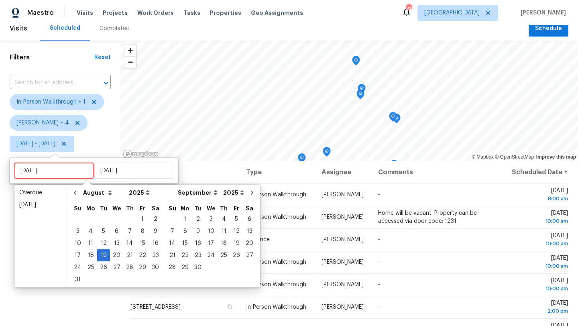
click at [58, 167] on input "[DATE]" at bounding box center [53, 171] width 79 height 16
click at [46, 293] on div "Filters Reset ​ In-Person Walkthrough + 1 [PERSON_NAME] + 4 [DATE] - [DATE]" at bounding box center [60, 231] width 120 height 381
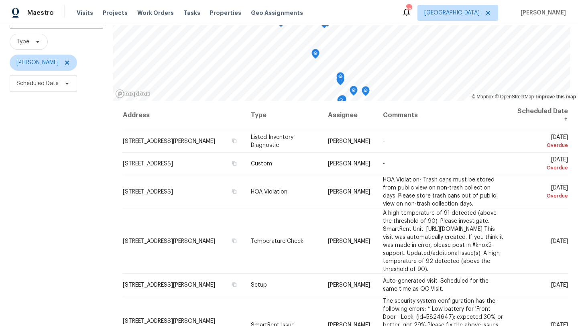
scroll to position [55, 0]
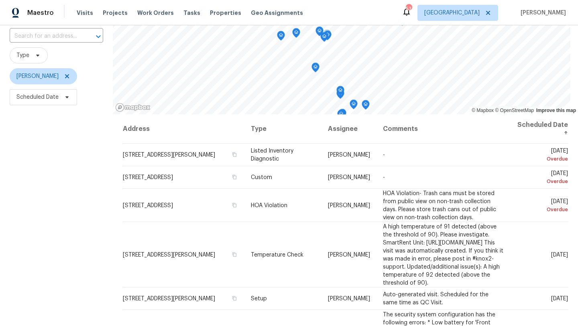
click at [91, 172] on div "Filters Reset ​ Type [PERSON_NAME] Scheduled Date" at bounding box center [56, 184] width 113 height 381
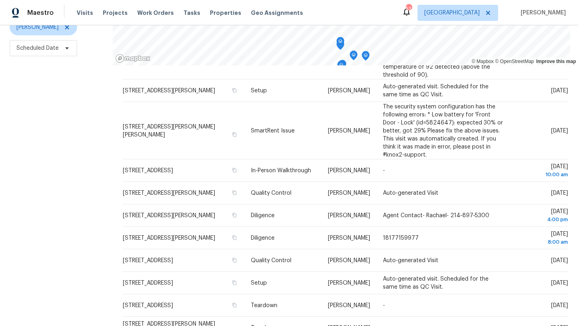
scroll to position [0, 0]
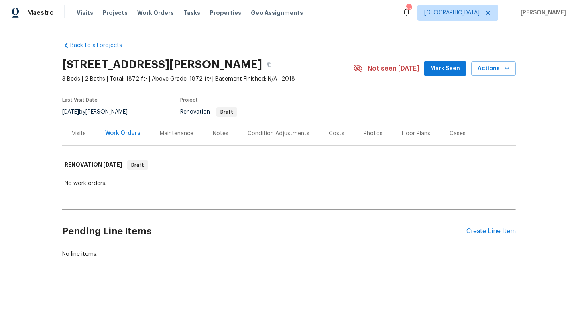
click at [81, 134] on div "Visits" at bounding box center [79, 134] width 14 height 8
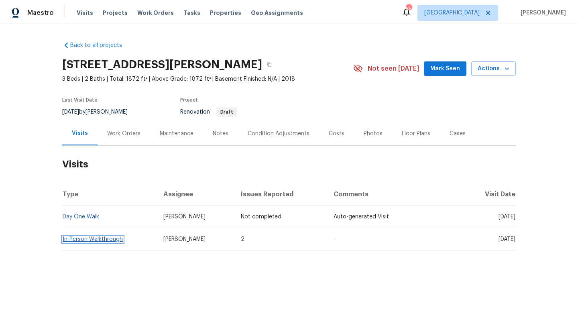
click at [103, 239] on link "In-Person Walkthrough" at bounding box center [93, 239] width 60 height 6
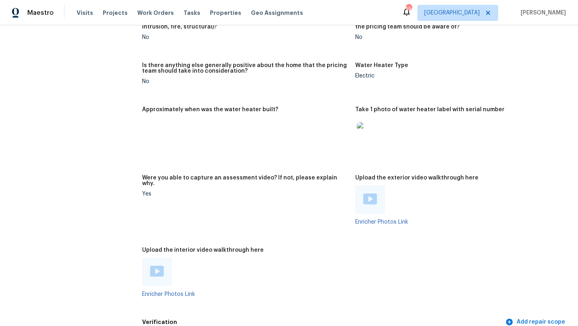
scroll to position [1303, 0]
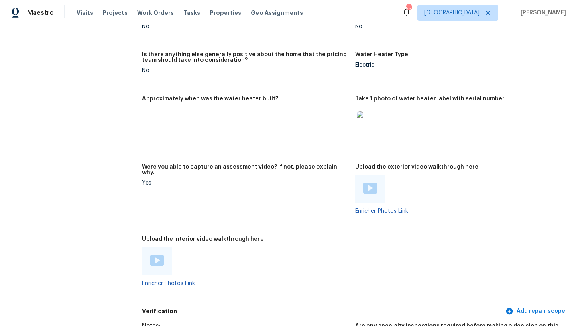
click at [161, 255] on div at bounding box center [157, 261] width 30 height 28
click at [159, 255] on img at bounding box center [157, 260] width 14 height 11
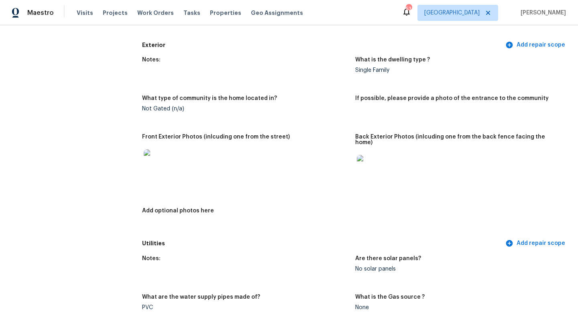
scroll to position [0, 0]
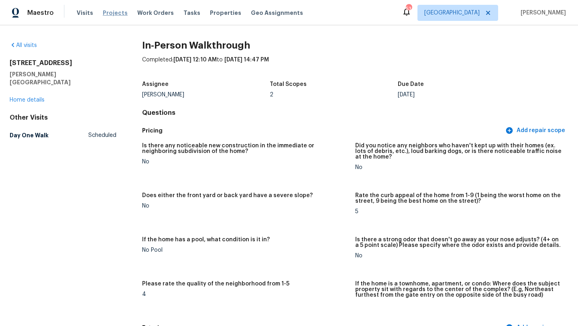
click at [109, 12] on span "Projects" at bounding box center [115, 13] width 25 height 8
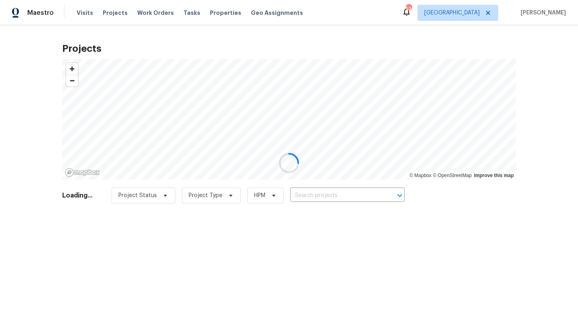
click at [321, 194] on div at bounding box center [289, 163] width 578 height 326
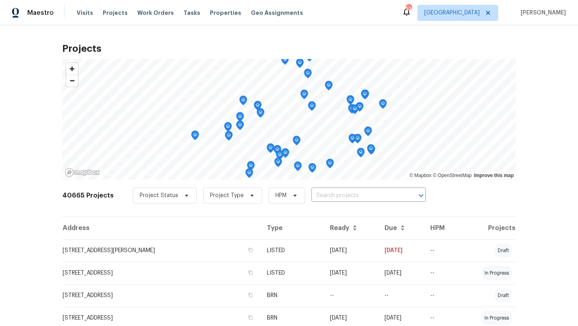
click at [321, 194] on input "text" at bounding box center [357, 195] width 92 height 12
type input "101 greenfield"
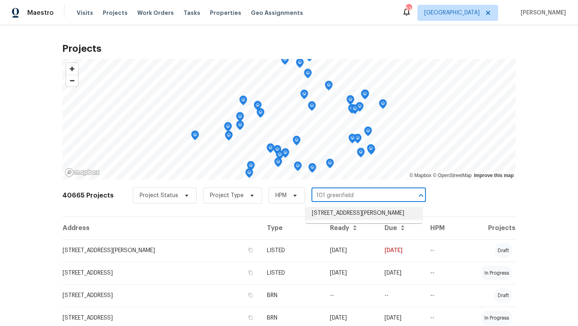
click at [329, 215] on li "101 Greenfield Trl, Forney, TX 75126" at bounding box center [363, 213] width 117 height 13
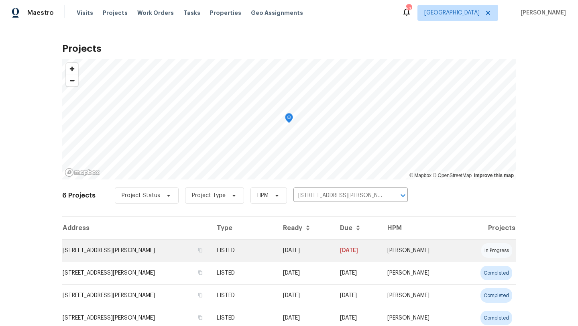
click at [186, 249] on td "101 Greenfield Trl, Forney, TX 75126" at bounding box center [136, 250] width 148 height 22
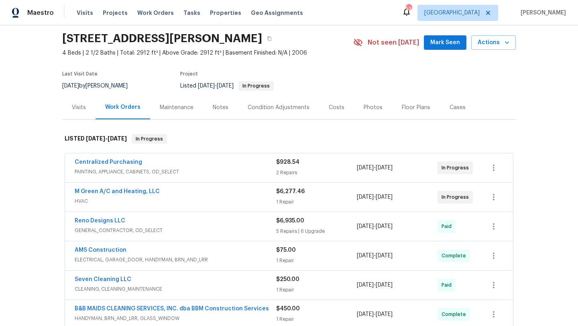
scroll to position [27, 0]
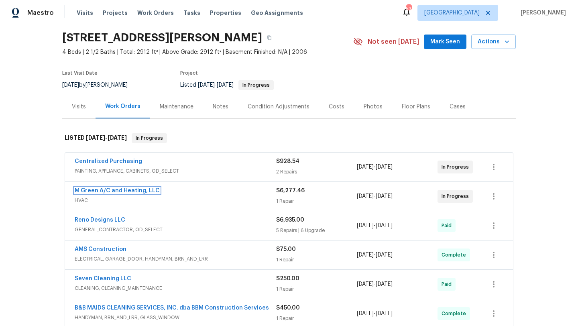
click at [144, 188] on link "M Green A/C and Heating, LLC" at bounding box center [117, 191] width 85 height 6
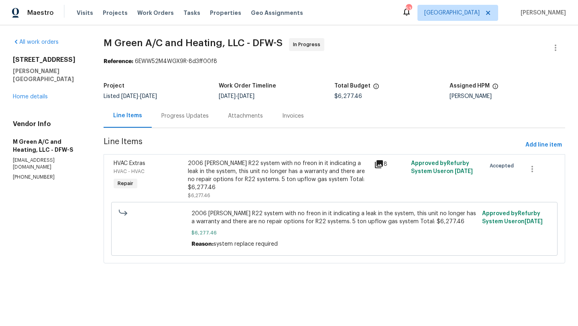
click at [204, 116] on div "Progress Updates" at bounding box center [184, 116] width 47 height 8
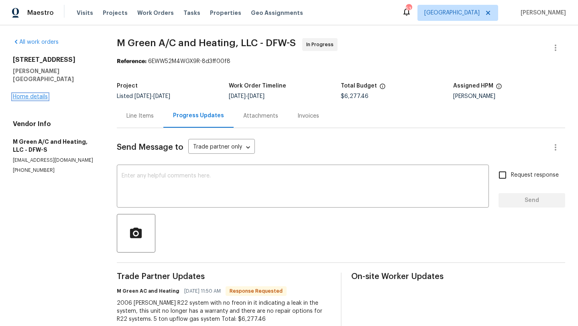
click at [45, 94] on link "Home details" at bounding box center [30, 97] width 35 height 6
